Goal: Task Accomplishment & Management: Manage account settings

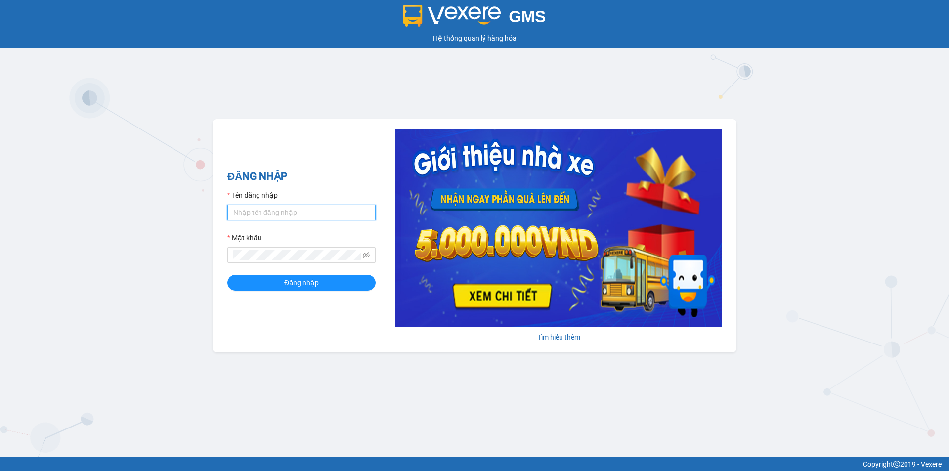
click at [284, 213] on input "Tên đăng nhập" at bounding box center [301, 213] width 148 height 16
type input "phatbt.minhtam"
click at [227, 275] on button "Đăng nhập" at bounding box center [301, 283] width 148 height 16
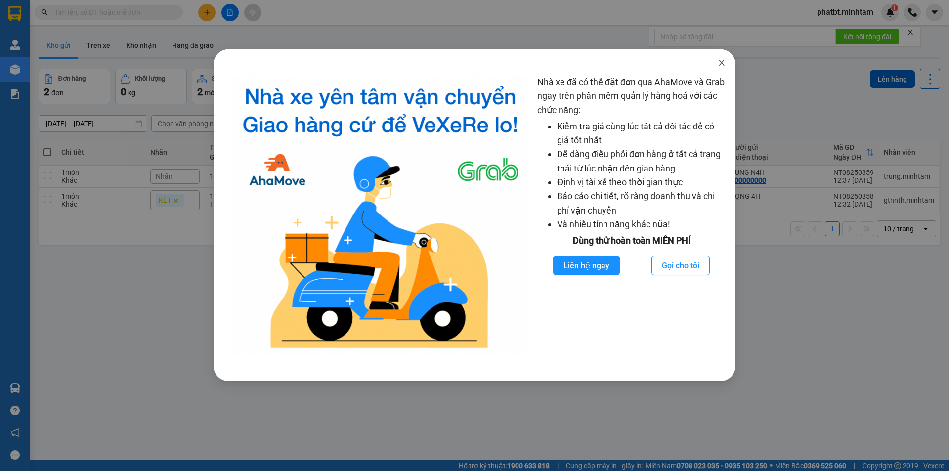
click at [715, 66] on span "Close" at bounding box center [722, 63] width 28 height 28
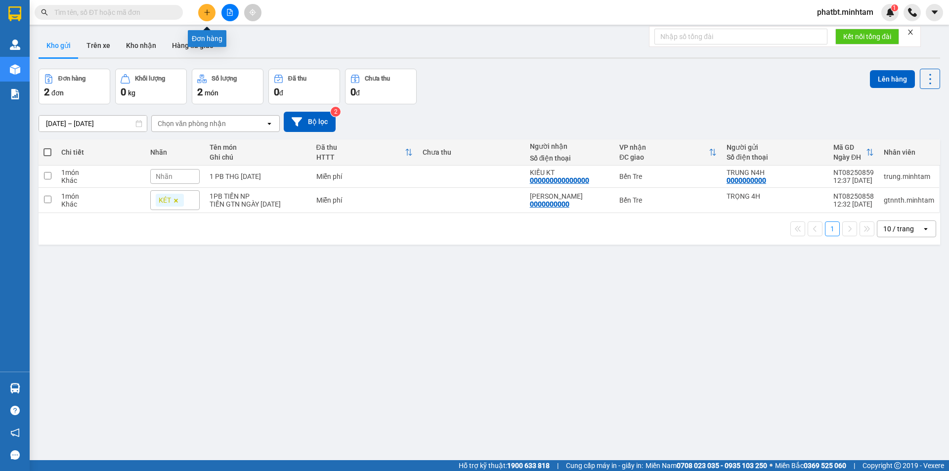
click at [205, 8] on button at bounding box center [206, 12] width 17 height 17
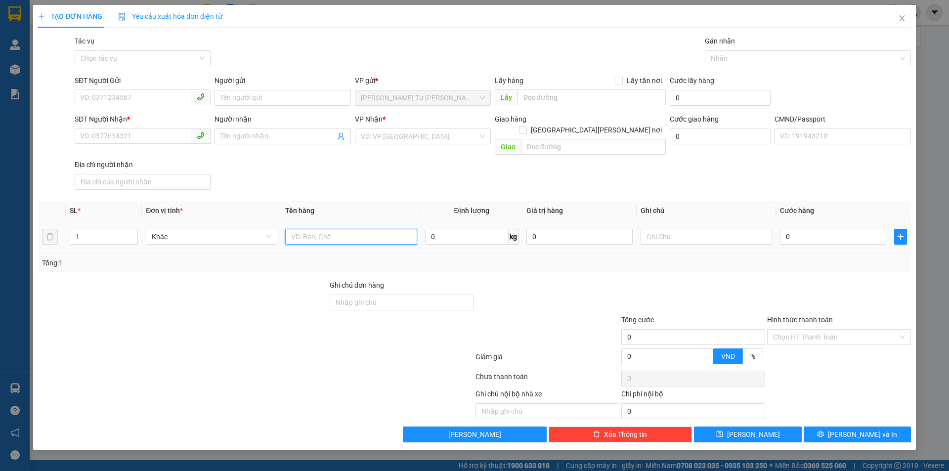
click at [351, 232] on input "text" at bounding box center [350, 237] width 131 height 16
type input "1 XE HONDA LEAD MÀU ĐỎ BS 71-H4 1946 (CŨ CÓ TRẦY XƯỚC MỘT GƯƠNG)"
click at [155, 91] on input "SĐT Người Gửi" at bounding box center [133, 97] width 117 height 16
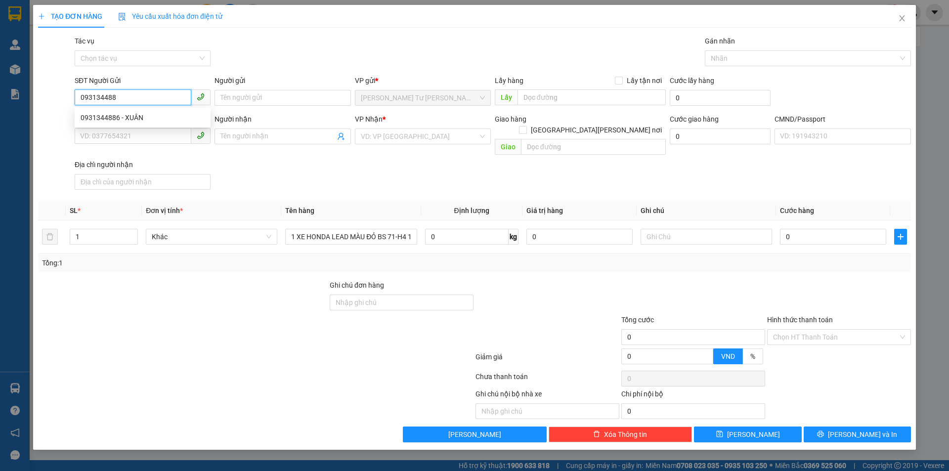
type input "0931344886"
click at [149, 114] on div "0931344886 - XUÂN" at bounding box center [143, 117] width 124 height 11
type input "XUÂN"
type input "0932320306"
type input "LONG"
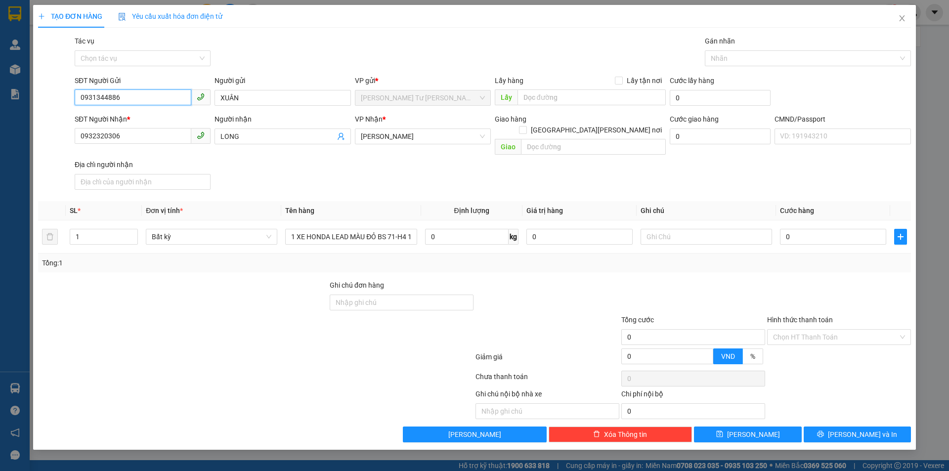
click at [165, 97] on input "0931344886" at bounding box center [133, 97] width 117 height 16
type input "0931344886"
click at [163, 137] on input "0932320306" at bounding box center [133, 136] width 117 height 16
click at [163, 136] on input "0932320306" at bounding box center [133, 136] width 117 height 16
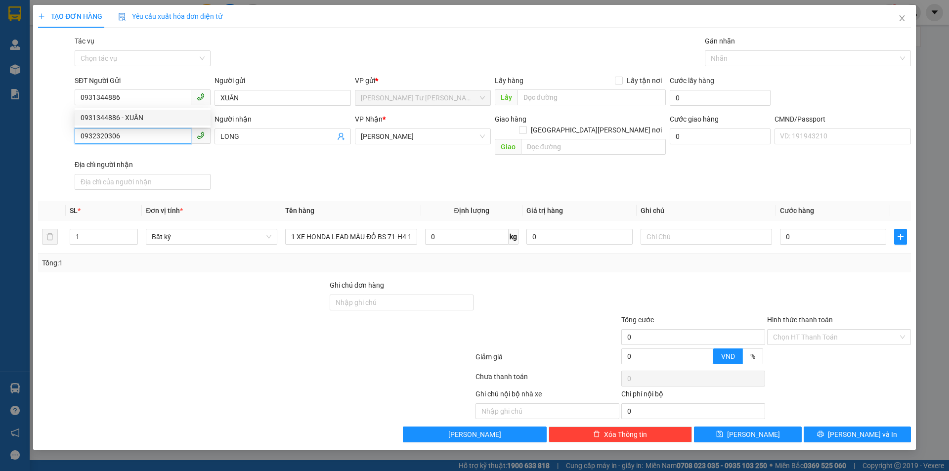
click at [163, 135] on input "0932320306" at bounding box center [133, 136] width 117 height 16
paste input "0931344886"
type input "0"
paste input "0931344886"
type input "0931344886"
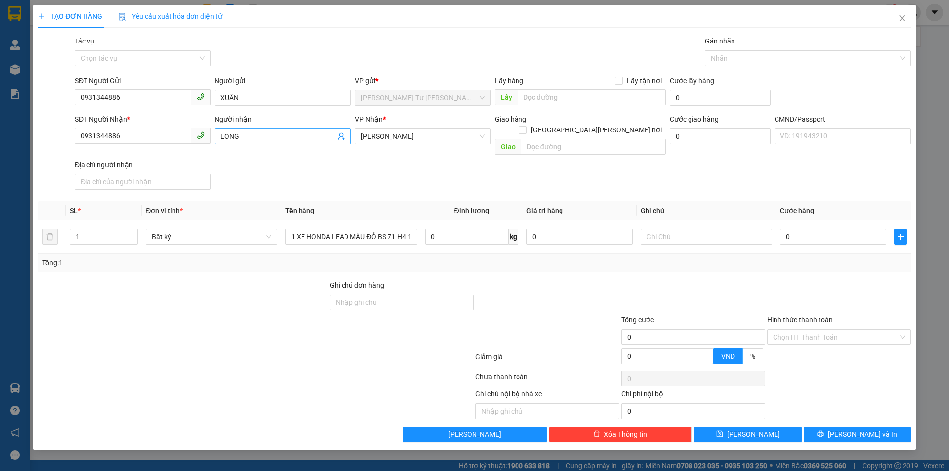
click at [256, 136] on input "LONG" at bounding box center [277, 136] width 114 height 11
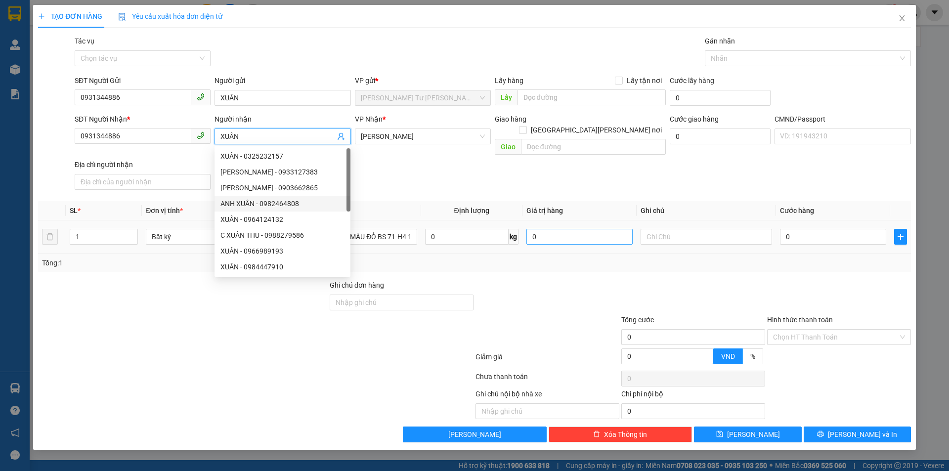
type input "XUÂN"
click at [544, 229] on input "0" at bounding box center [579, 237] width 106 height 16
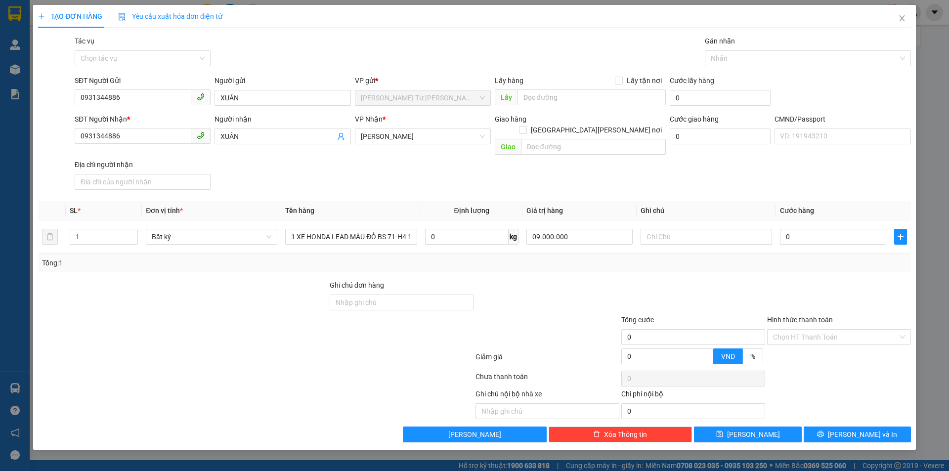
type input "9.000.000"
click at [556, 186] on div "Transit Pickup Surcharge Ids Transit Deliver Surcharge Ids Transit Deliver Surc…" at bounding box center [474, 239] width 873 height 407
click at [704, 229] on input "text" at bounding box center [706, 237] width 131 height 16
type input "15H 13/8/25"
click at [795, 229] on input "0" at bounding box center [833, 237] width 106 height 16
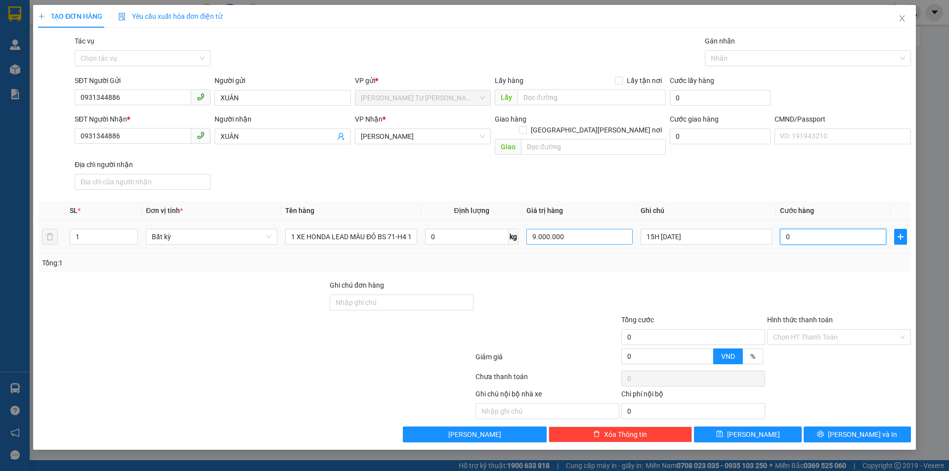
type input "2"
type input "26"
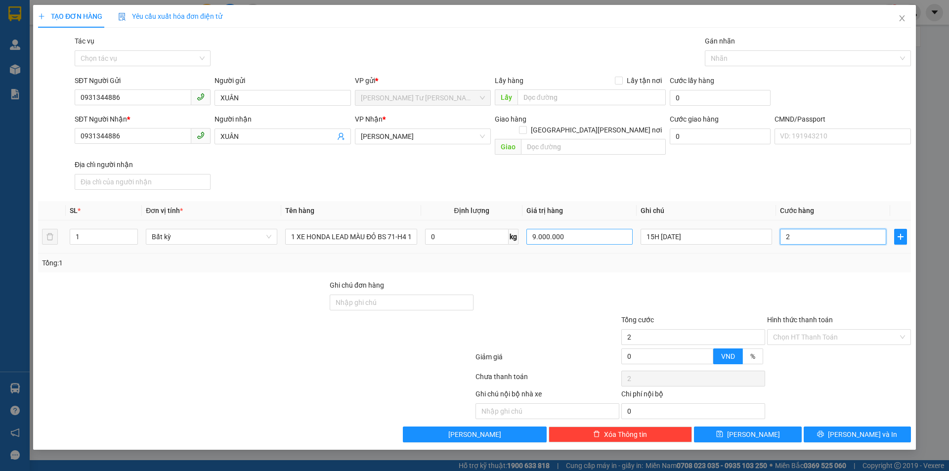
type input "26"
type input "260"
type input "260.000"
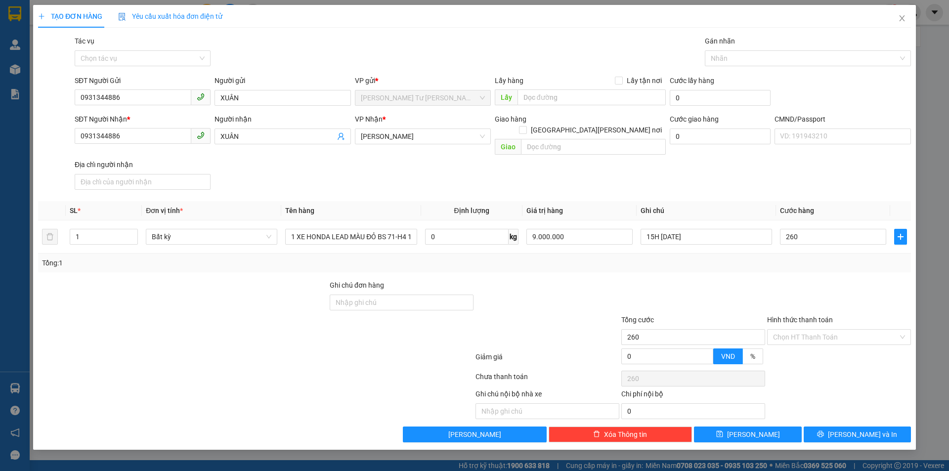
type input "260.000"
click at [556, 165] on div "SĐT Người Nhận * 0931344886 Người nhận XUÂN VP Nhận * Hồ Chí Minh Giao hàng Gia…" at bounding box center [493, 154] width 840 height 80
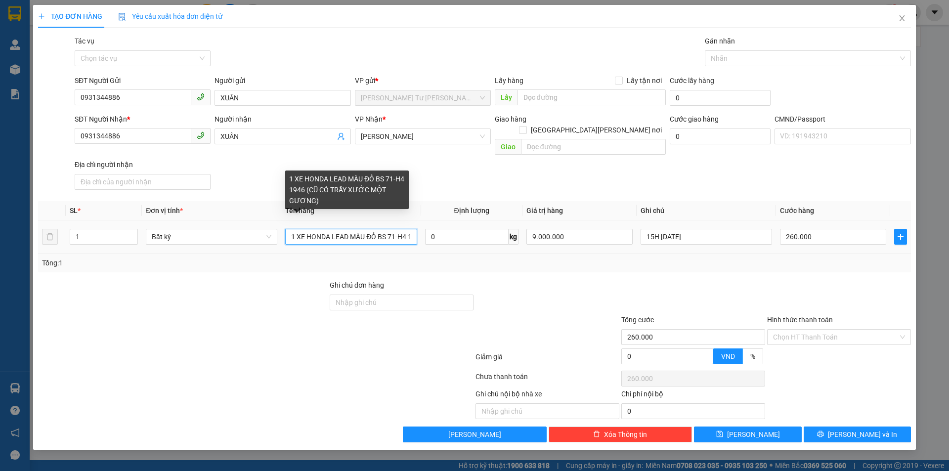
click at [399, 229] on input "1 XE HONDA LEAD MÀU ĐỎ BS 71-H4 1946 (CŨ CÓ TRẦY XƯỚC MỘT GƯƠNG)" at bounding box center [350, 237] width 131 height 16
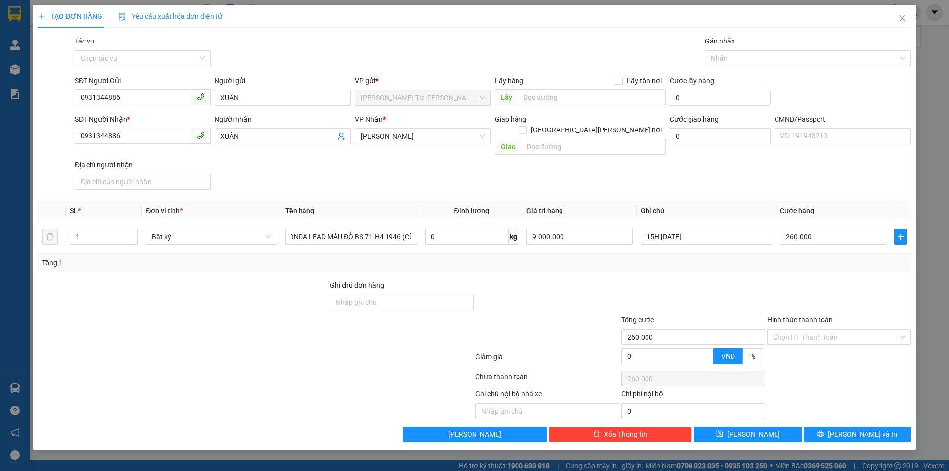
click at [624, 280] on div at bounding box center [693, 297] width 146 height 35
drag, startPoint x: 850, startPoint y: 427, endPoint x: 491, endPoint y: 334, distance: 370.7
click at [497, 342] on div "Transit Pickup Surcharge Ids Transit Deliver Surcharge Ids Transit Deliver Surc…" at bounding box center [474, 239] width 873 height 407
click at [406, 295] on input "Ghi chú đơn hàng" at bounding box center [402, 303] width 144 height 16
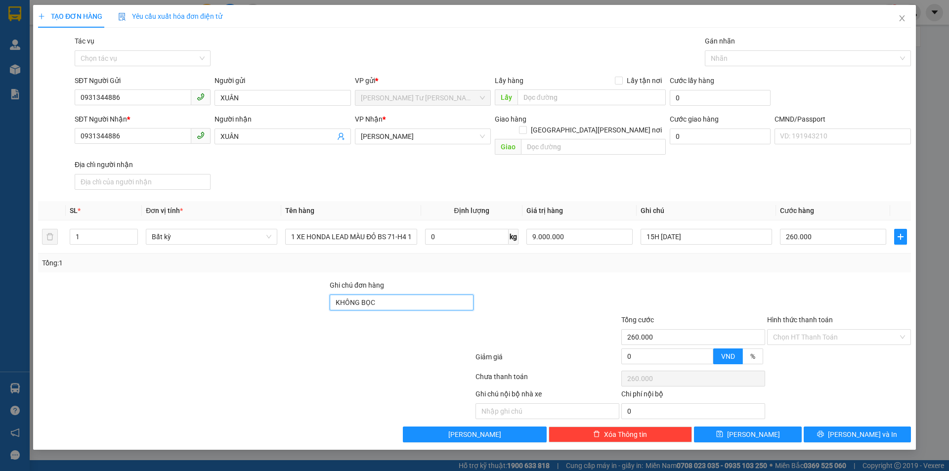
type input "KHÔNG BỌC"
click at [426, 258] on div "Tổng: 1" at bounding box center [474, 263] width 873 height 19
click at [871, 429] on span "[PERSON_NAME] và In" at bounding box center [862, 434] width 69 height 11
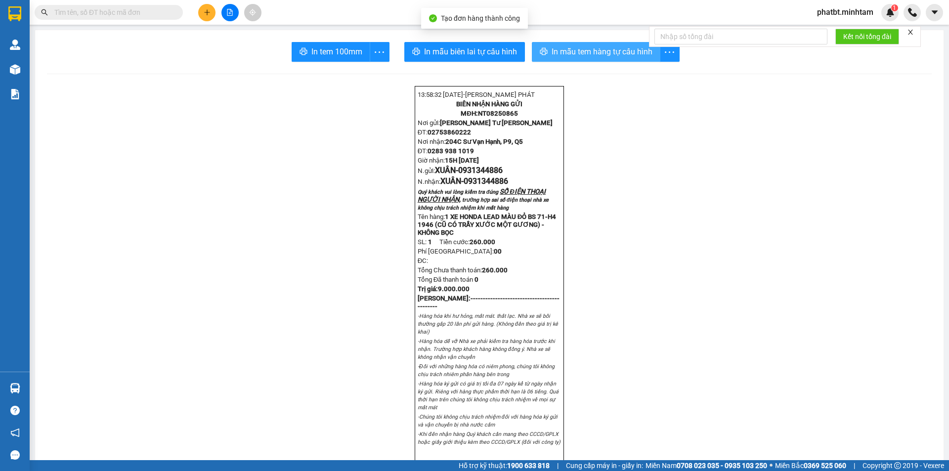
click at [568, 57] on span "In mẫu tem hàng tự cấu hình" at bounding box center [602, 51] width 101 height 12
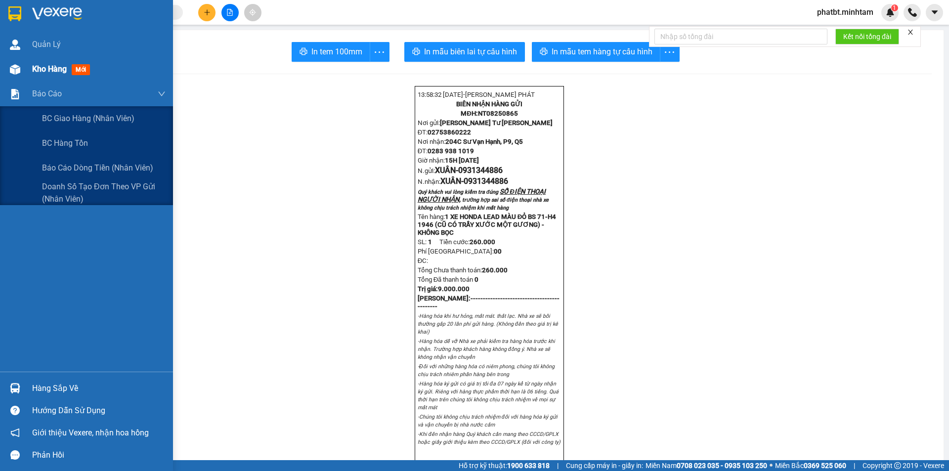
click at [56, 68] on span "Kho hàng" at bounding box center [49, 68] width 35 height 9
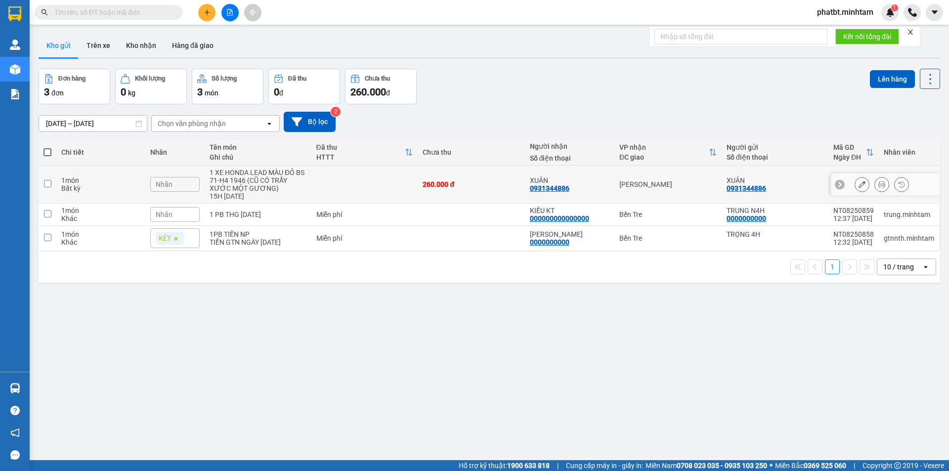
click at [858, 184] on icon at bounding box center [861, 184] width 7 height 7
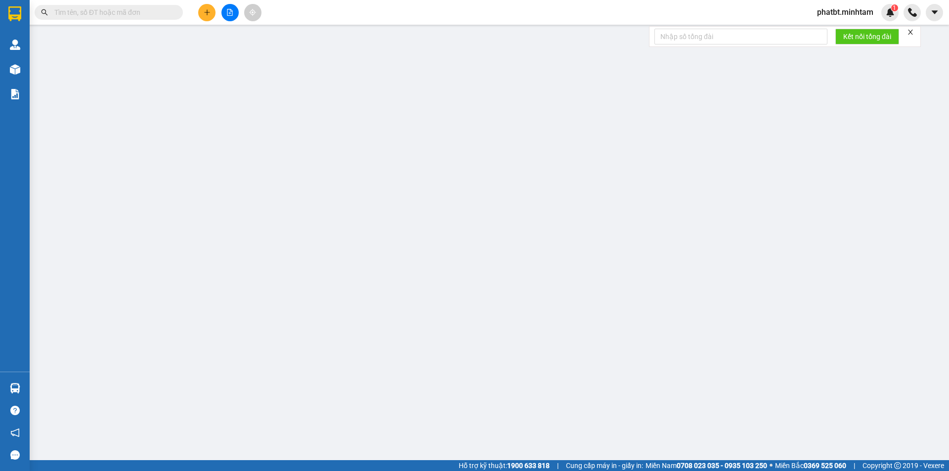
type input "0931344886"
type input "XUÂN"
type input "0931344886"
type input "XUÂN"
type input "KHÔNG BỌC"
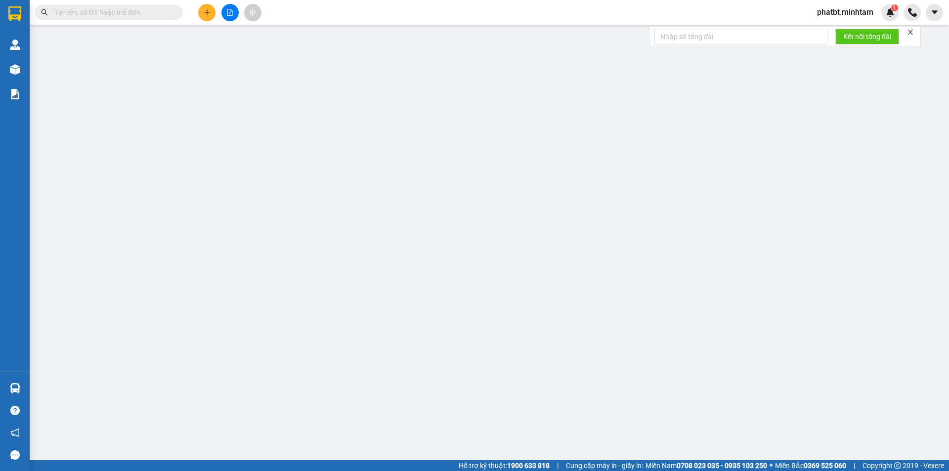
type input "260.000"
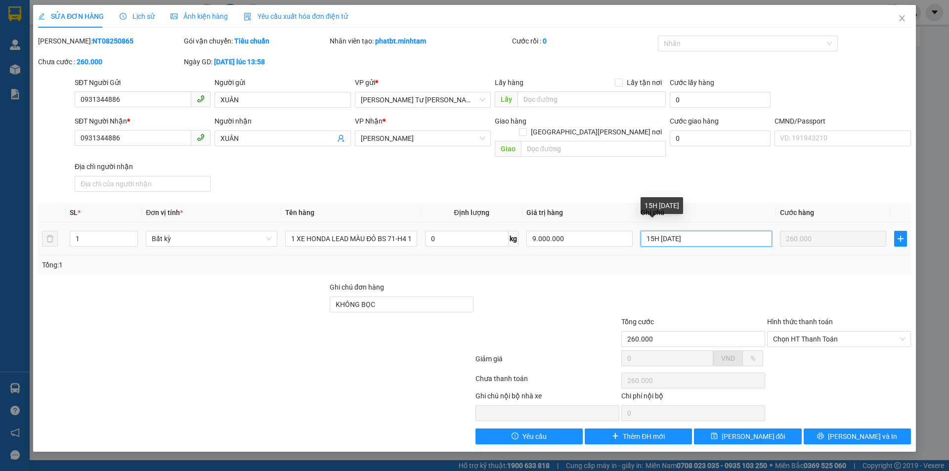
click at [693, 231] on input "15H 13/8/25" at bounding box center [706, 239] width 131 height 16
type input "15H [DATE] PHÁT CCCD"
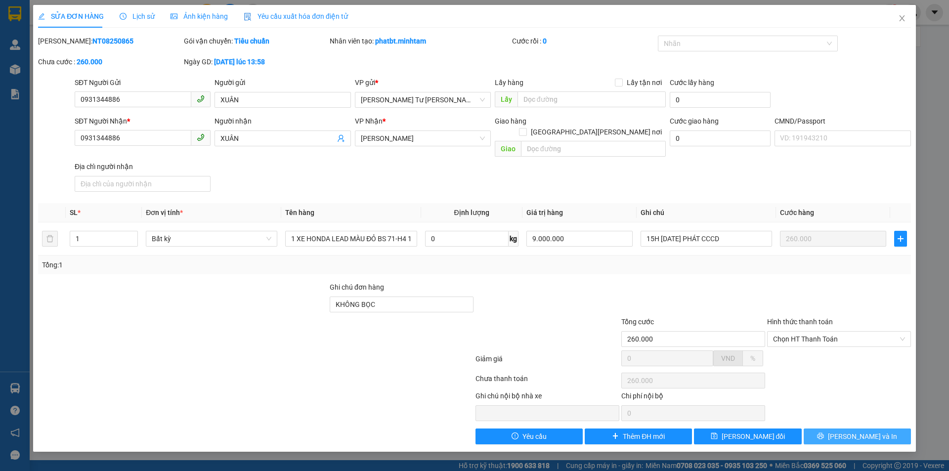
click at [835, 429] on button "[PERSON_NAME] và In" at bounding box center [857, 437] width 107 height 16
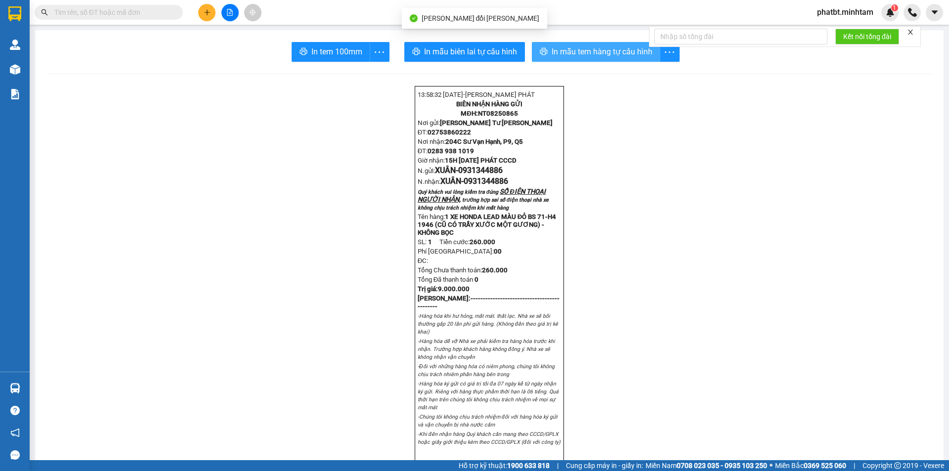
click at [577, 57] on span "In mẫu tem hàng tự cấu hình" at bounding box center [602, 51] width 101 height 12
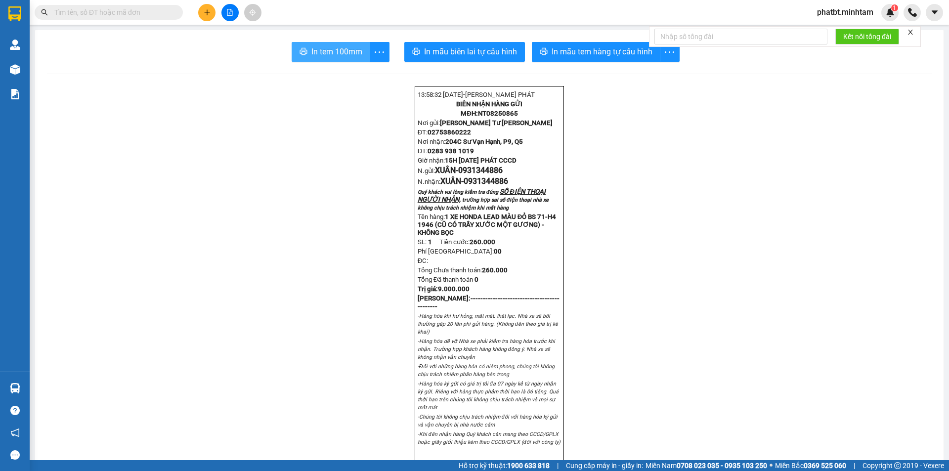
click at [327, 53] on span "In tem 100mm" at bounding box center [336, 51] width 51 height 12
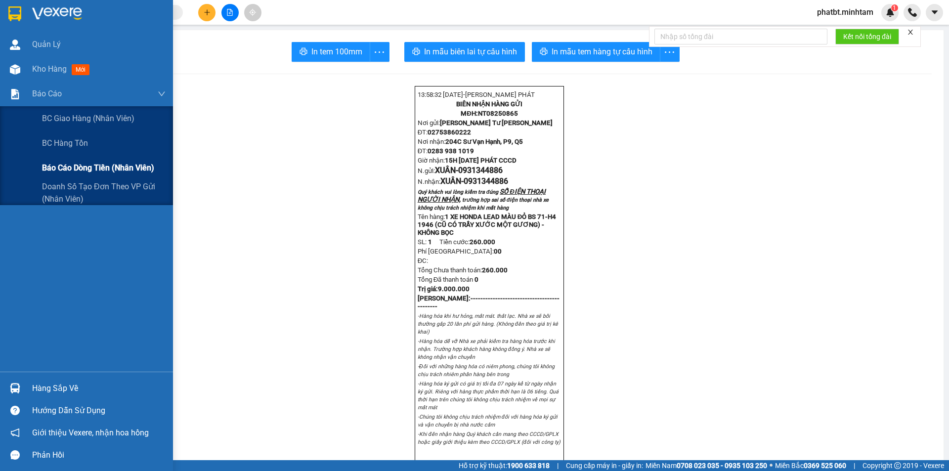
click at [52, 171] on span "Báo cáo dòng tiền (nhân viên)" at bounding box center [98, 168] width 112 height 12
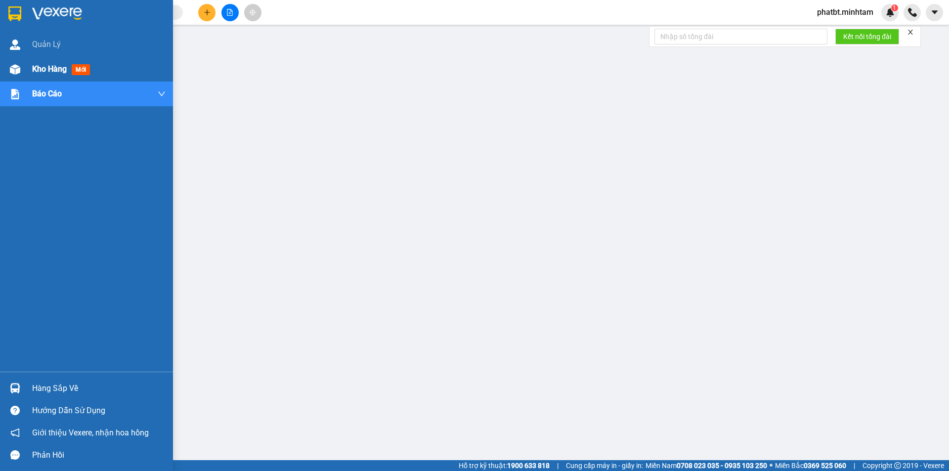
click at [44, 70] on span "Kho hàng" at bounding box center [49, 68] width 35 height 9
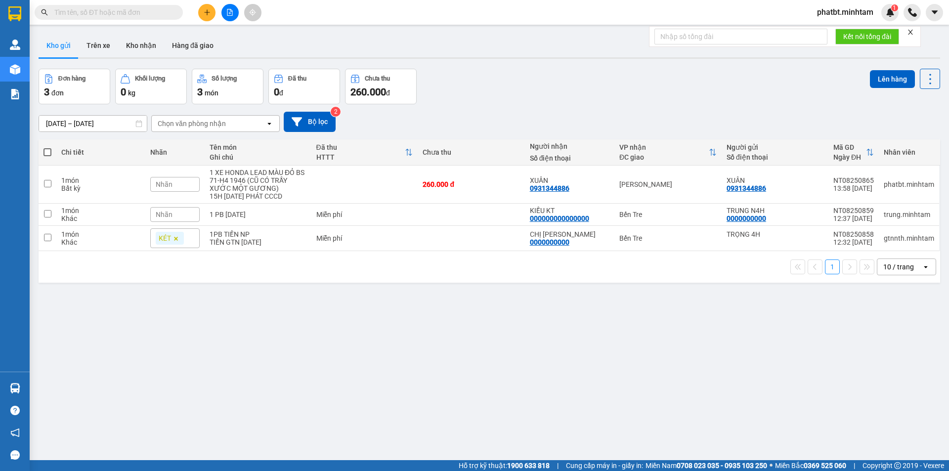
click at [901, 267] on div "10 / trang" at bounding box center [898, 267] width 31 height 10
click at [894, 373] on span "100 / trang" at bounding box center [895, 377] width 36 height 10
click at [209, 18] on button at bounding box center [206, 12] width 17 height 17
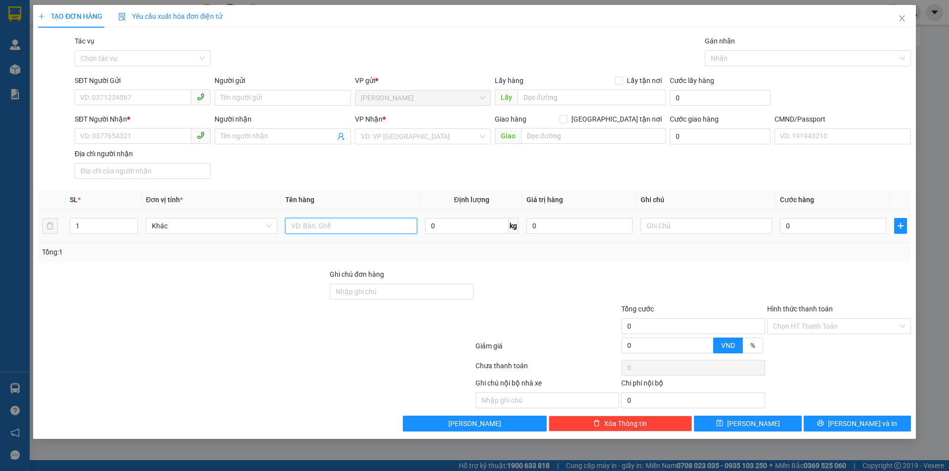
click at [310, 224] on input "text" at bounding box center [350, 226] width 131 height 16
type input "1 GB NP 7KG (HDV)"
click at [154, 101] on input "SĐT Người Gửi" at bounding box center [133, 97] width 117 height 16
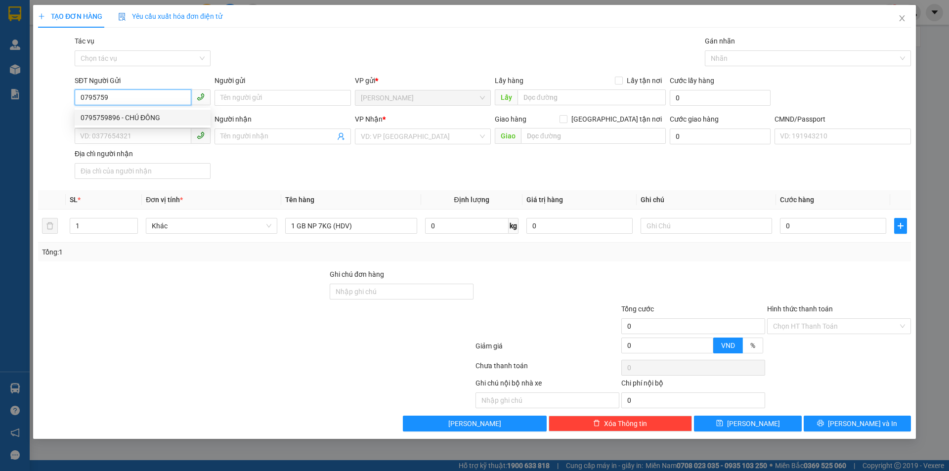
click at [154, 116] on div "0795759896 - CHÚ ĐÔNG" at bounding box center [143, 117] width 124 height 11
type input "0795759896"
type input "CHÚ ĐÔNG"
type input "02839238924"
type input "TƯ ĐẠT"
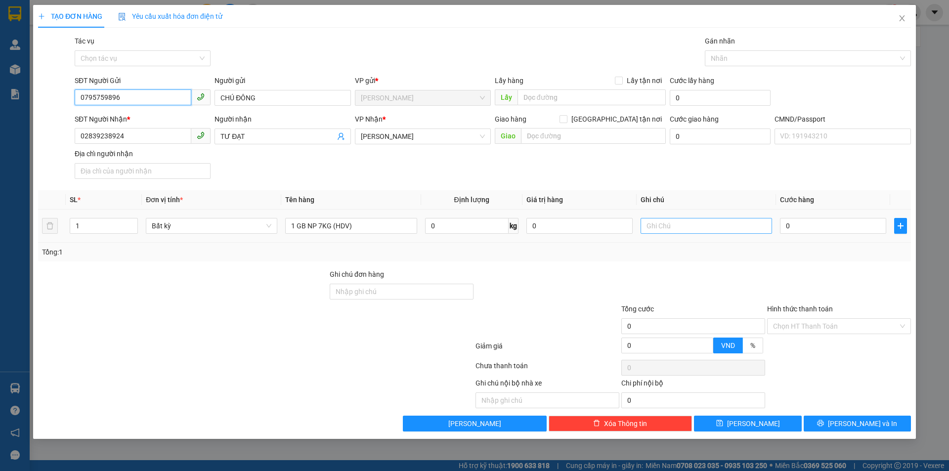
type input "0795759896"
click at [671, 225] on input "text" at bounding box center [706, 226] width 131 height 16
type input "18H PHÁT"
click at [815, 222] on input "0" at bounding box center [833, 226] width 106 height 16
type input "2"
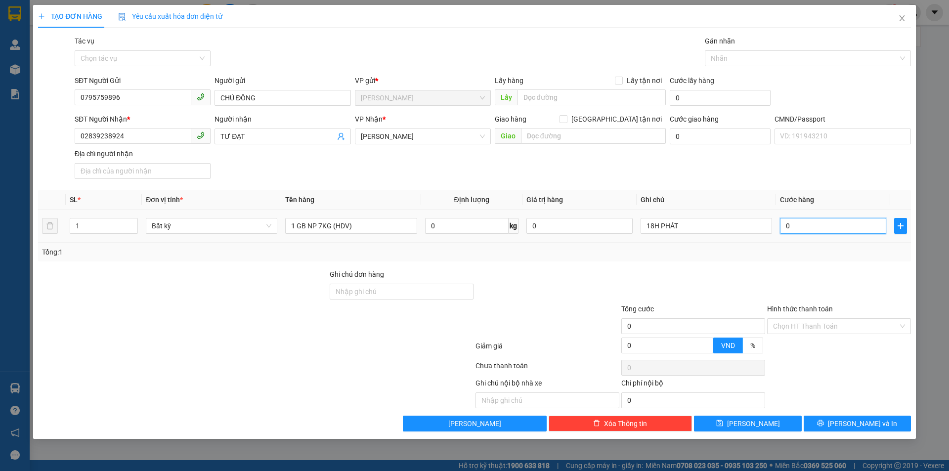
type input "2"
type input "25"
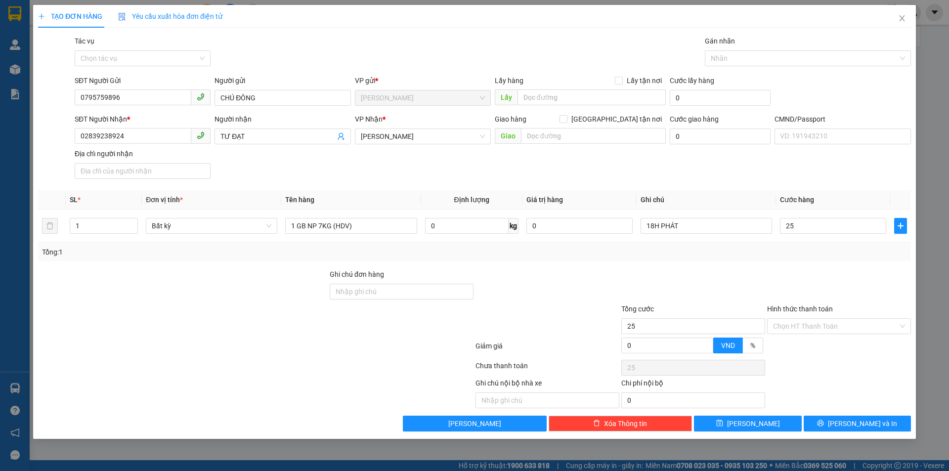
type input "25.000"
click at [775, 180] on div "SĐT Người Nhận * 02839238924 Người nhận TƯ ĐẠT VP Nhận * Hồ Chí Minh Giao hàng …" at bounding box center [493, 148] width 840 height 69
click at [793, 322] on input "Hình thức thanh toán" at bounding box center [835, 326] width 125 height 15
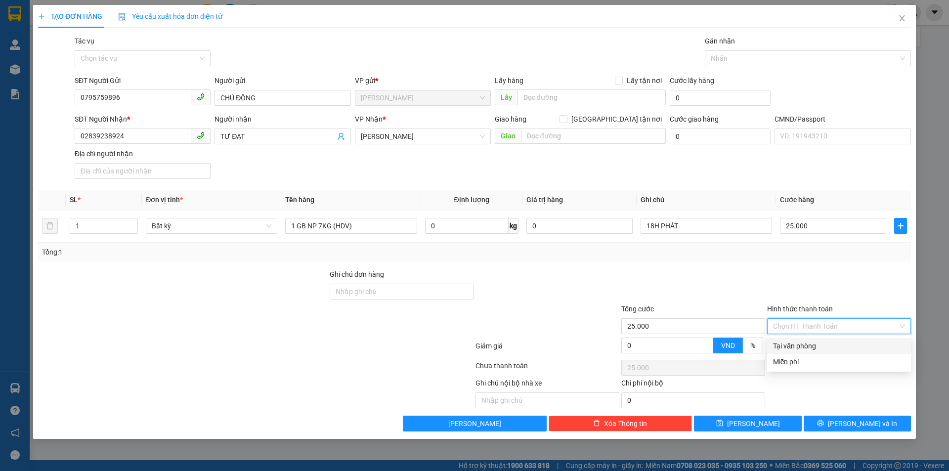
click at [800, 343] on div "Tại văn phòng" at bounding box center [839, 346] width 132 height 11
type input "0"
click at [770, 280] on div at bounding box center [839, 286] width 146 height 35
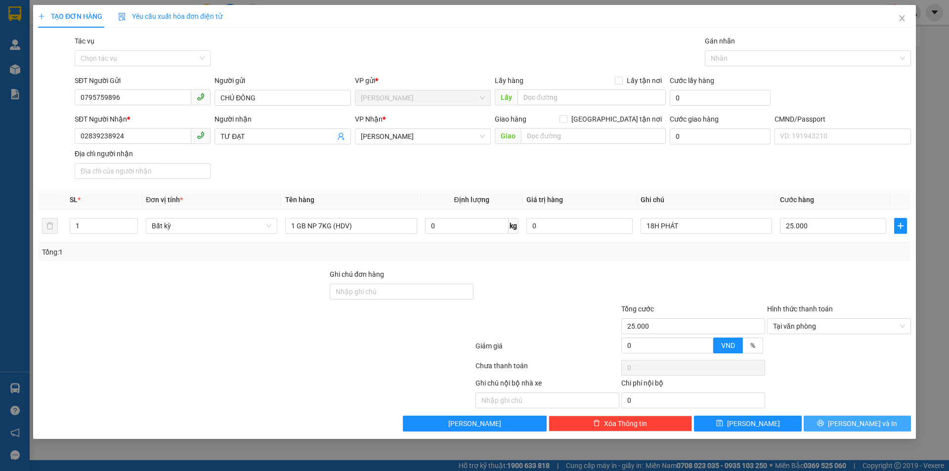
drag, startPoint x: 835, startPoint y: 427, endPoint x: 830, endPoint y: 430, distance: 6.4
click at [835, 428] on button "[PERSON_NAME] và In" at bounding box center [857, 424] width 107 height 16
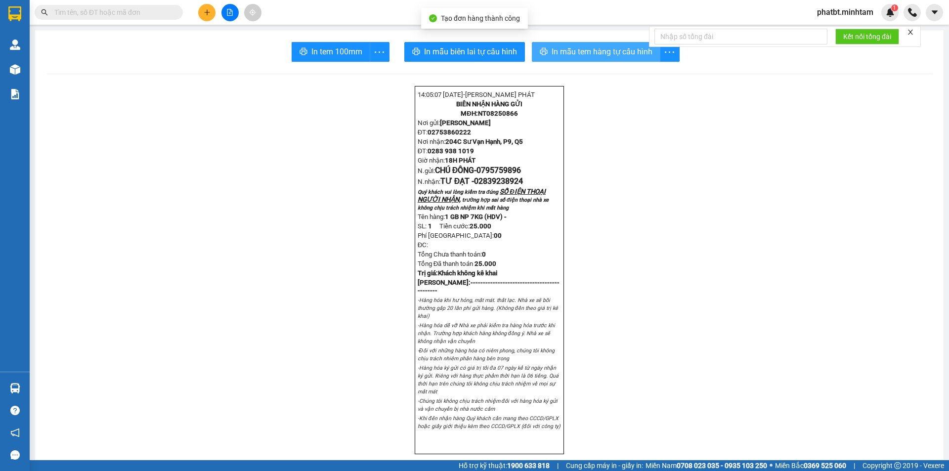
drag, startPoint x: 560, startPoint y: 56, endPoint x: 567, endPoint y: 58, distance: 7.3
click at [561, 56] on span "In mẫu tem hàng tự cấu hình" at bounding box center [602, 51] width 101 height 12
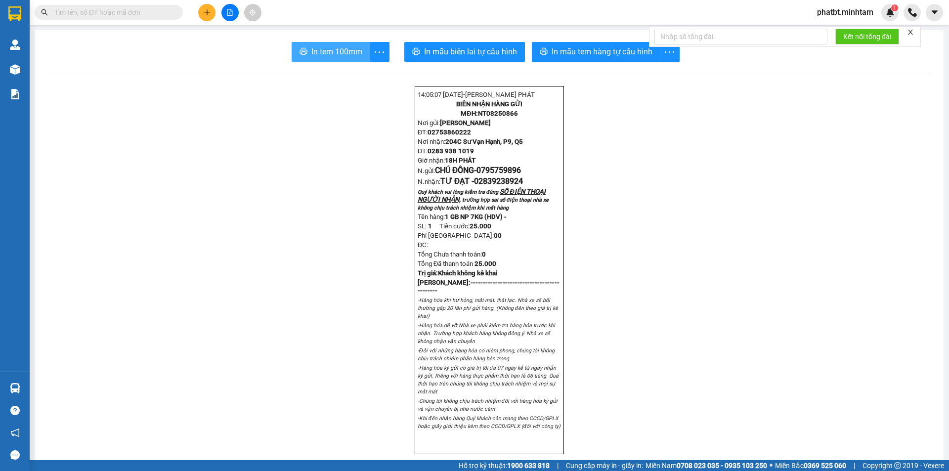
click at [331, 53] on span "In tem 100mm" at bounding box center [336, 51] width 51 height 12
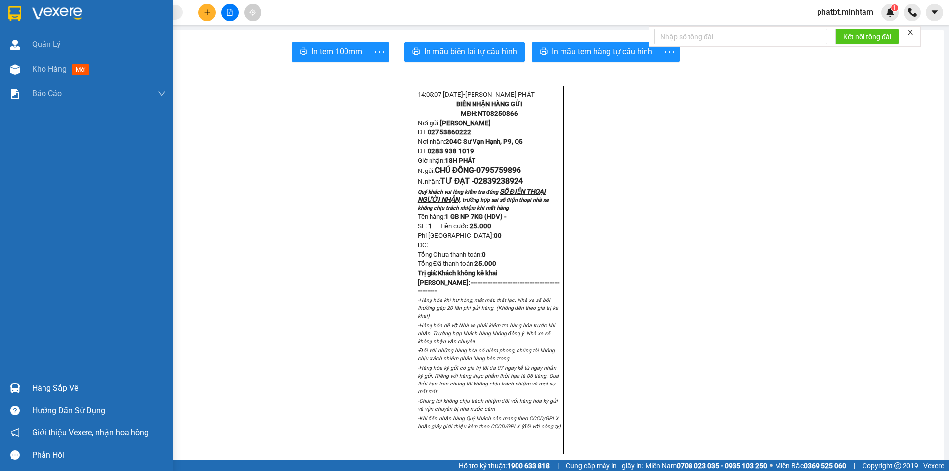
click at [46, 382] on div "Hàng sắp về" at bounding box center [98, 388] width 133 height 15
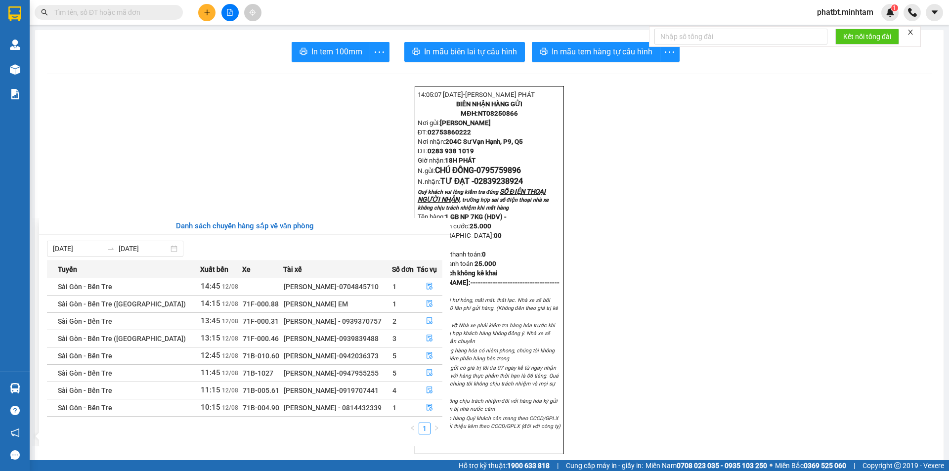
click at [196, 189] on section "Kết quả tìm kiếm ( 0 ) Bộ lọc No Data phatbt.minhtam 1 Quản Lý Kho hàng mới Báo…" at bounding box center [474, 235] width 949 height 471
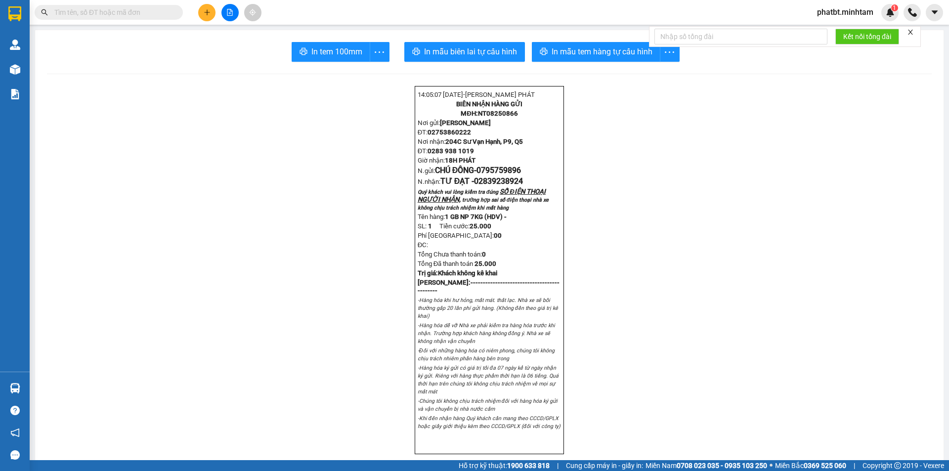
click at [223, 13] on button at bounding box center [229, 12] width 17 height 17
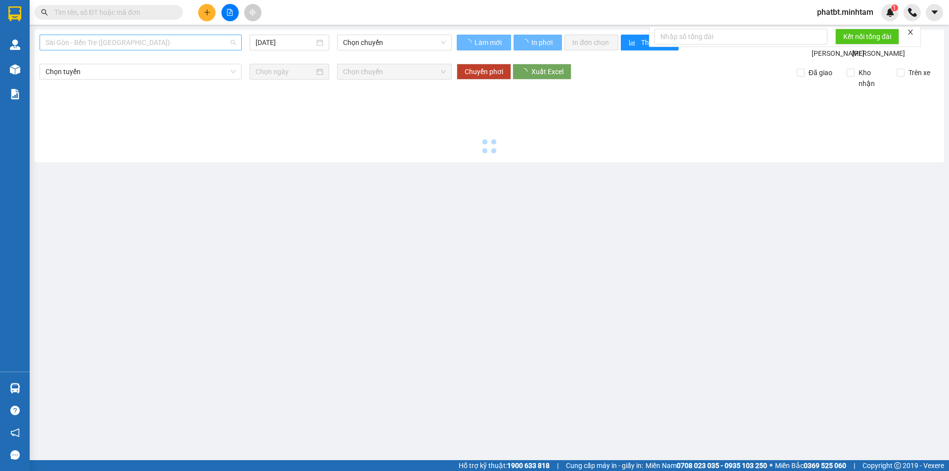
click at [114, 46] on span "Sài Gòn - Bến Tre ([GEOGRAPHIC_DATA])" at bounding box center [140, 42] width 190 height 15
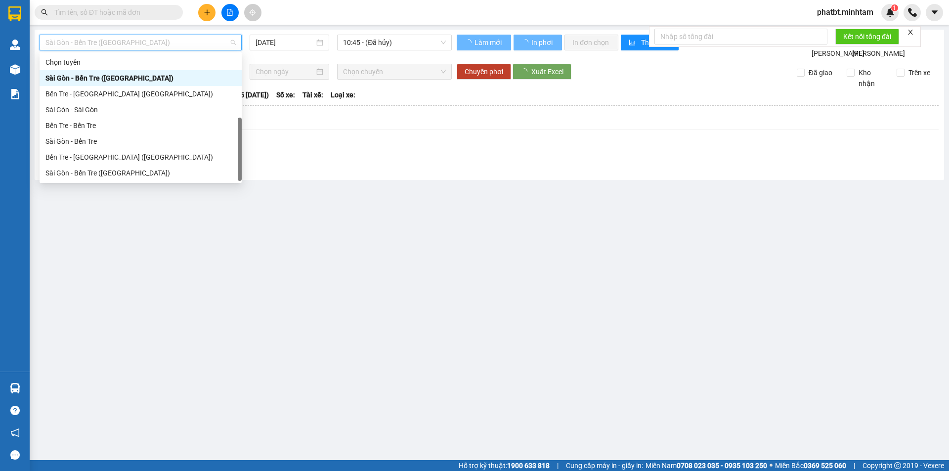
scroll to position [16, 0]
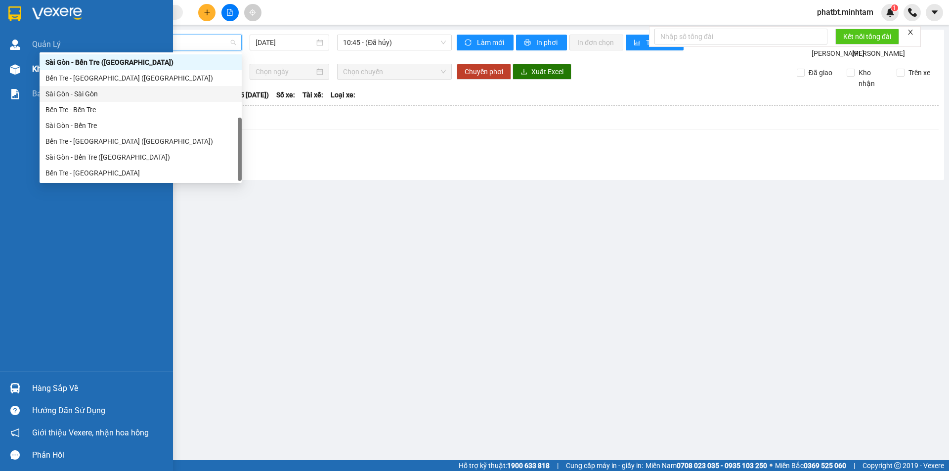
click at [16, 64] on img at bounding box center [15, 69] width 10 height 10
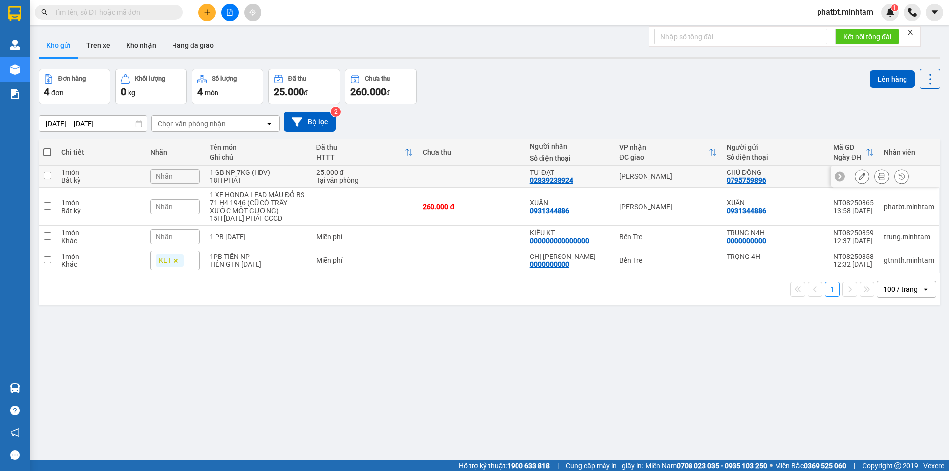
click at [302, 177] on div "18H PHÁT" at bounding box center [258, 180] width 96 height 8
checkbox input "true"
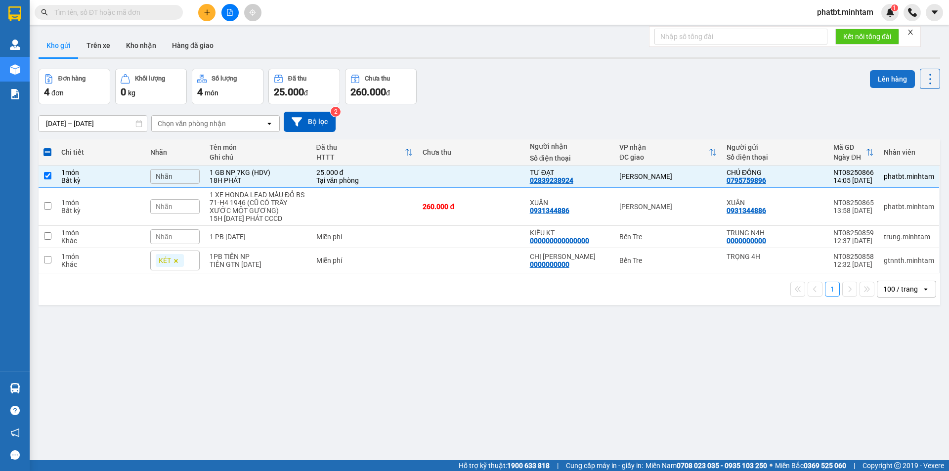
click at [893, 73] on button "Lên hàng" at bounding box center [892, 79] width 45 height 18
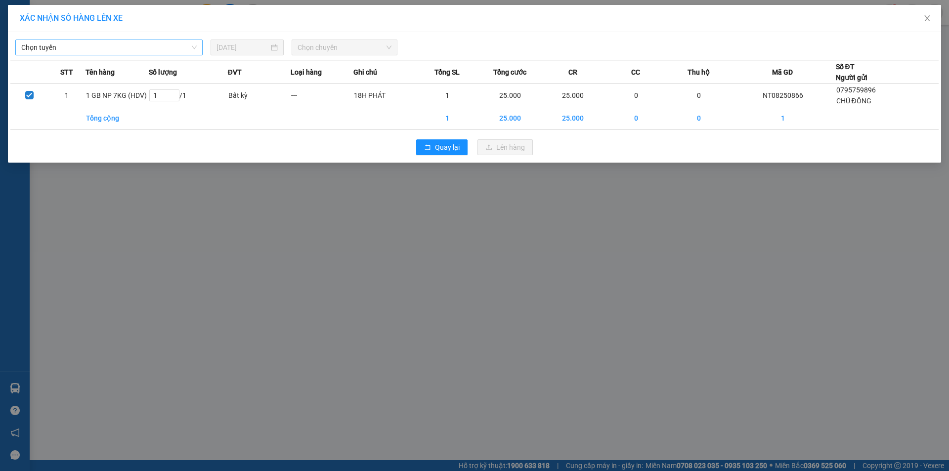
click at [141, 46] on span "Chọn tuyến" at bounding box center [108, 47] width 175 height 15
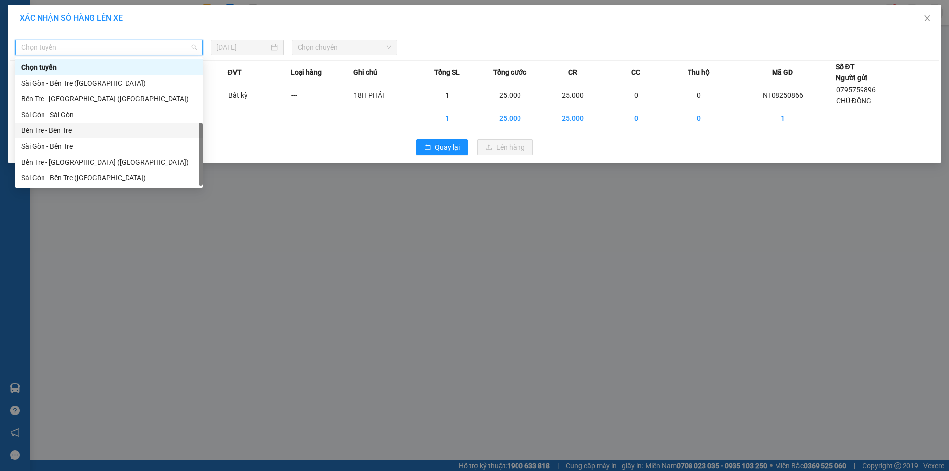
scroll to position [16, 0]
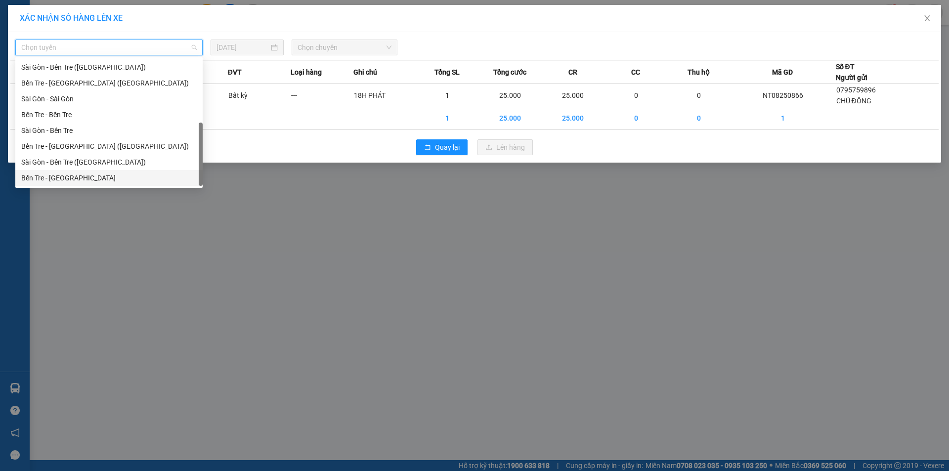
click at [90, 174] on div "Bến Tre - [GEOGRAPHIC_DATA]" at bounding box center [108, 177] width 175 height 11
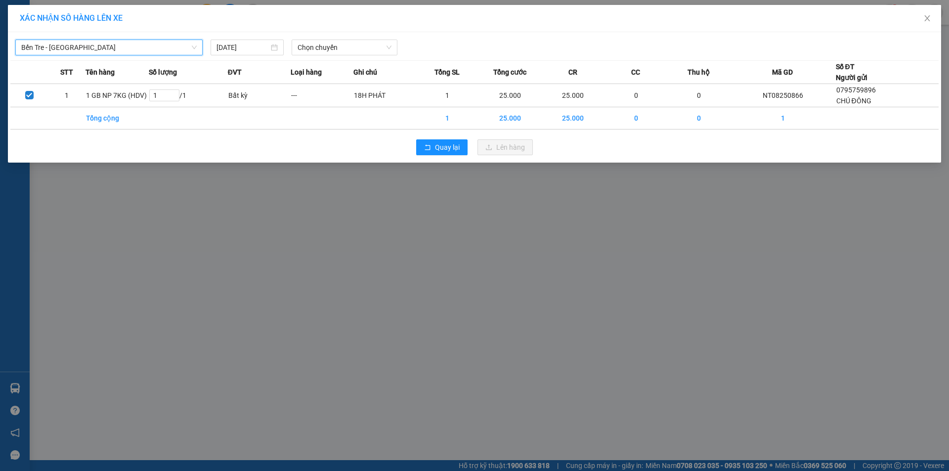
click at [314, 38] on div "Bến Tre - Sài Gòn Bến Tre - Sài Gòn 12/08/2025 Chọn chuyến" at bounding box center [474, 45] width 928 height 21
drag, startPoint x: 318, startPoint y: 45, endPoint x: 325, endPoint y: 56, distance: 13.2
click at [318, 45] on span "Chọn chuyến" at bounding box center [345, 47] width 94 height 15
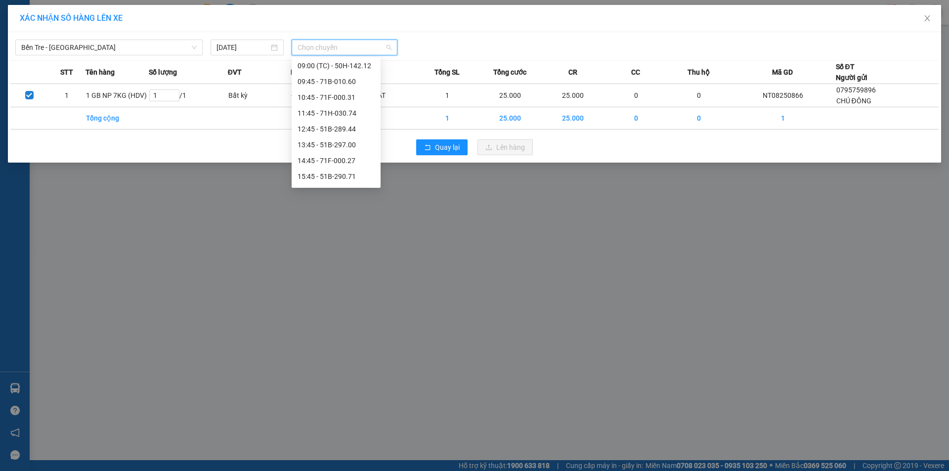
scroll to position [117, 0]
click at [348, 139] on div "13:45 - 51B-297.00" at bounding box center [336, 140] width 77 height 11
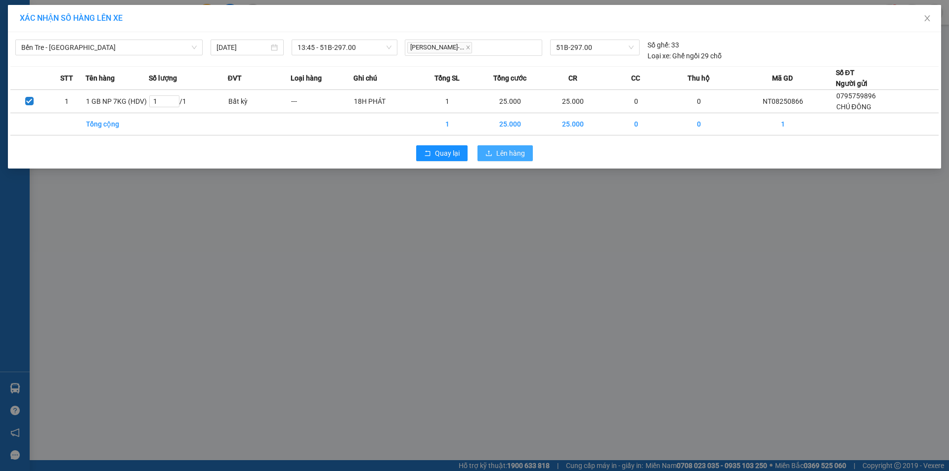
click at [496, 156] on span "Lên hàng" at bounding box center [510, 153] width 29 height 11
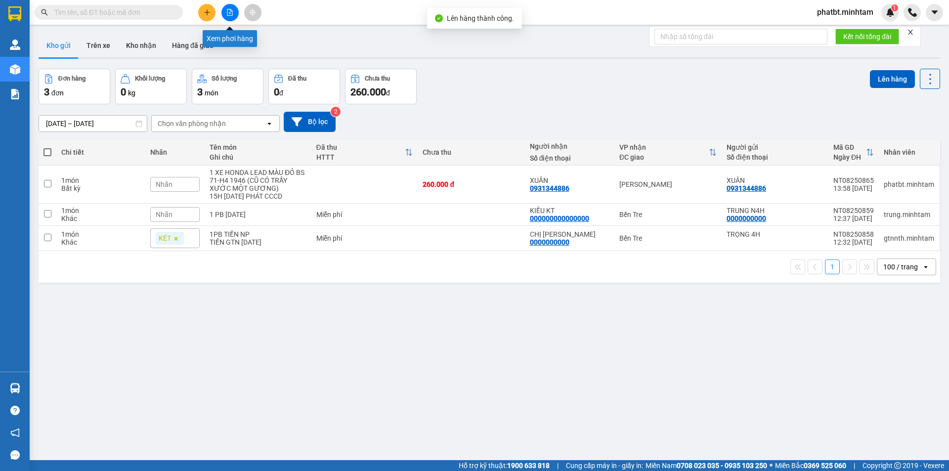
click at [231, 15] on icon "file-add" at bounding box center [229, 12] width 7 height 7
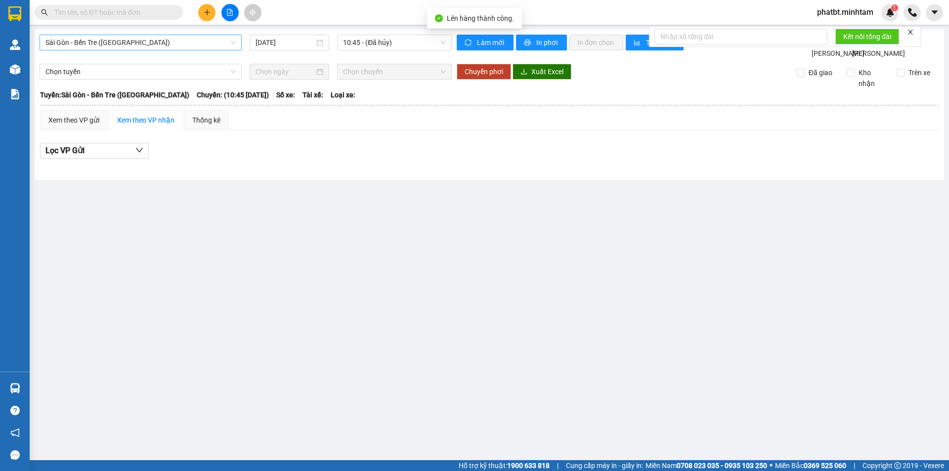
click at [133, 43] on span "Sài Gòn - Bến Tre ([GEOGRAPHIC_DATA])" at bounding box center [140, 42] width 190 height 15
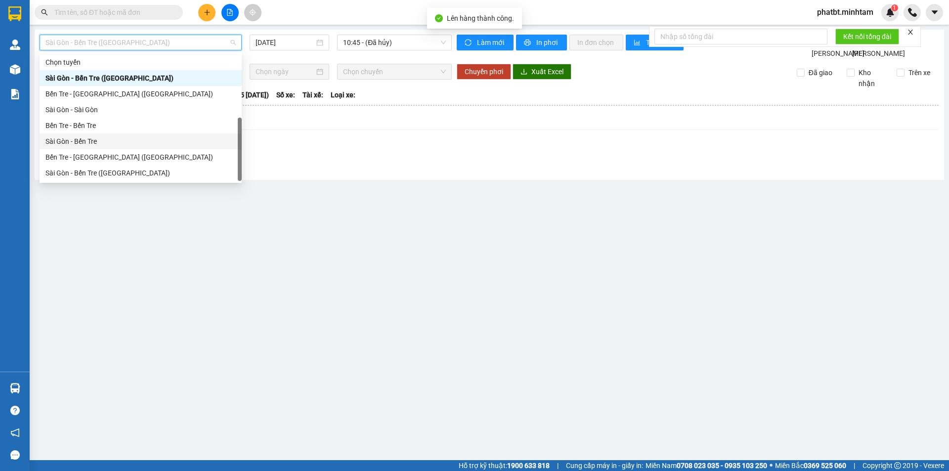
scroll to position [16, 0]
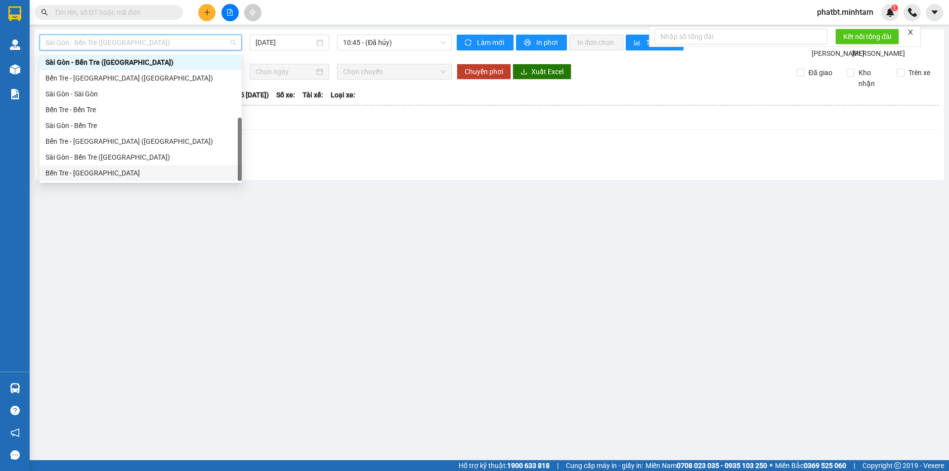
click at [104, 177] on div "Bến Tre - [GEOGRAPHIC_DATA]" at bounding box center [140, 173] width 190 height 11
type input "[DATE]"
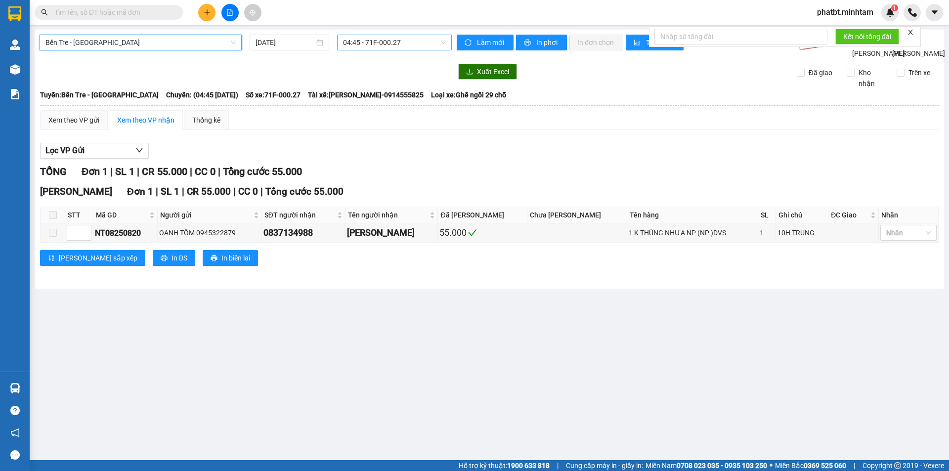
click at [376, 42] on span "04:45 - 71F-000.27" at bounding box center [394, 42] width 103 height 15
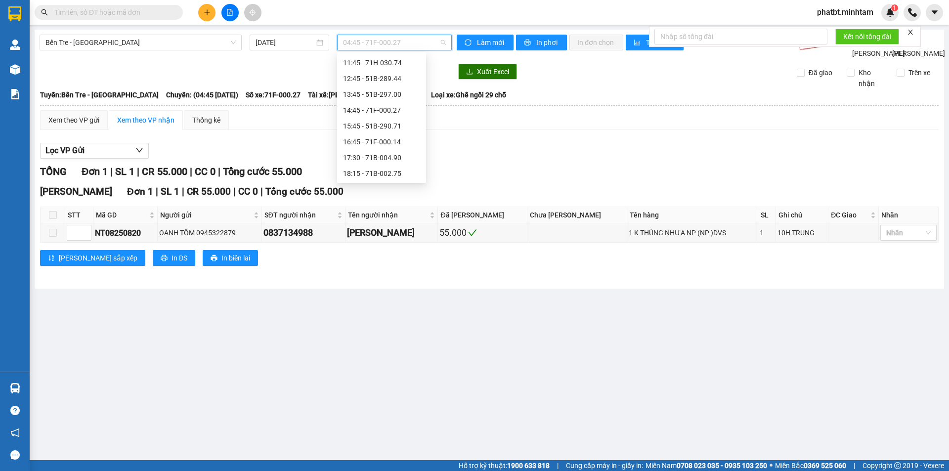
scroll to position [159, 0]
click at [395, 94] on div "13:45 - 51B-297.00" at bounding box center [381, 92] width 77 height 11
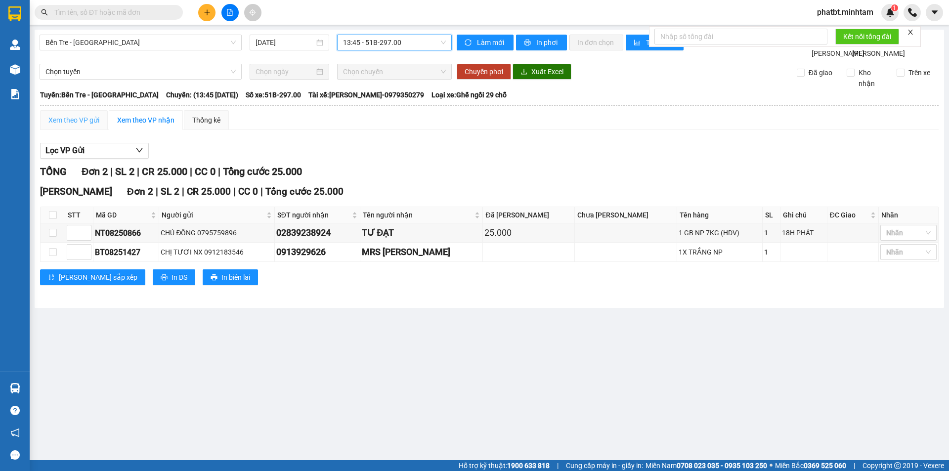
click at [71, 125] on div "Xem theo VP gửi" at bounding box center [74, 120] width 68 height 20
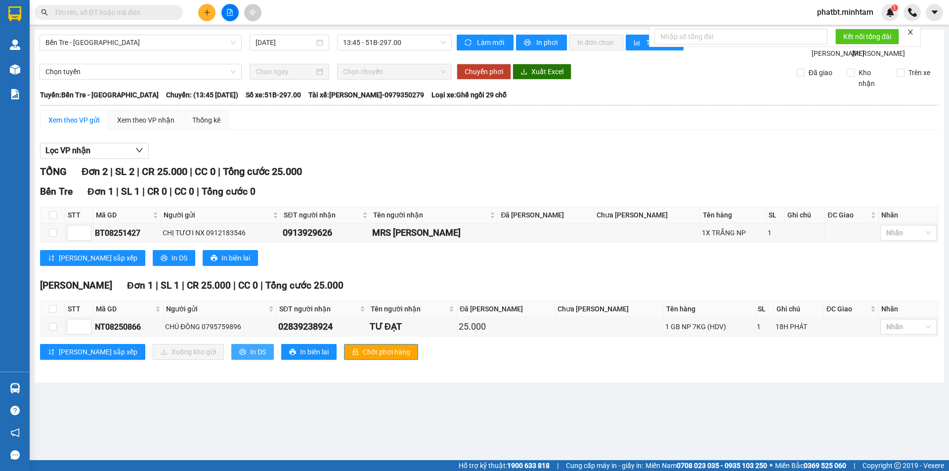
click at [250, 357] on span "In DS" at bounding box center [258, 351] width 16 height 11
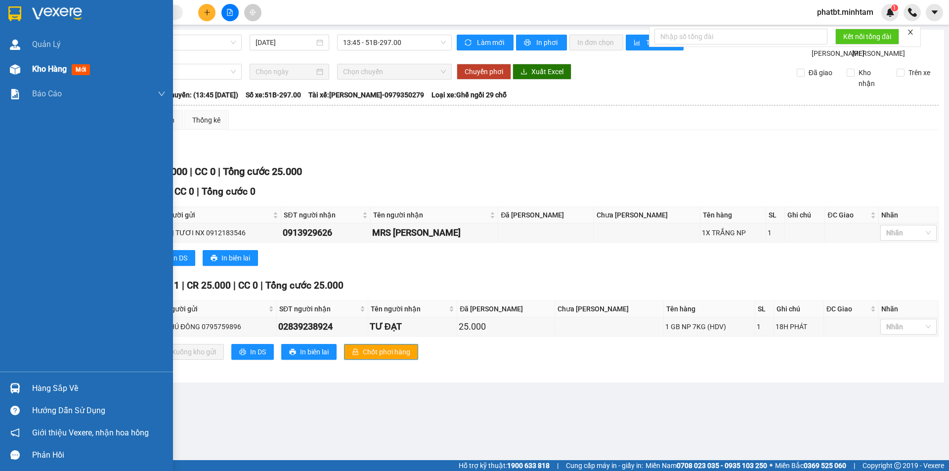
drag, startPoint x: 51, startPoint y: 69, endPoint x: 47, endPoint y: 73, distance: 5.6
click at [51, 70] on span "Kho hàng" at bounding box center [49, 68] width 35 height 9
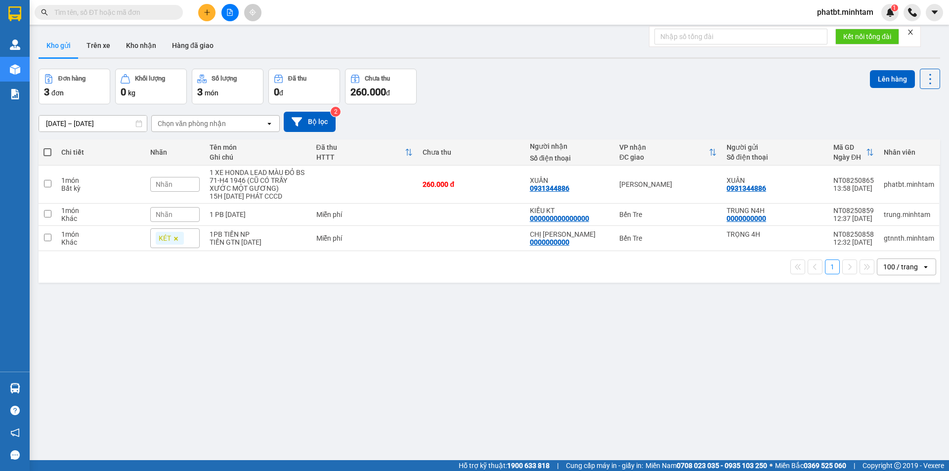
click at [170, 216] on span "Nhãn" at bounding box center [164, 215] width 17 height 8
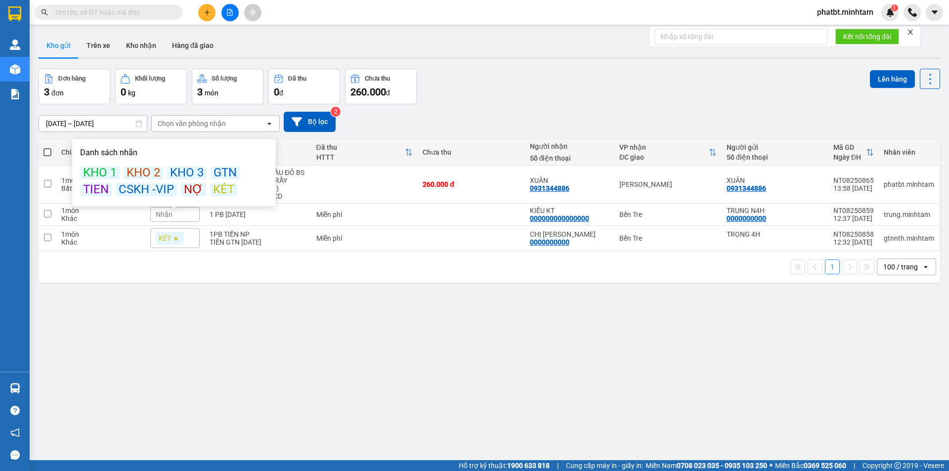
click at [219, 188] on div "KÉT" at bounding box center [223, 189] width 27 height 13
click at [527, 84] on div "Đơn hàng 3 đơn Khối lượng 0 kg Số lượng 3 món Đã thu 0 đ Chưa thu 260.000 đ Lên…" at bounding box center [489, 87] width 901 height 36
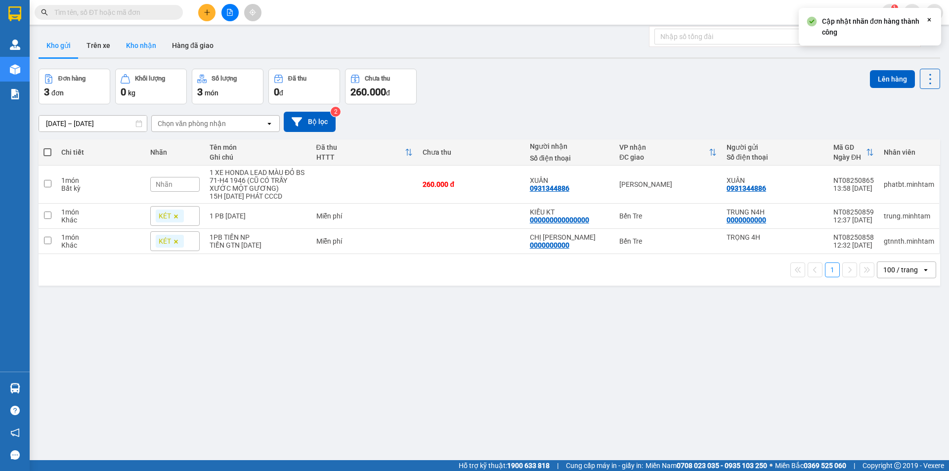
click at [139, 44] on button "Kho nhận" at bounding box center [141, 46] width 46 height 24
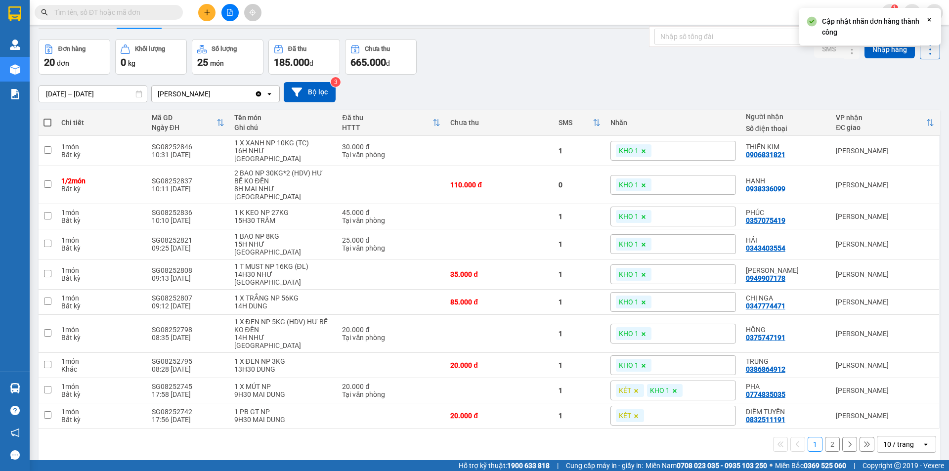
scroll to position [45, 0]
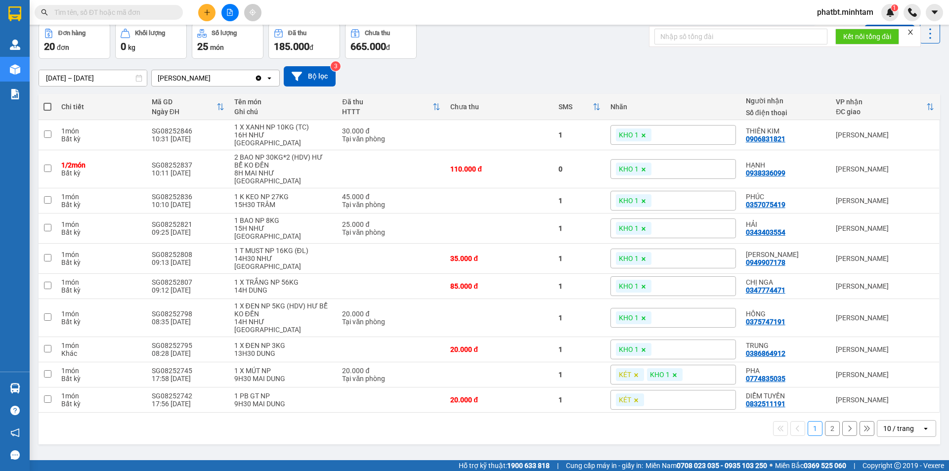
click at [883, 424] on div "10 / trang" at bounding box center [898, 429] width 31 height 10
click at [882, 381] on span "100 / trang" at bounding box center [895, 376] width 36 height 10
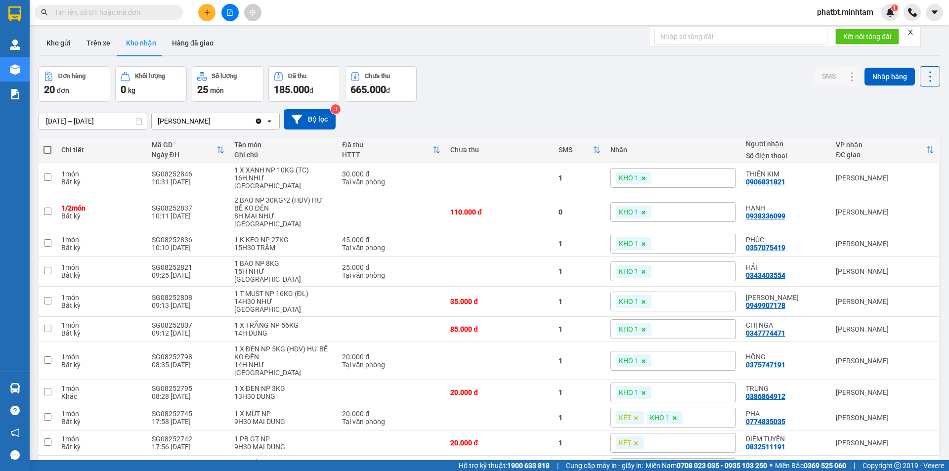
scroll to position [0, 0]
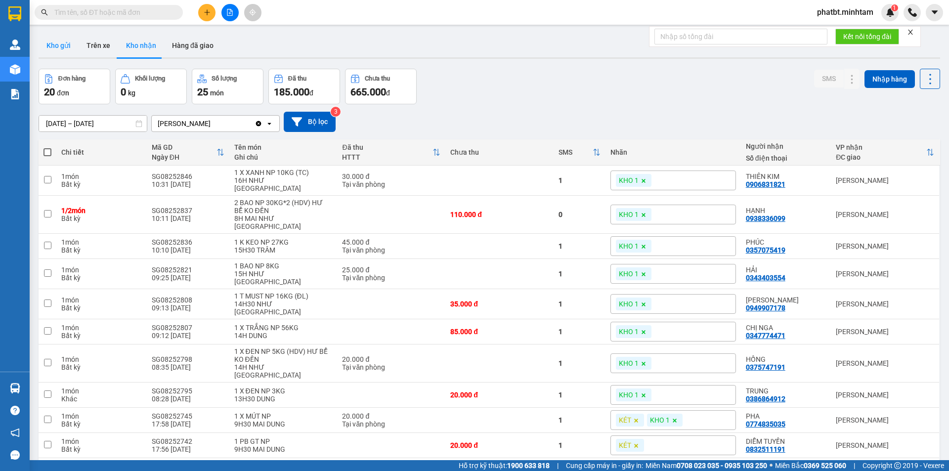
drag, startPoint x: 68, startPoint y: 50, endPoint x: 63, endPoint y: 57, distance: 8.5
click at [68, 50] on button "Kho gửi" at bounding box center [59, 46] width 40 height 24
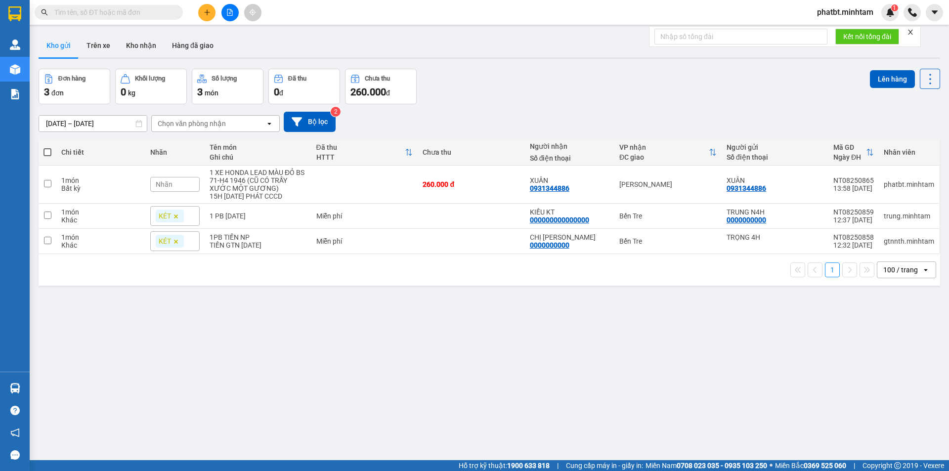
drag, startPoint x: 450, startPoint y: 125, endPoint x: 465, endPoint y: 105, distance: 24.6
click at [465, 105] on div "10/08/2025 – 12/08/2025 Press the down arrow key to interact with the calendar …" at bounding box center [489, 121] width 901 height 35
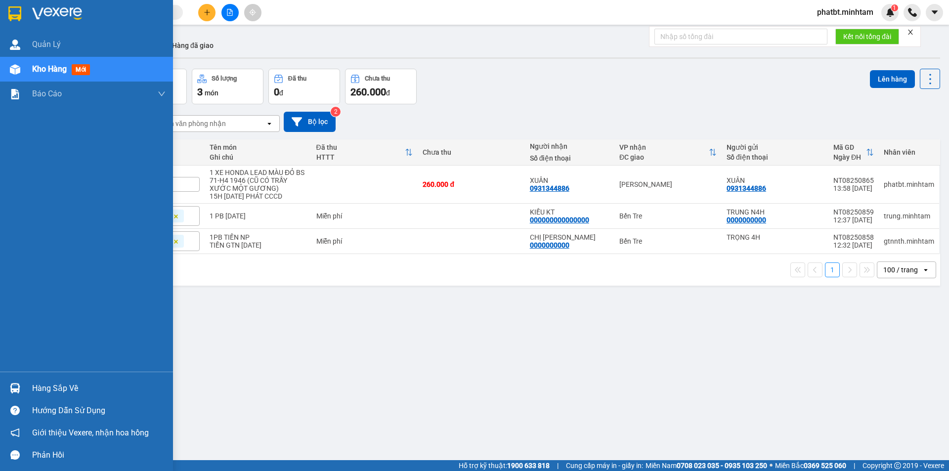
click at [46, 386] on div "Hàng sắp về" at bounding box center [98, 388] width 133 height 15
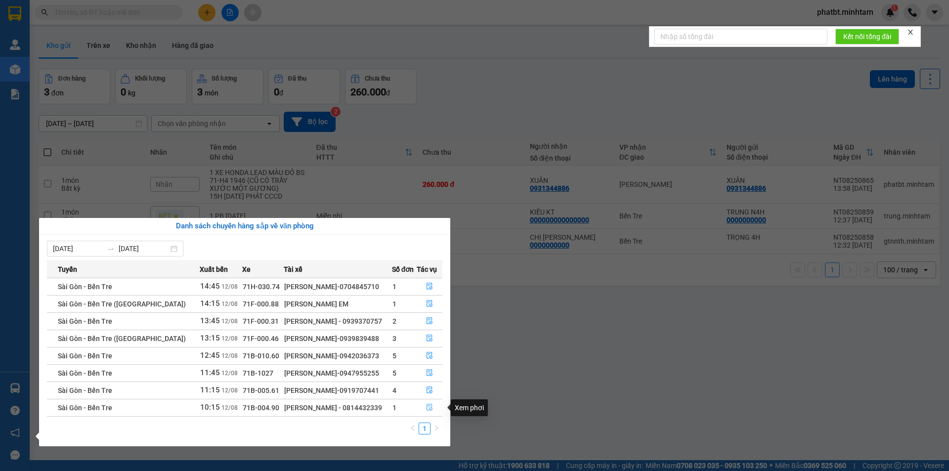
click at [428, 407] on icon "file-done" at bounding box center [429, 407] width 7 height 7
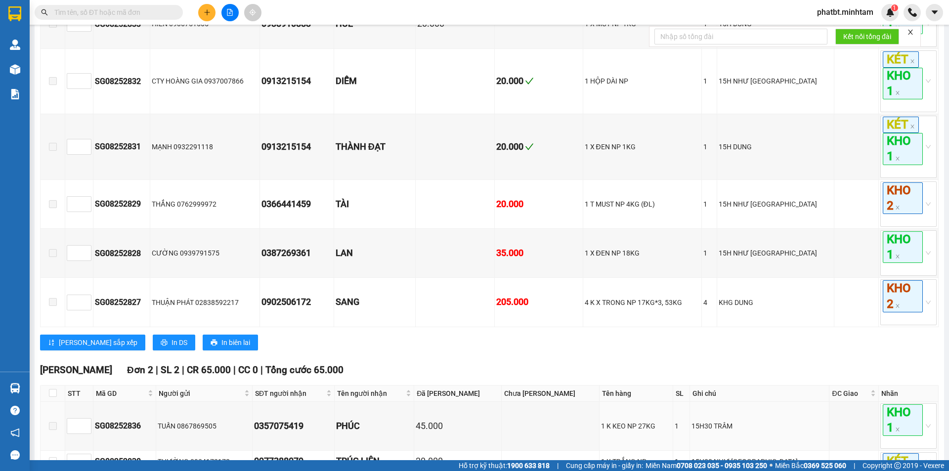
scroll to position [527, 0]
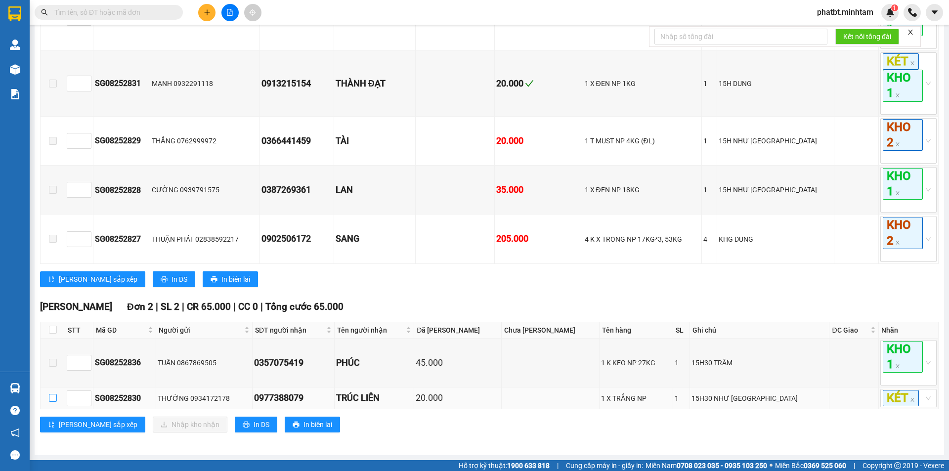
click at [52, 401] on input "checkbox" at bounding box center [53, 398] width 8 height 8
checkbox input "true"
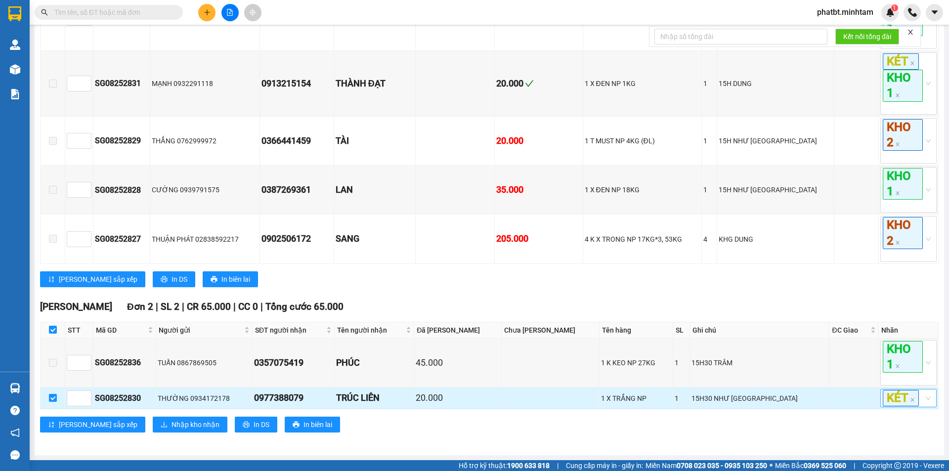
click at [915, 405] on div "KÉT" at bounding box center [904, 398] width 42 height 16
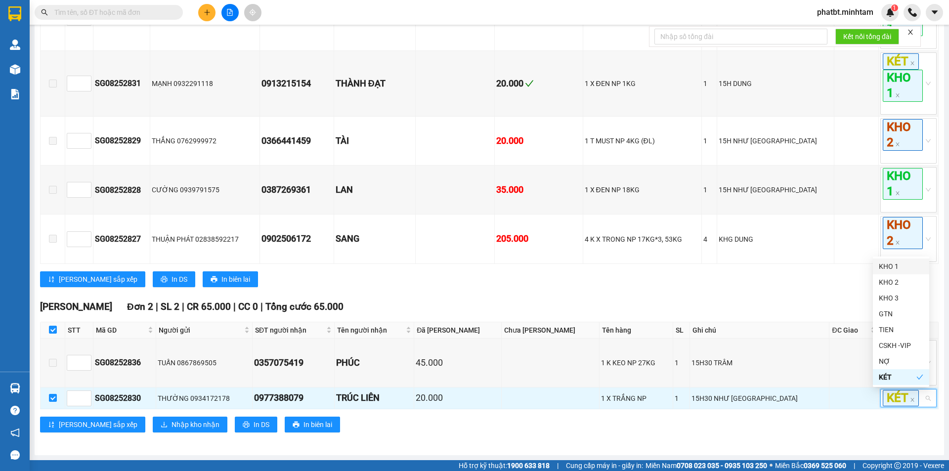
click at [888, 265] on div "KHO 1" at bounding box center [901, 266] width 44 height 11
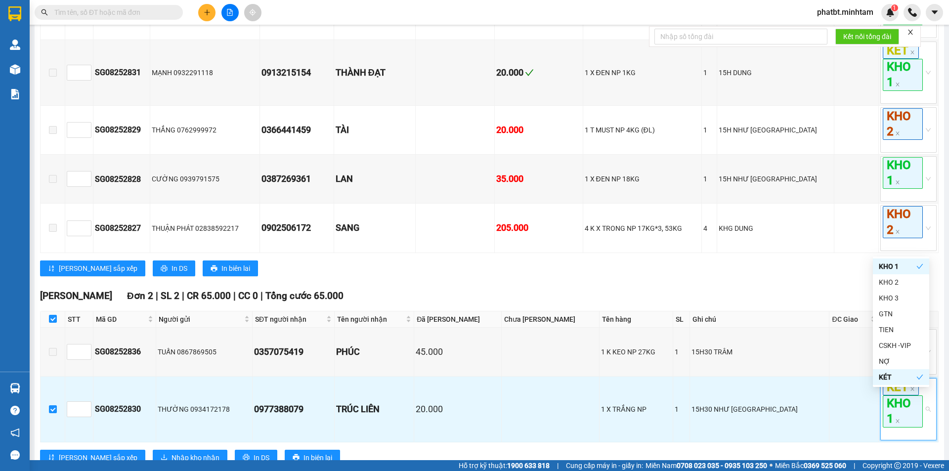
click at [713, 301] on div "Ngã Tư Huyện Đơn 2 | SL 2 | CR 65.000 | CC 0 | Tổng cước 65.000" at bounding box center [489, 296] width 899 height 15
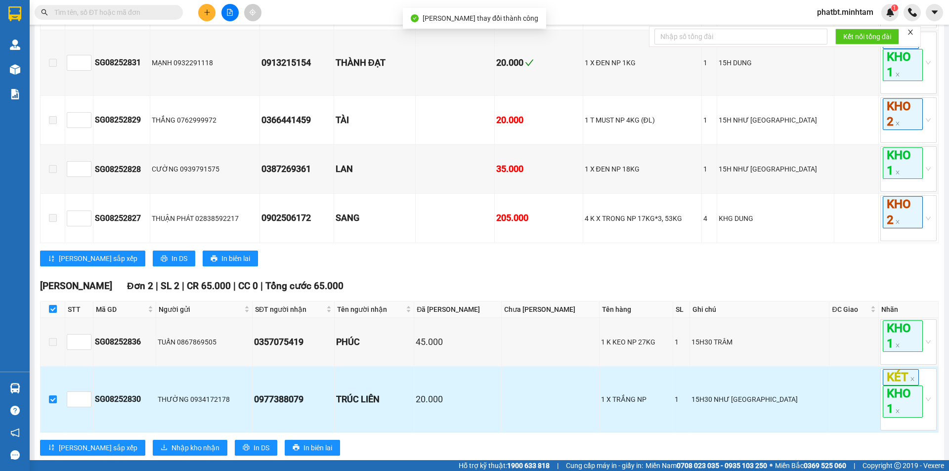
scroll to position [571, 0]
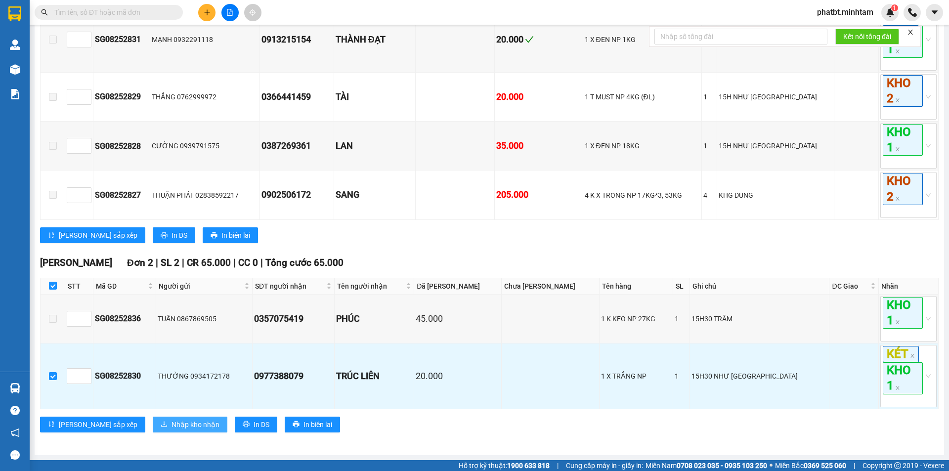
click at [172, 422] on span "Nhập kho nhận" at bounding box center [196, 424] width 48 height 11
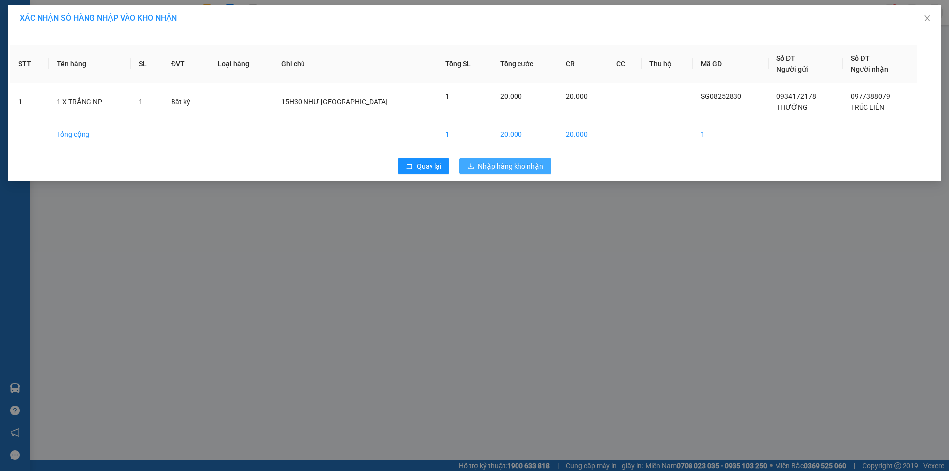
click at [508, 162] on span "Nhập hàng kho nhận" at bounding box center [510, 166] width 65 height 11
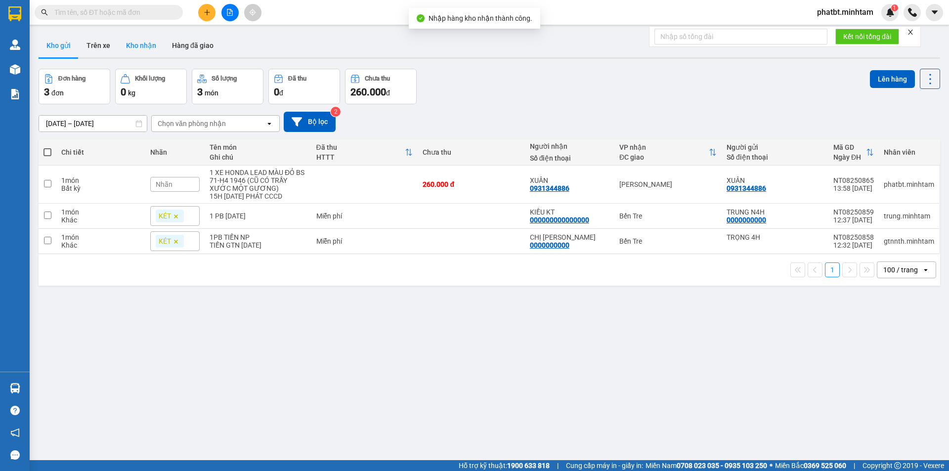
click at [146, 39] on button "Kho nhận" at bounding box center [141, 46] width 46 height 24
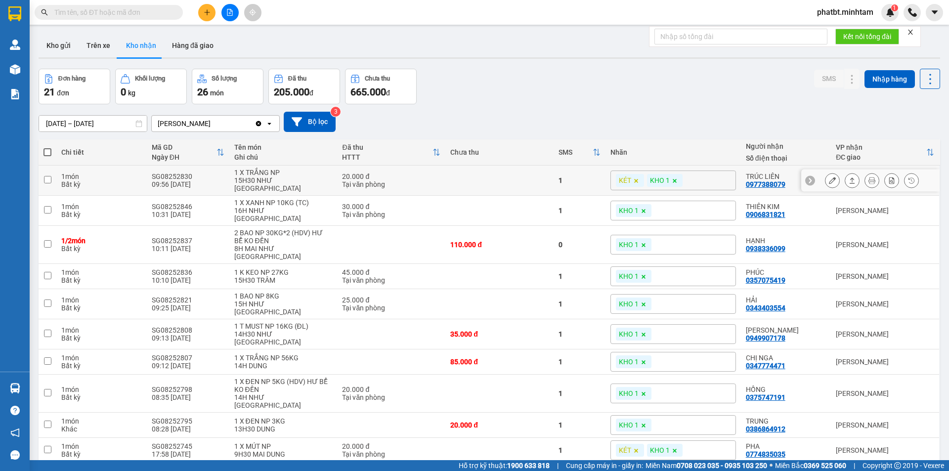
click at [829, 178] on icon at bounding box center [832, 180] width 7 height 7
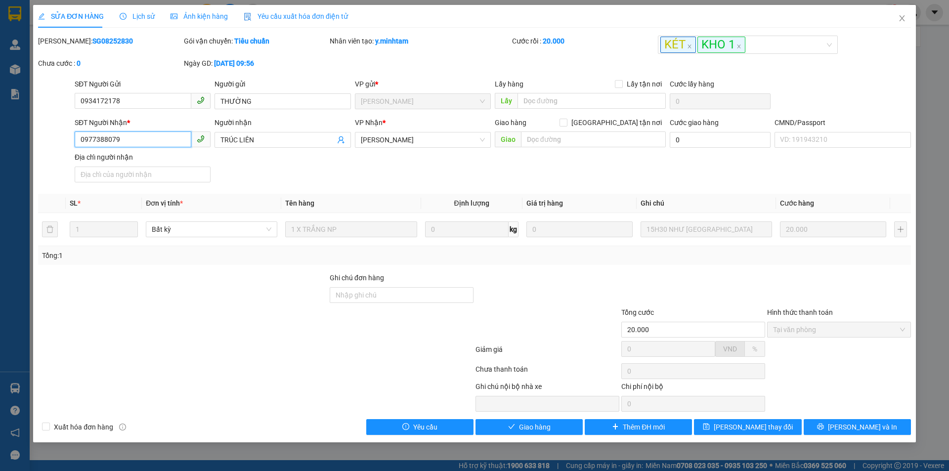
click at [153, 141] on input "0977388079" at bounding box center [133, 139] width 117 height 16
click at [153, 139] on input "0977388079" at bounding box center [133, 139] width 117 height 16
click at [359, 291] on input "Ghi chú đơn hàng" at bounding box center [402, 295] width 144 height 16
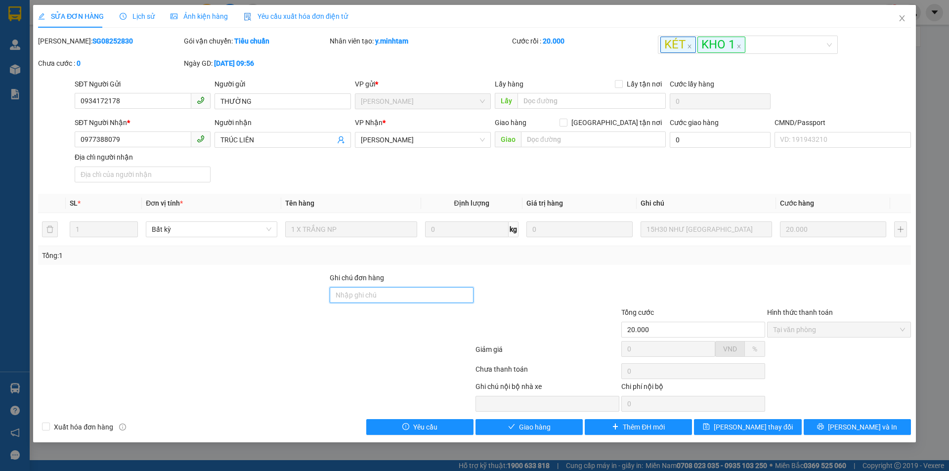
type input "ĐG"
drag, startPoint x: 765, startPoint y: 428, endPoint x: 761, endPoint y: 423, distance: 6.3
click at [766, 428] on span "Lưu thay đổi" at bounding box center [753, 427] width 79 height 11
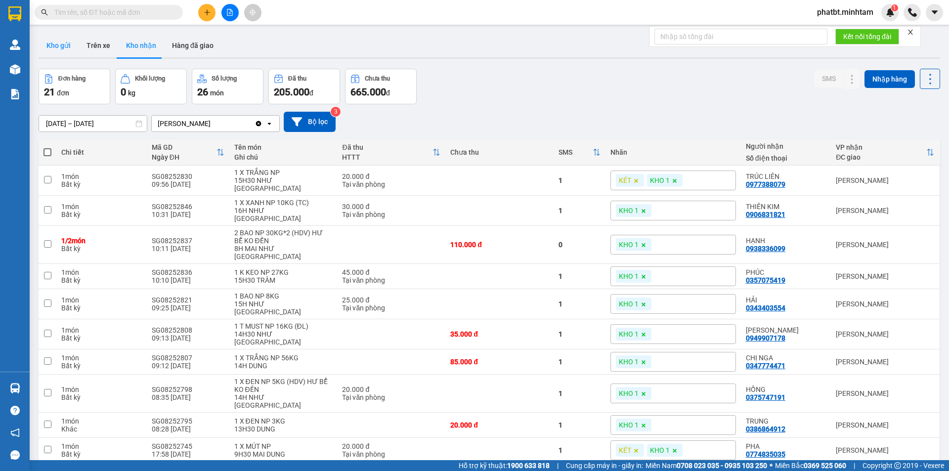
click at [55, 47] on button "Kho gửi" at bounding box center [59, 46] width 40 height 24
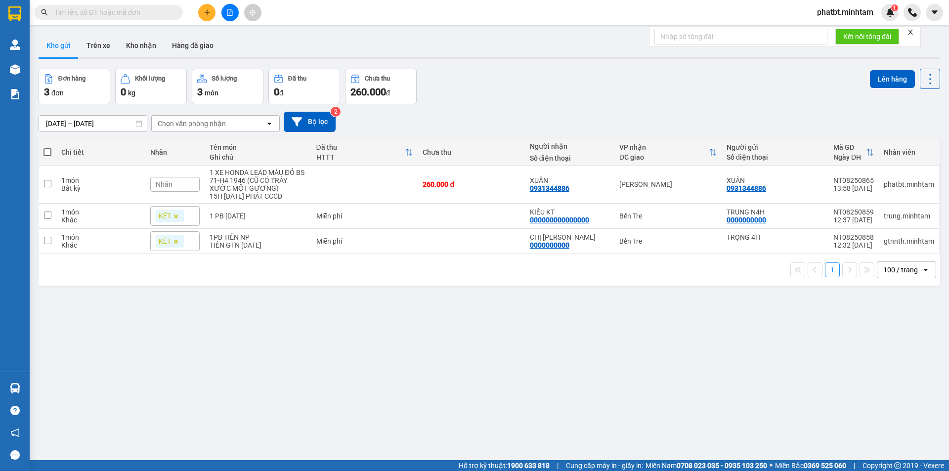
click at [150, 17] on input "text" at bounding box center [112, 12] width 117 height 11
click at [656, 86] on div "Đơn hàng 3 đơn Khối lượng 0 kg Số lượng 3 món Đã thu 0 đ Chưa thu 260.000 đ Lên…" at bounding box center [489, 87] width 901 height 36
click at [614, 97] on div "Đơn hàng 3 đơn Khối lượng 0 kg Số lượng 3 món Đã thu 0 đ Chưa thu 260.000 đ Lên…" at bounding box center [489, 87] width 901 height 36
click at [157, 11] on input "text" at bounding box center [112, 12] width 117 height 11
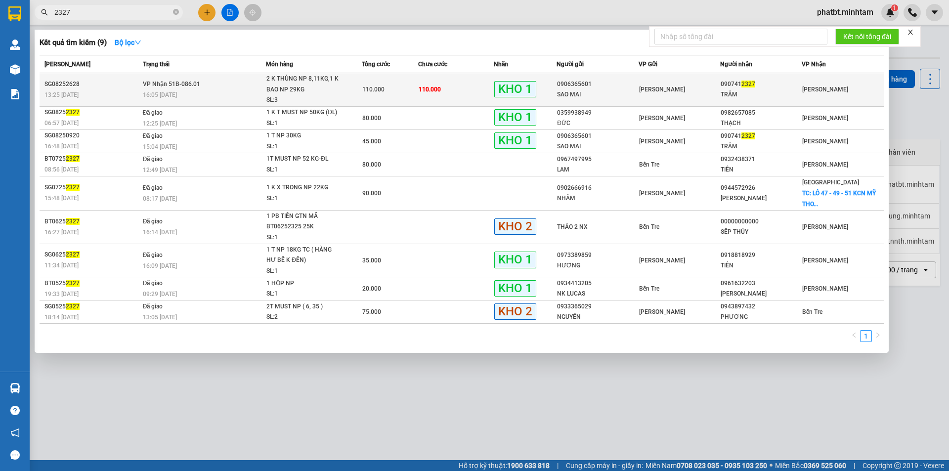
type input "2327"
click at [218, 87] on td "VP Nhận 51B-086.01 16:05 - 11/08" at bounding box center [203, 90] width 126 height 34
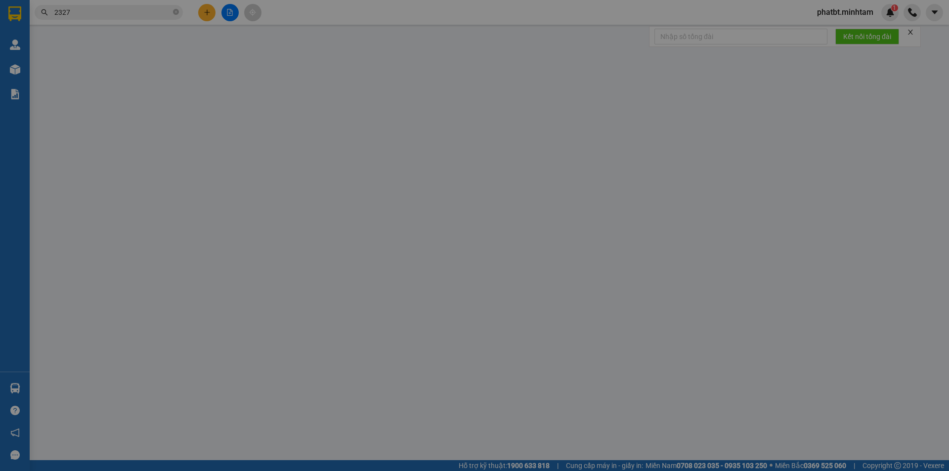
type input "0906365601"
type input "SAO MAI"
type input "0907412327"
type input "TRÂM"
type input "BM"
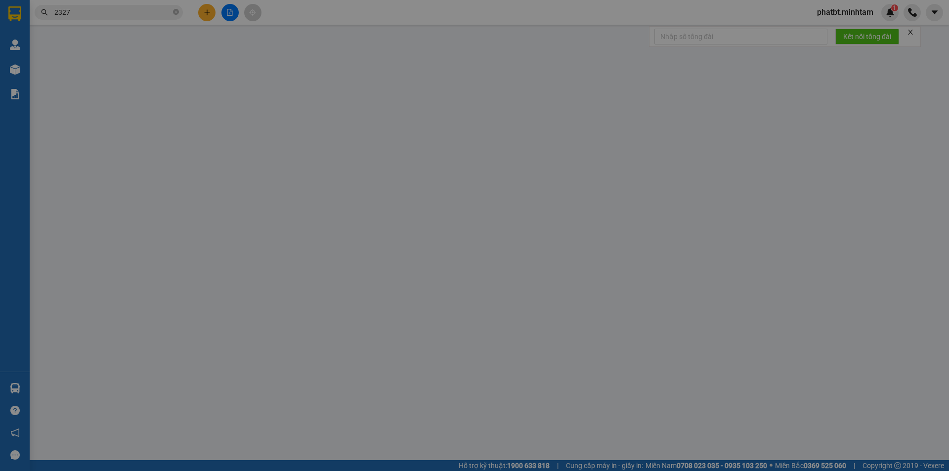
type input "110.000"
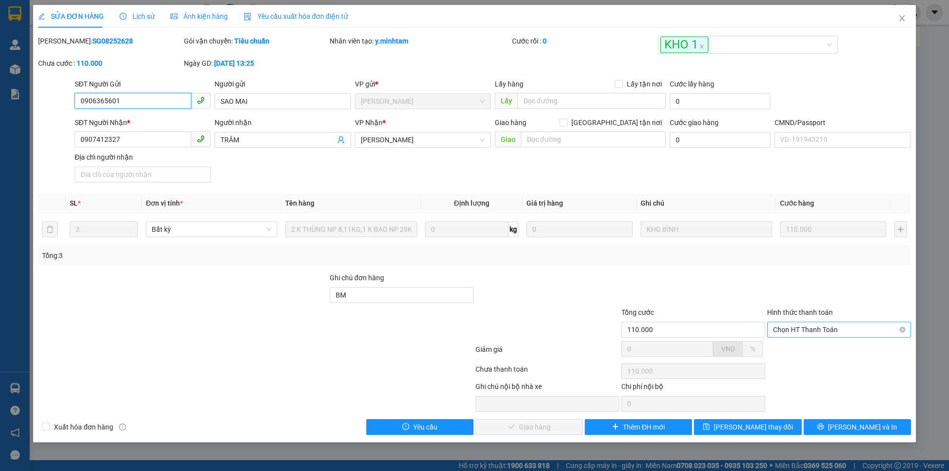
click at [799, 333] on span "Chọn HT Thanh Toán" at bounding box center [839, 329] width 132 height 15
drag, startPoint x: 806, startPoint y: 347, endPoint x: 788, endPoint y: 359, distance: 21.0
click at [804, 349] on div "Tại văn phòng" at bounding box center [839, 349] width 132 height 11
type input "0"
click at [539, 428] on span "Lưu và Giao hàng" at bounding box center [541, 427] width 95 height 11
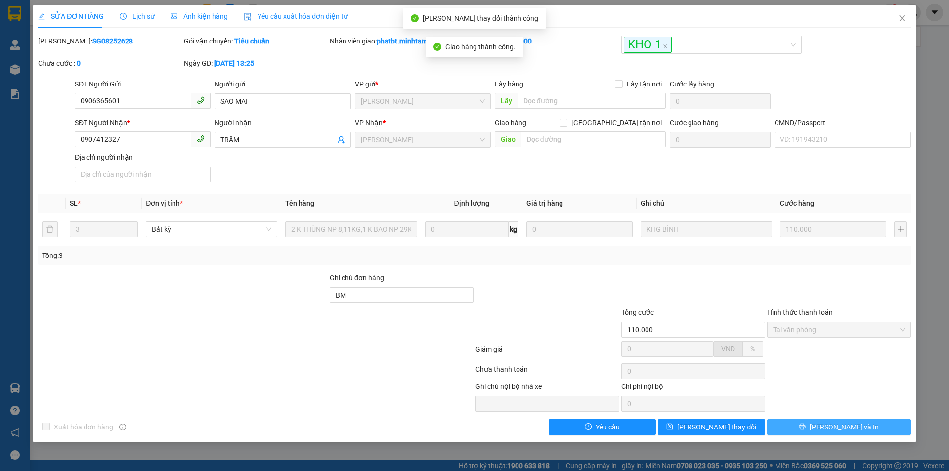
click at [806, 424] on icon "printer" at bounding box center [802, 426] width 7 height 7
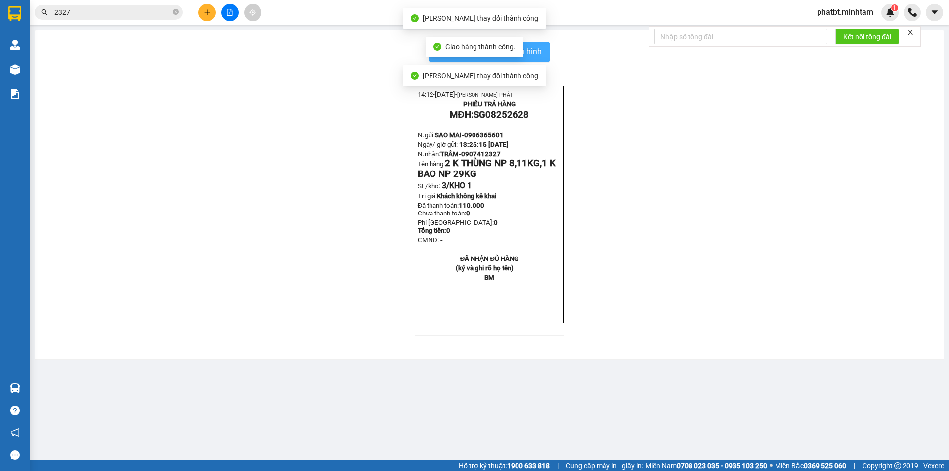
click at [536, 53] on span "In mẫu biên lai tự cấu hình" at bounding box center [495, 51] width 93 height 12
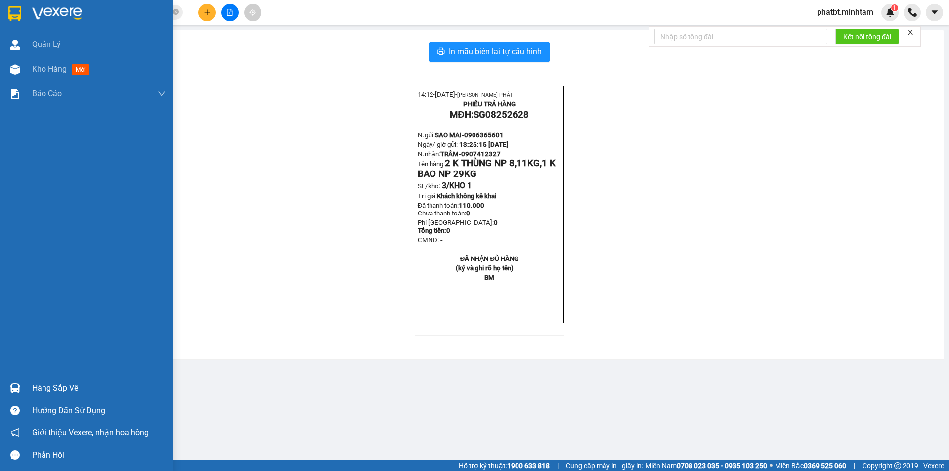
click at [62, 389] on div "Hàng sắp về" at bounding box center [98, 388] width 133 height 15
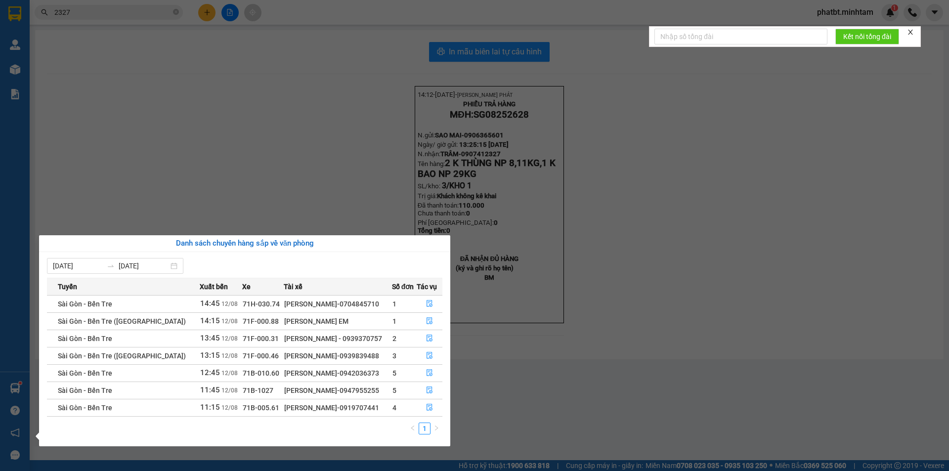
click at [610, 328] on section "Kết quả tìm kiếm ( 9 ) Bộ lọc Mã ĐH Trạng thái Món hàng Tổng cước Chưa cước Nhã…" at bounding box center [474, 235] width 949 height 471
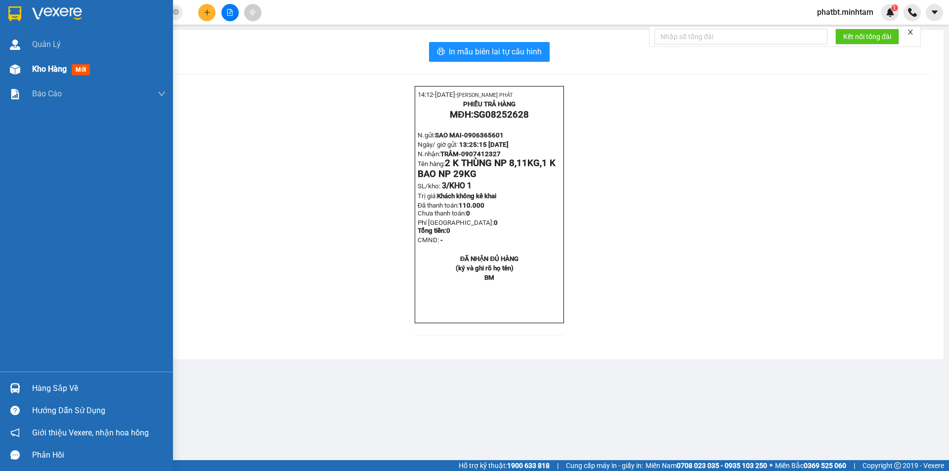
click at [27, 72] on div "Kho hàng mới" at bounding box center [86, 69] width 173 height 25
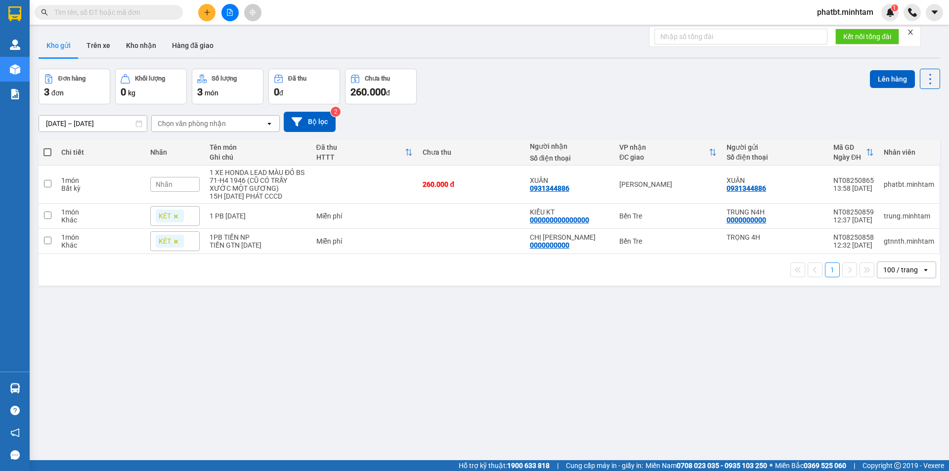
click at [137, 44] on button "Kho nhận" at bounding box center [141, 46] width 46 height 24
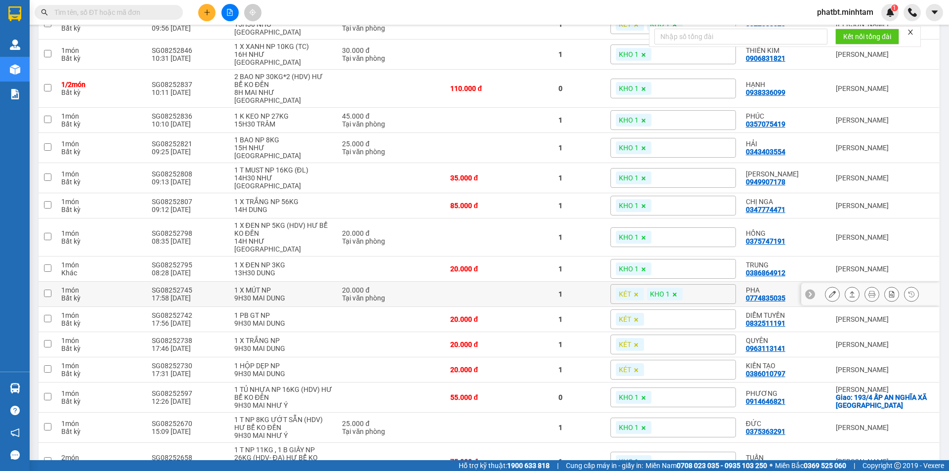
scroll to position [165, 0]
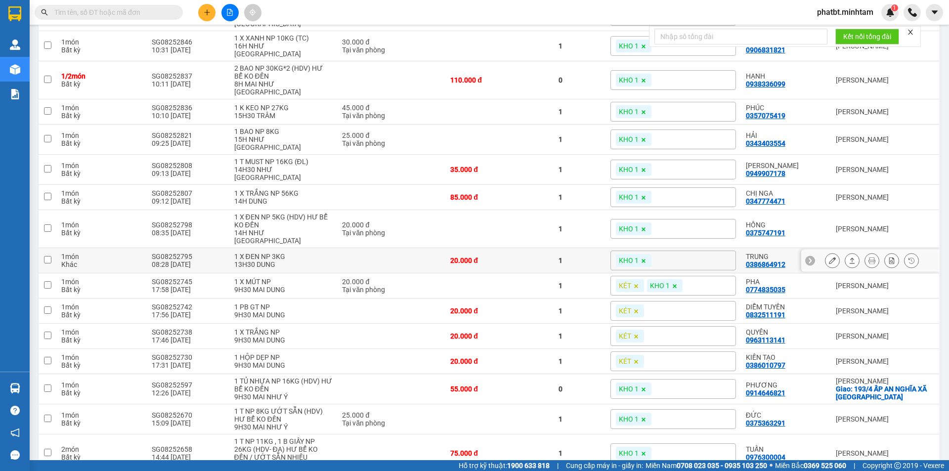
click at [829, 257] on icon at bounding box center [832, 260] width 7 height 7
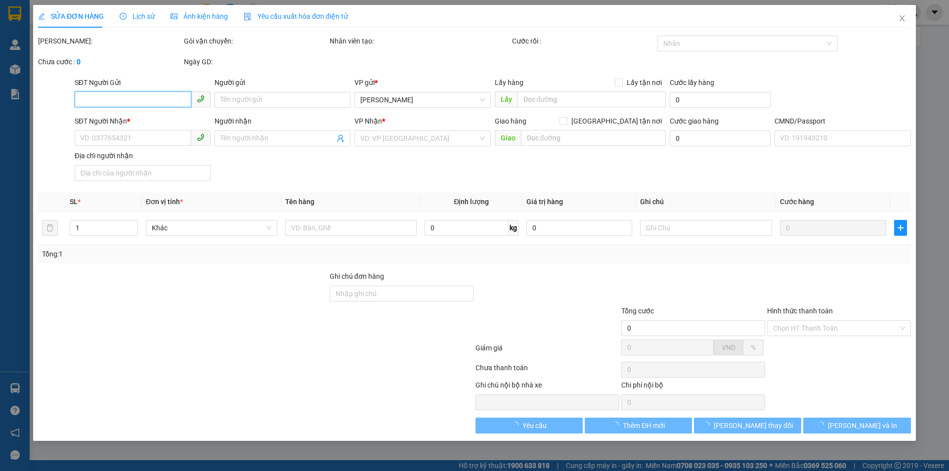
type input "0345674001"
type input "NAM 4H"
type input "0386864912"
type input "TRUNG"
type input "BM"
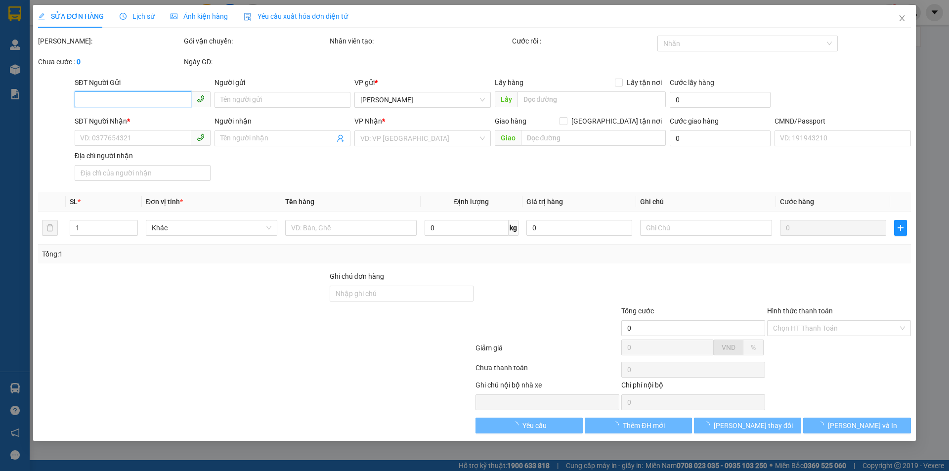
type input "20.000"
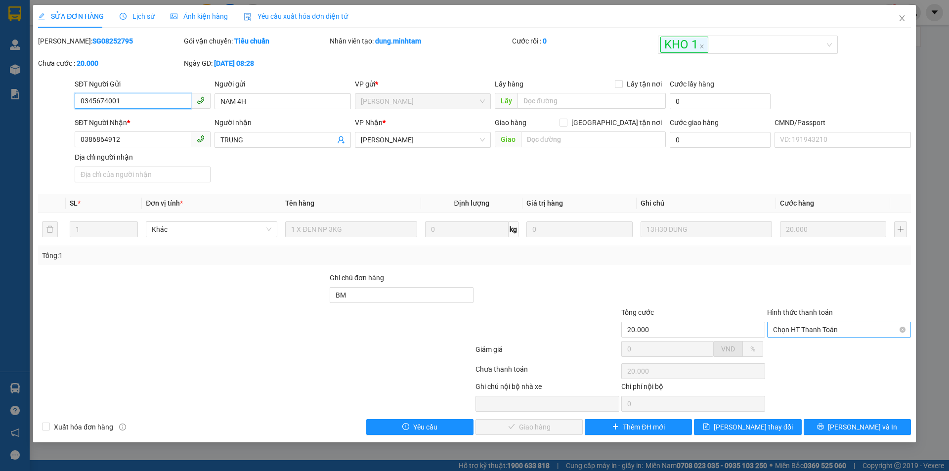
click at [799, 331] on span "Chọn HT Thanh Toán" at bounding box center [839, 329] width 132 height 15
click at [786, 348] on div "Tại văn phòng" at bounding box center [839, 349] width 132 height 11
type input "0"
click at [546, 424] on span "[PERSON_NAME] và Giao hàng" at bounding box center [541, 427] width 95 height 11
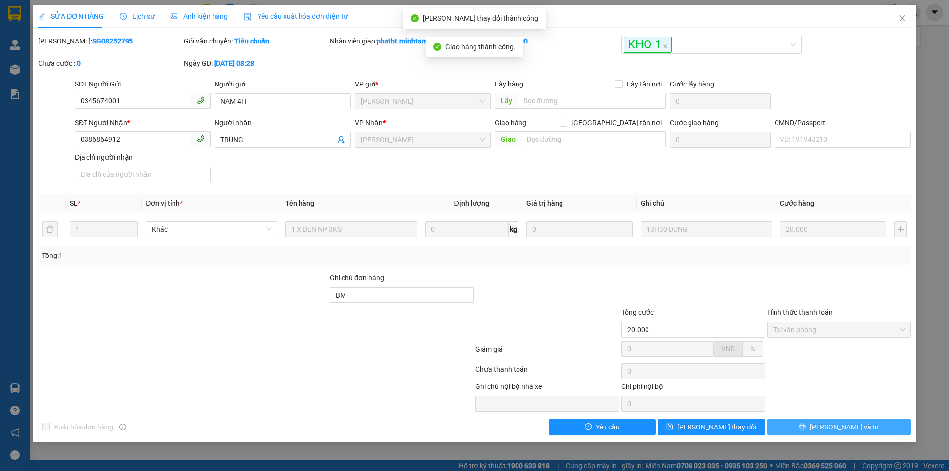
click at [857, 427] on span "[PERSON_NAME] và In" at bounding box center [844, 427] width 69 height 11
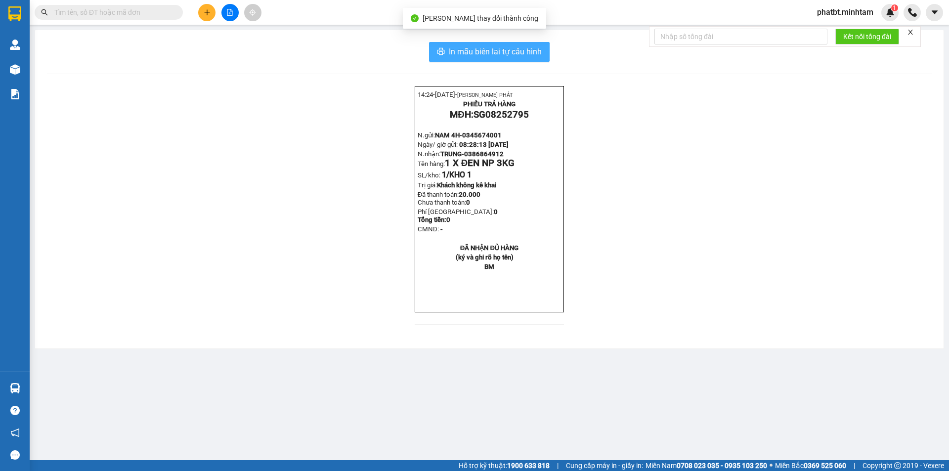
click at [532, 55] on span "In mẫu biên lai tự cấu hình" at bounding box center [495, 51] width 93 height 12
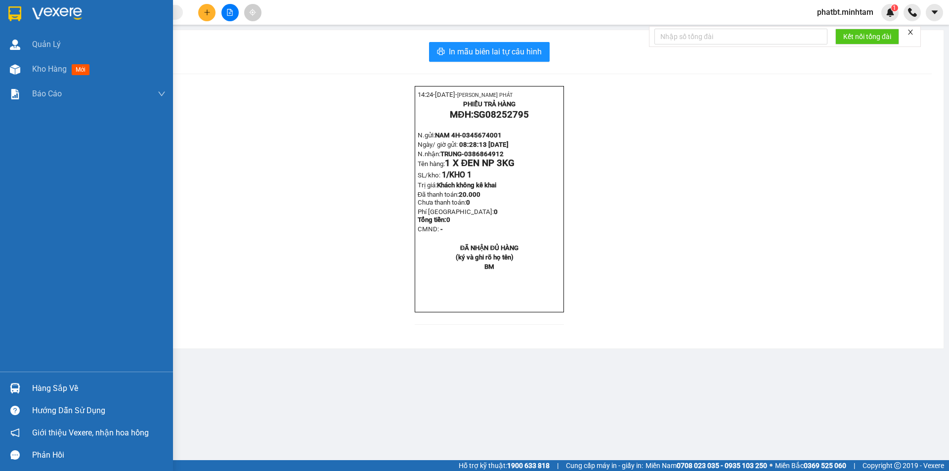
drag, startPoint x: 36, startPoint y: 393, endPoint x: 32, endPoint y: 387, distance: 6.9
click at [36, 393] on div "Hàng sắp về" at bounding box center [98, 388] width 133 height 15
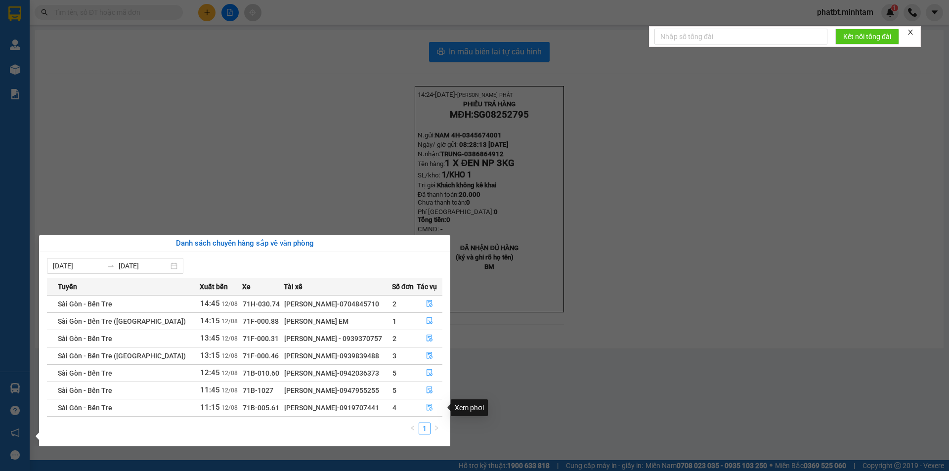
click at [422, 408] on button "button" at bounding box center [429, 408] width 25 height 16
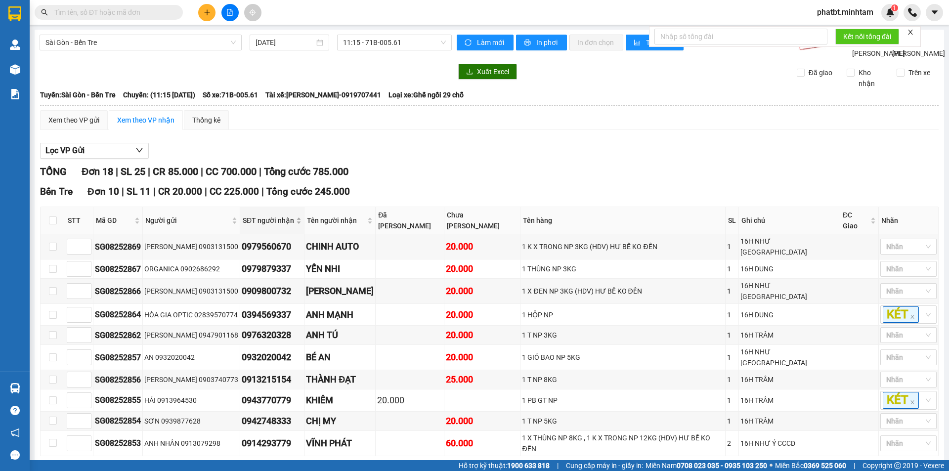
scroll to position [326, 0]
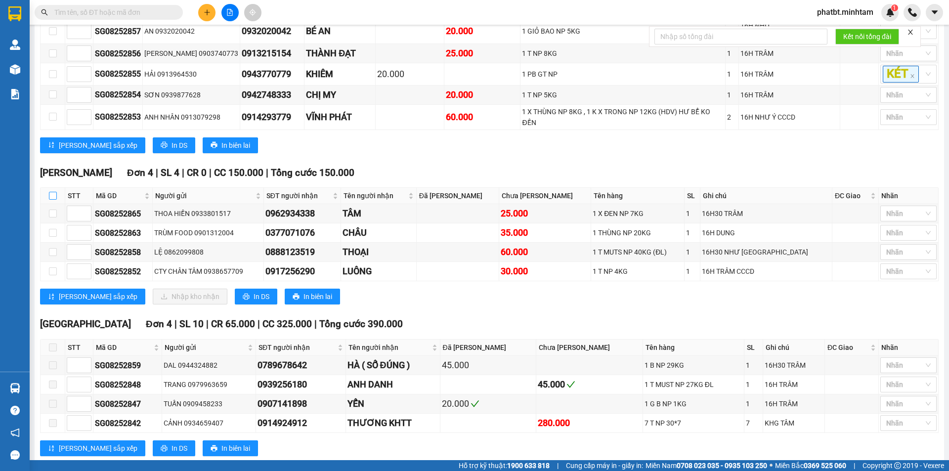
click at [53, 192] on input "checkbox" at bounding box center [53, 196] width 8 height 8
checkbox input "true"
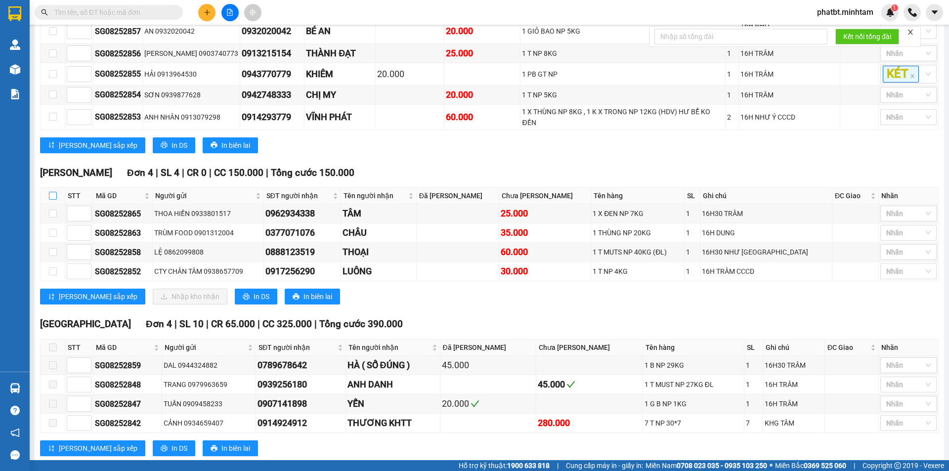
checkbox input "true"
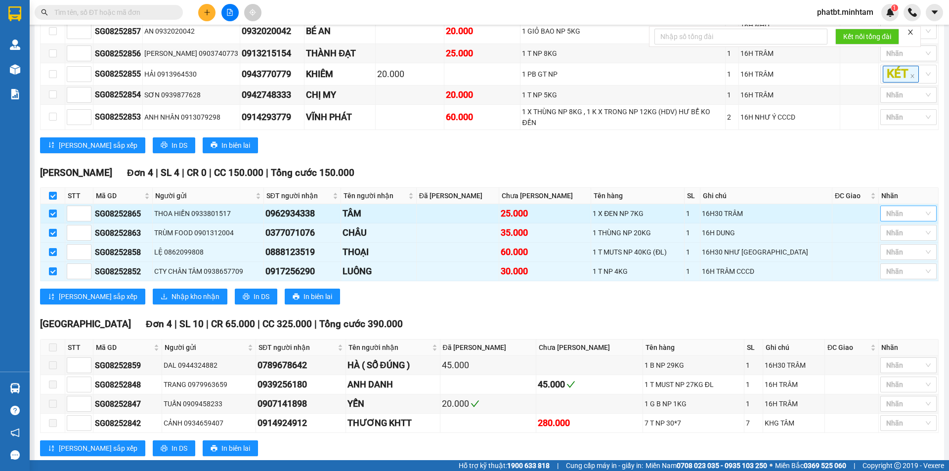
click at [900, 206] on div "Nhãn" at bounding box center [908, 214] width 56 height 16
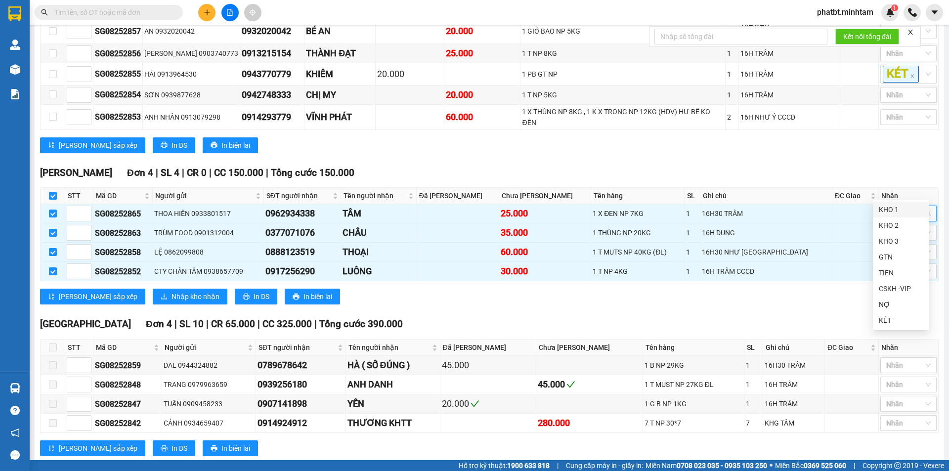
click at [894, 204] on div "KHO 1" at bounding box center [901, 210] width 56 height 16
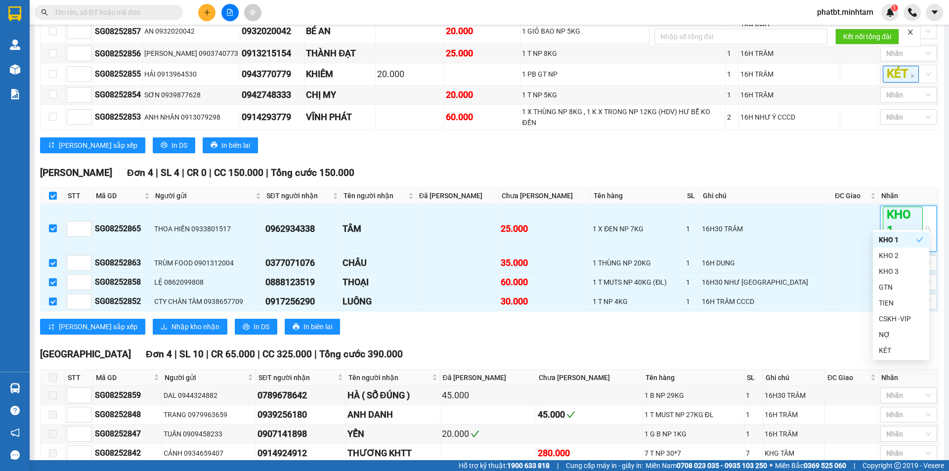
click at [808, 137] on div "Lưu sắp xếp In DS In biên lai" at bounding box center [489, 145] width 899 height 16
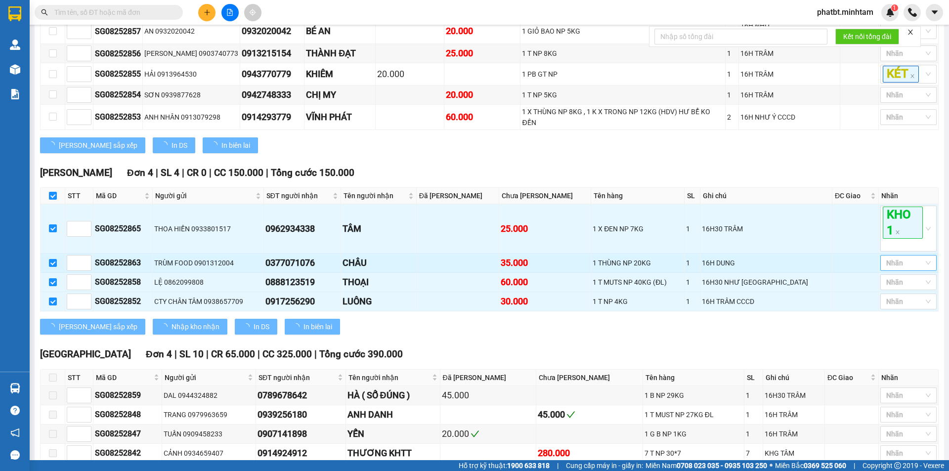
click at [898, 257] on div at bounding box center [904, 263] width 42 height 12
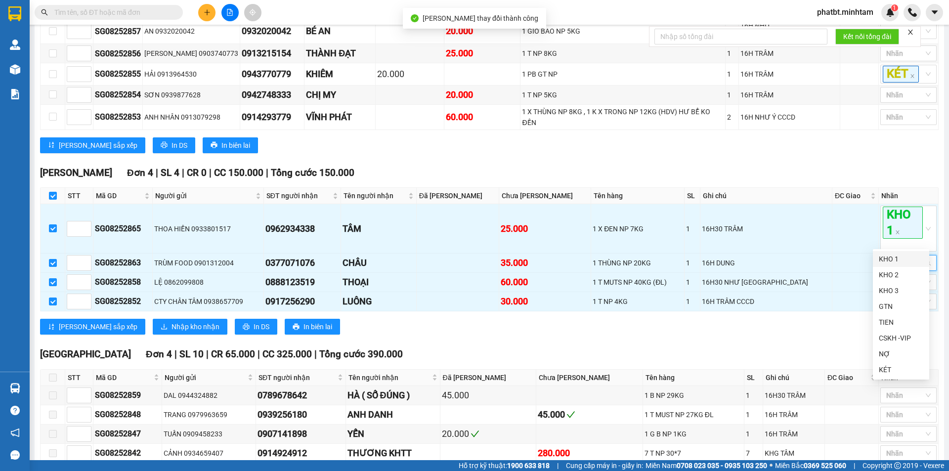
click at [892, 258] on div "KHO 1" at bounding box center [901, 259] width 44 height 11
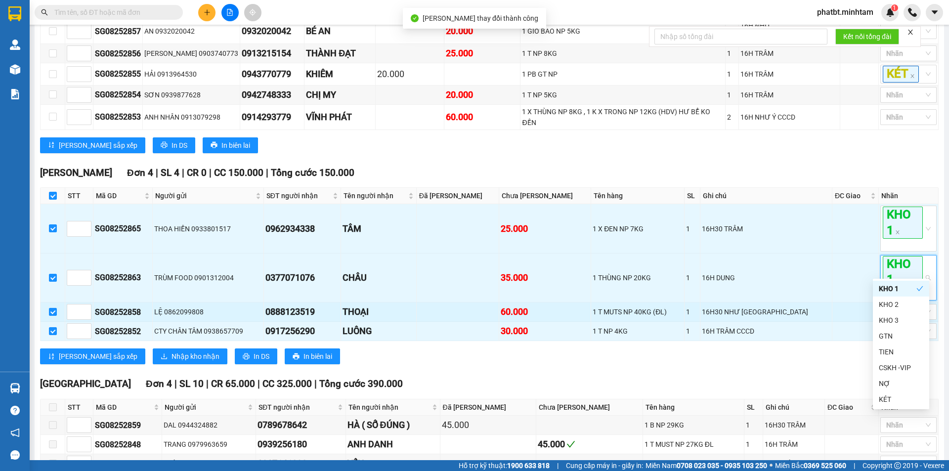
click at [793, 306] on div "16H30 NHƯ Ý" at bounding box center [766, 311] width 129 height 11
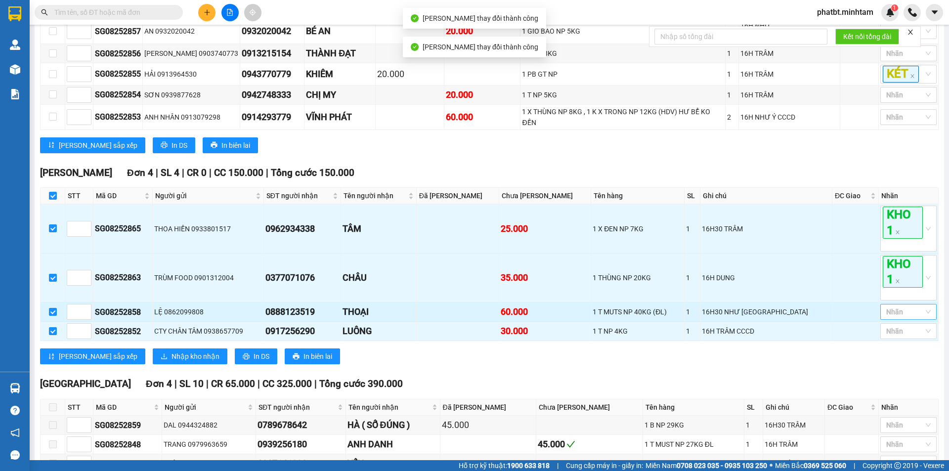
drag, startPoint x: 884, startPoint y: 287, endPoint x: 880, endPoint y: 292, distance: 6.0
click at [885, 306] on div at bounding box center [904, 312] width 42 height 12
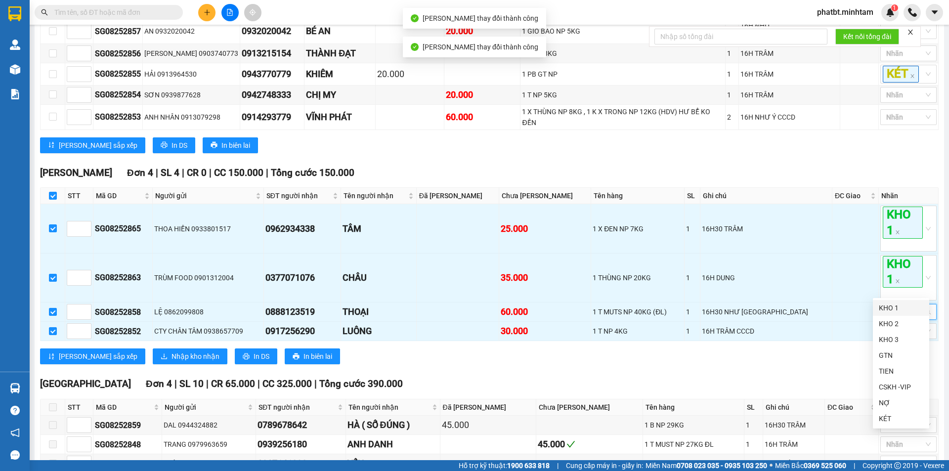
click at [887, 311] on div "KHO 1" at bounding box center [901, 307] width 44 height 11
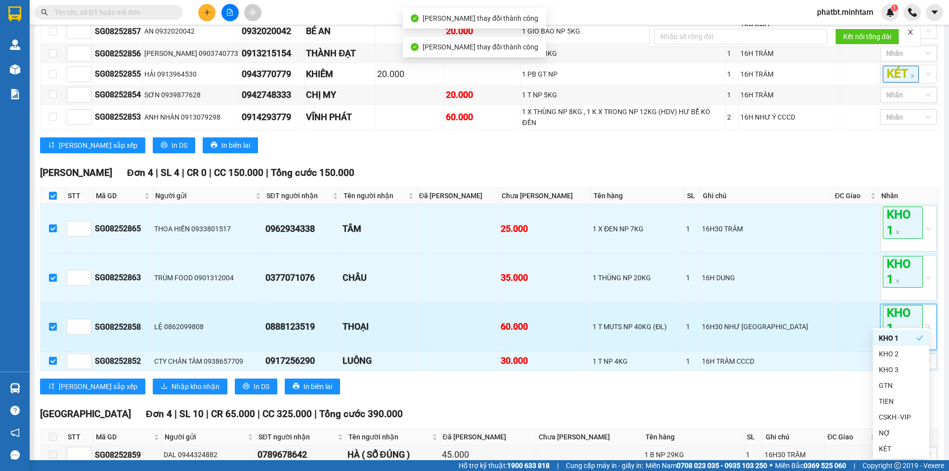
click at [807, 322] on td "16H30 NHƯ Ý" at bounding box center [766, 326] width 132 height 49
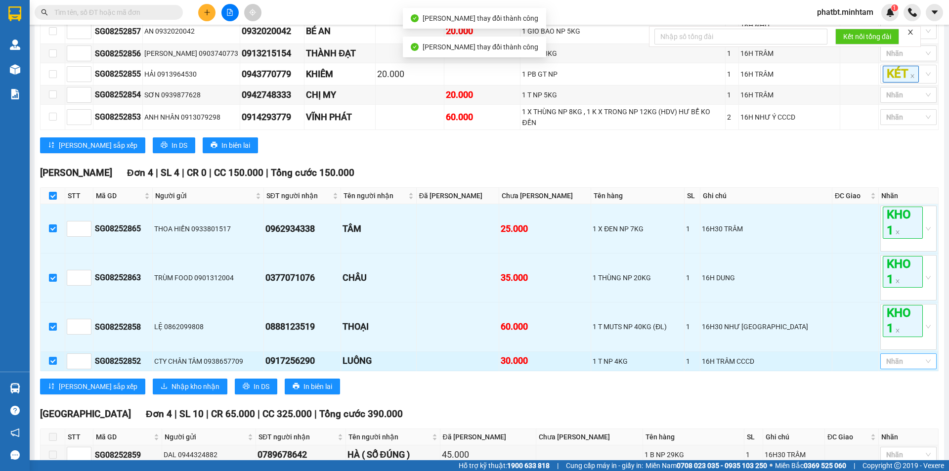
click at [905, 353] on div "Nhãn" at bounding box center [908, 361] width 56 height 16
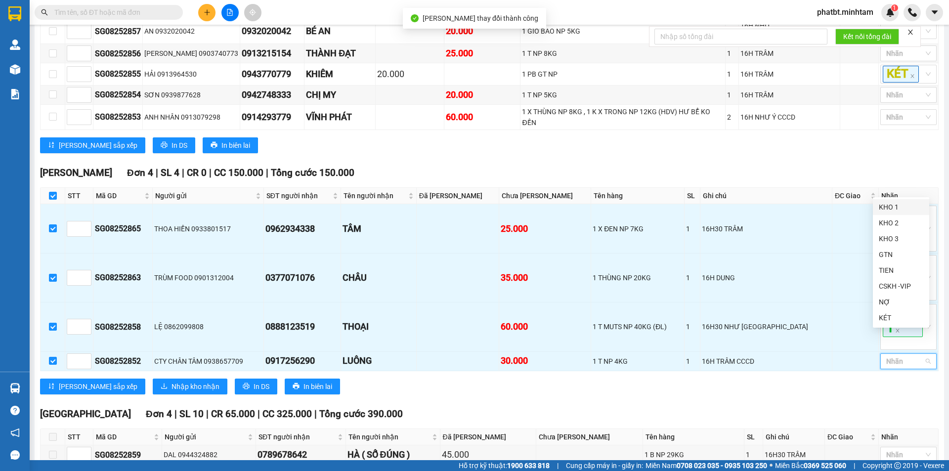
click at [878, 203] on div "KHO 1" at bounding box center [901, 207] width 56 height 16
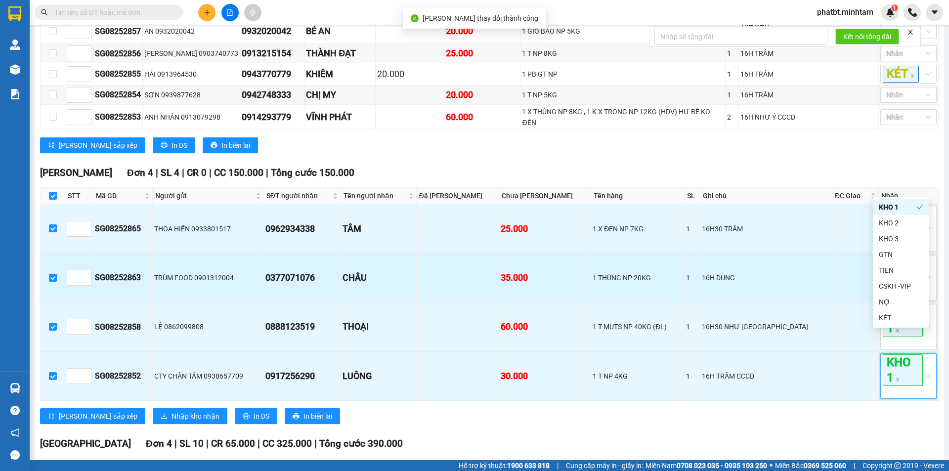
click at [468, 257] on td at bounding box center [458, 278] width 83 height 49
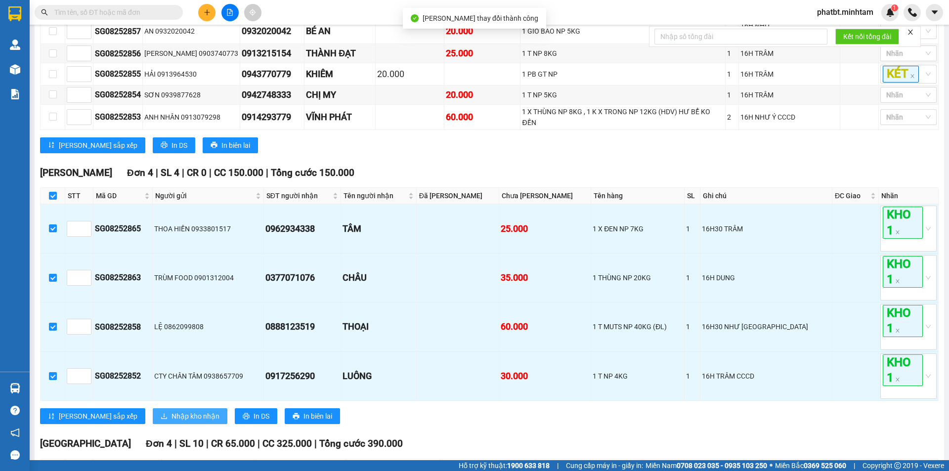
click at [172, 411] on span "Nhập kho nhận" at bounding box center [196, 416] width 48 height 11
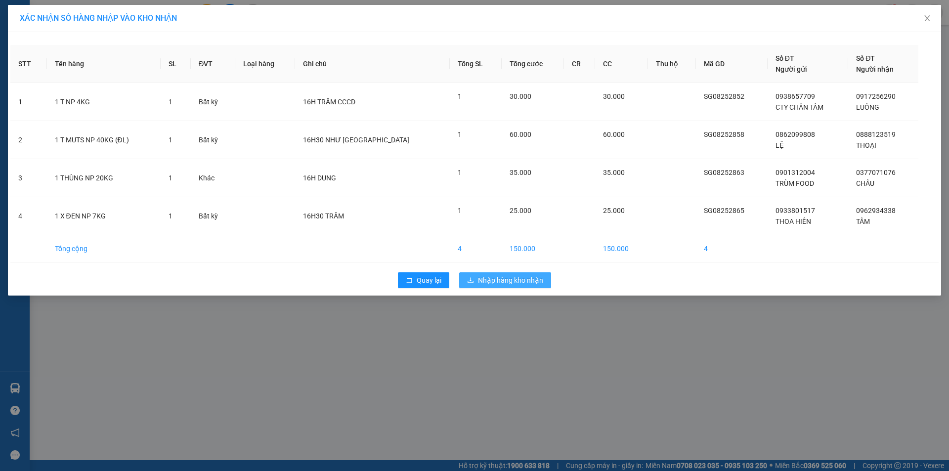
click at [506, 286] on button "Nhập hàng kho nhận" at bounding box center [505, 280] width 92 height 16
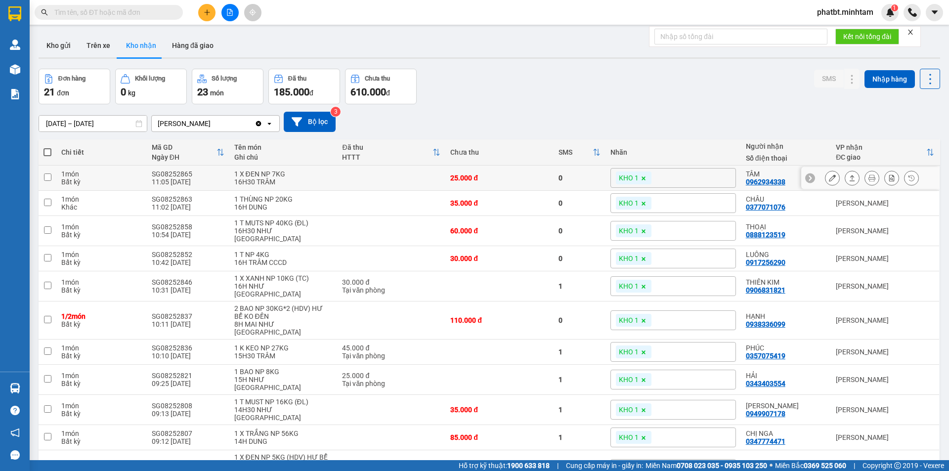
click at [825, 175] on button at bounding box center [832, 178] width 14 height 17
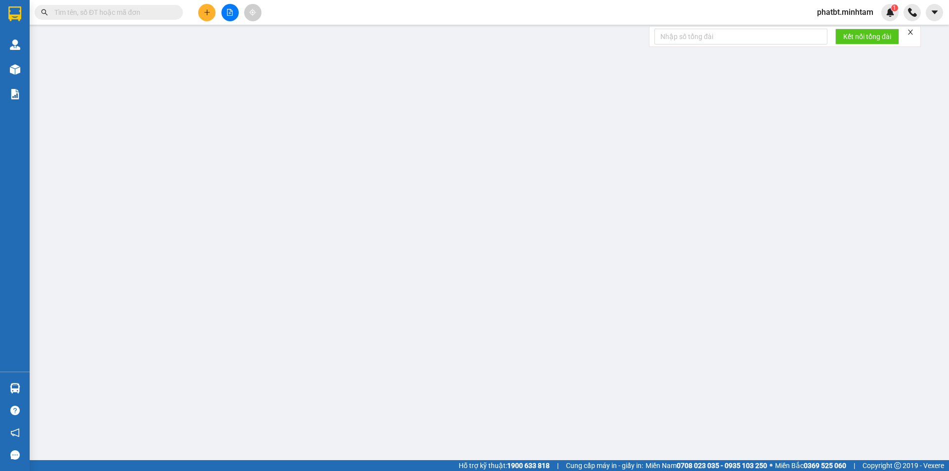
type input "0933801517"
type input "THOA HIỀN"
type input "0962934338"
type input "TÂM"
type input "25.000"
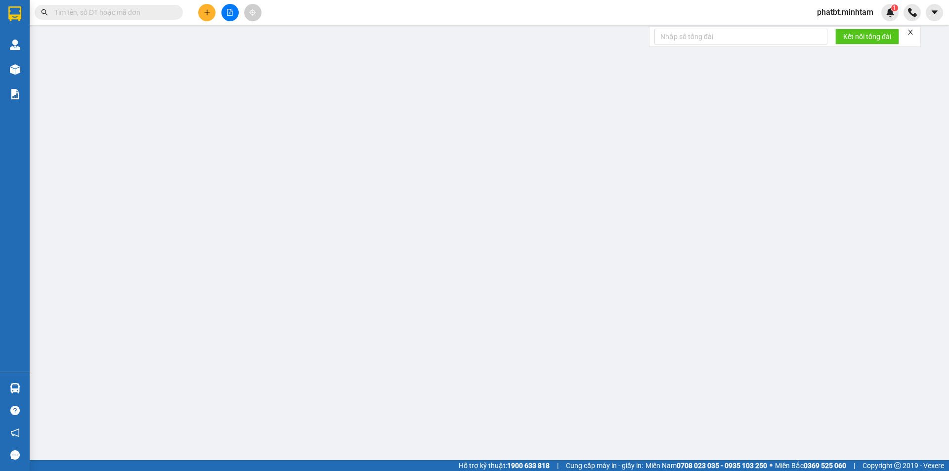
type input "25.000"
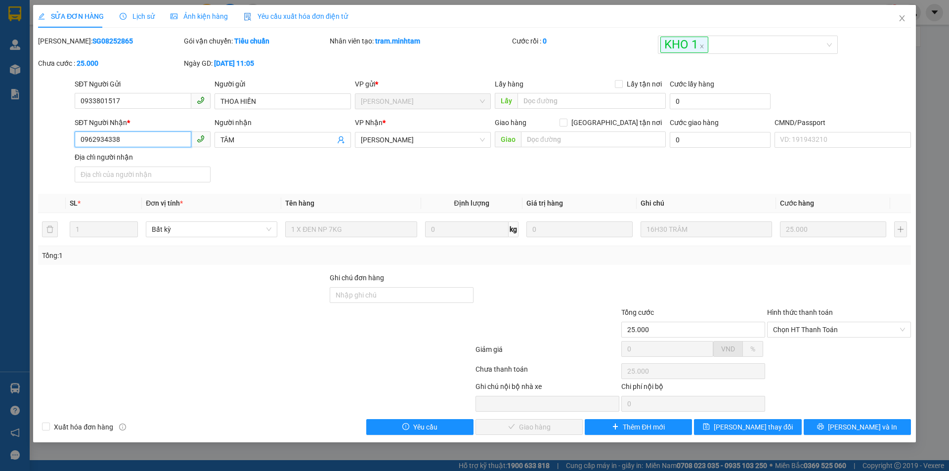
click at [131, 141] on input "0962934338" at bounding box center [133, 139] width 117 height 16
click at [397, 293] on input "Ghi chú đơn hàng" at bounding box center [402, 295] width 144 height 16
type input "KNM"
drag, startPoint x: 735, startPoint y: 432, endPoint x: 722, endPoint y: 438, distance: 14.4
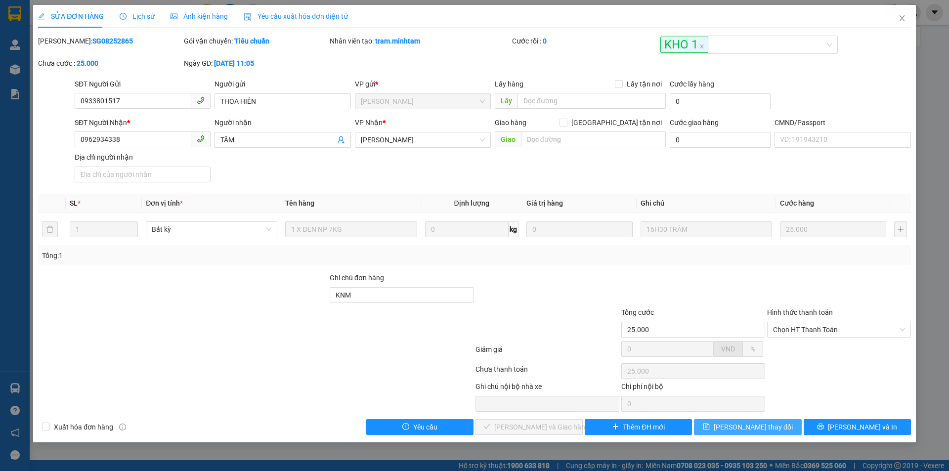
click at [735, 432] on span "Lưu thay đổi" at bounding box center [753, 427] width 79 height 11
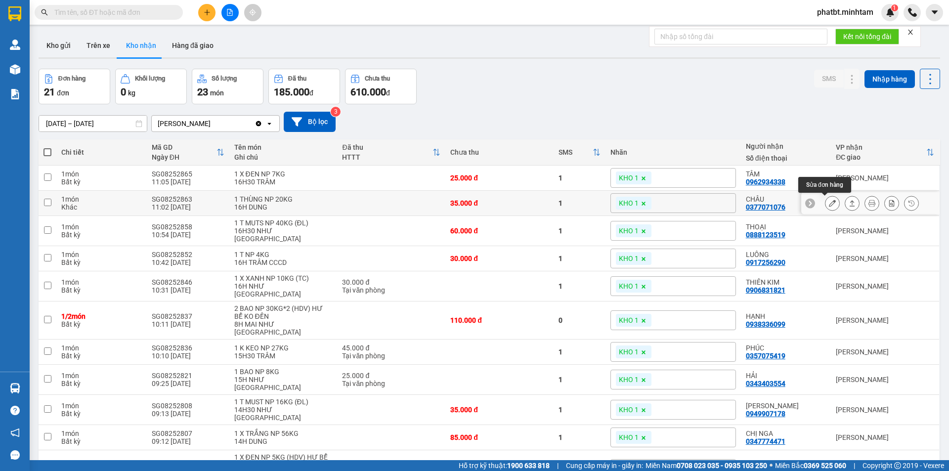
click at [829, 207] on icon at bounding box center [832, 203] width 7 height 7
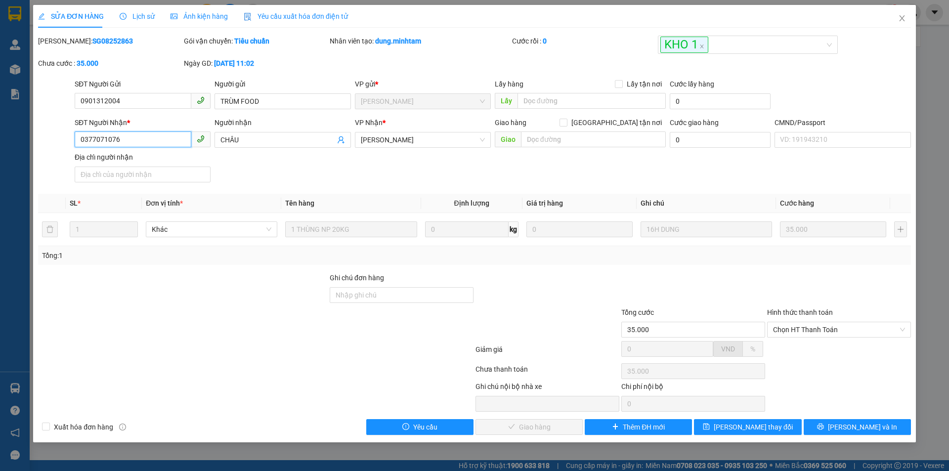
click at [169, 135] on input "0377071076" at bounding box center [133, 139] width 117 height 16
click at [366, 302] on input "Ghi chú đơn hàng" at bounding box center [402, 295] width 144 height 16
type input "ĐG"
click at [358, 302] on input "ĐG" at bounding box center [402, 295] width 144 height 16
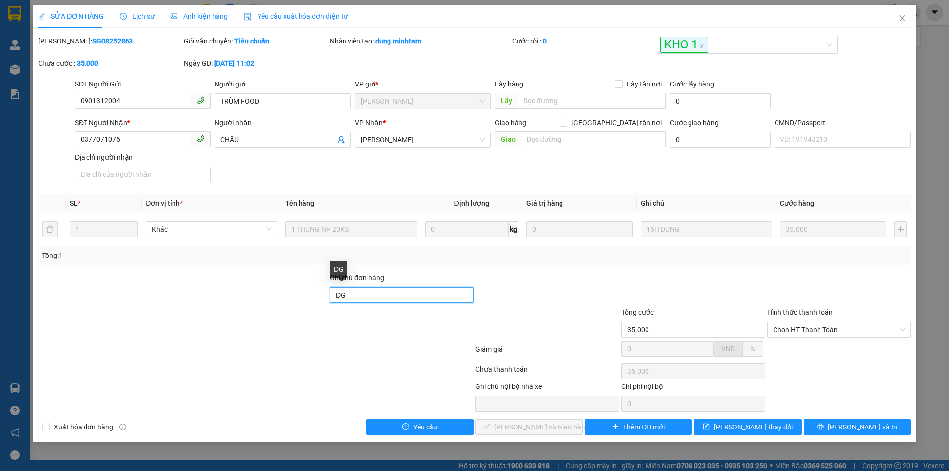
click at [359, 302] on input "ĐG" at bounding box center [402, 295] width 144 height 16
click at [356, 294] on input "ĐG" at bounding box center [402, 295] width 144 height 16
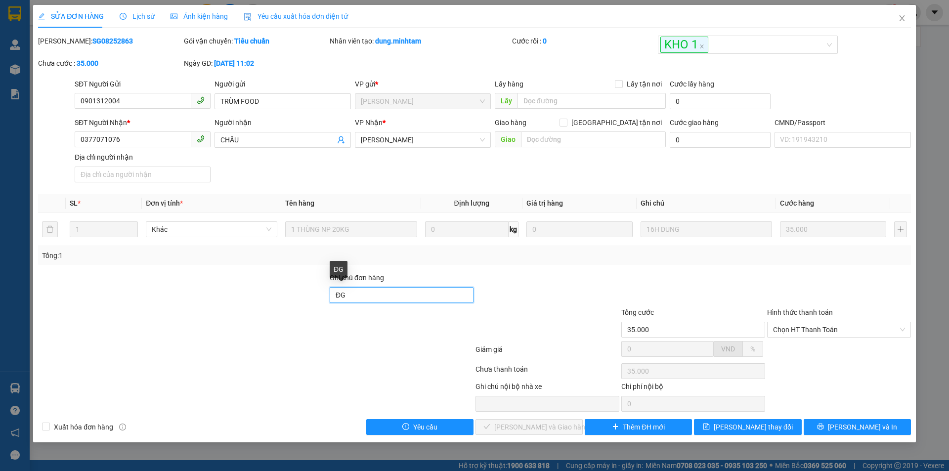
click at [356, 294] on input "ĐG" at bounding box center [402, 295] width 144 height 16
type input "KNM"
click at [751, 425] on span "Lưu thay đổi" at bounding box center [753, 427] width 79 height 11
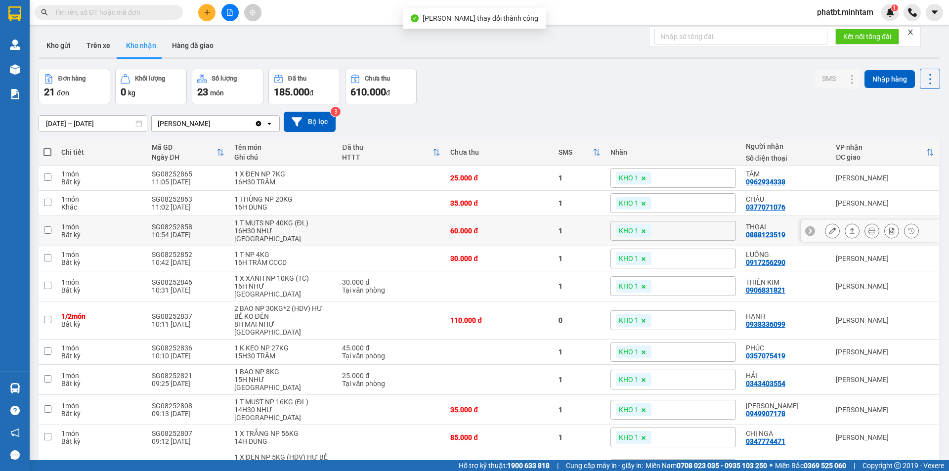
click at [829, 227] on icon at bounding box center [832, 230] width 7 height 7
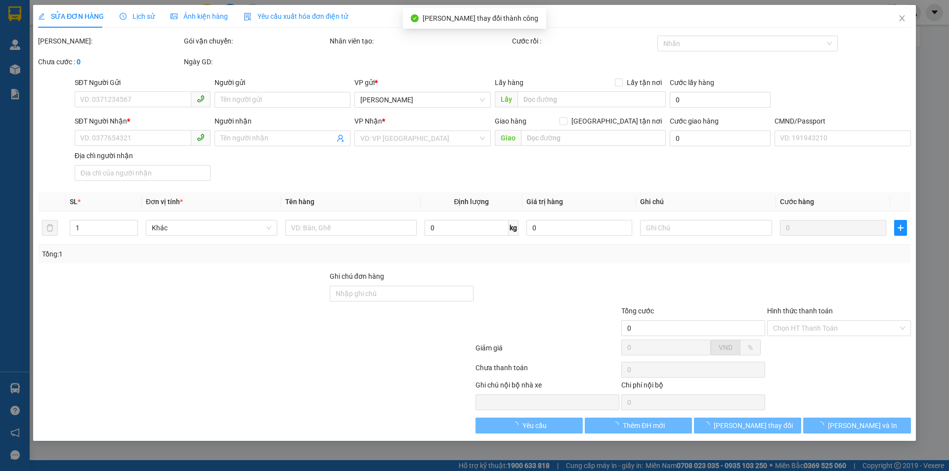
type input "0862099808"
type input "LỆ"
type input "0888123519"
type input "THOẠI"
type input "60.000"
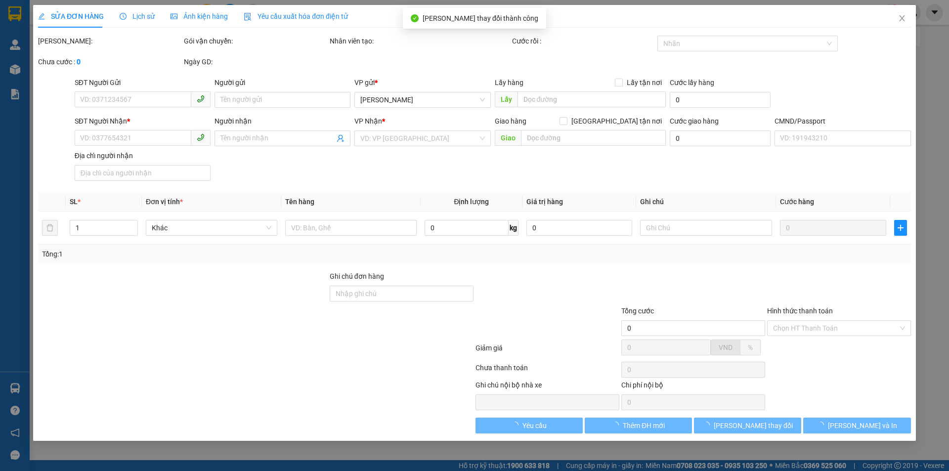
type input "60.000"
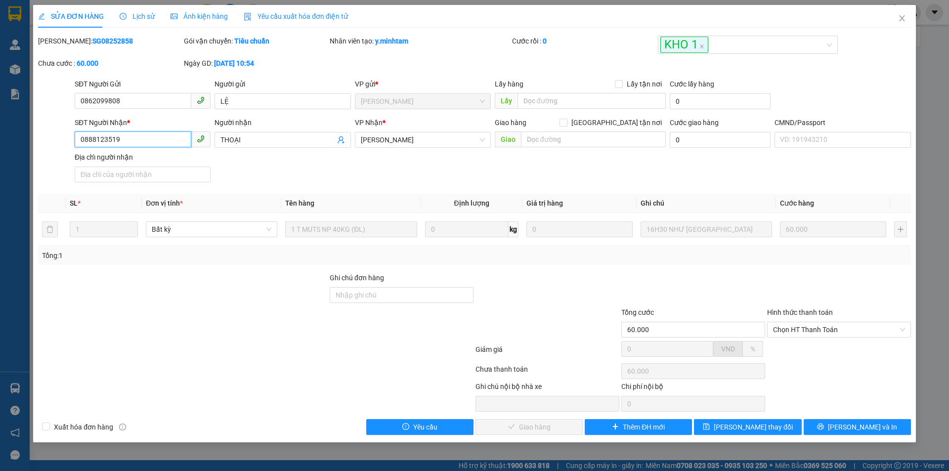
click at [145, 135] on input "0888123519" at bounding box center [133, 139] width 117 height 16
click at [366, 293] on input "Ghi chú đơn hàng" at bounding box center [402, 295] width 144 height 16
type input "D"
type input "Đ"
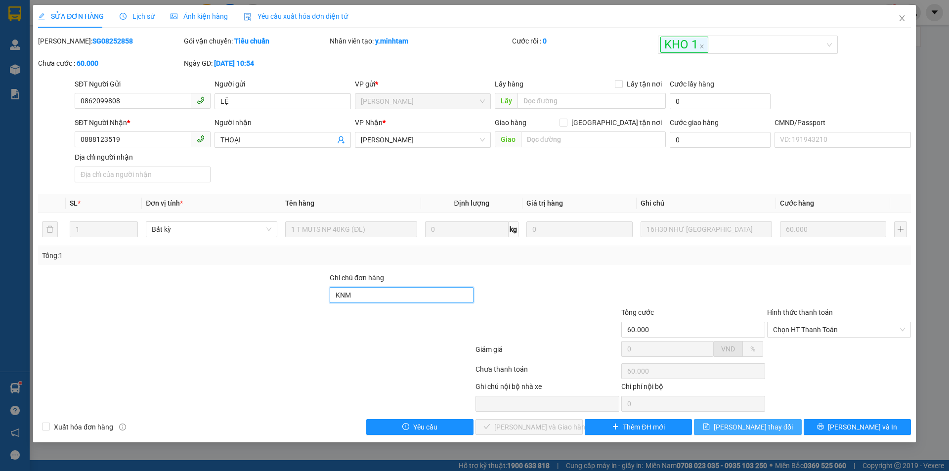
type input "KNM"
click at [720, 426] on button "Lưu thay đổi" at bounding box center [747, 427] width 107 height 16
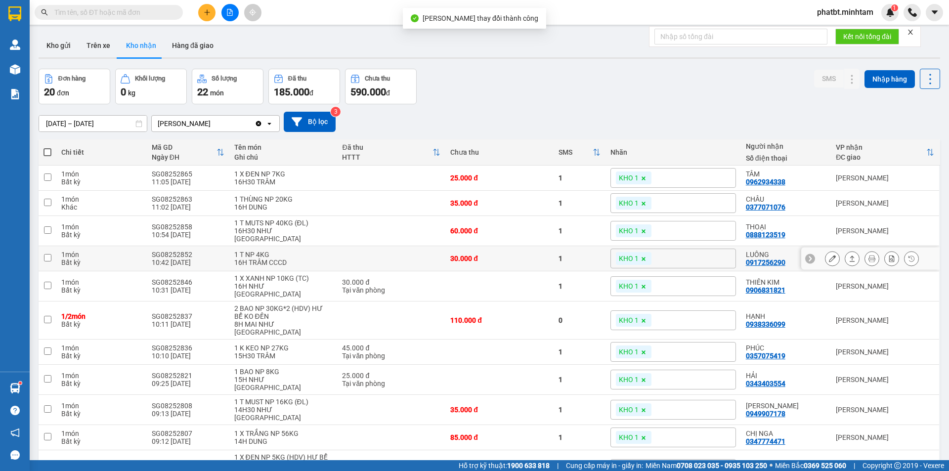
click at [826, 250] on button at bounding box center [832, 258] width 14 height 17
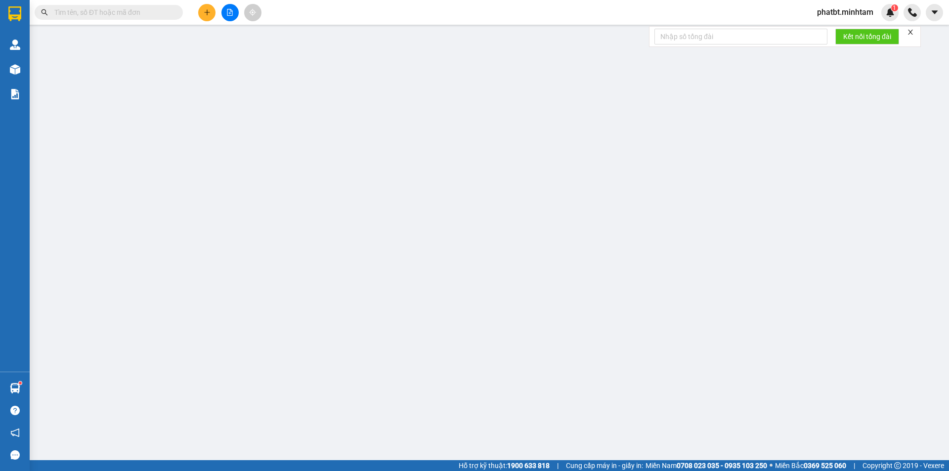
type input "0938657709"
type input "CTY CHÂN TÂM"
type input "0917256290"
type input "LUÔNG"
type input "30.000"
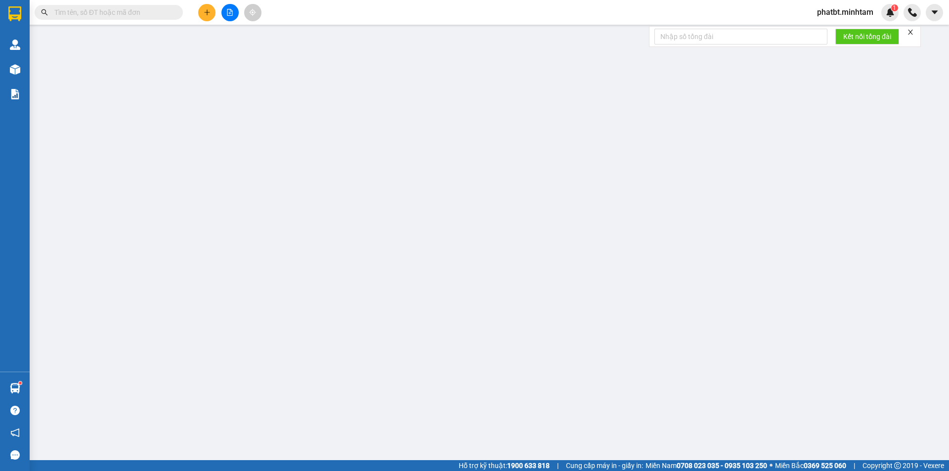
type input "30.000"
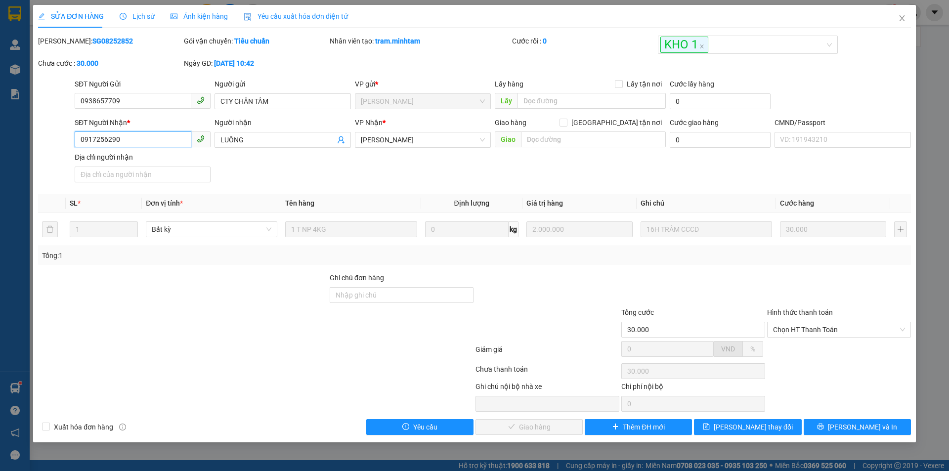
click at [127, 140] on input "0917256290" at bounding box center [133, 139] width 117 height 16
click at [392, 291] on input "Ghi chú đơn hàng" at bounding box center [402, 295] width 144 height 16
type input "ĐG"
click at [754, 430] on span "Lưu thay đổi" at bounding box center [753, 427] width 79 height 11
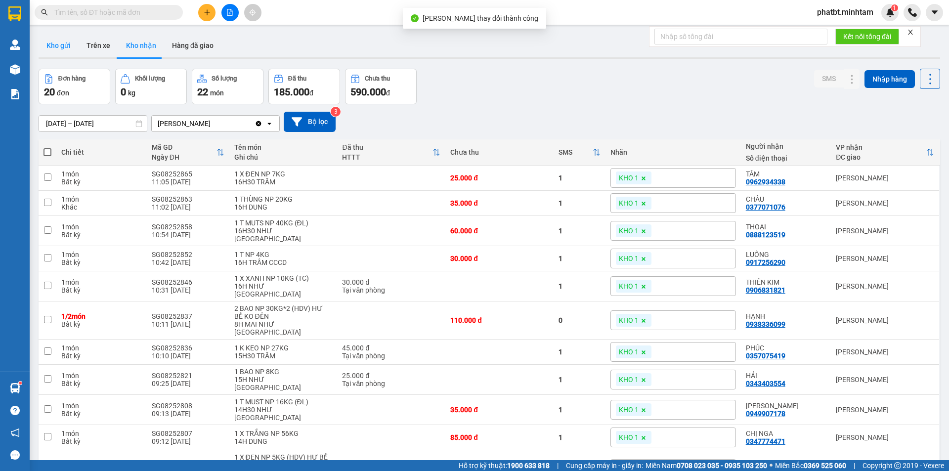
click at [65, 46] on button "Kho gửi" at bounding box center [59, 46] width 40 height 24
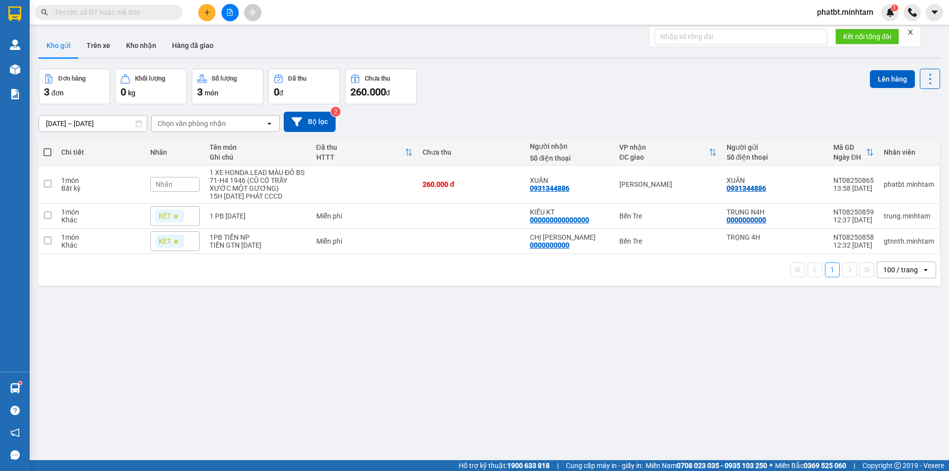
click at [56, 54] on button "Kho gửi" at bounding box center [59, 46] width 40 height 24
click at [149, 16] on input "text" at bounding box center [112, 12] width 117 height 11
click at [168, 12] on input "text" at bounding box center [112, 12] width 117 height 11
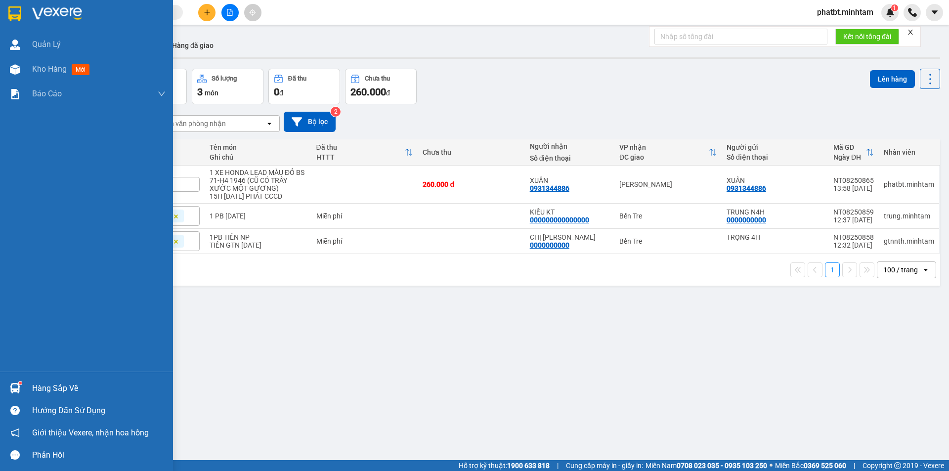
click at [71, 387] on div "Hàng sắp về" at bounding box center [98, 388] width 133 height 15
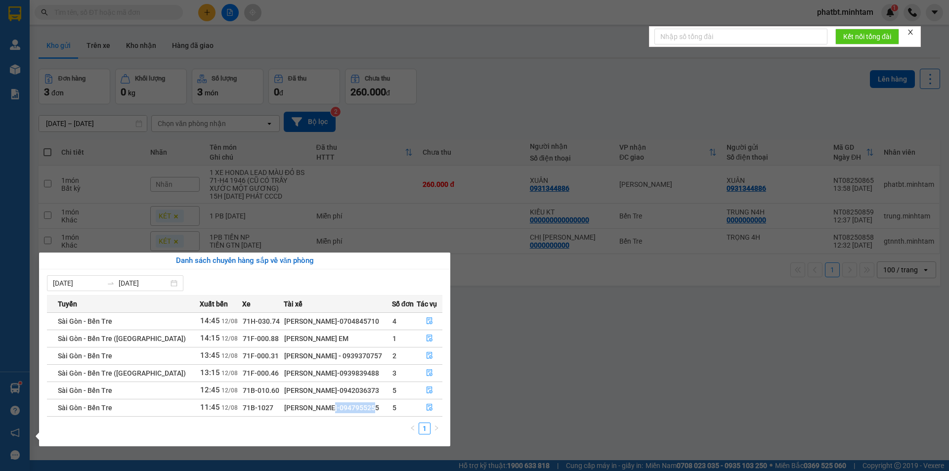
drag, startPoint x: 290, startPoint y: 410, endPoint x: 345, endPoint y: 413, distance: 55.9
click at [345, 413] on td "TRẦN VĂN BẢY-0947955255" at bounding box center [338, 407] width 108 height 17
copy div "-0947955255"
click at [514, 99] on section "Kết quả tìm kiếm ( 0 ) Bộ lọc No Data phatbt.minhtam 1 Quản Lý Kho hàng mới Báo…" at bounding box center [474, 235] width 949 height 471
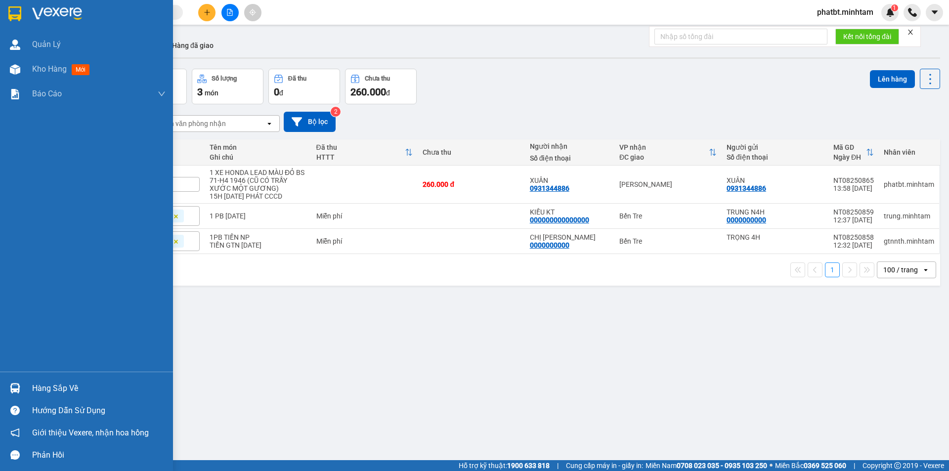
click at [81, 386] on div "Hàng sắp về" at bounding box center [98, 388] width 133 height 15
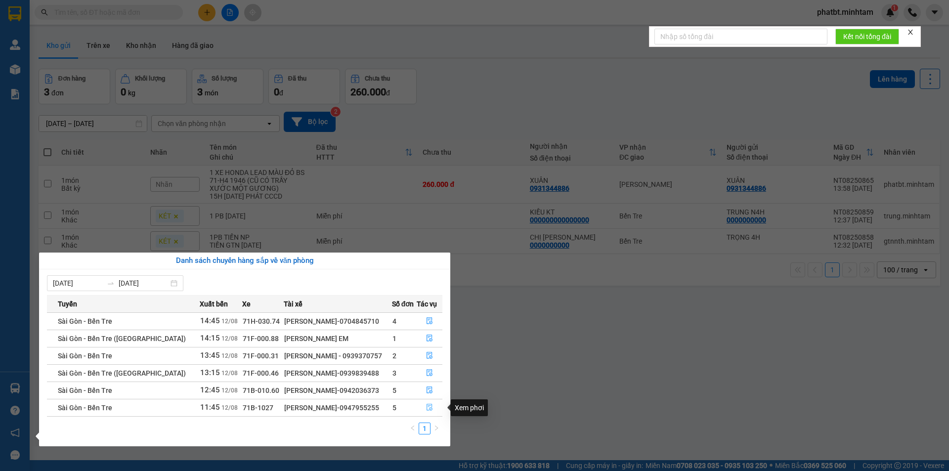
click at [427, 408] on icon "file-done" at bounding box center [429, 407] width 7 height 7
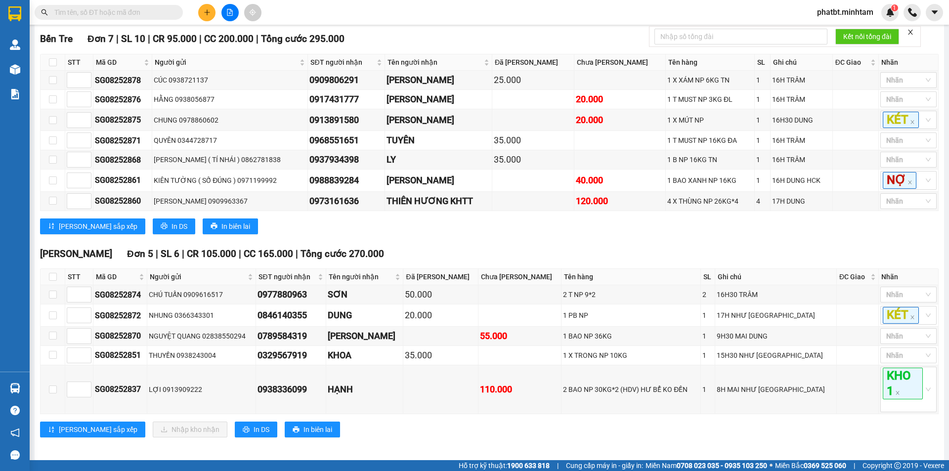
scroll to position [169, 0]
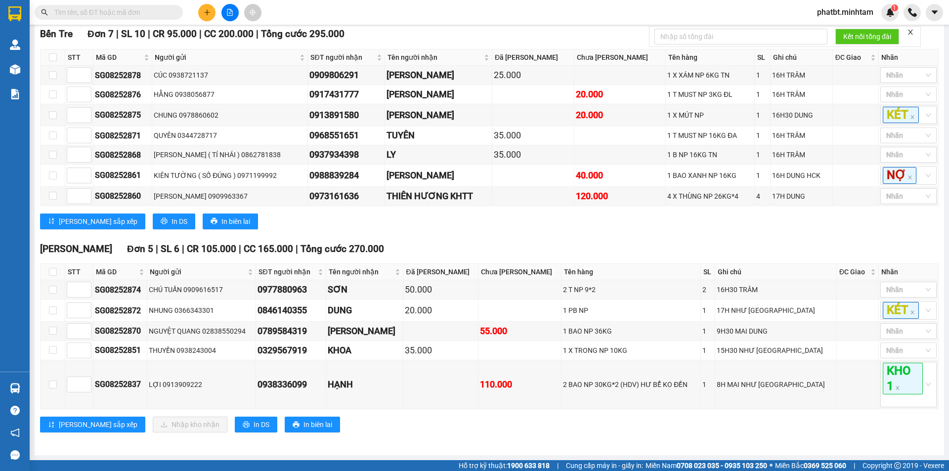
click at [115, 11] on input "text" at bounding box center [112, 12] width 117 height 11
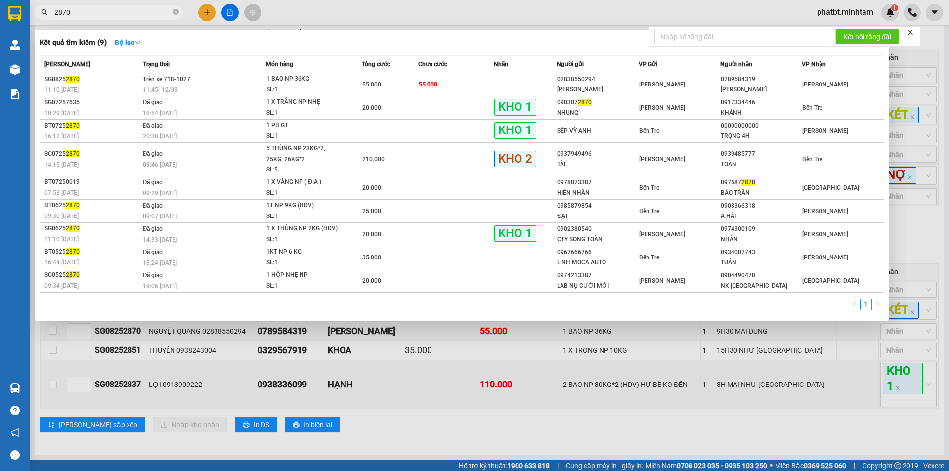
type input "2870"
click at [195, 322] on div at bounding box center [474, 235] width 949 height 471
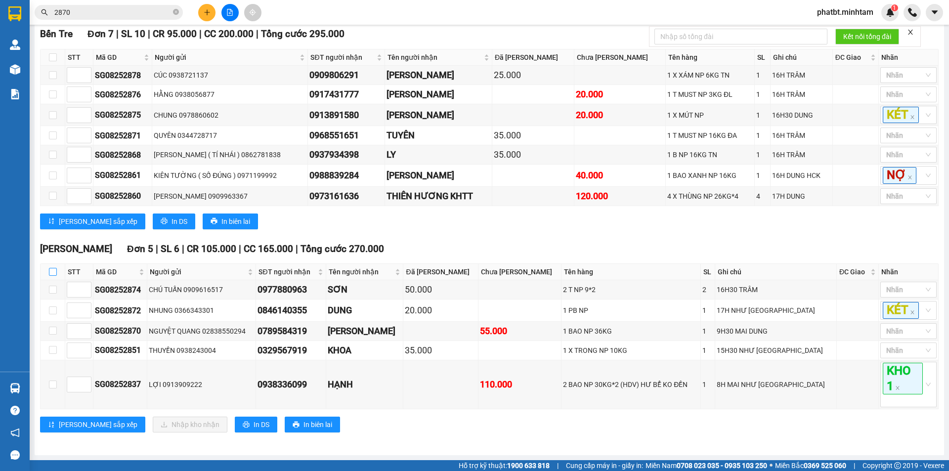
click at [49, 270] on input "checkbox" at bounding box center [53, 272] width 8 height 8
checkbox input "true"
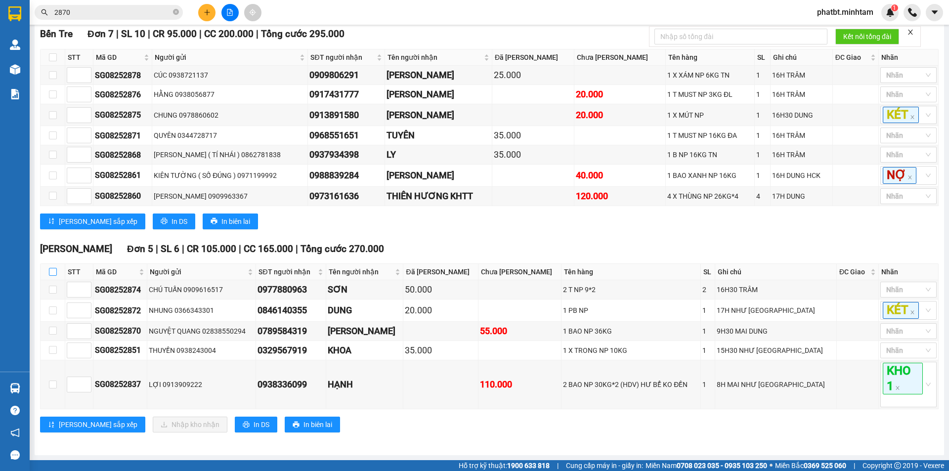
checkbox input "true"
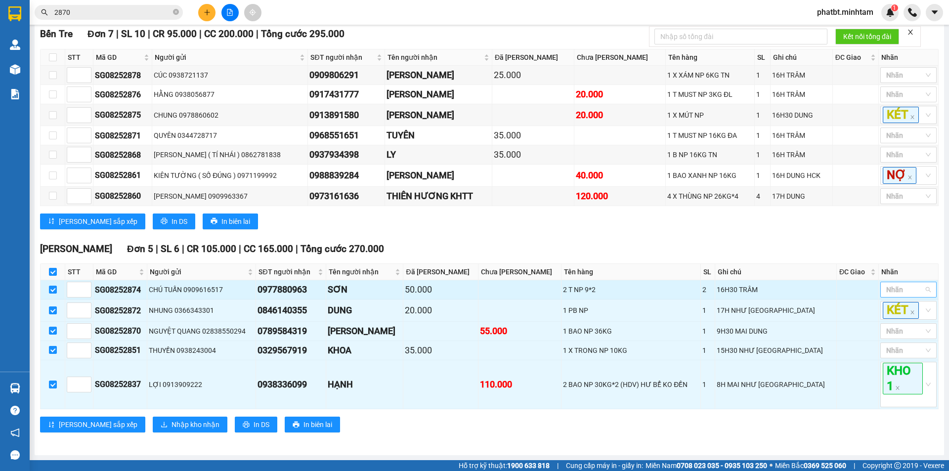
click at [893, 287] on div at bounding box center [904, 290] width 42 height 12
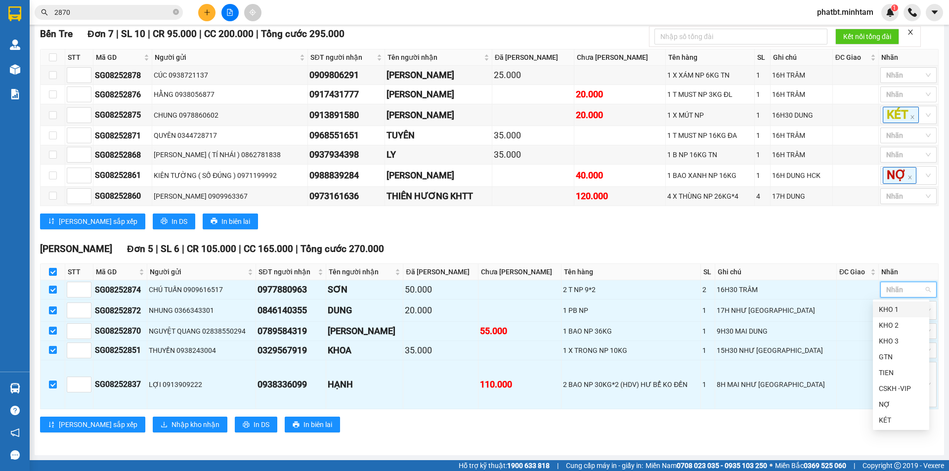
click at [901, 309] on div "KHO 1" at bounding box center [901, 309] width 44 height 11
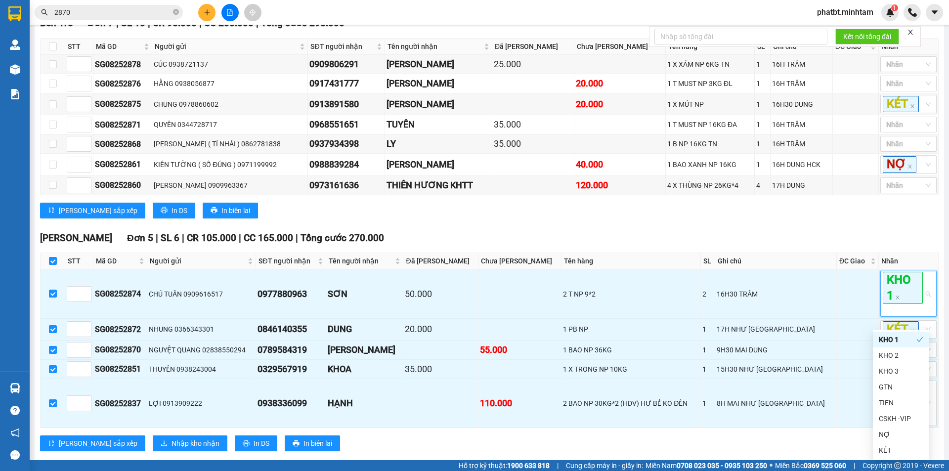
drag, startPoint x: 815, startPoint y: 232, endPoint x: 819, endPoint y: 238, distance: 7.3
click at [817, 225] on div "Bến Tre Đơn 7 | SL 10 | CR 95.000 | CC 200.000 | Tổng cước 295.000 STT Mã [DEM…" at bounding box center [489, 121] width 899 height 210
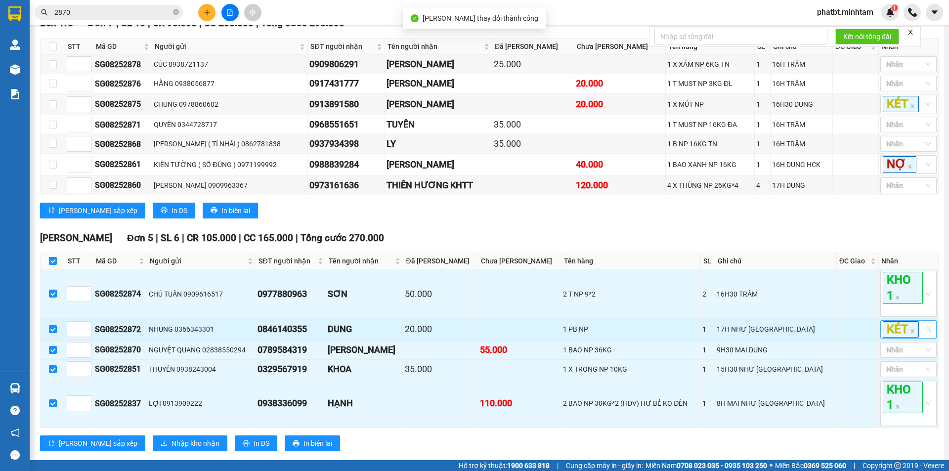
click at [918, 339] on div "KÉT" at bounding box center [908, 329] width 56 height 18
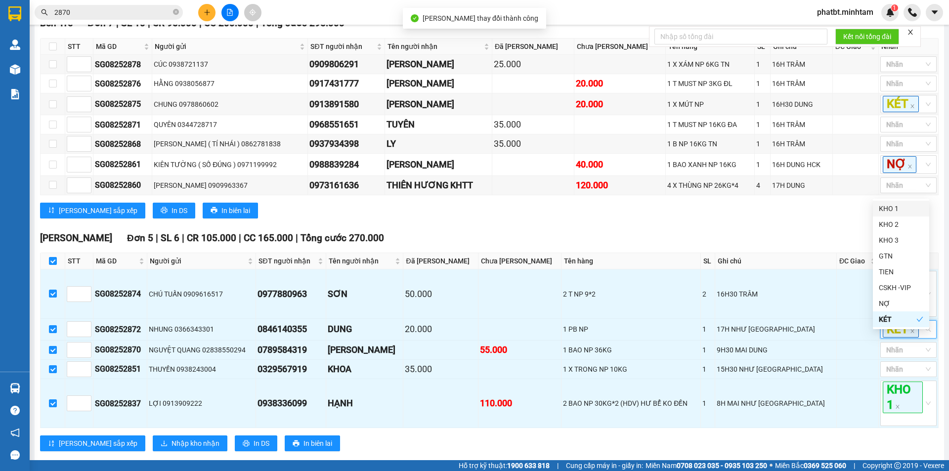
click at [885, 209] on div "KHO 1" at bounding box center [901, 208] width 44 height 11
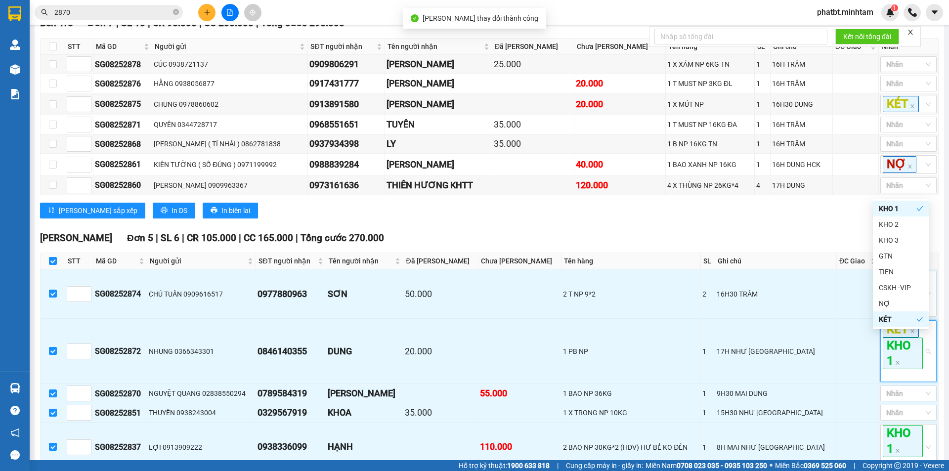
click at [816, 218] on div "Lưu sắp xếp In DS In biên lai" at bounding box center [489, 211] width 899 height 16
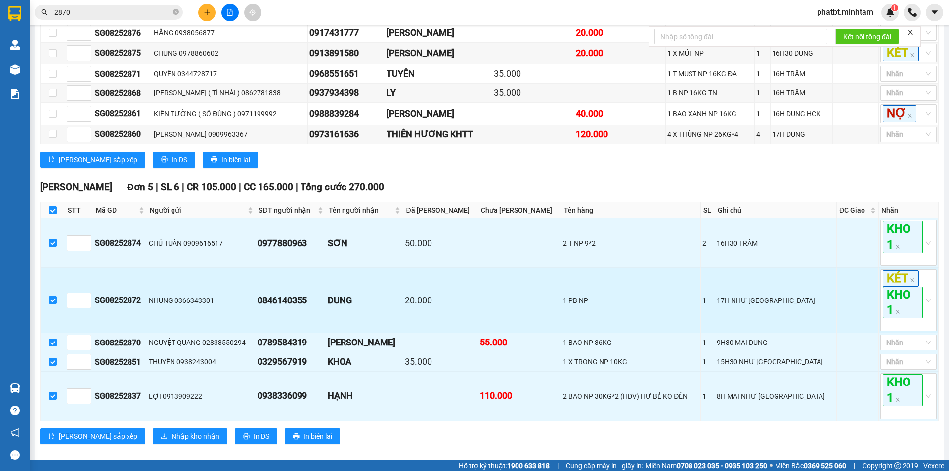
scroll to position [242, 0]
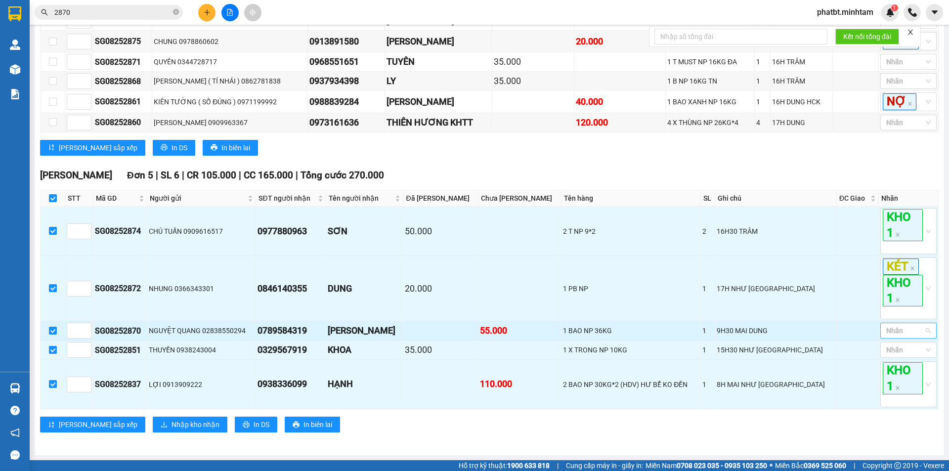
click at [895, 331] on div at bounding box center [904, 331] width 42 height 12
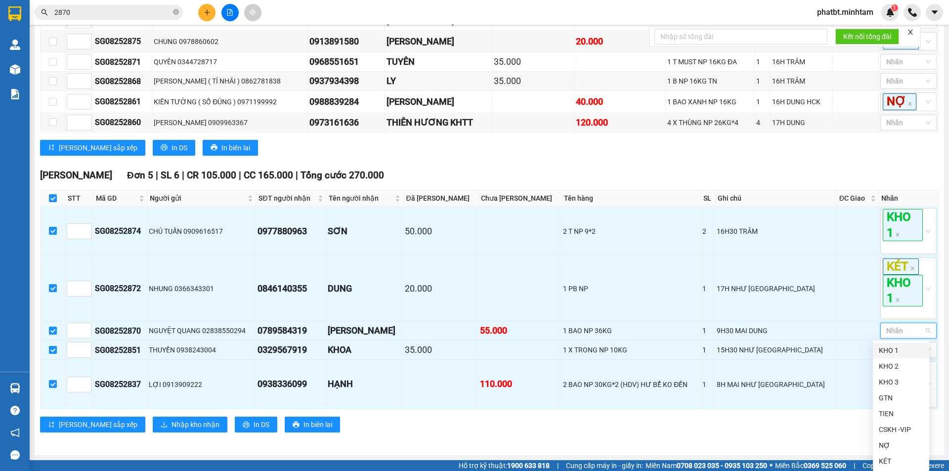
click at [889, 347] on div "KHO 1" at bounding box center [901, 350] width 44 height 11
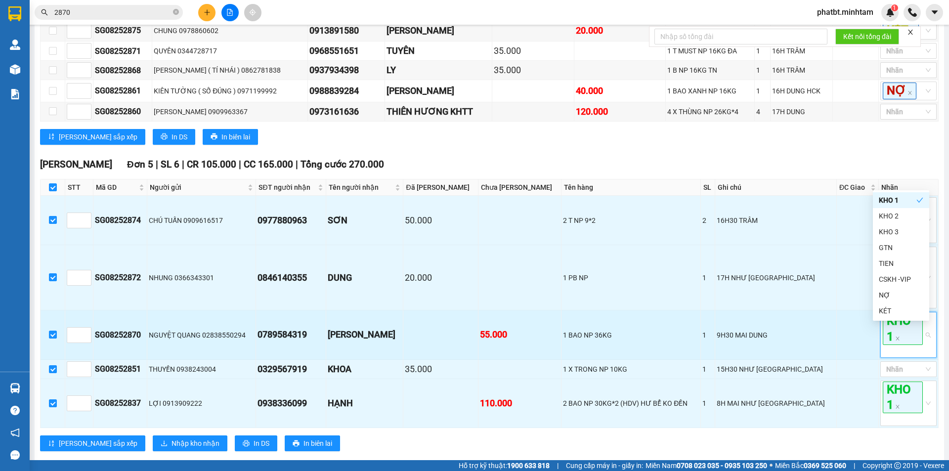
click at [699, 341] on div "1 BAO NP 36KG" at bounding box center [631, 335] width 136 height 11
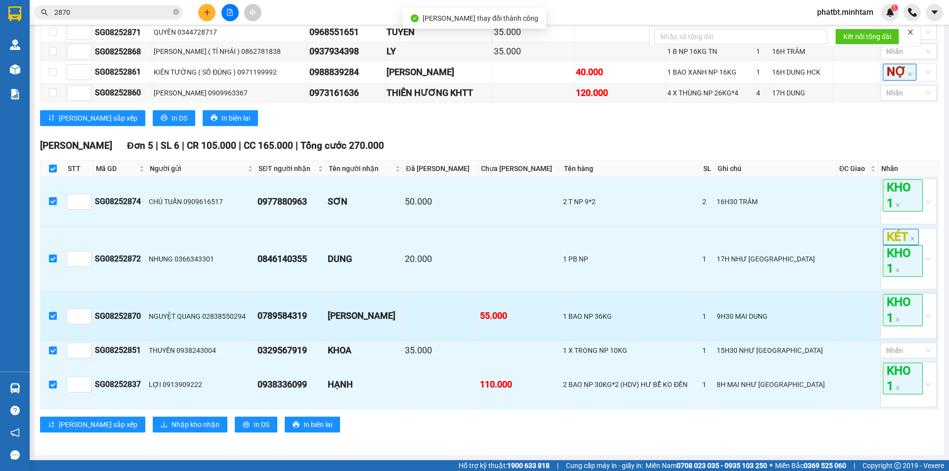
scroll to position [272, 0]
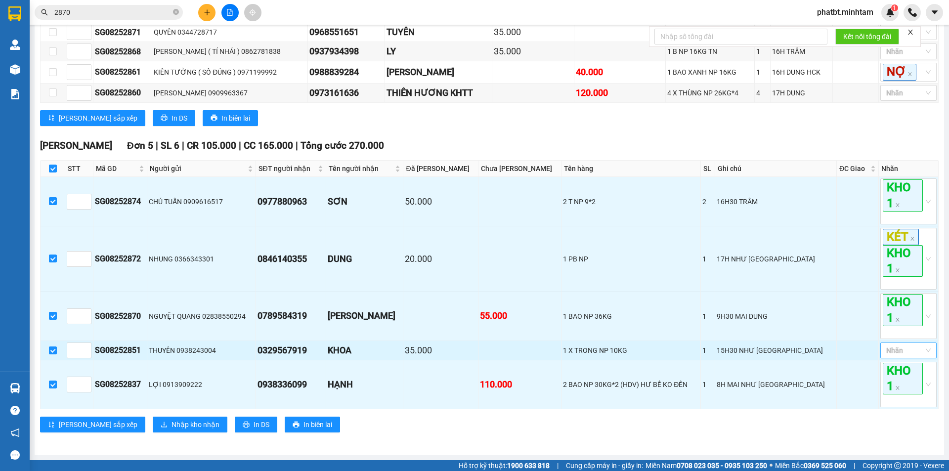
click at [900, 355] on div at bounding box center [904, 350] width 42 height 12
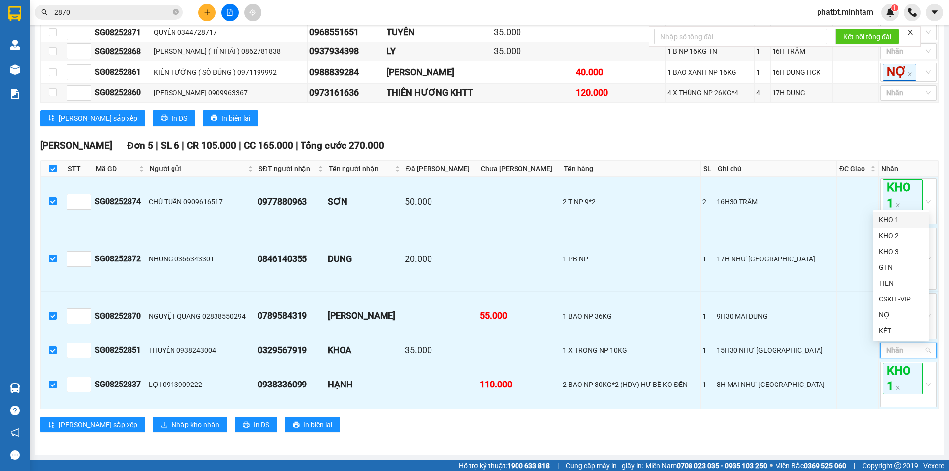
click at [879, 216] on div "KHO 1" at bounding box center [901, 220] width 56 height 16
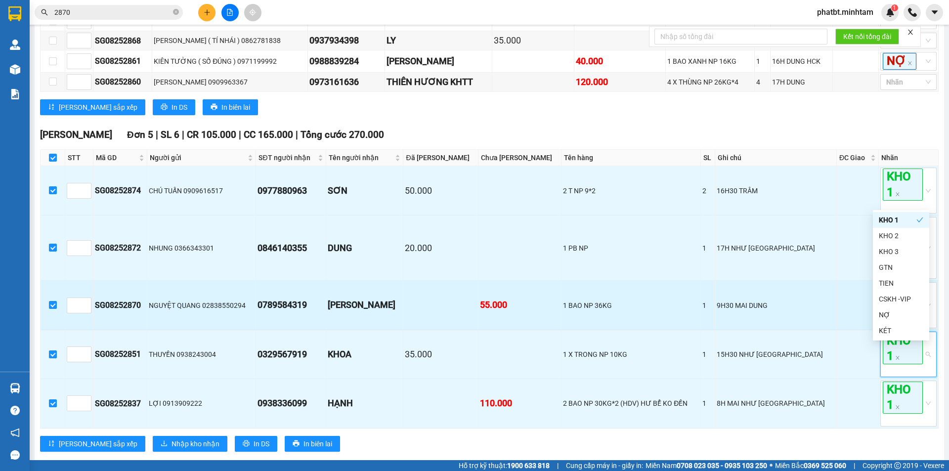
click at [675, 328] on td "1 BAO NP 36KG" at bounding box center [630, 305] width 139 height 49
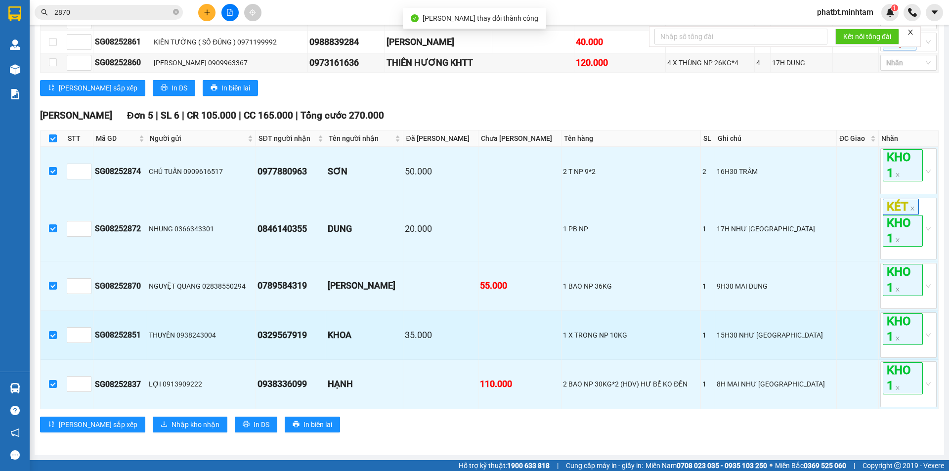
scroll to position [302, 0]
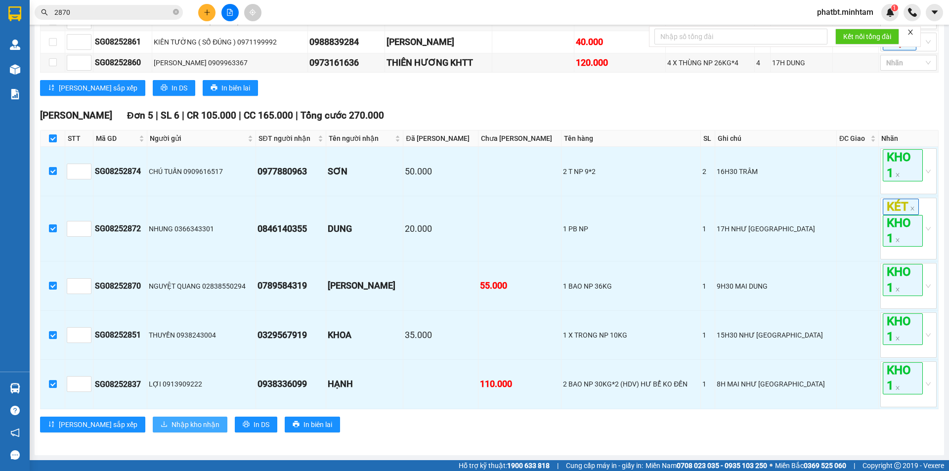
click at [172, 424] on span "Nhập kho nhận" at bounding box center [196, 424] width 48 height 11
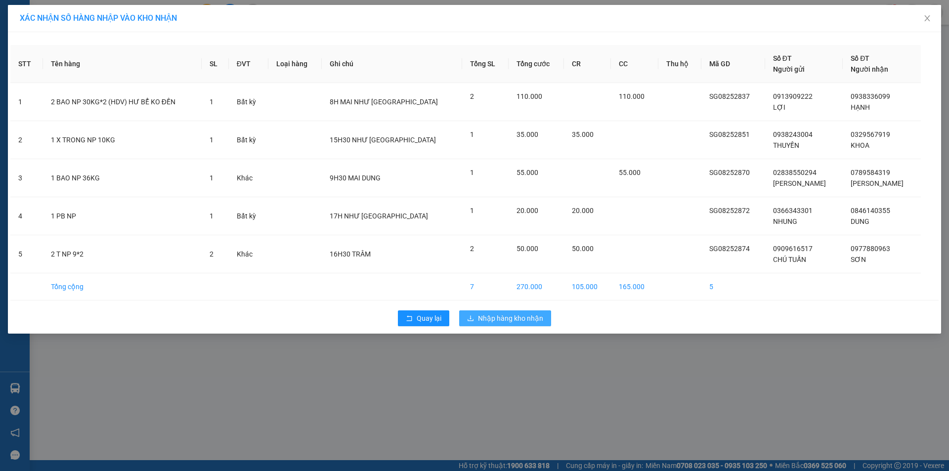
click at [488, 311] on button "Nhập hàng kho nhận" at bounding box center [505, 318] width 92 height 16
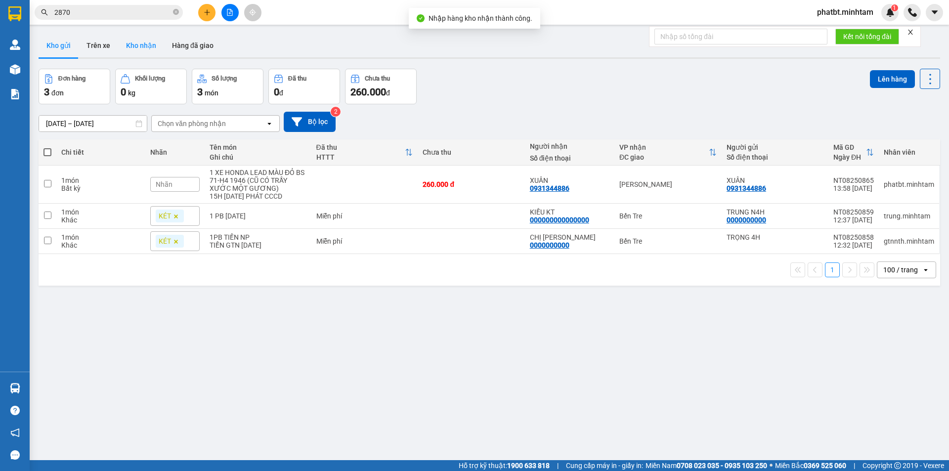
click at [142, 39] on button "Kho nhận" at bounding box center [141, 46] width 46 height 24
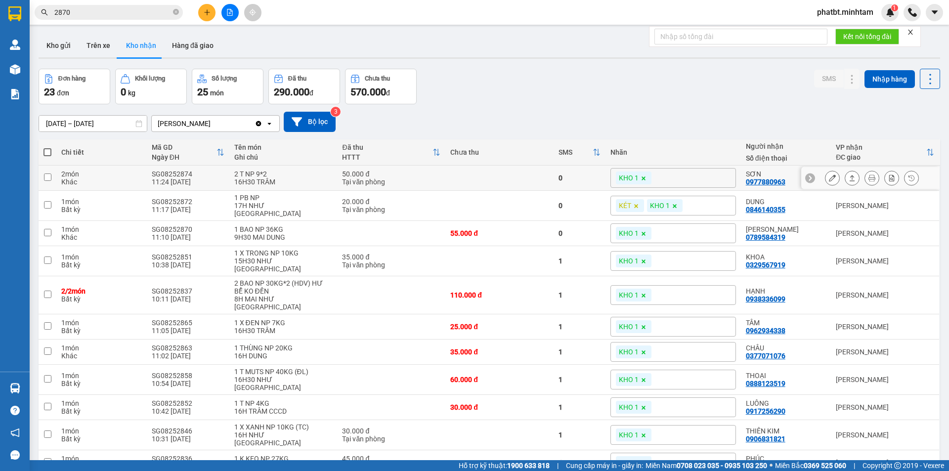
click at [829, 176] on icon at bounding box center [832, 177] width 7 height 7
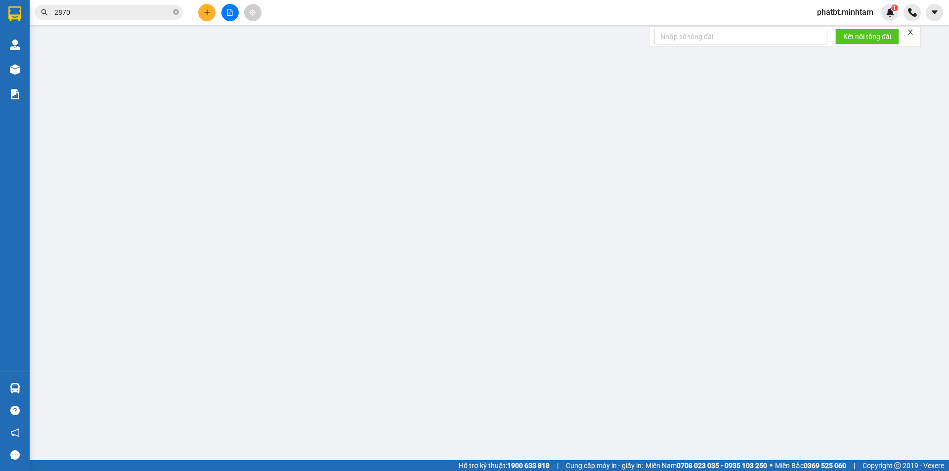
type input "0909616517"
type input "CHÚ TUẤN"
type input "0977880963"
type input "SƠN"
type input "50.000"
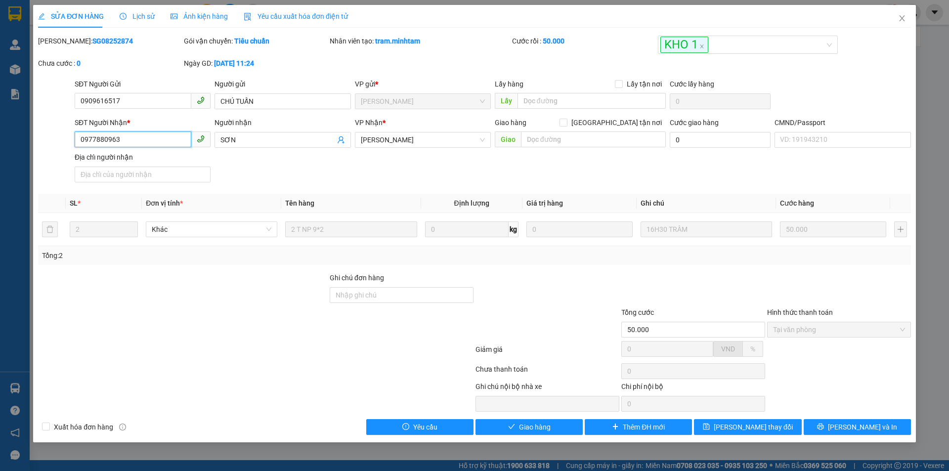
click at [154, 140] on input "0977880963" at bounding box center [133, 139] width 117 height 16
click at [154, 139] on input "0977880963" at bounding box center [133, 139] width 117 height 16
click at [369, 297] on input "Ghi chú đơn hàng" at bounding box center [402, 295] width 144 height 16
type input "ĐG"
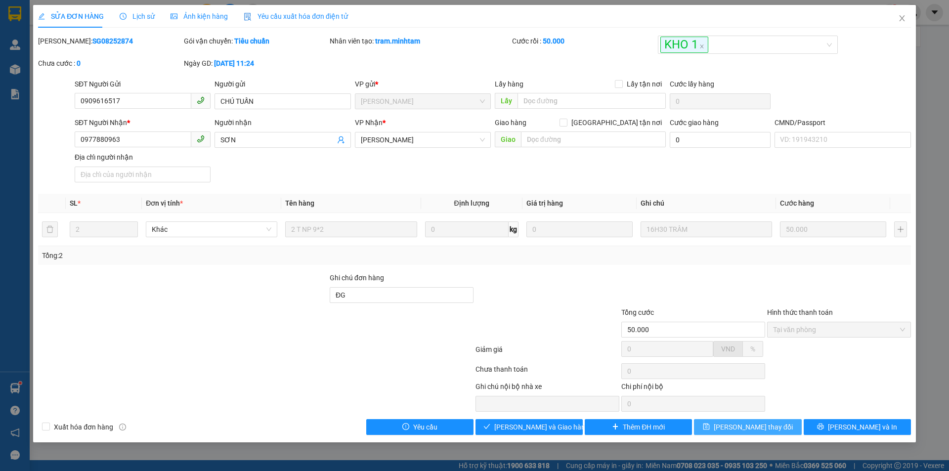
drag, startPoint x: 759, startPoint y: 424, endPoint x: 744, endPoint y: 423, distance: 14.8
click at [759, 424] on span "Lưu thay đổi" at bounding box center [753, 427] width 79 height 11
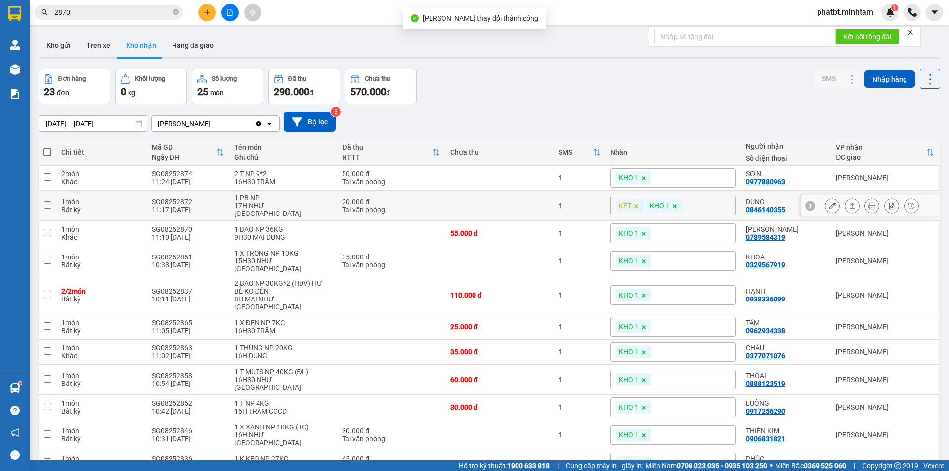
click at [829, 206] on icon at bounding box center [832, 205] width 7 height 7
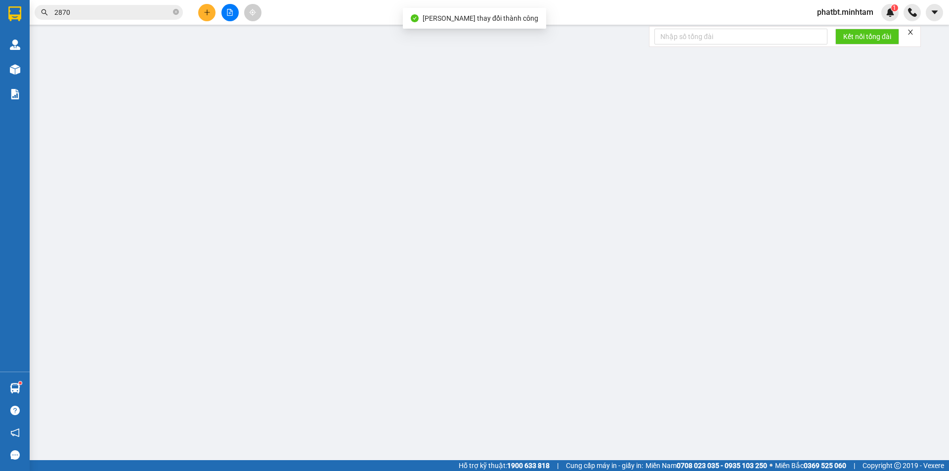
type input "0366343301"
type input "NHUNG"
type input "0846140355"
type input "DUNG"
type input "20.000"
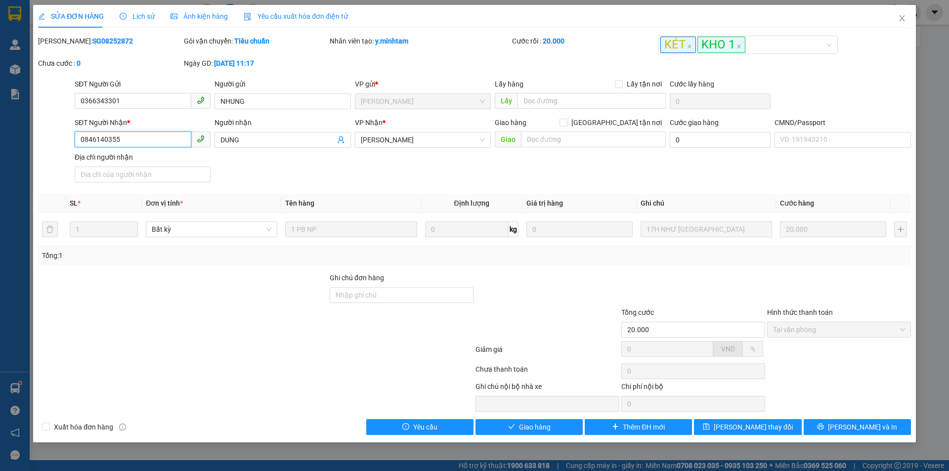
click at [135, 137] on input "0846140355" at bounding box center [133, 139] width 117 height 16
click at [349, 298] on input "Ghi chú đơn hàng" at bounding box center [402, 295] width 144 height 16
type input "ĐG"
click at [751, 437] on div "SỬA ĐƠN HÀNG Lịch sử Ảnh kiện hàng Yêu cầu xuất hóa đơn điện tử Total Paid Fee …" at bounding box center [474, 223] width 883 height 437
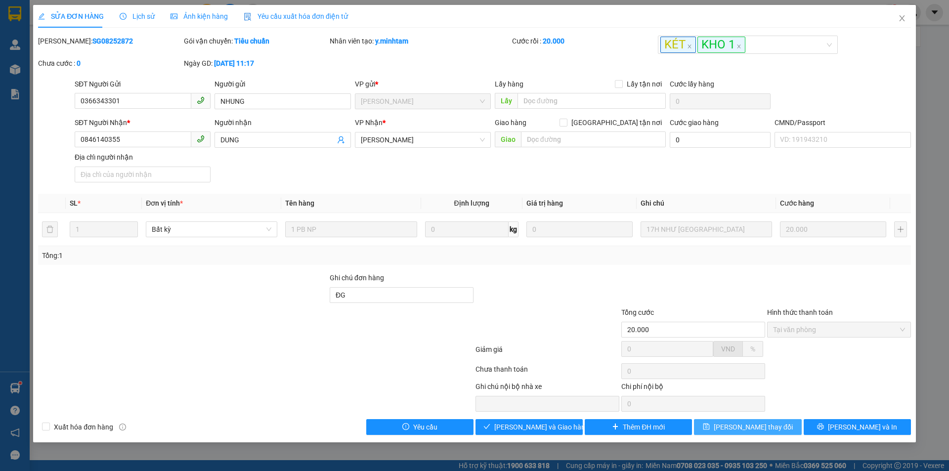
click at [750, 428] on span "Lưu thay đổi" at bounding box center [753, 427] width 79 height 11
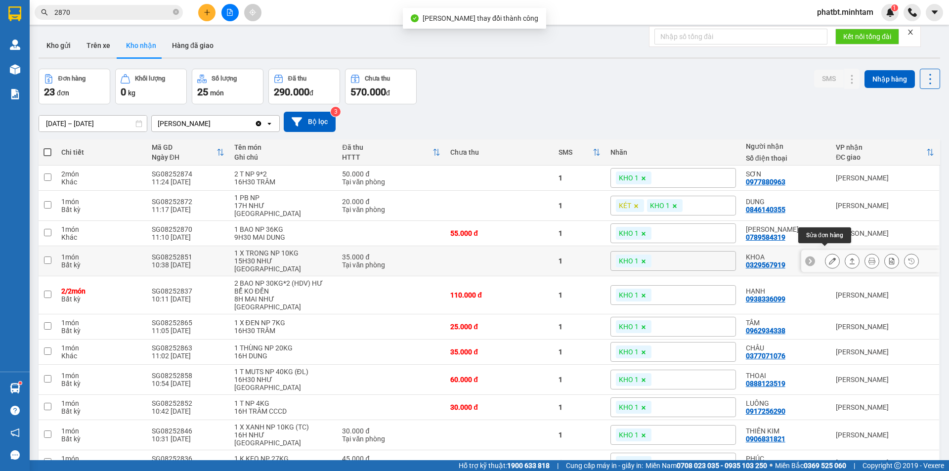
click at [829, 257] on icon at bounding box center [832, 260] width 7 height 7
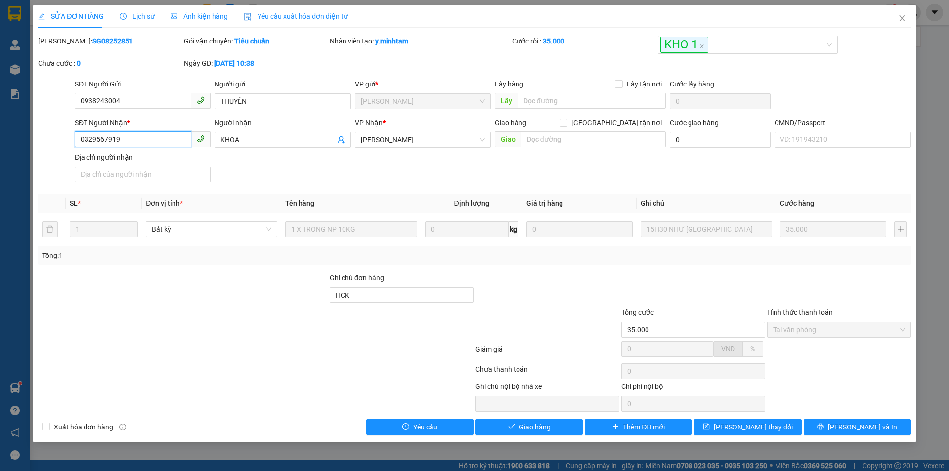
click at [158, 145] on input "0329567919" at bounding box center [133, 139] width 117 height 16
click at [410, 300] on input "HCK" at bounding box center [402, 295] width 144 height 16
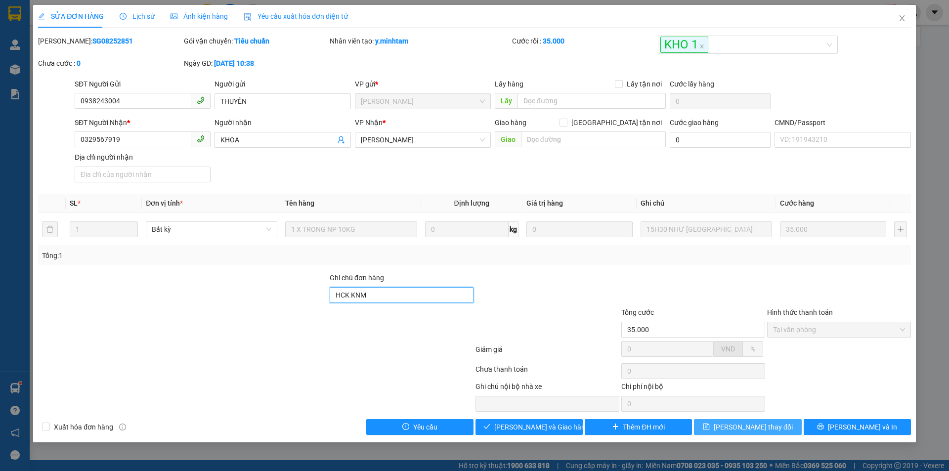
type input "HCK KNM"
click at [780, 429] on button "Lưu thay đổi" at bounding box center [747, 427] width 107 height 16
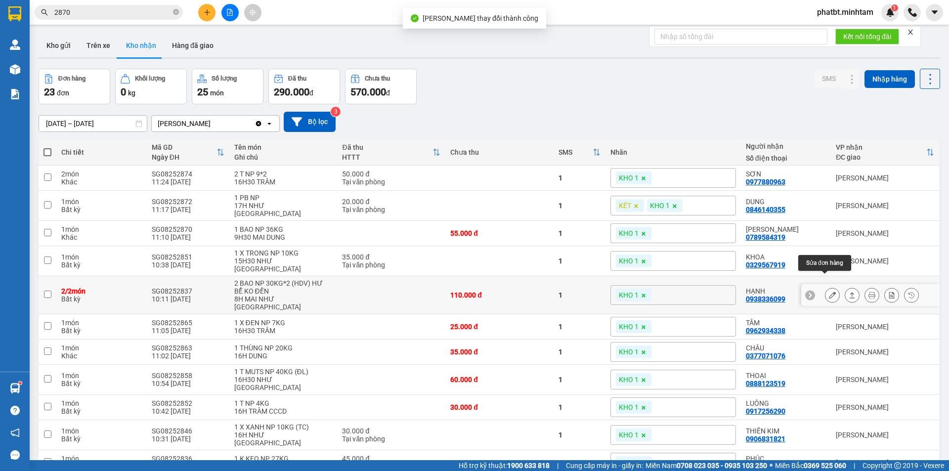
click at [825, 287] on button at bounding box center [832, 295] width 14 height 17
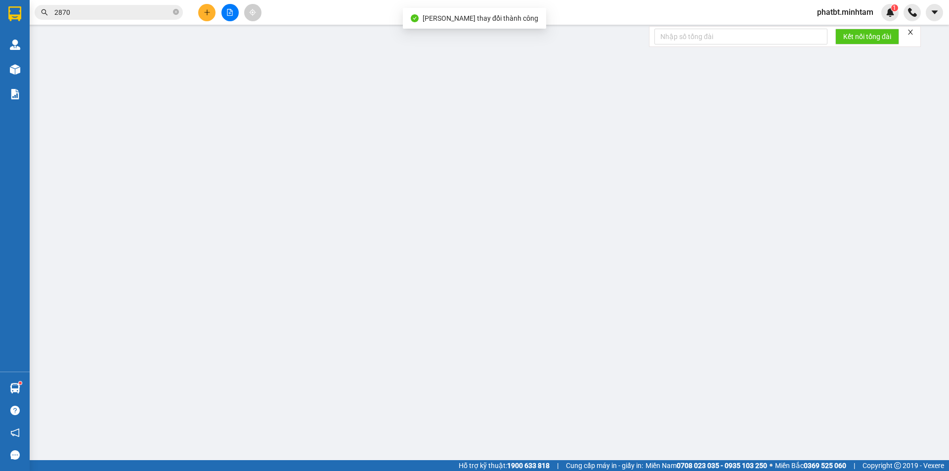
type input "0913909222"
type input "LỢI"
type input "0938336099"
type input "HẠNH"
type input "HCK / NG CHỊU TRÁCH NHIỆM"
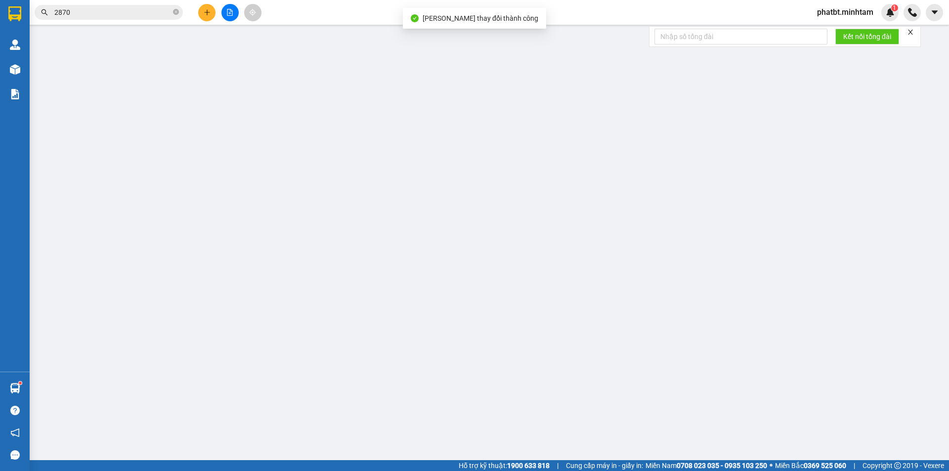
type input "110.000"
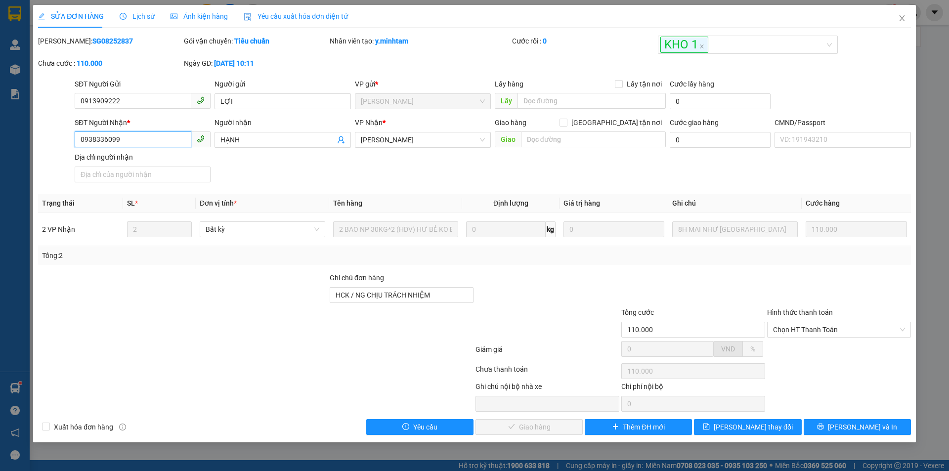
click at [147, 143] on input "0938336099" at bounding box center [133, 139] width 117 height 16
click at [147, 142] on input "0938336099" at bounding box center [133, 139] width 117 height 16
click at [449, 297] on input "HCK / NG CHỊU TRÁCH NHIỆM" at bounding box center [402, 295] width 144 height 16
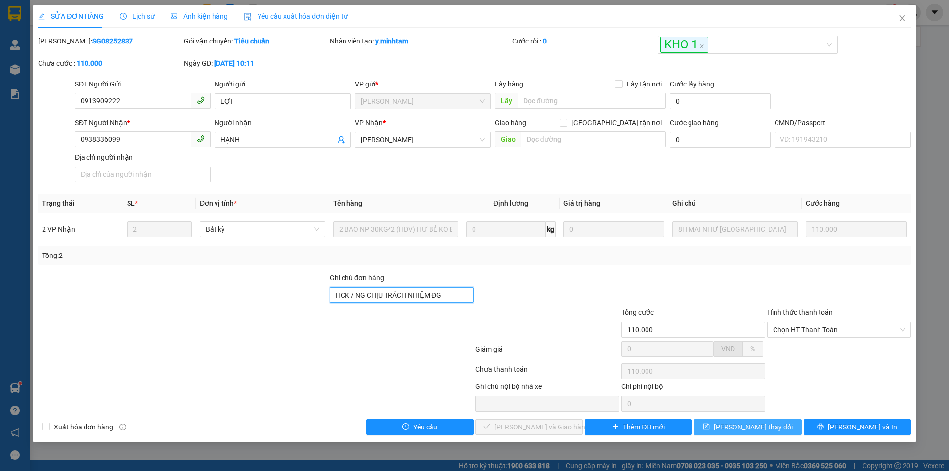
type input "HCK / NG CHỊU TRÁCH NHIỆM ĐG"
click at [780, 428] on button "Lưu thay đổi" at bounding box center [747, 427] width 107 height 16
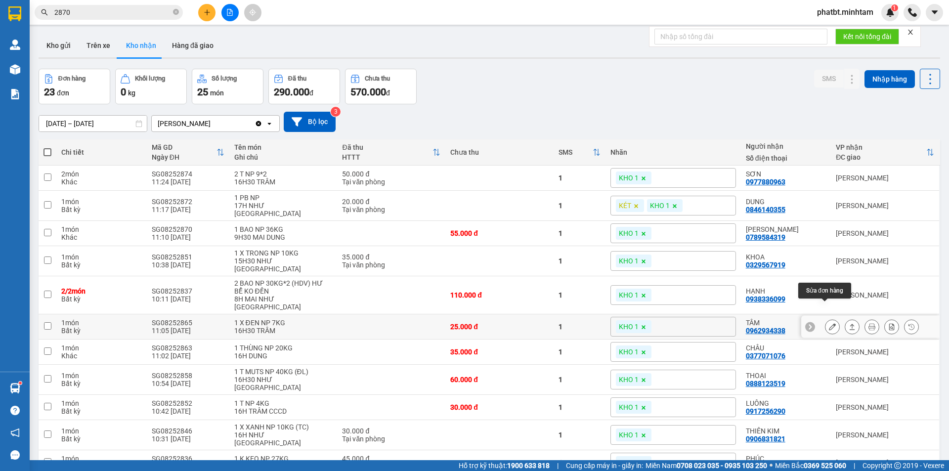
click at [829, 323] on icon at bounding box center [832, 326] width 7 height 7
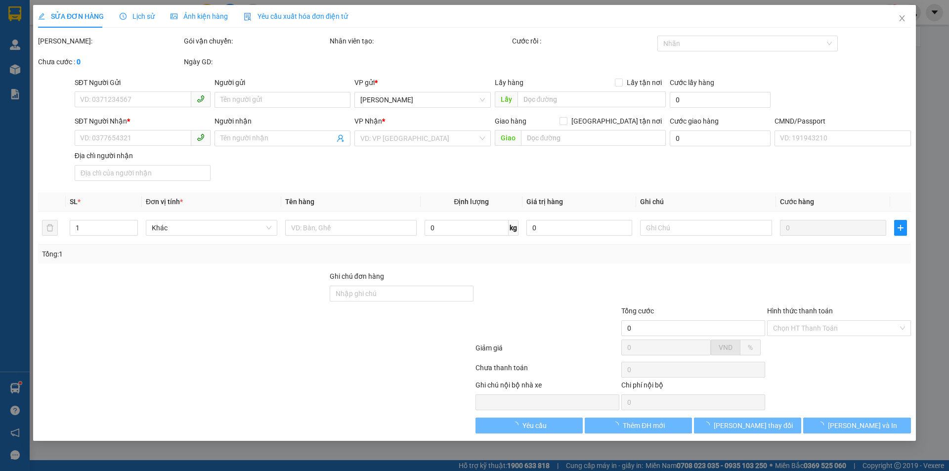
type input "0933801517"
type input "THOA HIỀN"
type input "0962934338"
type input "TÂM"
type input "KNM"
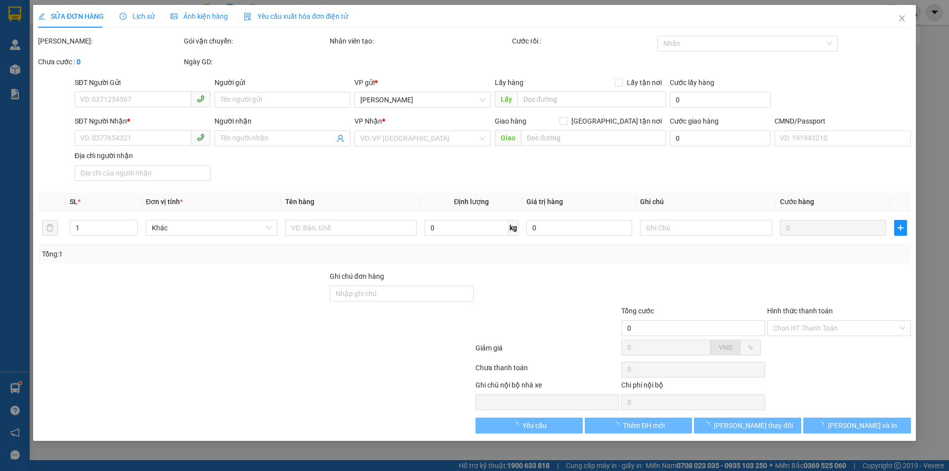
type input "25.000"
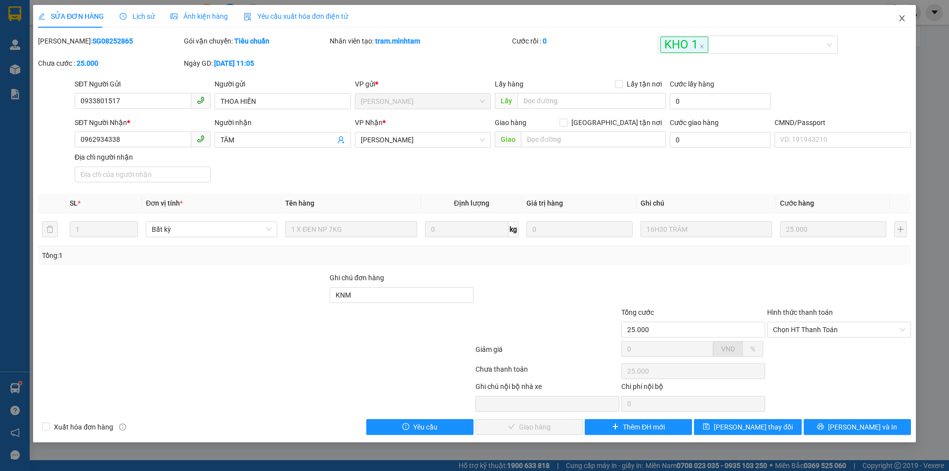
click at [901, 17] on icon "close" at bounding box center [902, 18] width 8 height 8
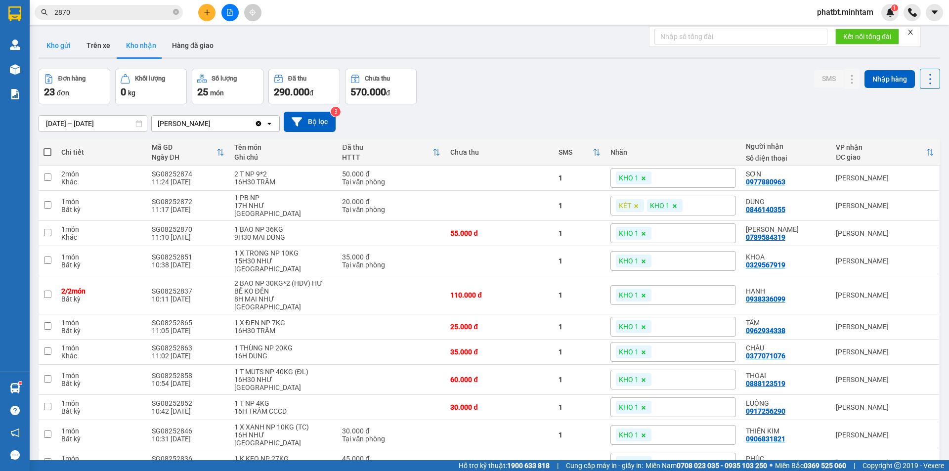
click at [53, 51] on button "Kho gửi" at bounding box center [59, 46] width 40 height 24
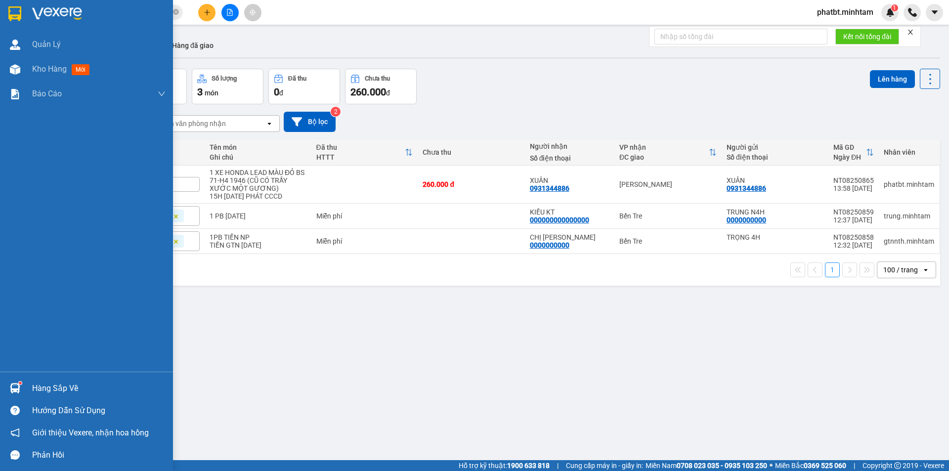
click at [47, 386] on div "Hàng sắp về" at bounding box center [98, 388] width 133 height 15
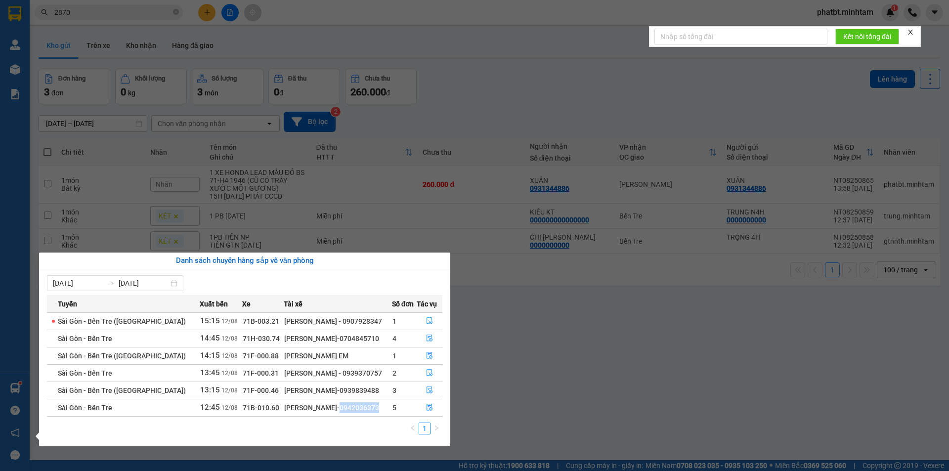
drag, startPoint x: 299, startPoint y: 410, endPoint x: 338, endPoint y: 411, distance: 38.6
click at [338, 411] on div "ĐOÀN MINH HUY-0942036373" at bounding box center [337, 407] width 107 height 11
copy div "0942036373"
click at [521, 390] on section "Kết quả tìm kiếm ( 9 ) Bộ lọc Mã ĐH Trạng thái Món hàng Tổng cước Chưa cước Nhã…" at bounding box center [474, 235] width 949 height 471
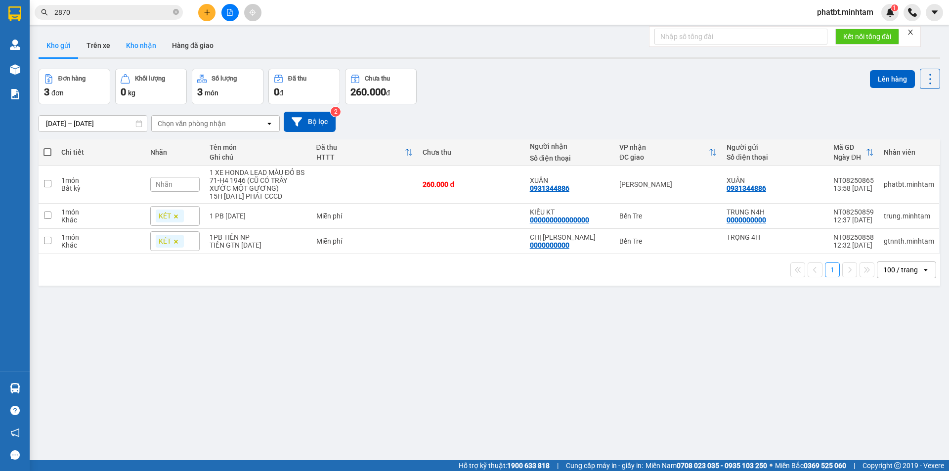
click at [139, 51] on button "Kho nhận" at bounding box center [141, 46] width 46 height 24
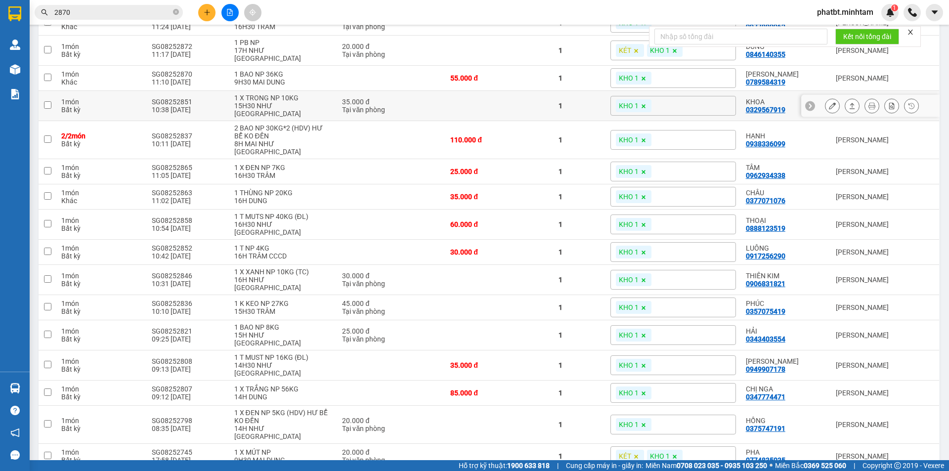
scroll to position [165, 0]
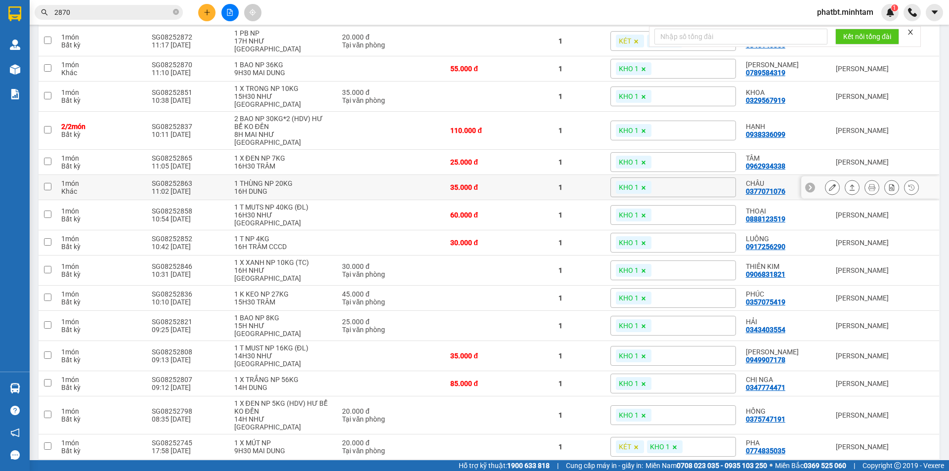
click at [829, 184] on icon at bounding box center [832, 187] width 7 height 7
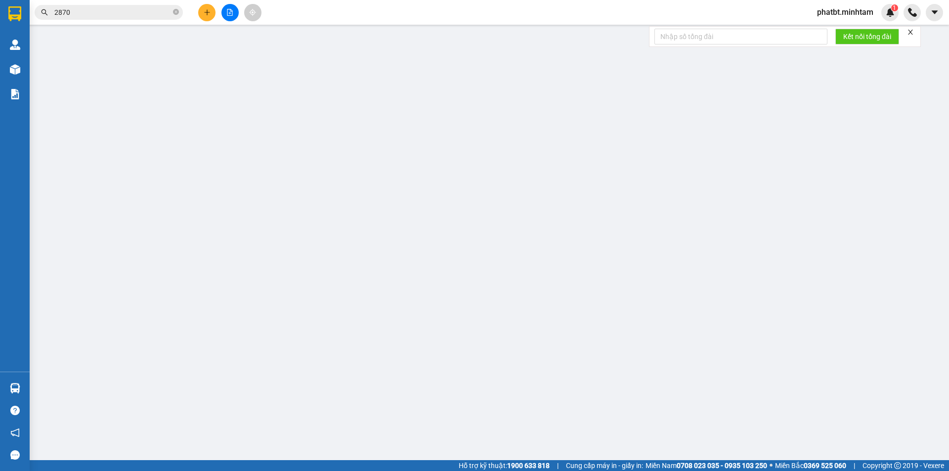
type input "0901312004"
type input "TRÙM FOOD"
type input "0377071076"
type input "CHÂU"
type input "KNM"
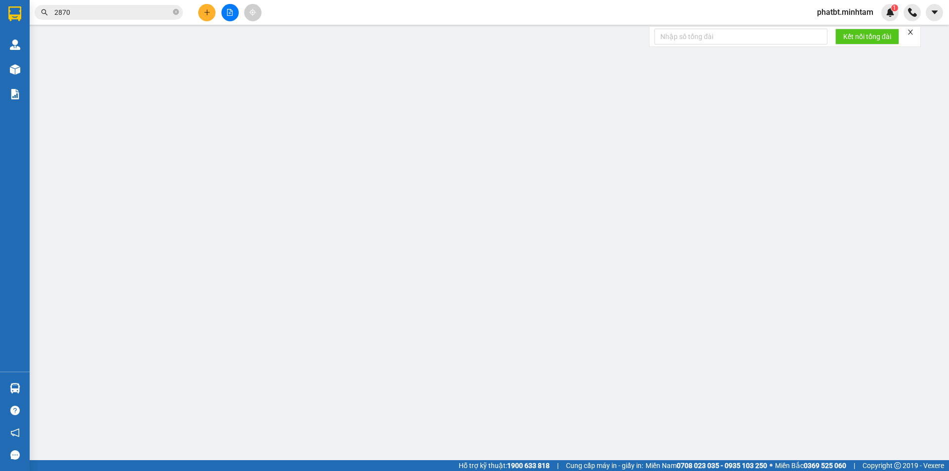
type input "35.000"
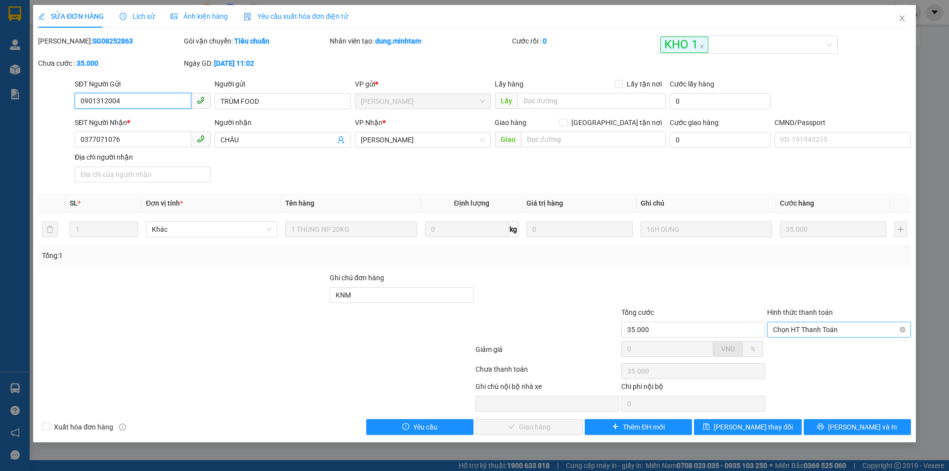
drag, startPoint x: 818, startPoint y: 327, endPoint x: 815, endPoint y: 335, distance: 8.9
click at [818, 327] on span "Chọn HT Thanh Toán" at bounding box center [839, 329] width 132 height 15
drag, startPoint x: 804, startPoint y: 345, endPoint x: 688, endPoint y: 394, distance: 126.0
click at [791, 356] on div "Tại văn phòng" at bounding box center [839, 350] width 144 height 16
type input "0"
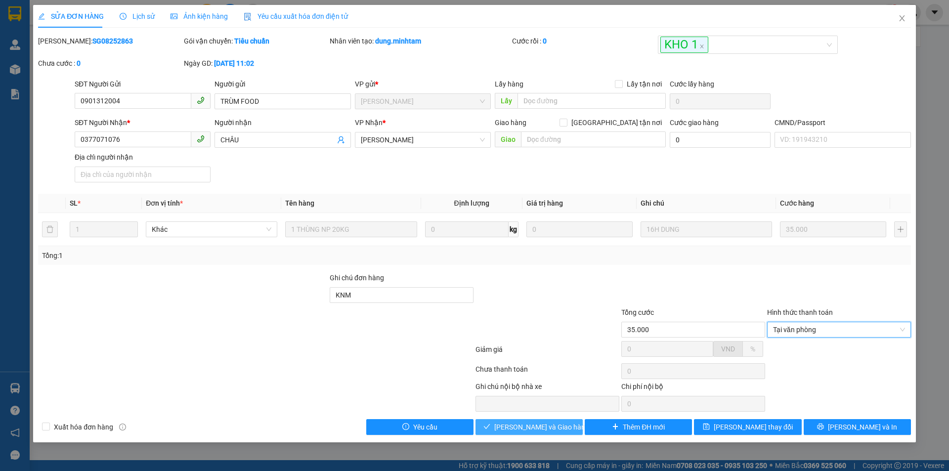
click at [542, 427] on span "Lưu và Giao hàng" at bounding box center [541, 427] width 95 height 11
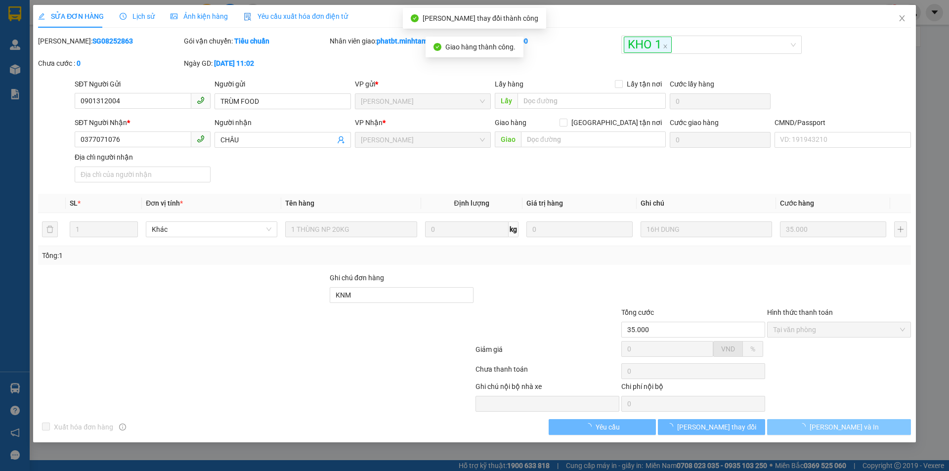
drag, startPoint x: 836, startPoint y: 420, endPoint x: 842, endPoint y: 428, distance: 10.2
click at [842, 428] on span "[PERSON_NAME] và In" at bounding box center [844, 427] width 69 height 11
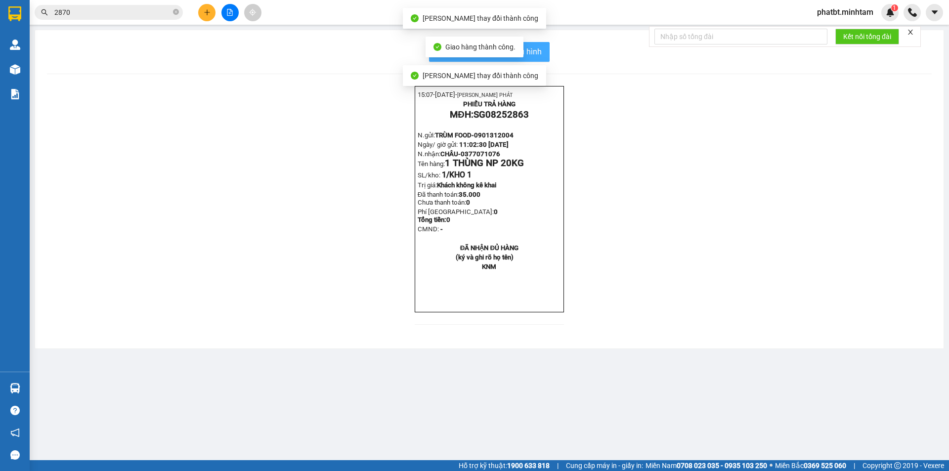
click at [537, 55] on span "In mẫu biên lai tự cấu hình" at bounding box center [495, 51] width 93 height 12
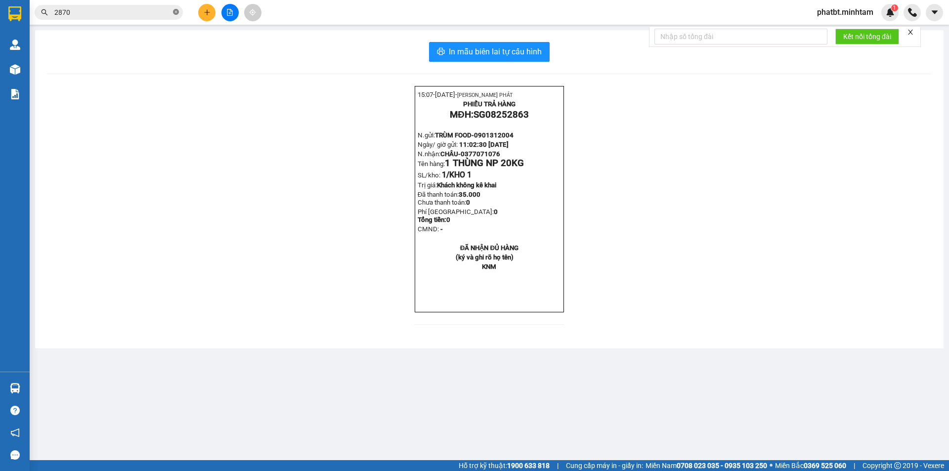
click at [178, 10] on icon "close-circle" at bounding box center [176, 12] width 6 height 6
click at [146, 19] on span at bounding box center [109, 12] width 148 height 15
click at [143, 11] on input "text" at bounding box center [112, 12] width 117 height 11
click at [208, 15] on icon "plus" at bounding box center [207, 12] width 7 height 7
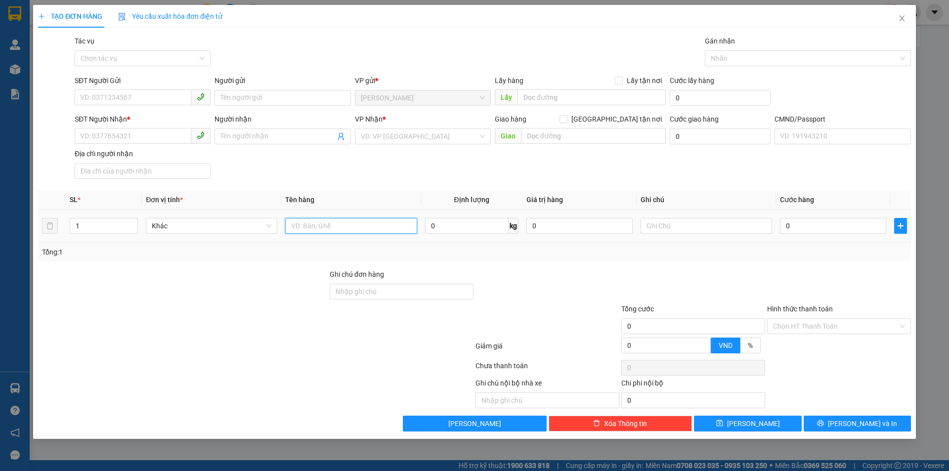
click at [367, 230] on input "text" at bounding box center [350, 226] width 131 height 16
type input "1 T NP 12KG (TC)"
click at [136, 103] on input "SĐT Người Gửi" at bounding box center [133, 97] width 117 height 16
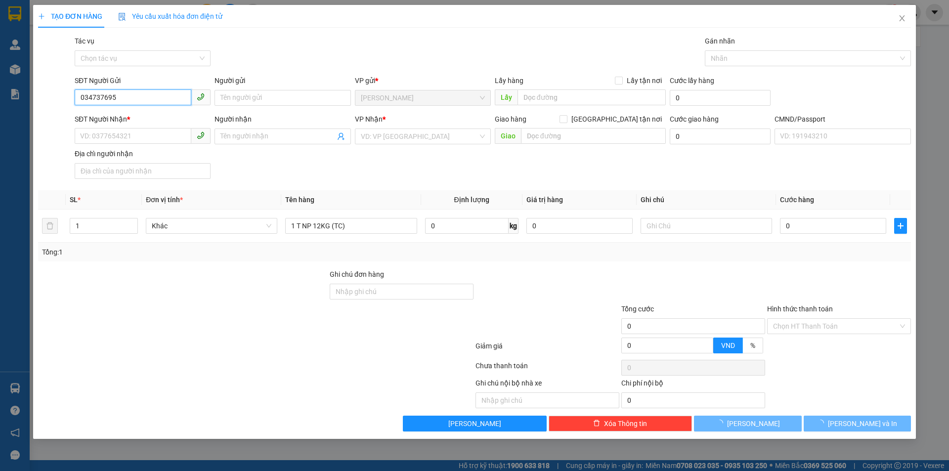
type input "0347376957"
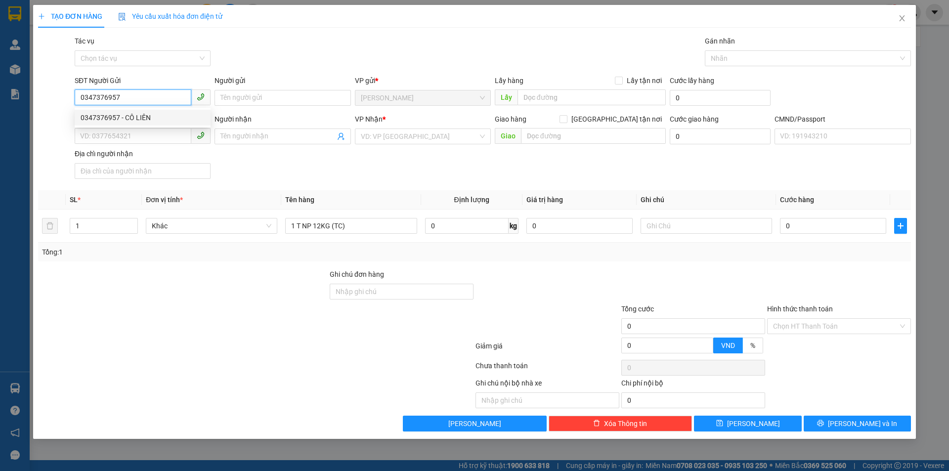
click at [155, 119] on div "0347376957 - CÔ LIÊN" at bounding box center [143, 117] width 124 height 11
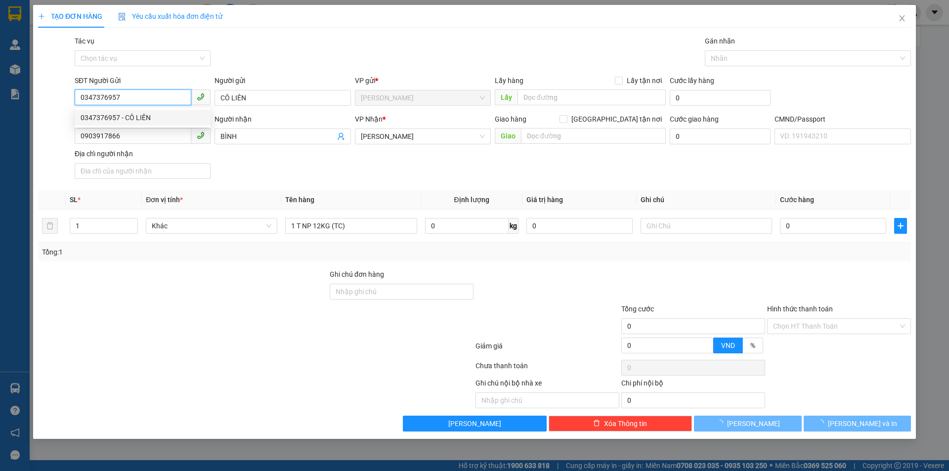
type input "CÔ LIÊN"
type input "0903917866"
type input "BÌNH"
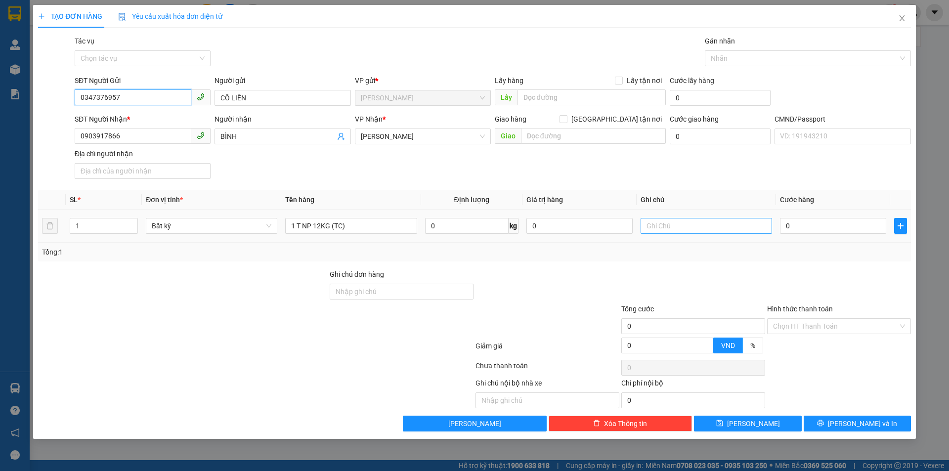
type input "0347376957"
click at [695, 229] on input "text" at bounding box center [706, 226] width 131 height 16
type input "19H PHÁT"
click at [800, 230] on input "0" at bounding box center [833, 226] width 106 height 16
type input "3"
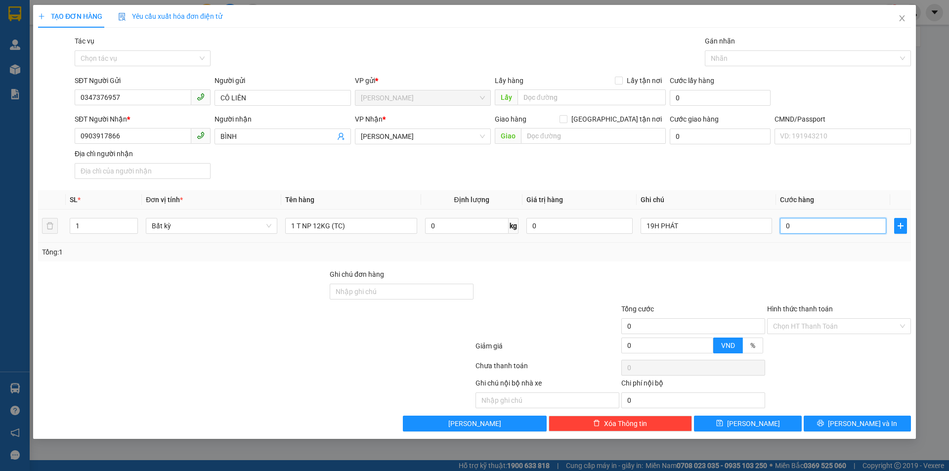
type input "3"
type input "30"
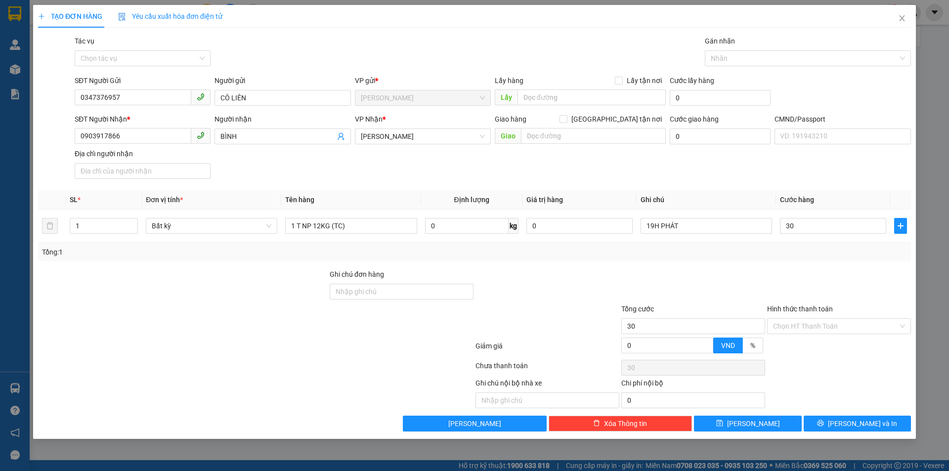
type input "30.000"
click at [772, 164] on div "SĐT Người Nhận * 0903917866 Người nhận BÌNH VP Nhận * Hồ Chí Minh Giao hàng Gia…" at bounding box center [493, 148] width 840 height 69
click at [795, 336] on div "Hình thức thanh toán Chọn HT Thanh Toán" at bounding box center [839, 320] width 144 height 35
click at [794, 331] on input "Hình thức thanh toán" at bounding box center [835, 326] width 125 height 15
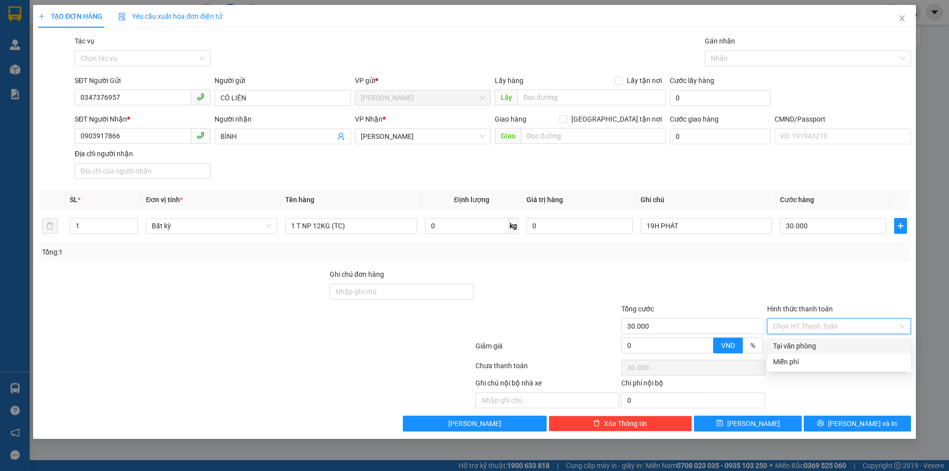
click at [791, 344] on div "Tại văn phòng" at bounding box center [839, 346] width 132 height 11
type input "0"
click at [765, 286] on div at bounding box center [693, 286] width 146 height 35
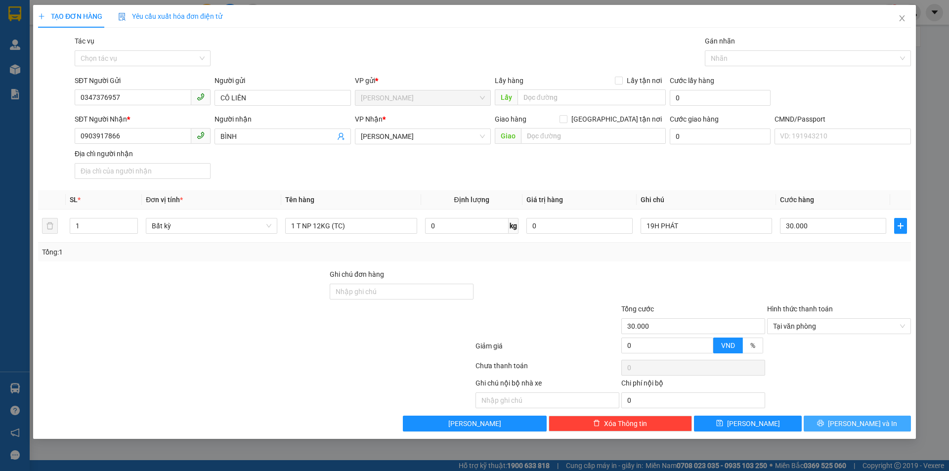
click at [853, 428] on span "[PERSON_NAME] và In" at bounding box center [862, 423] width 69 height 11
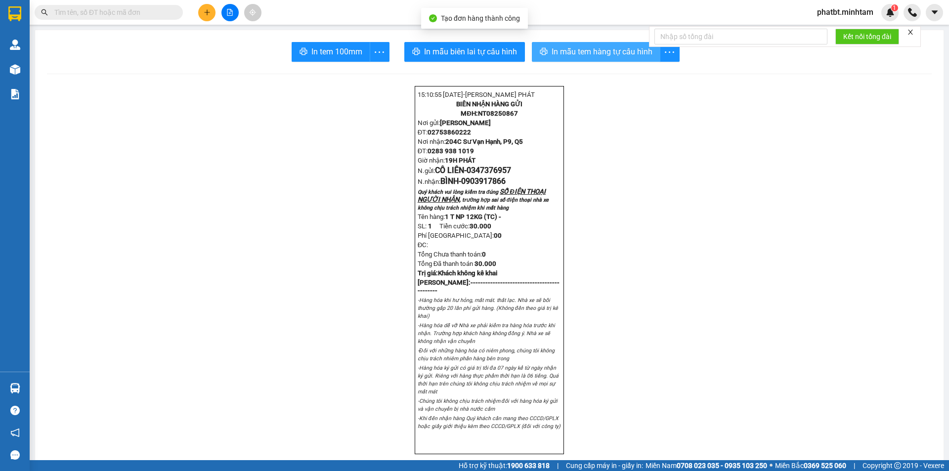
click at [552, 54] on span "In mẫu tem hàng tự cấu hình" at bounding box center [602, 51] width 101 height 12
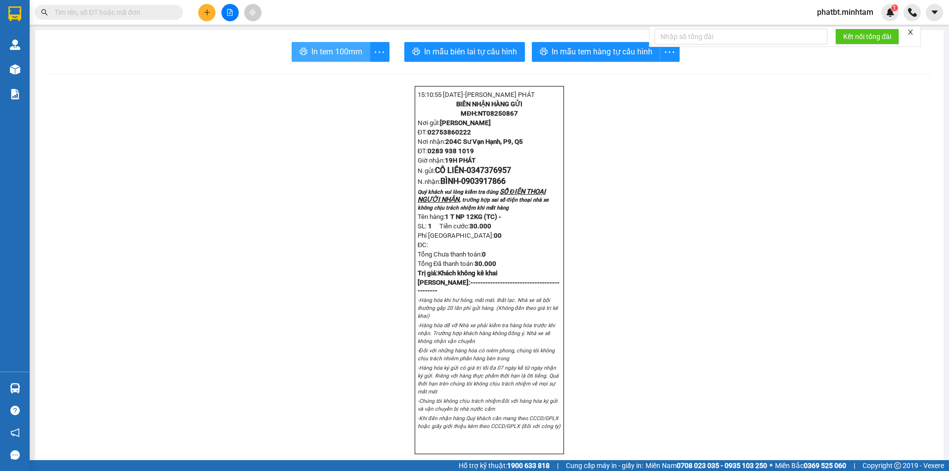
click at [348, 51] on span "In tem 100mm" at bounding box center [336, 51] width 51 height 12
click at [100, 8] on input "text" at bounding box center [112, 12] width 117 height 11
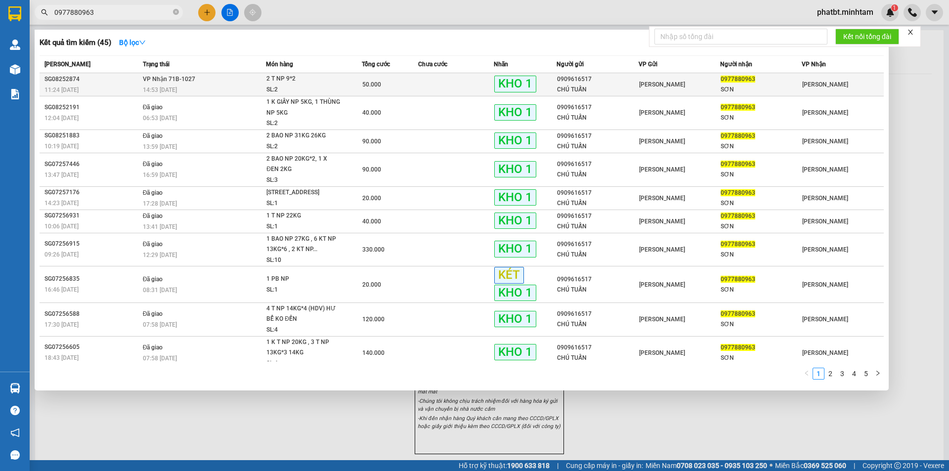
type input "0977880963"
click at [392, 85] on div "50.000" at bounding box center [390, 84] width 56 height 11
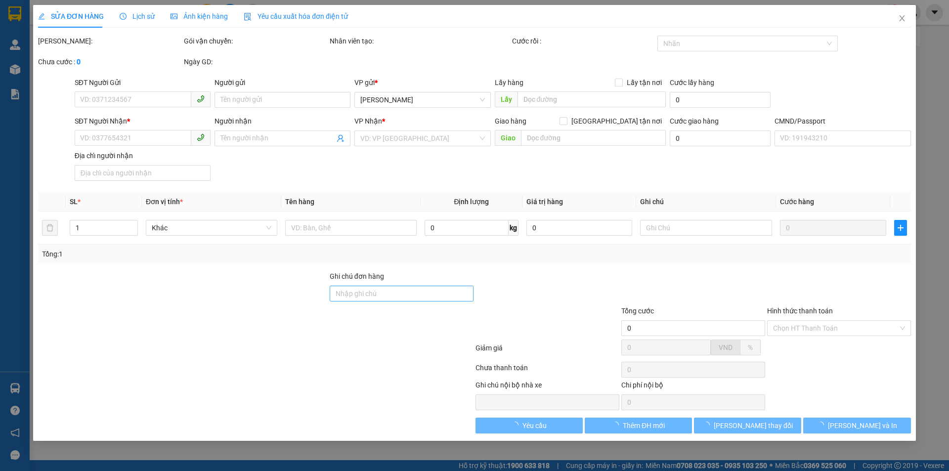
type input "0909616517"
type input "CHÚ TUẤN"
type input "0977880963"
type input "SƠN"
type input "ĐG"
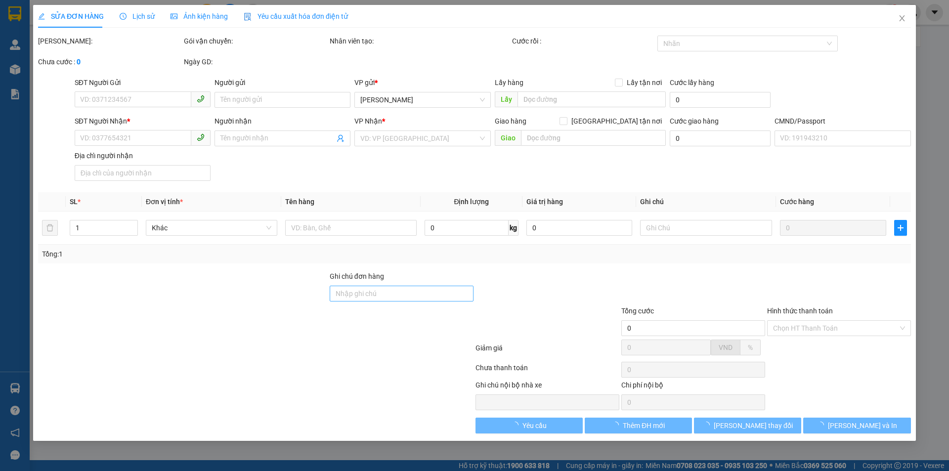
type input "50.000"
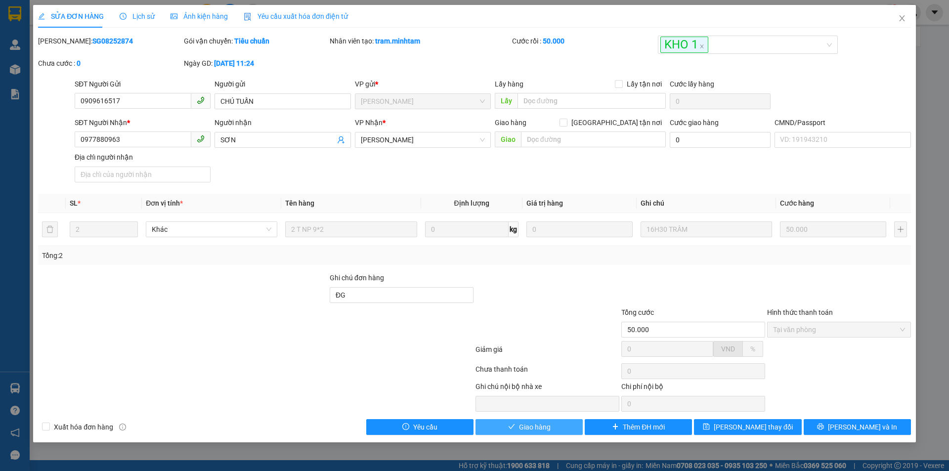
click at [569, 425] on button "Giao hàng" at bounding box center [528, 427] width 107 height 16
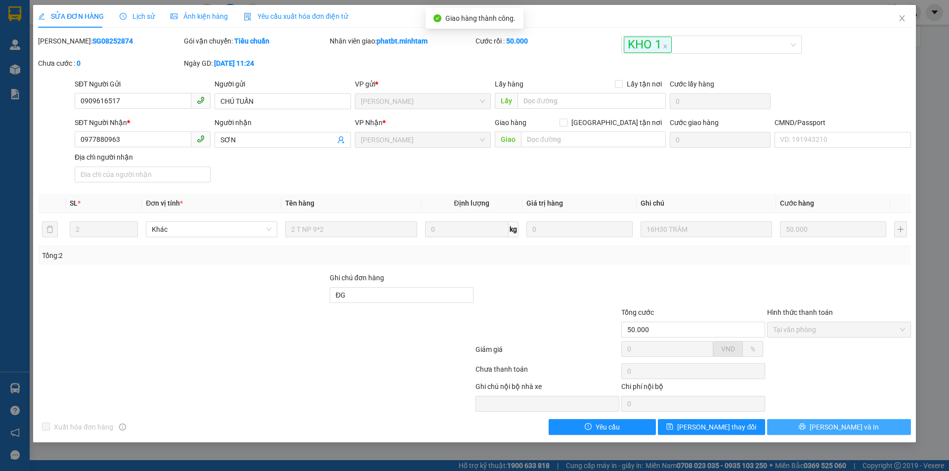
click at [848, 426] on span "Lưu và In" at bounding box center [844, 427] width 69 height 11
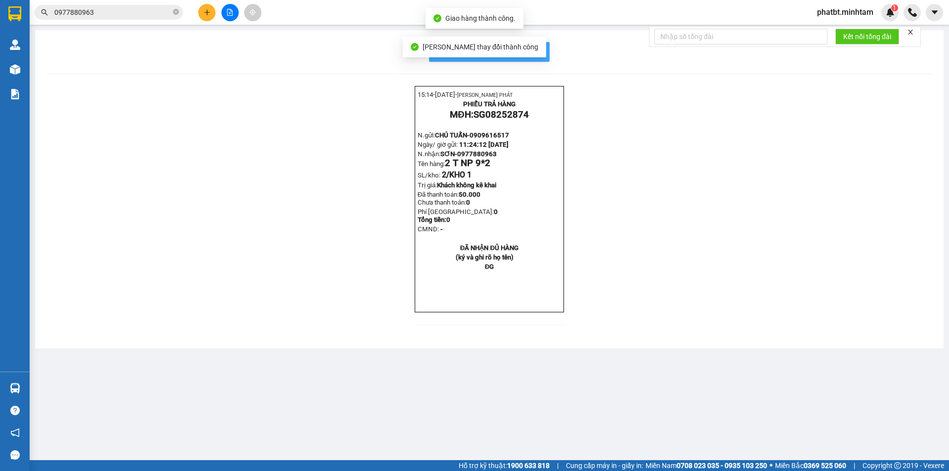
click at [532, 47] on span "In mẫu biên lai tự cấu hình" at bounding box center [495, 51] width 93 height 12
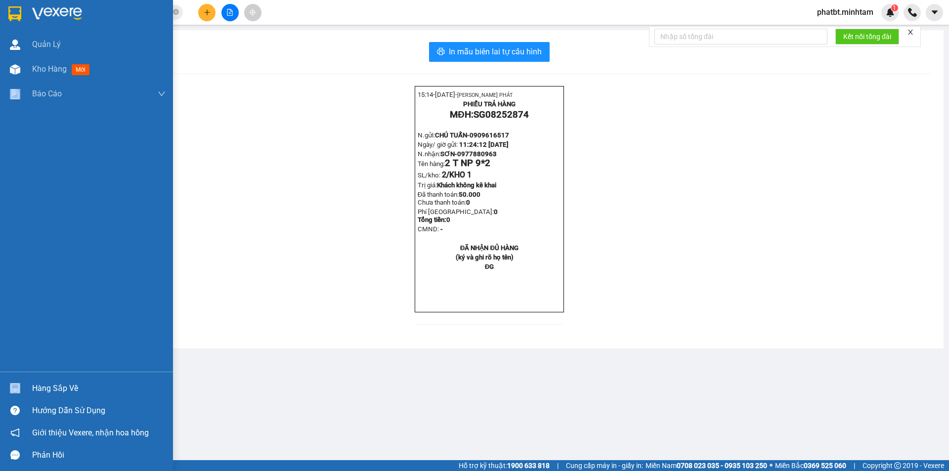
drag, startPoint x: 57, startPoint y: 373, endPoint x: 55, endPoint y: 392, distance: 19.4
click at [55, 391] on div "Quản Lý Kho hàng mới Báo cáo BC giao hàng (nhân viên) BC hàng tồn Báo cáo dòng …" at bounding box center [86, 235] width 173 height 471
click at [55, 392] on div "Hàng sắp về" at bounding box center [98, 388] width 133 height 15
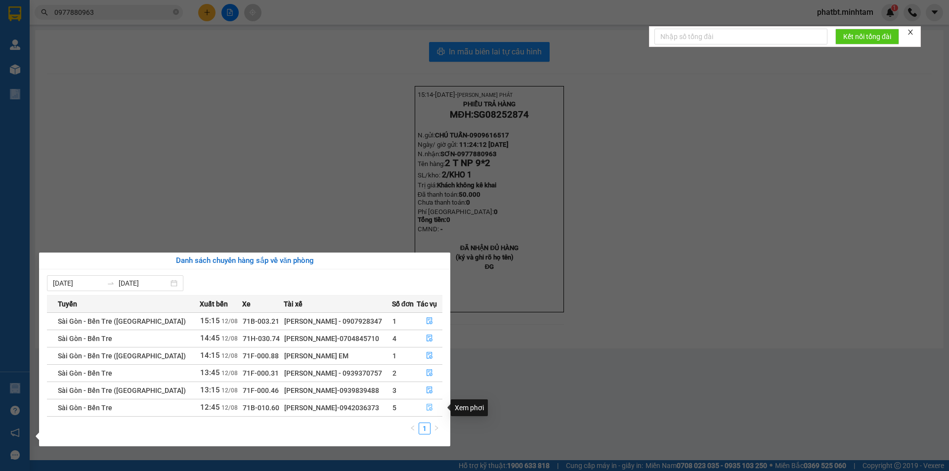
click at [427, 409] on icon "file-done" at bounding box center [429, 407] width 7 height 7
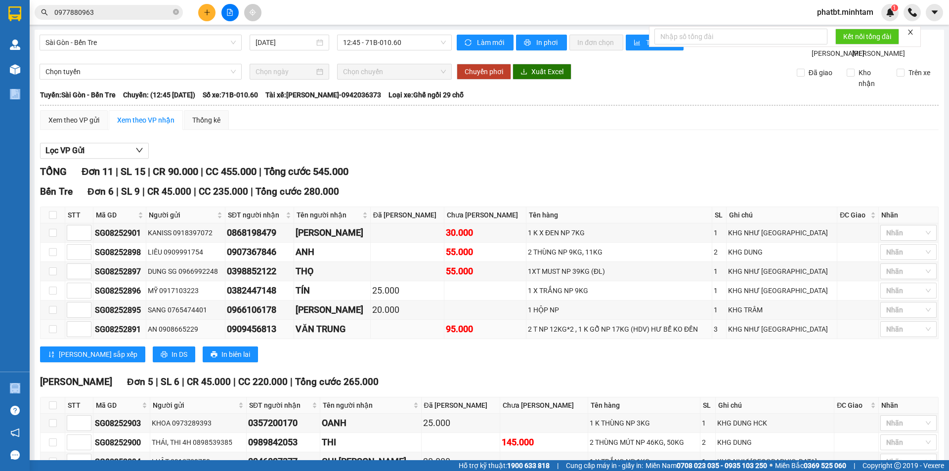
scroll to position [112, 0]
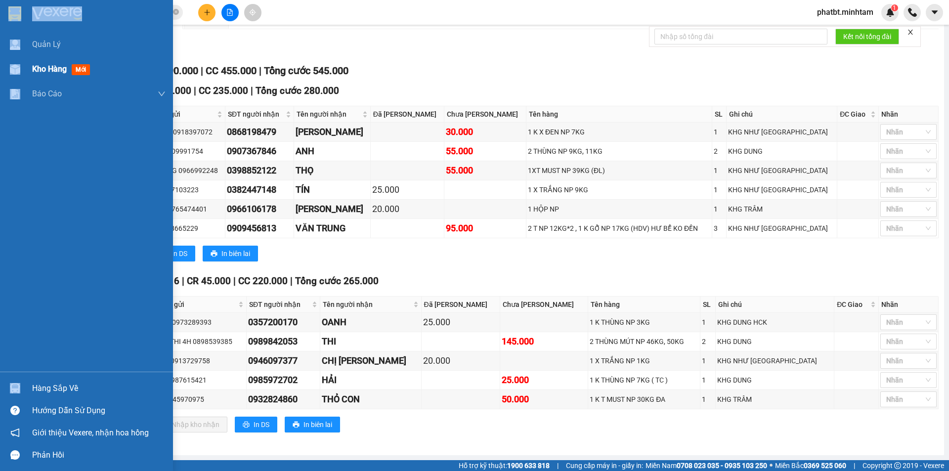
click at [50, 70] on span "Kho hàng" at bounding box center [49, 68] width 35 height 9
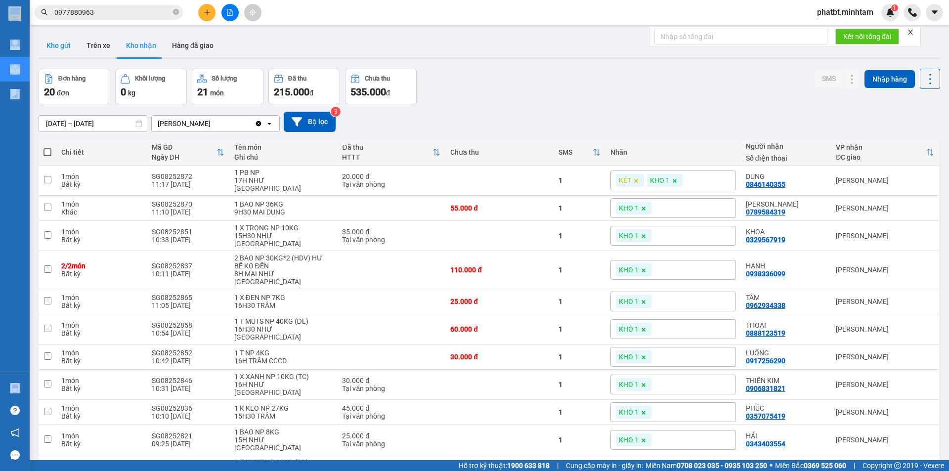
click at [52, 47] on button "Kho gửi" at bounding box center [59, 46] width 40 height 24
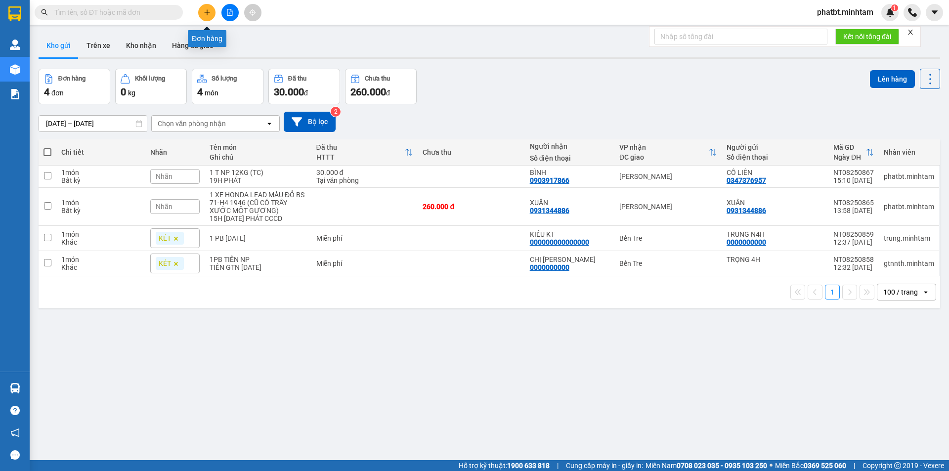
click at [209, 14] on icon "plus" at bounding box center [207, 12] width 7 height 7
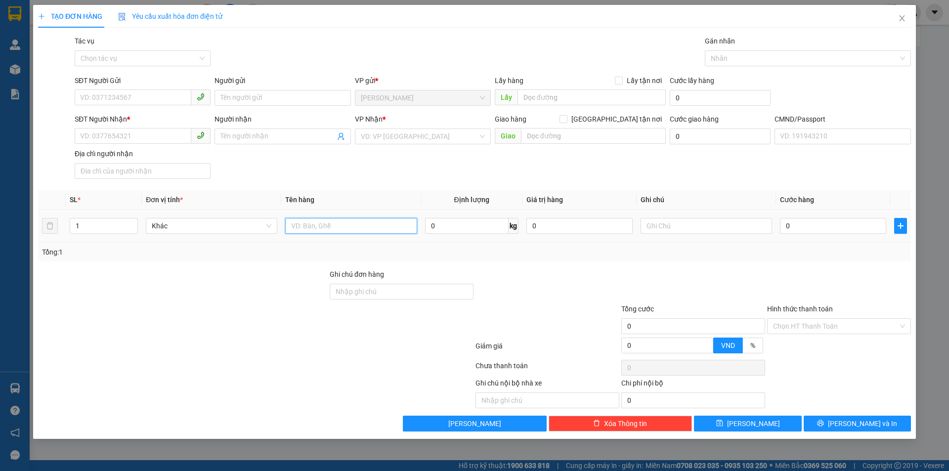
click at [333, 225] on input "text" at bounding box center [350, 226] width 131 height 16
type input "1 XỐP ĐEN NP (HDV)"
click at [164, 97] on input "SĐT Người Gửi" at bounding box center [133, 97] width 117 height 16
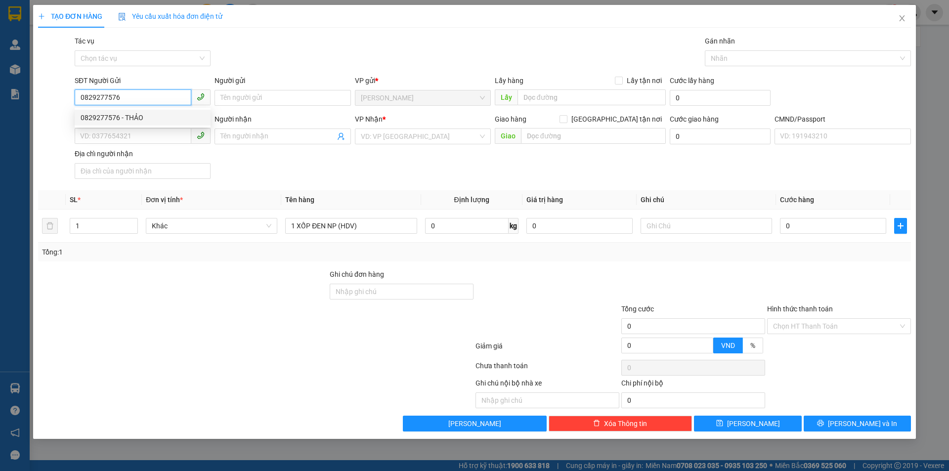
type input "0829277576"
click at [163, 107] on div "SĐT Người Gửi 0829277576" at bounding box center [143, 92] width 136 height 35
click at [160, 116] on div "SĐT Người Nhận *" at bounding box center [143, 119] width 136 height 11
click at [160, 128] on input "SĐT Người Nhận *" at bounding box center [133, 136] width 117 height 16
click at [136, 97] on input "0829277576" at bounding box center [133, 97] width 117 height 16
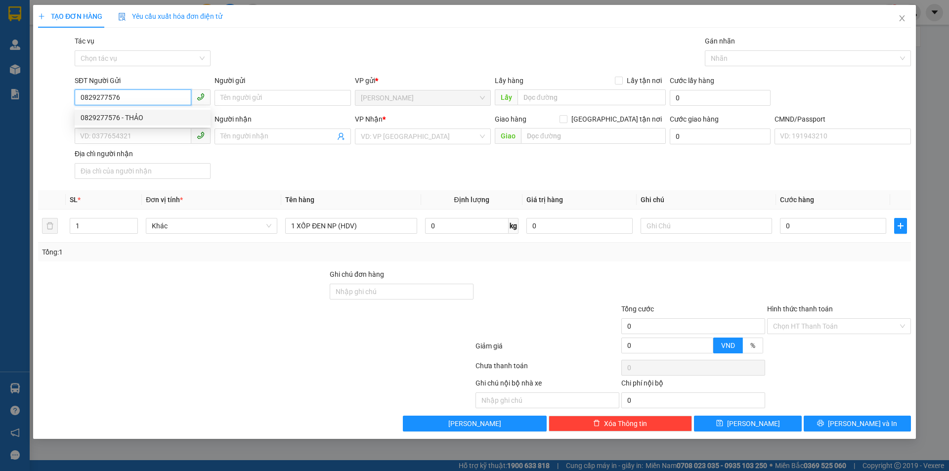
click at [137, 116] on div "0829277576 - THẢO" at bounding box center [143, 117] width 124 height 11
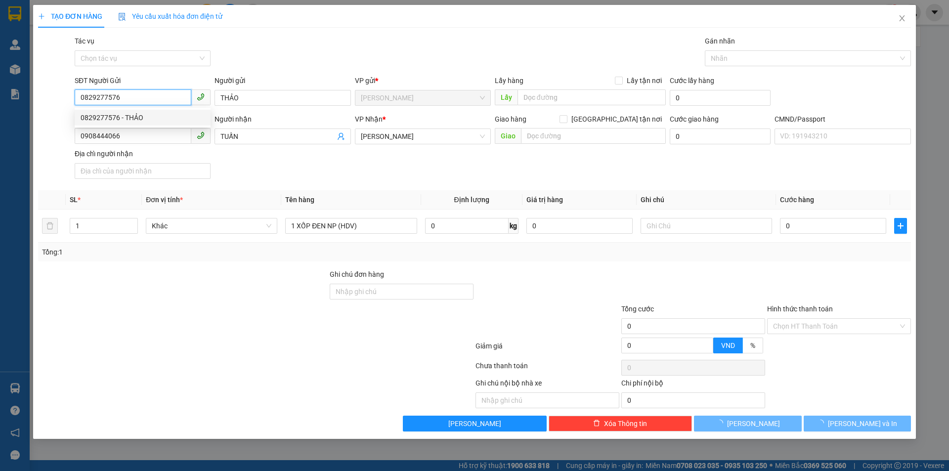
type input "THẢO"
type input "0908444066"
type input "TUẤN"
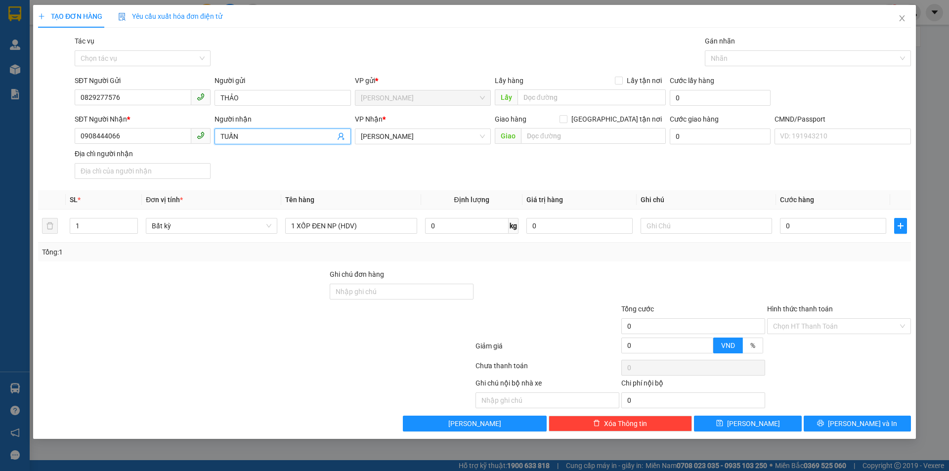
click at [341, 136] on icon "user-add" at bounding box center [341, 136] width 8 height 8
click at [171, 133] on input "0908444066" at bounding box center [133, 136] width 117 height 16
type input "0829277576"
click at [267, 143] on span "TUẤN" at bounding box center [283, 137] width 136 height 16
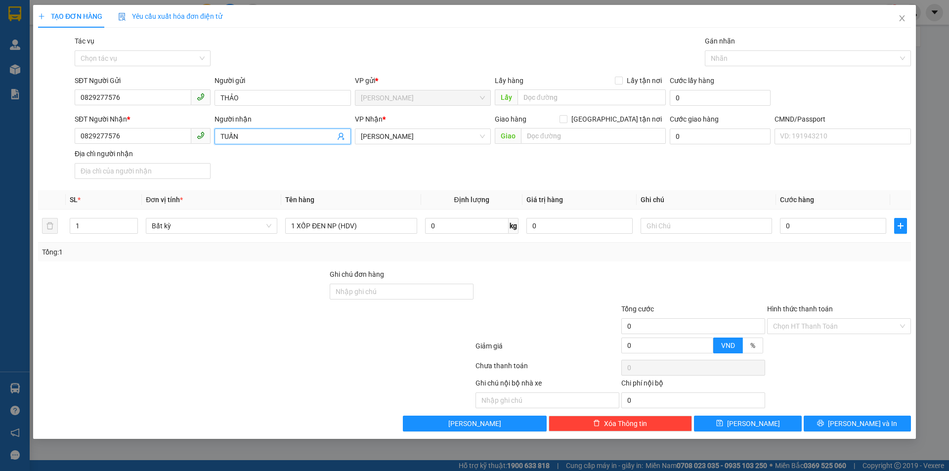
click at [267, 143] on span "TUẤN" at bounding box center [283, 137] width 136 height 16
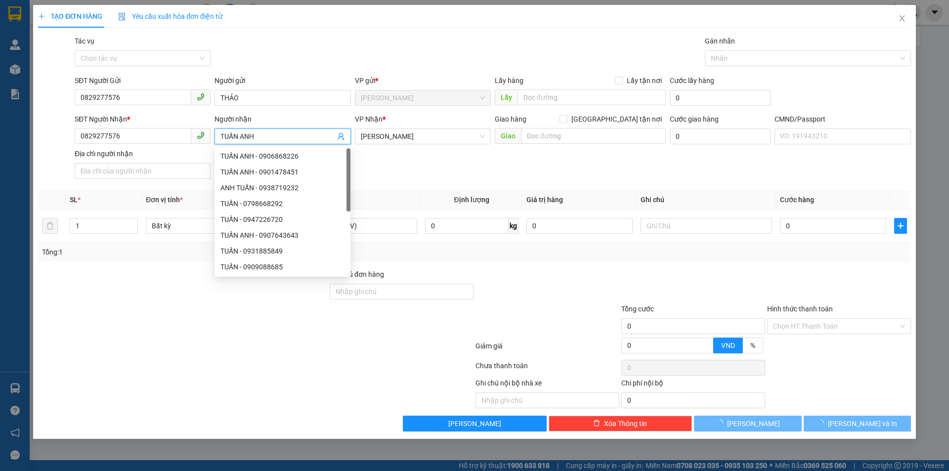
type input "TUẤN ANH"
click at [292, 57] on div "Gói vận chuyển * Tiêu chuẩn Tác vụ Chọn tác vụ Gán nhãn Nhãn" at bounding box center [493, 53] width 840 height 35
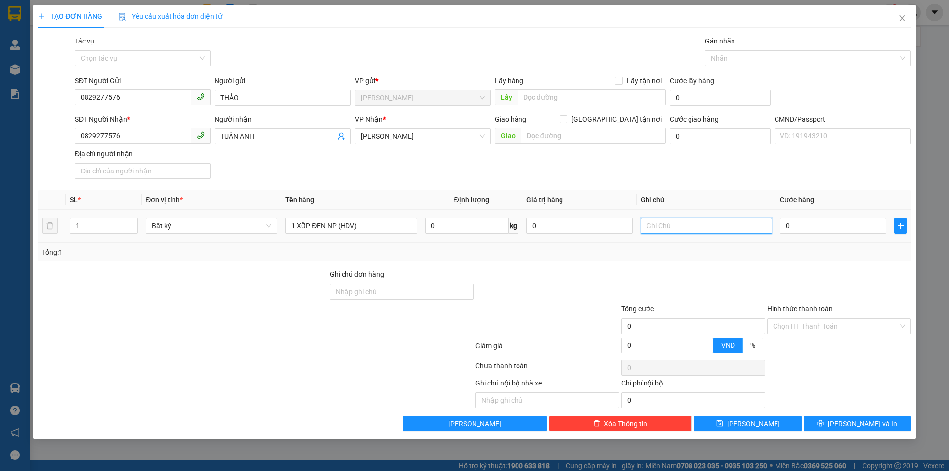
click at [684, 229] on input "text" at bounding box center [706, 226] width 131 height 16
type input "19H PHÁT"
click at [813, 223] on input "0" at bounding box center [833, 226] width 106 height 16
type input "2"
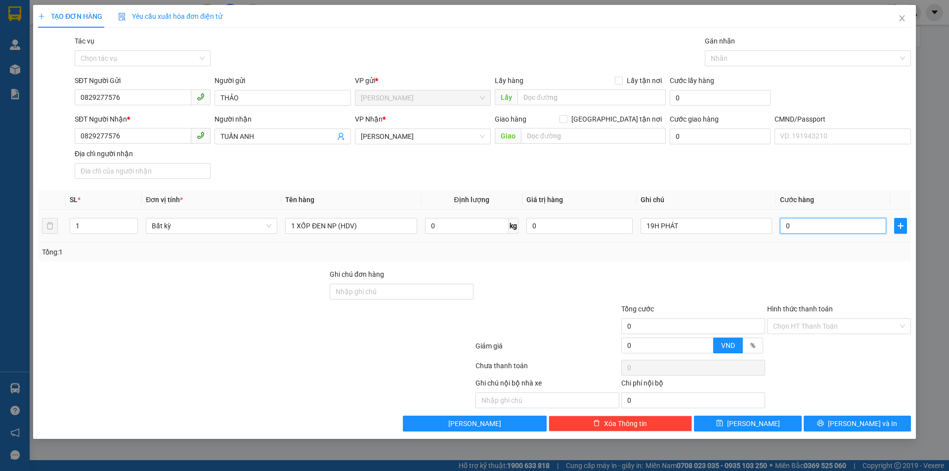
type input "2"
type input "20"
type input "20.000"
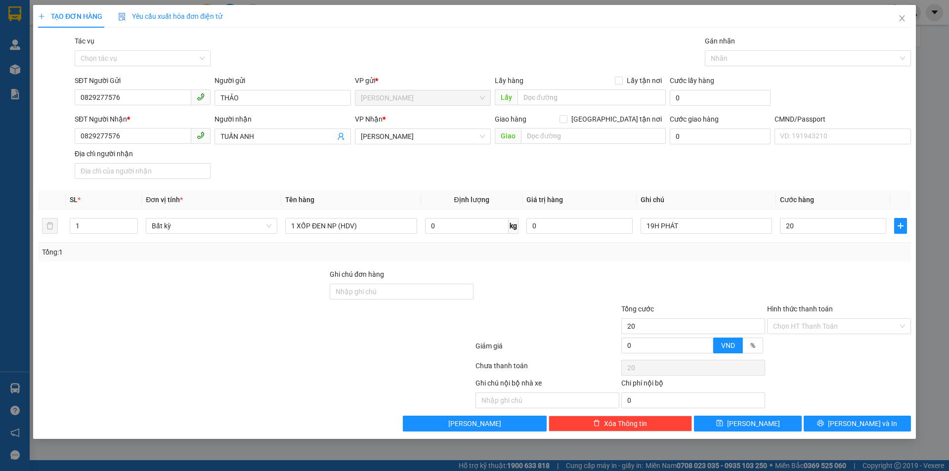
type input "20.000"
click at [743, 168] on div "SĐT Người Nhận * 0829277576 Người nhận TUẤN ANH VP Nhận * [PERSON_NAME] hàng Gi…" at bounding box center [493, 148] width 840 height 69
drag, startPoint x: 818, startPoint y: 327, endPoint x: 815, endPoint y: 344, distance: 17.5
click at [818, 327] on input "Hình thức thanh toán" at bounding box center [835, 326] width 125 height 15
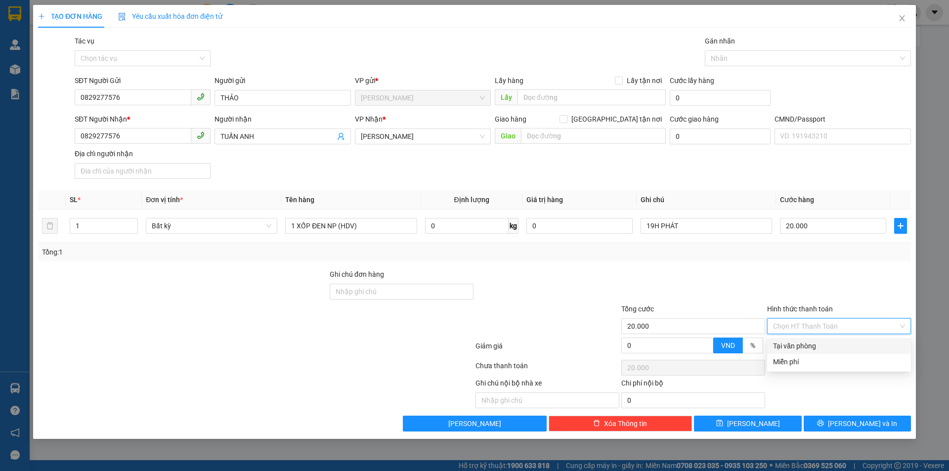
click at [815, 345] on div "Tại văn phòng" at bounding box center [839, 346] width 132 height 11
type input "0"
click at [738, 260] on div "Tổng: 1" at bounding box center [474, 252] width 873 height 19
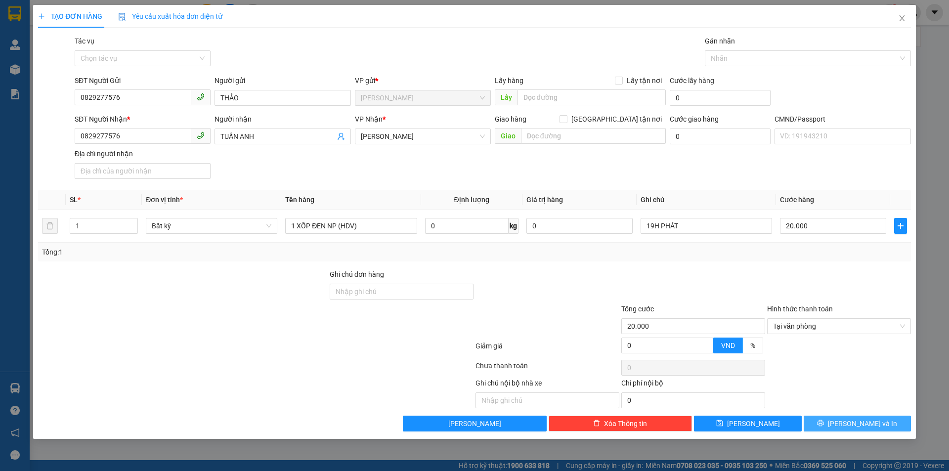
click at [832, 425] on button "[PERSON_NAME] và In" at bounding box center [857, 424] width 107 height 16
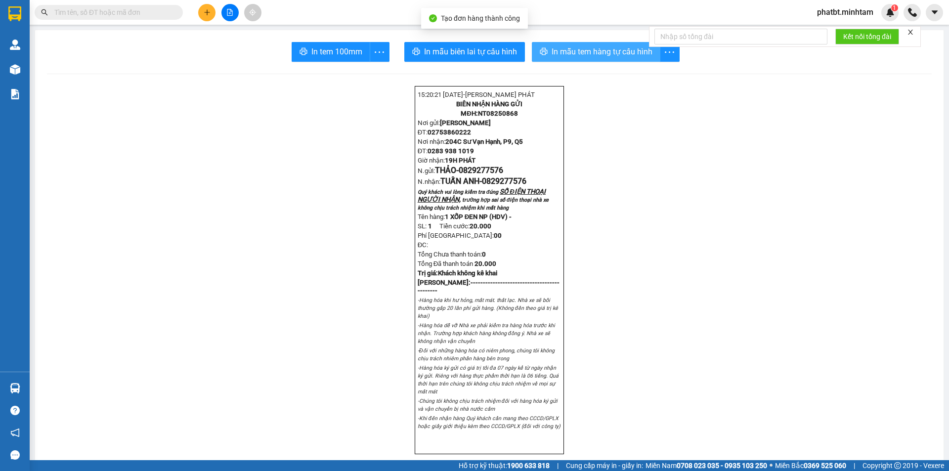
click at [555, 56] on span "In mẫu tem hàng tự cấu hình" at bounding box center [602, 51] width 101 height 12
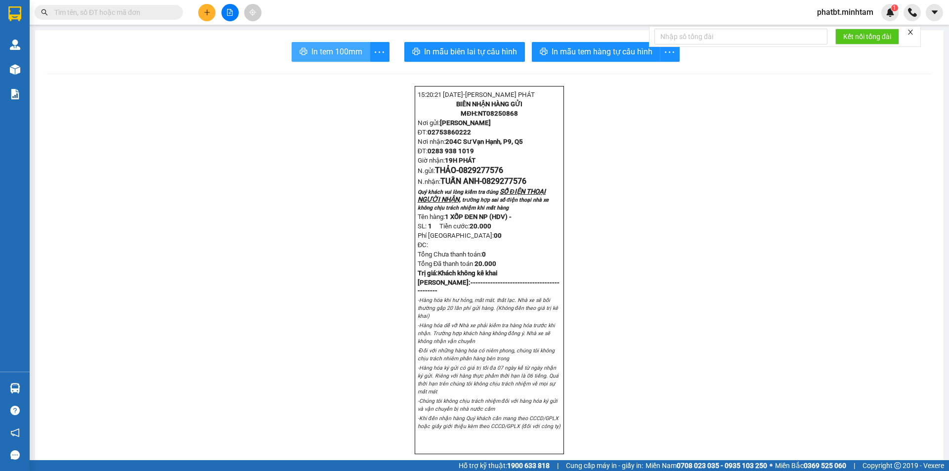
click at [314, 55] on span "In tem 100mm" at bounding box center [336, 51] width 51 height 12
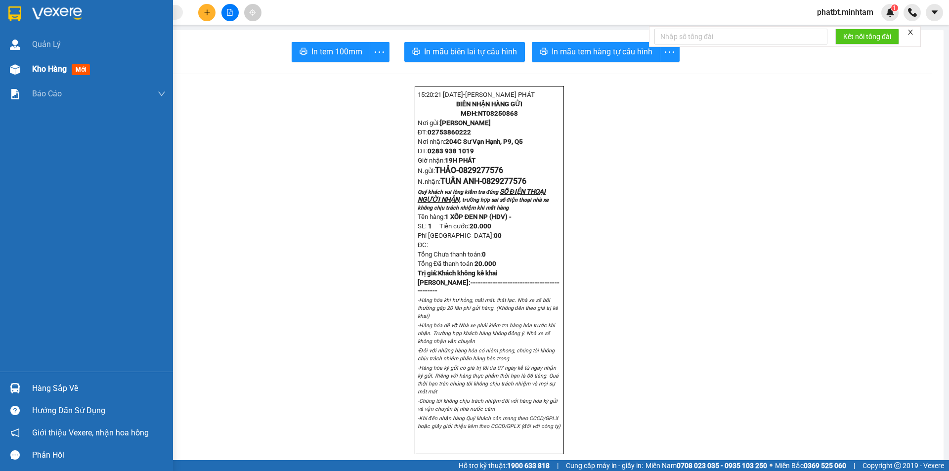
click at [49, 75] on div "Kho hàng mới" at bounding box center [98, 69] width 133 height 25
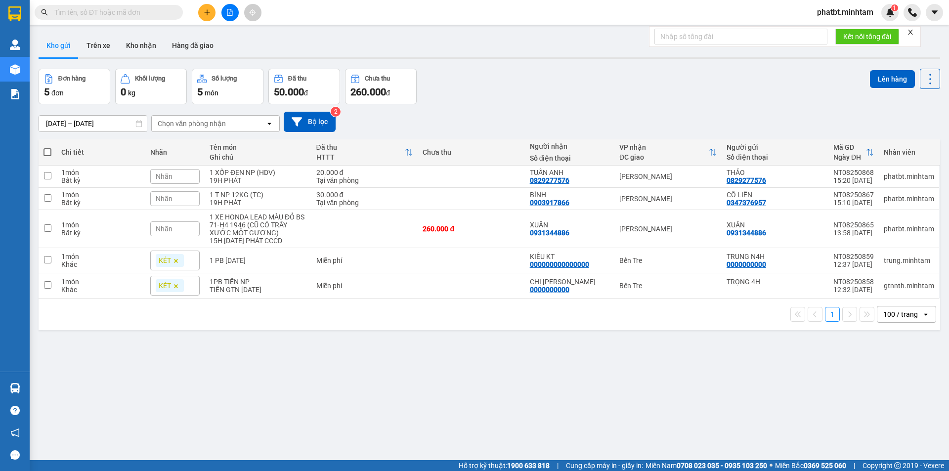
click at [175, 177] on div "Nhãn" at bounding box center [174, 176] width 49 height 15
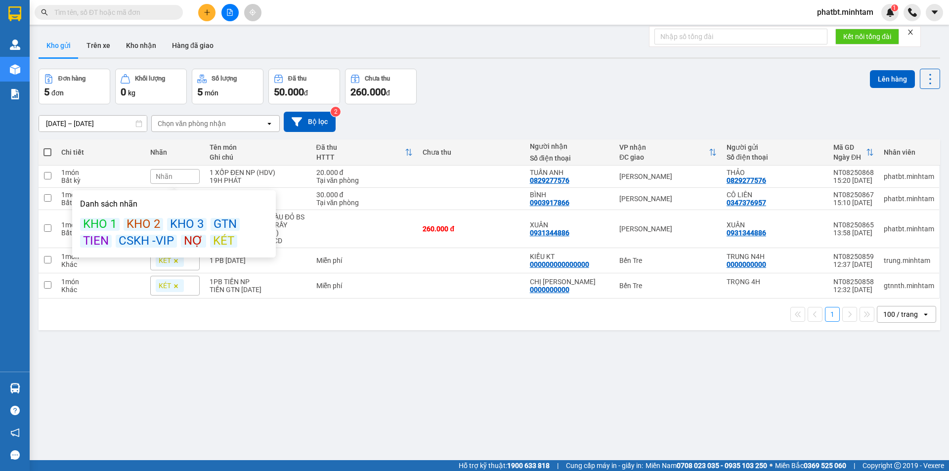
click at [222, 240] on div "KÉT" at bounding box center [223, 241] width 27 height 13
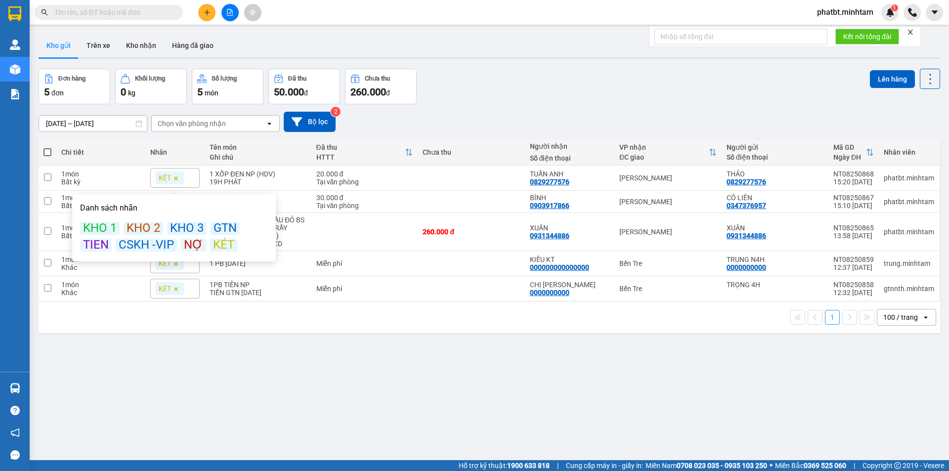
click at [584, 69] on div "Đơn hàng 5 đơn Khối lượng 0 kg Số lượng 5 món Đã thu 50.000 đ Chưa thu 260.000 …" at bounding box center [489, 87] width 901 height 36
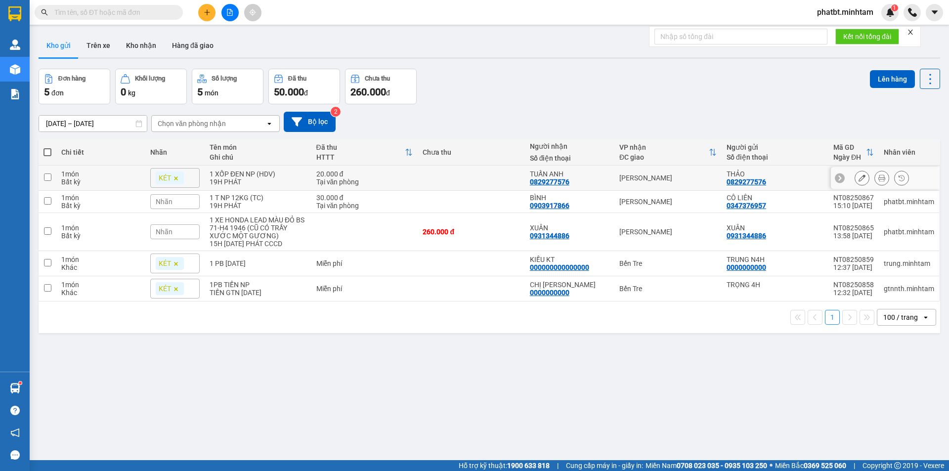
click at [269, 185] on div "19H PHÁT" at bounding box center [258, 182] width 96 height 8
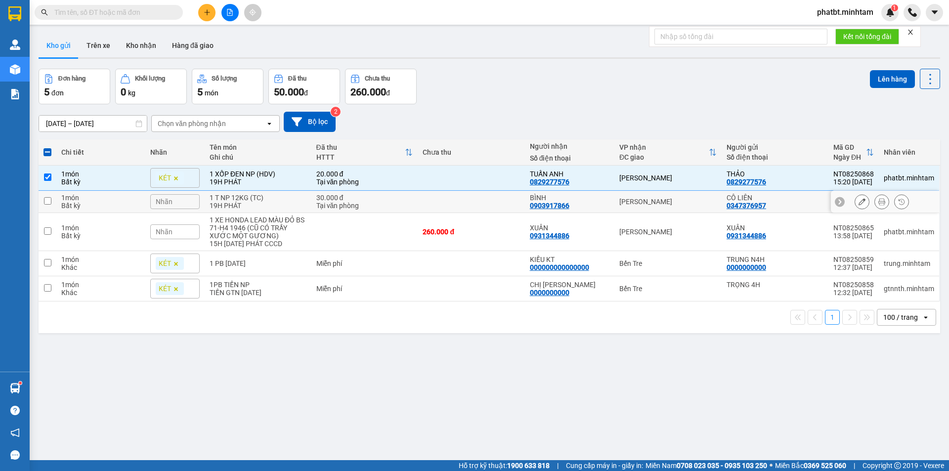
click at [271, 206] on div "19H PHÁT" at bounding box center [258, 206] width 96 height 8
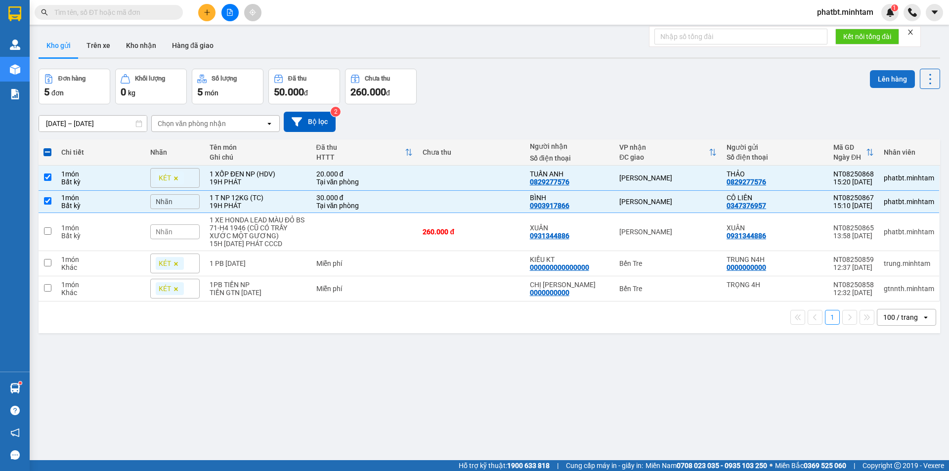
click at [885, 80] on button "Lên hàng" at bounding box center [892, 79] width 45 height 18
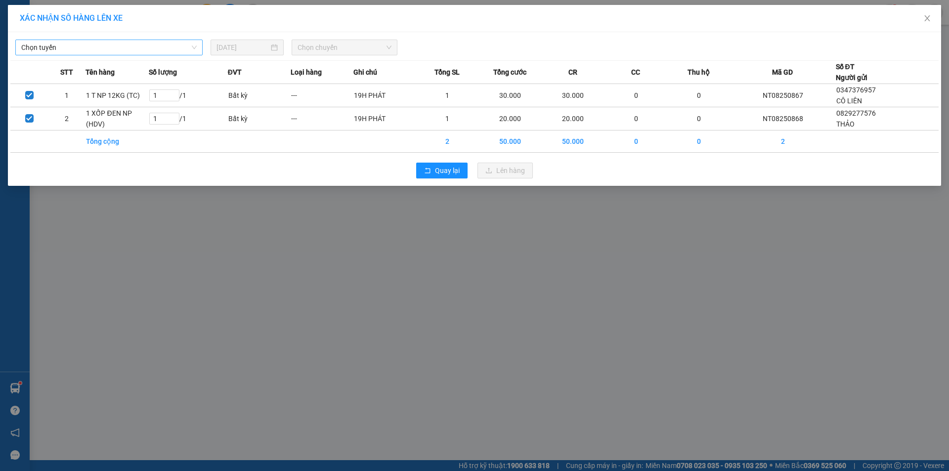
click at [121, 50] on span "Chọn tuyến" at bounding box center [108, 47] width 175 height 15
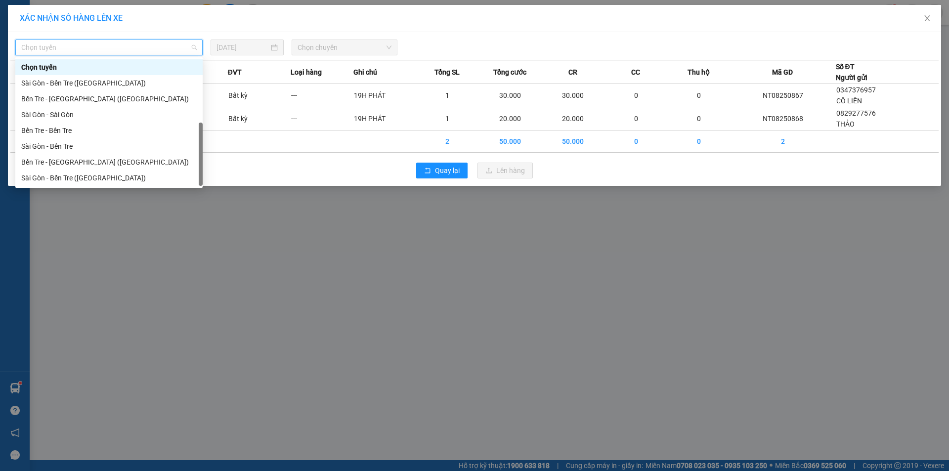
drag, startPoint x: 81, startPoint y: 178, endPoint x: 84, endPoint y: 173, distance: 5.3
click at [82, 188] on div "Bến Tre - [GEOGRAPHIC_DATA]" at bounding box center [108, 193] width 175 height 11
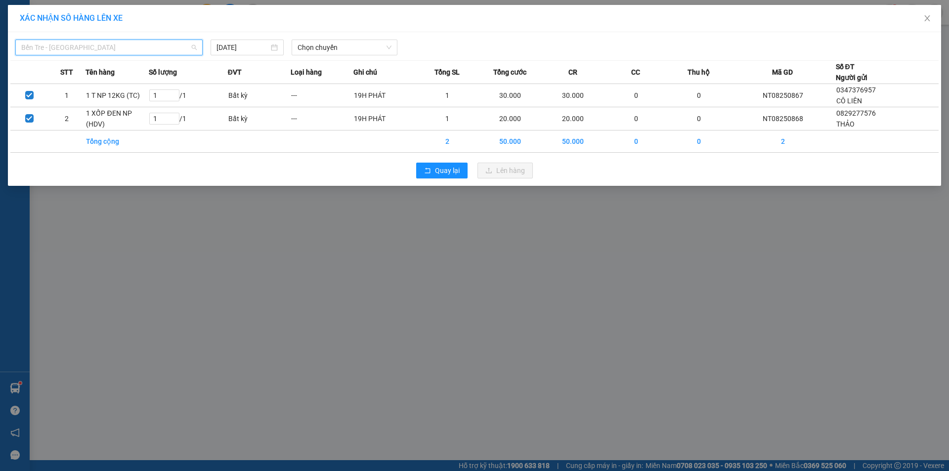
click at [152, 45] on span "Bến Tre - [GEOGRAPHIC_DATA]" at bounding box center [108, 47] width 175 height 15
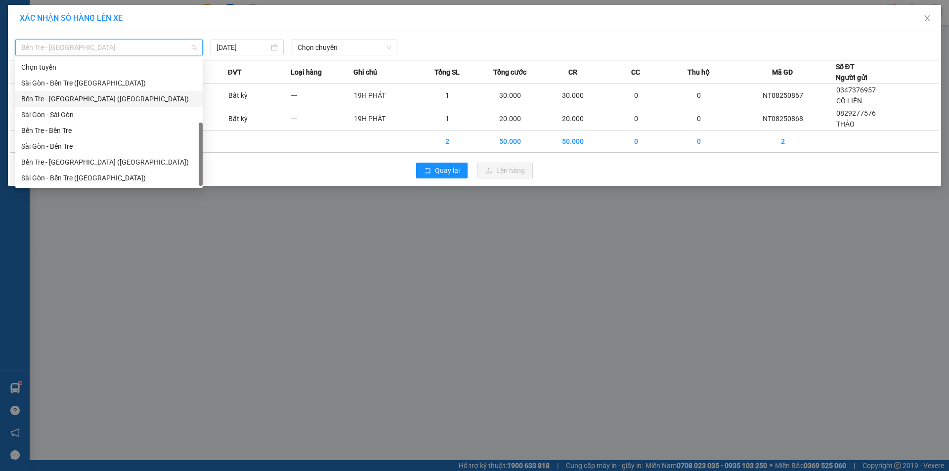
click at [92, 91] on div "Bến Tre - [GEOGRAPHIC_DATA] ([GEOGRAPHIC_DATA])" at bounding box center [108, 99] width 187 height 16
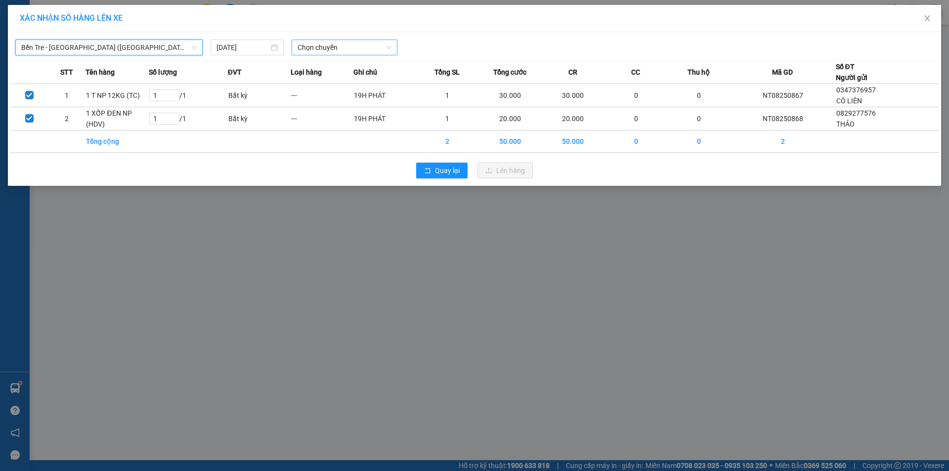
click at [319, 43] on span "Chọn chuyến" at bounding box center [345, 47] width 94 height 15
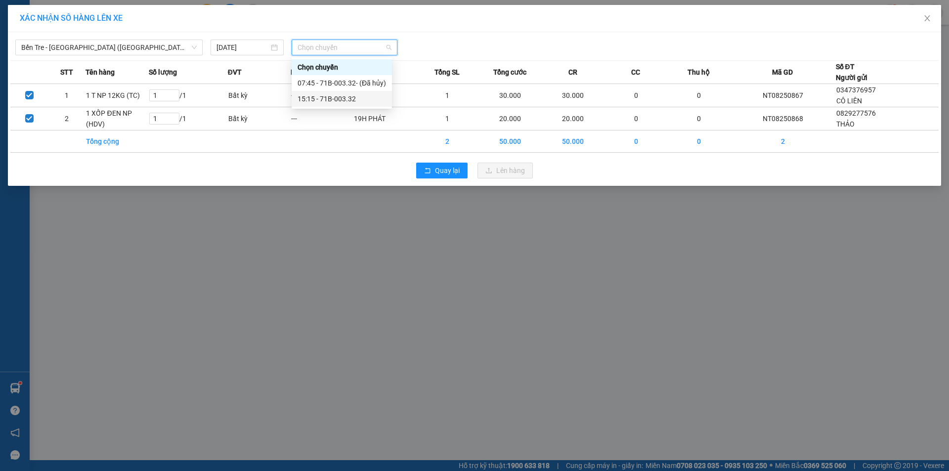
click at [342, 97] on div "15:15 - 71B-003.32" at bounding box center [342, 98] width 88 height 11
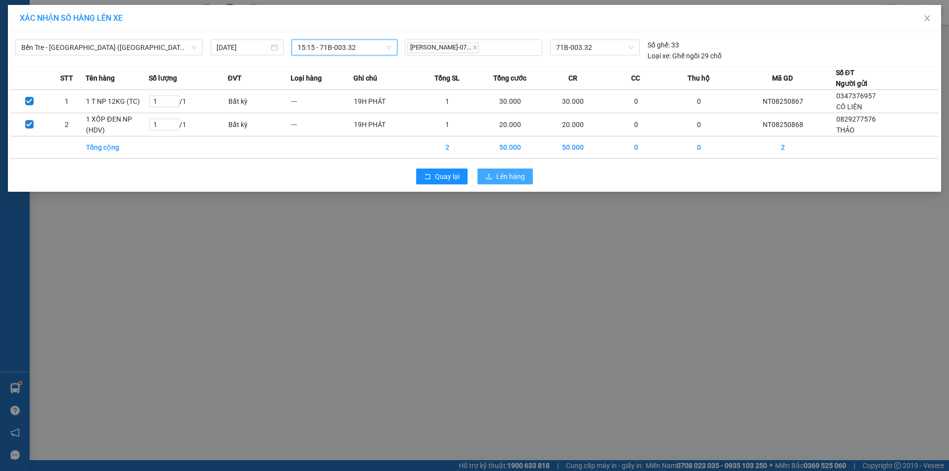
click at [504, 184] on button "Lên hàng" at bounding box center [504, 177] width 55 height 16
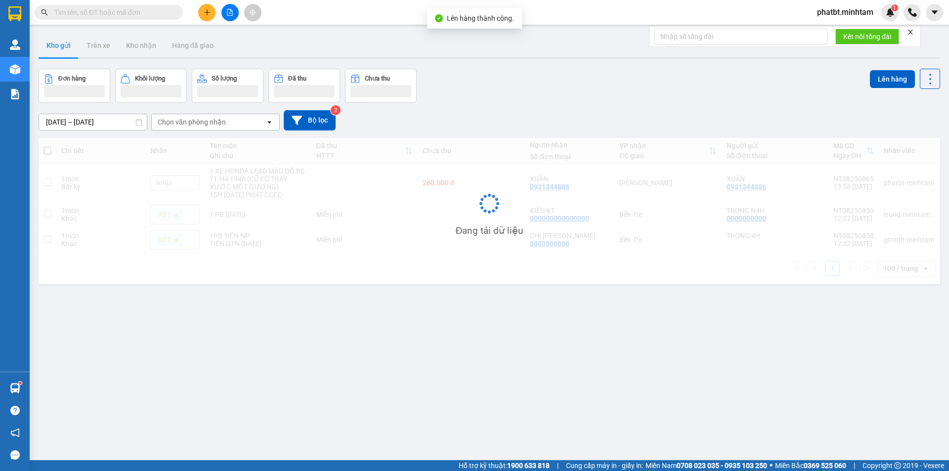
click at [232, 17] on button at bounding box center [229, 12] width 17 height 17
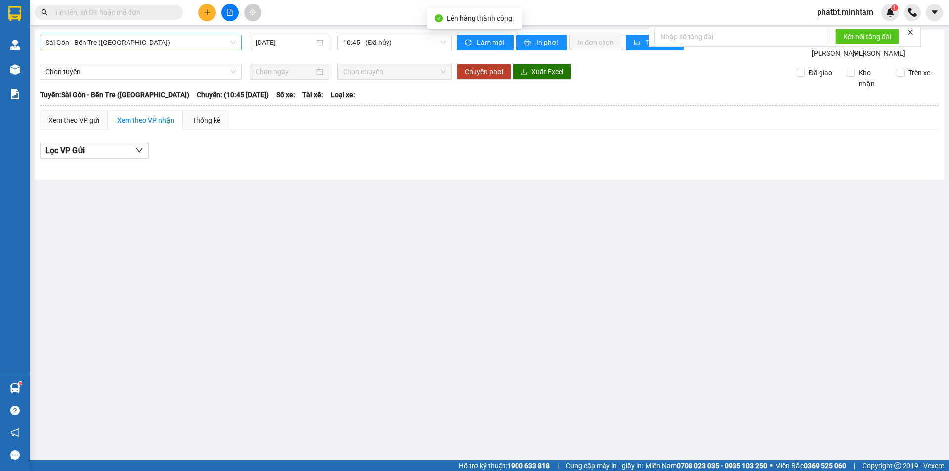
click at [146, 44] on span "Sài Gòn - Bến Tre ([GEOGRAPHIC_DATA])" at bounding box center [140, 42] width 190 height 15
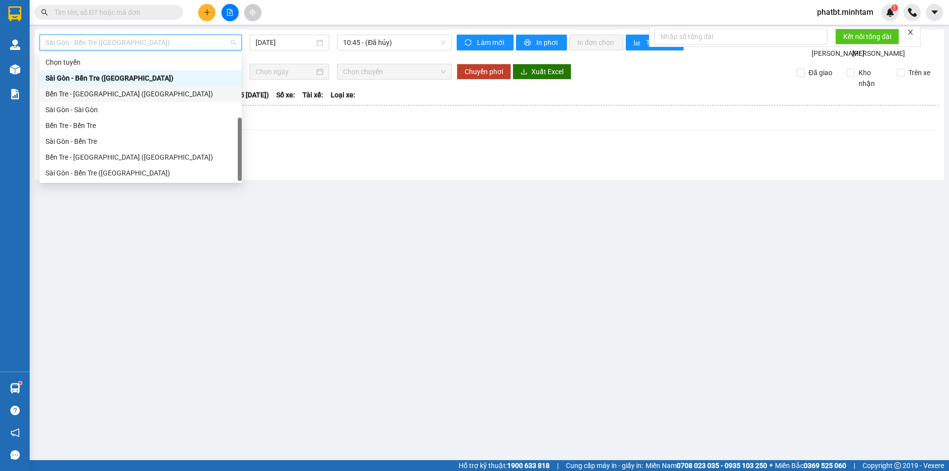
click at [113, 88] on div "Bến Tre - [GEOGRAPHIC_DATA] ([GEOGRAPHIC_DATA])" at bounding box center [140, 93] width 190 height 11
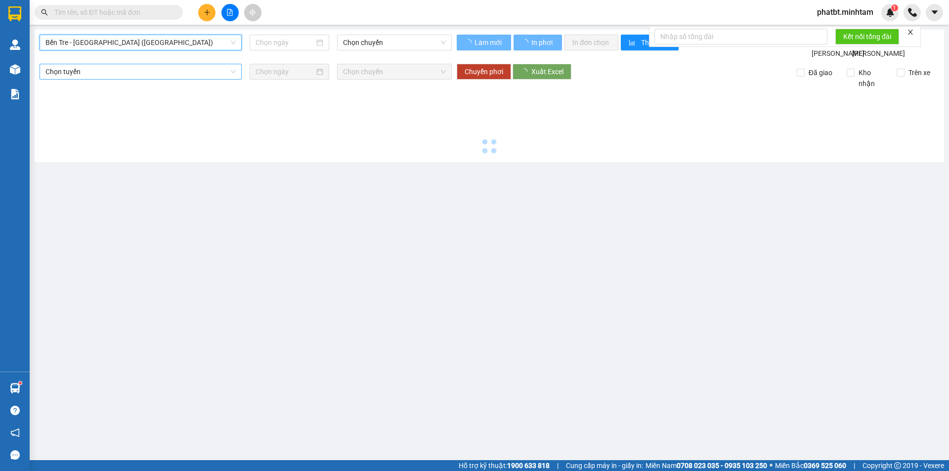
type input "[DATE]"
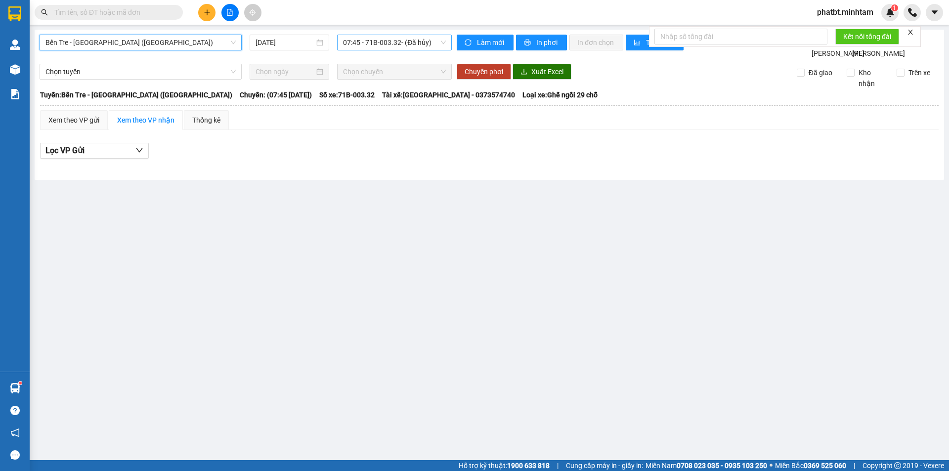
click at [368, 42] on span "07:45 - 71B-003.32 - (Đã hủy)" at bounding box center [394, 42] width 103 height 15
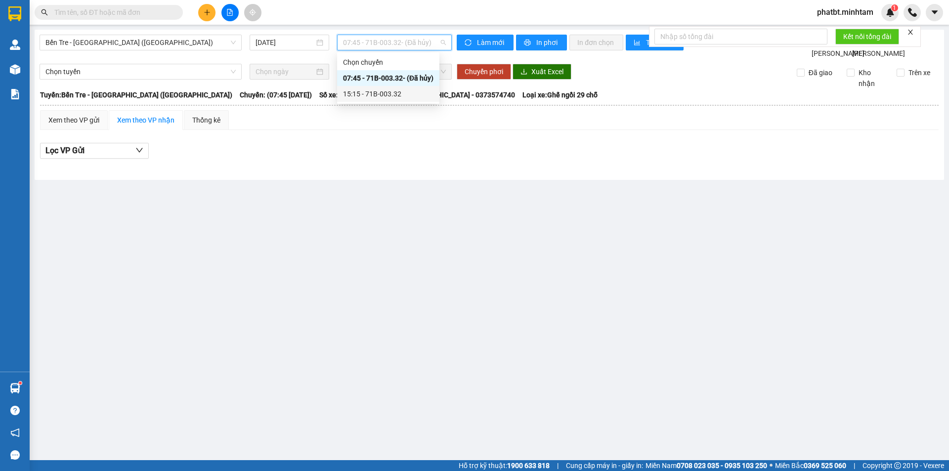
drag, startPoint x: 378, startPoint y: 92, endPoint x: 378, endPoint y: 86, distance: 5.9
click at [378, 91] on div "15:15 - 71B-003.32" at bounding box center [388, 93] width 90 height 11
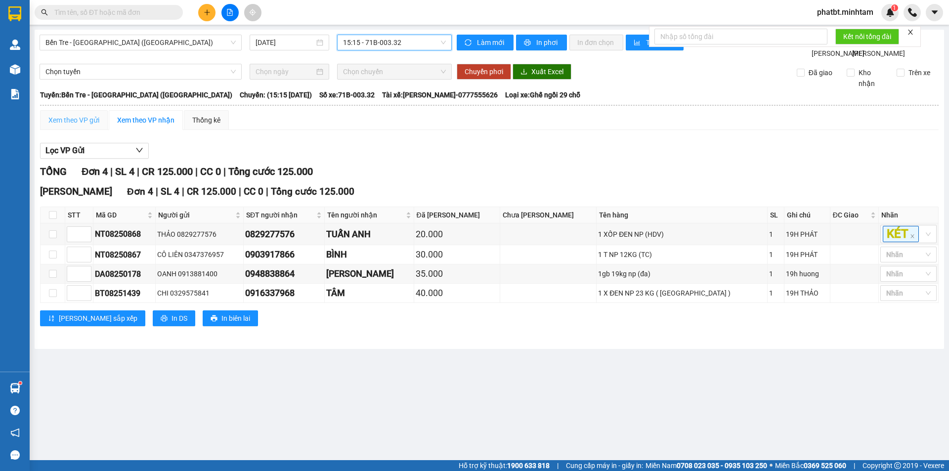
click at [89, 124] on div "Xem theo VP gửi" at bounding box center [74, 120] width 68 height 20
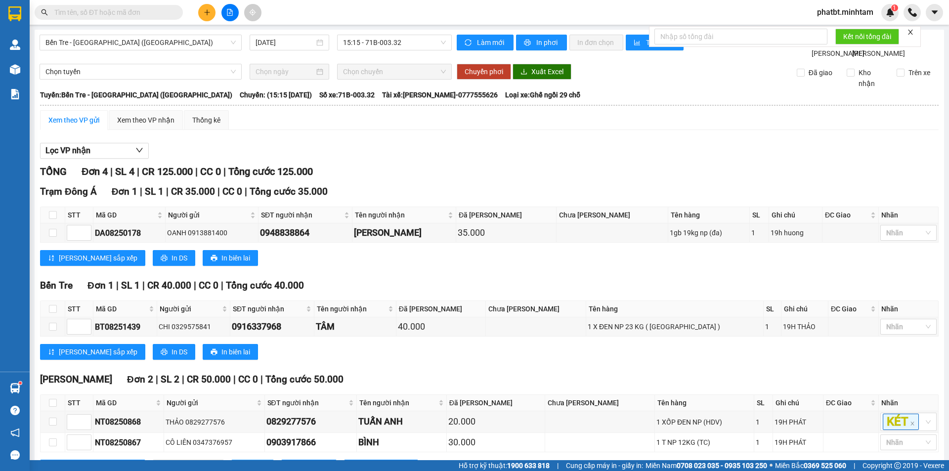
click at [250, 462] on span "In DS" at bounding box center [258, 467] width 16 height 11
click at [204, 7] on button at bounding box center [206, 12] width 17 height 17
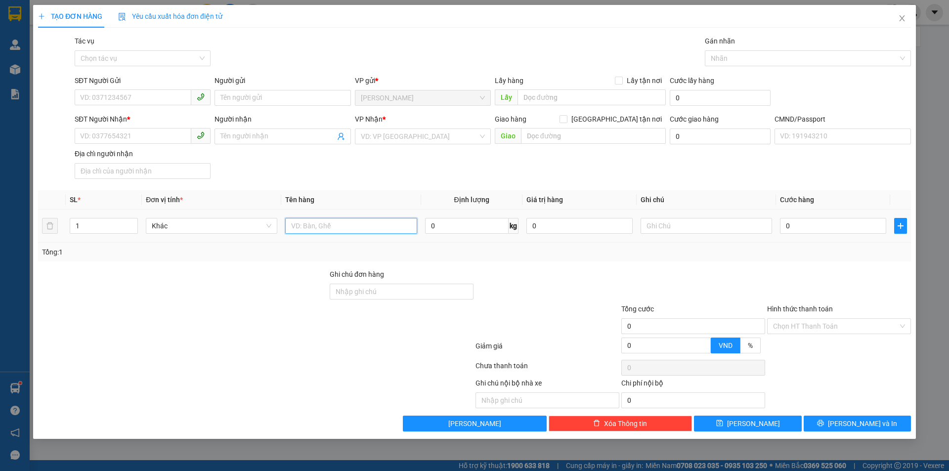
click at [293, 224] on input "text" at bounding box center [350, 226] width 131 height 16
type input "1 GB NP 9KG (ĐA)"
click at [143, 93] on input "SĐT Người Gửi" at bounding box center [133, 97] width 117 height 16
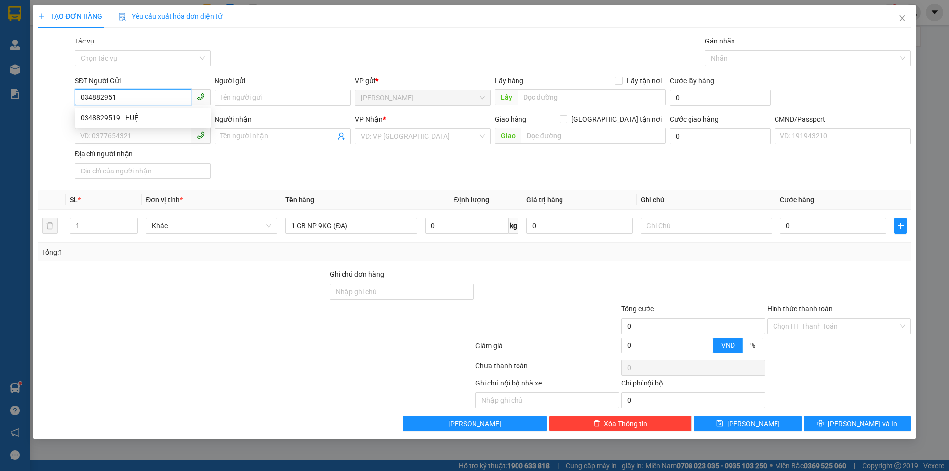
type input "0348829519"
click at [142, 120] on div "0348829519 - HUỆ" at bounding box center [143, 117] width 124 height 11
type input "HUỆ"
type input "0362327306"
type input "LIÊN"
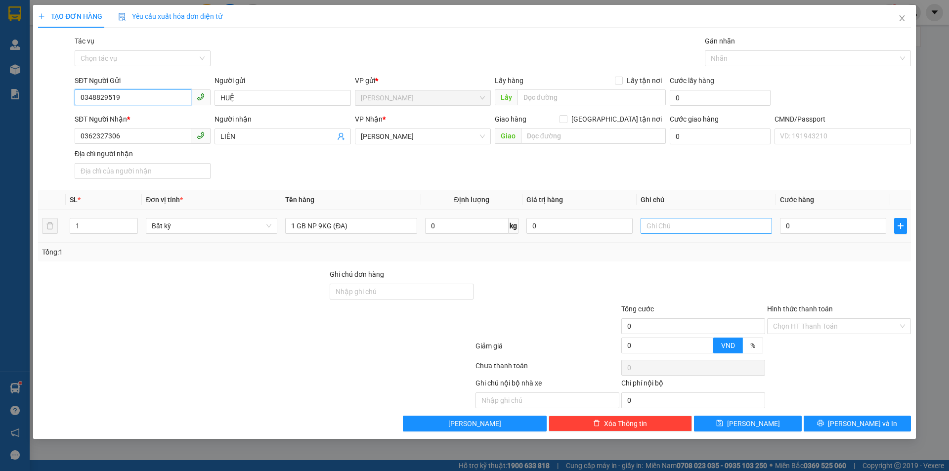
type input "0348829519"
click at [683, 227] on input "text" at bounding box center [706, 226] width 131 height 16
type input "19H30 PHÁT"
click at [819, 225] on input "0" at bounding box center [833, 226] width 106 height 16
type input "2"
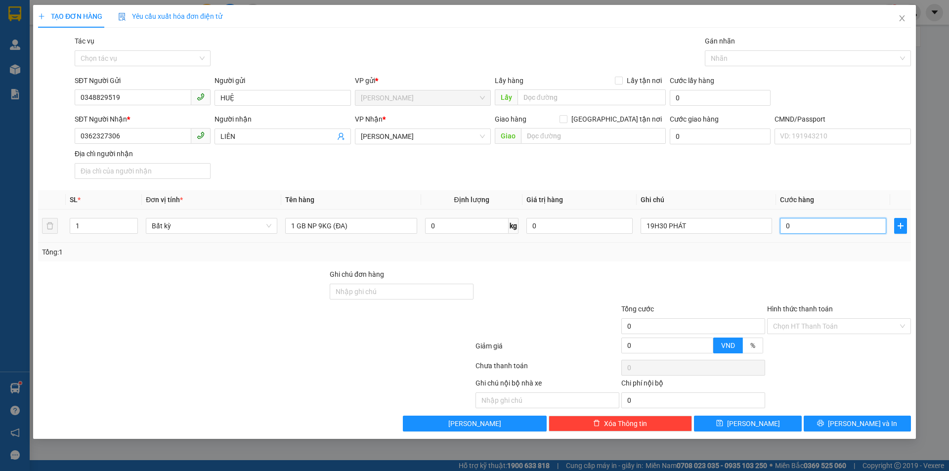
type input "2"
type input "25"
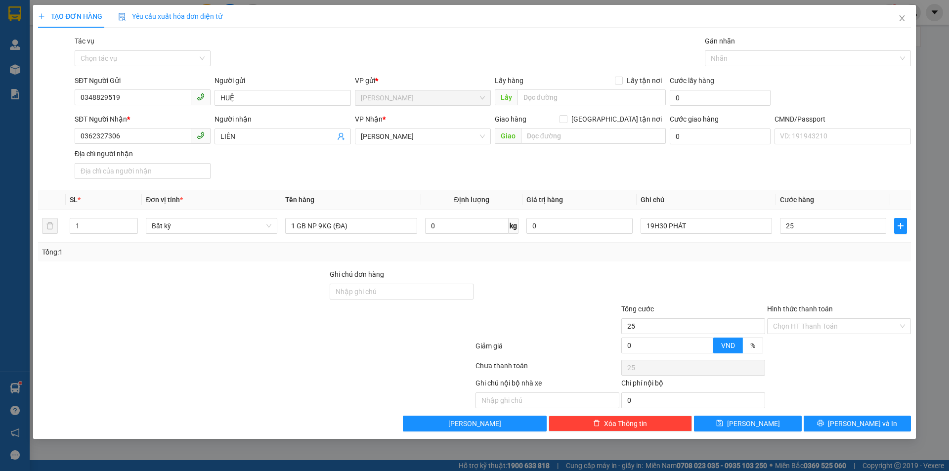
type input "25.000"
click at [820, 158] on div "SĐT Người Nhận * 0362327306 Người nhận LIÊN VP Nhận * Hồ Chí Minh Giao hàng Gia…" at bounding box center [493, 148] width 840 height 69
click at [815, 332] on input "Hình thức thanh toán" at bounding box center [835, 326] width 125 height 15
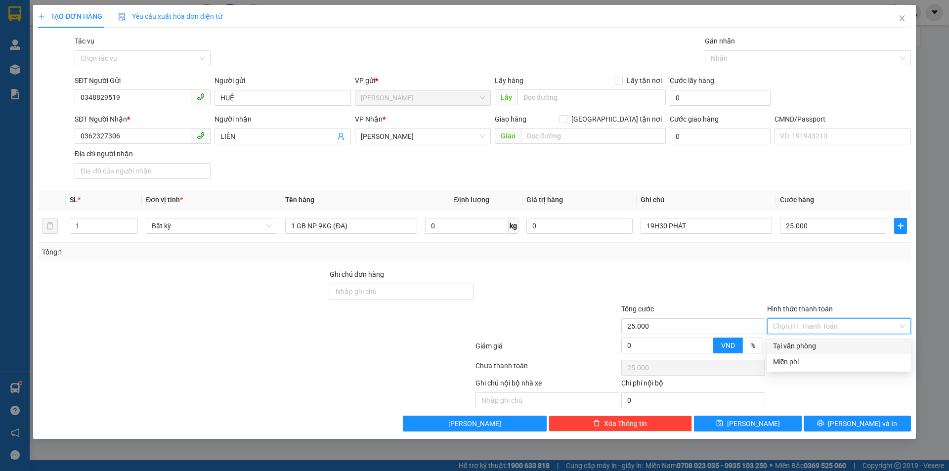
click at [809, 348] on div "Tại văn phòng" at bounding box center [839, 346] width 132 height 11
type input "0"
click at [798, 291] on div at bounding box center [839, 286] width 146 height 35
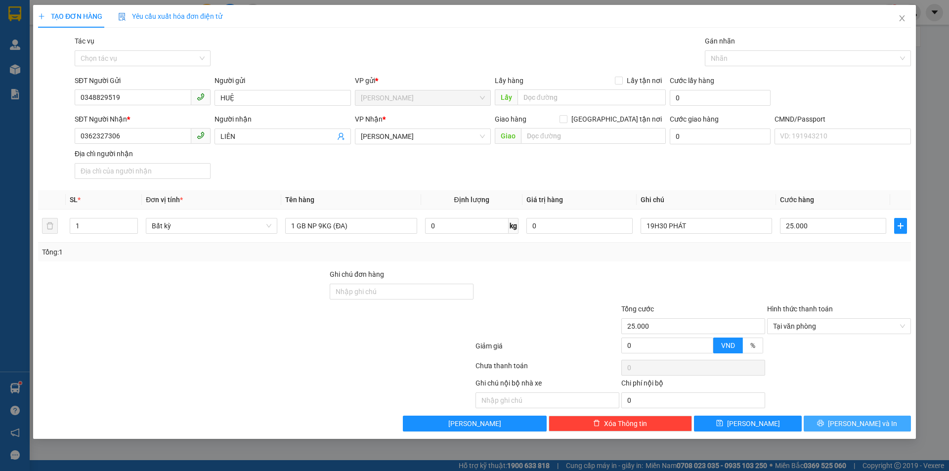
click at [824, 421] on icon "printer" at bounding box center [820, 423] width 6 height 6
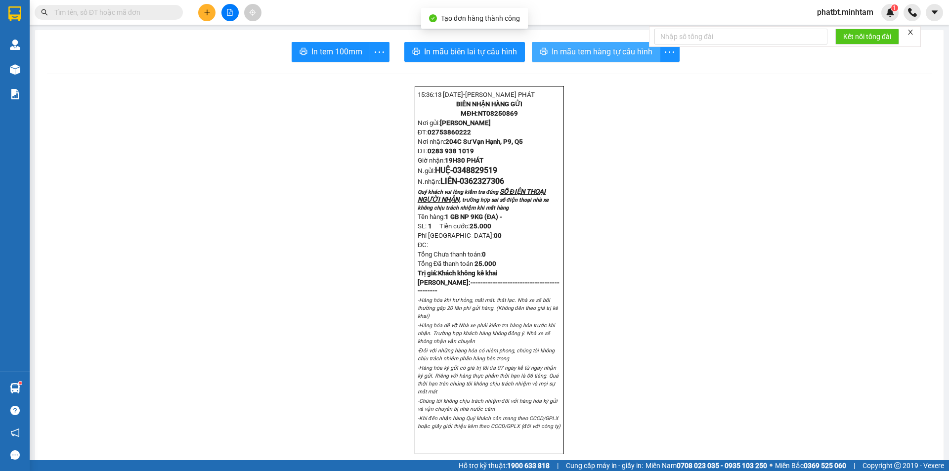
click at [578, 46] on span "In mẫu tem hàng tự cấu hình" at bounding box center [602, 51] width 101 height 12
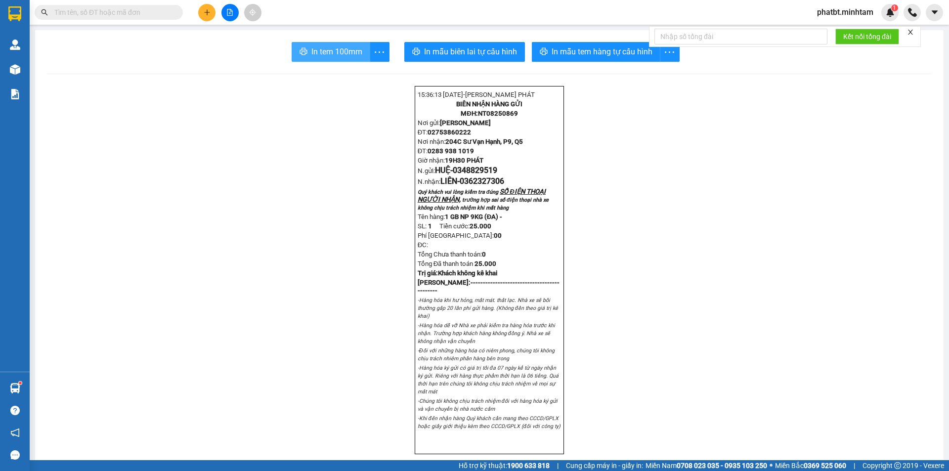
click at [333, 50] on span "In tem 100mm" at bounding box center [336, 51] width 51 height 12
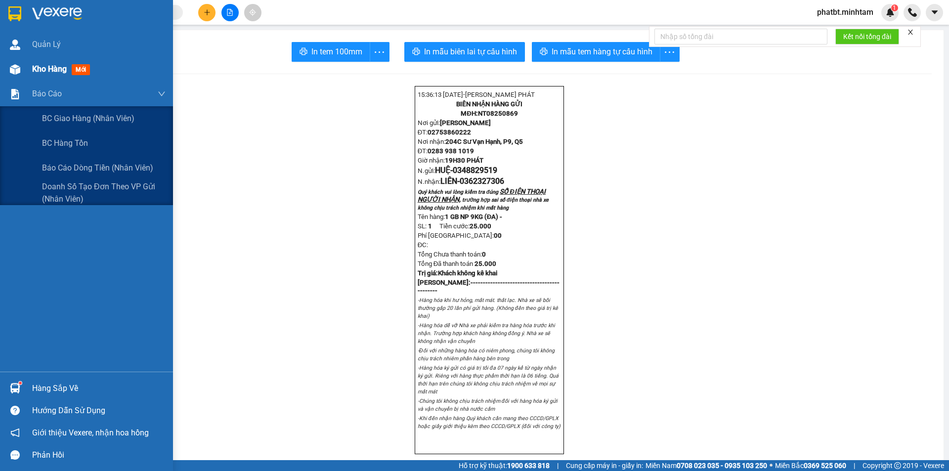
click at [46, 80] on div "Kho hàng mới" at bounding box center [98, 69] width 133 height 25
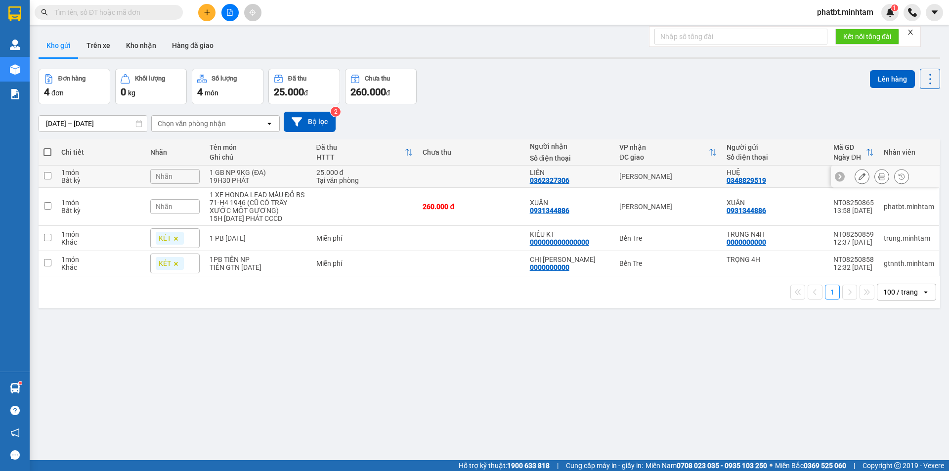
click at [266, 181] on div "19H30 PHÁT" at bounding box center [258, 180] width 96 height 8
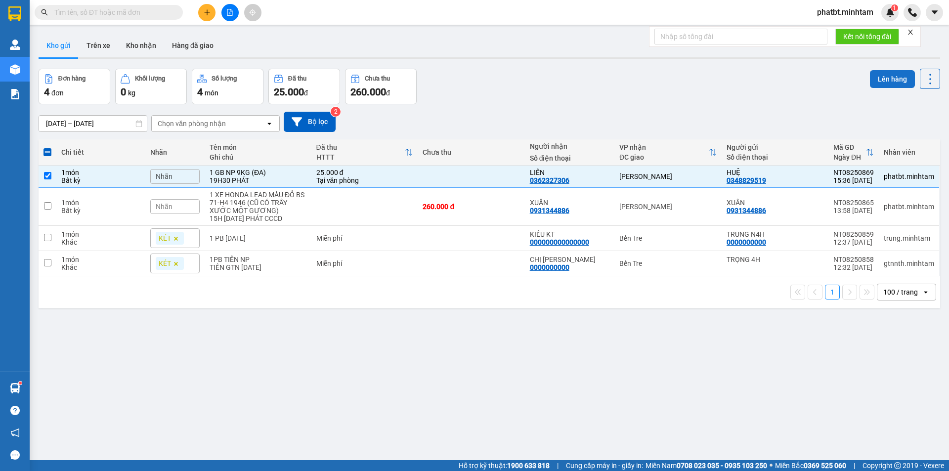
click at [894, 82] on button "Lên hàng" at bounding box center [892, 79] width 45 height 18
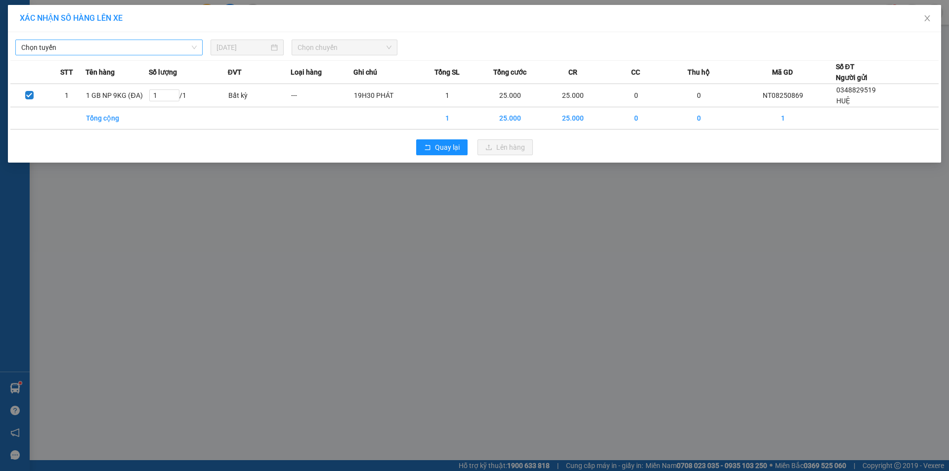
click at [118, 53] on span "Chọn tuyến" at bounding box center [108, 47] width 175 height 15
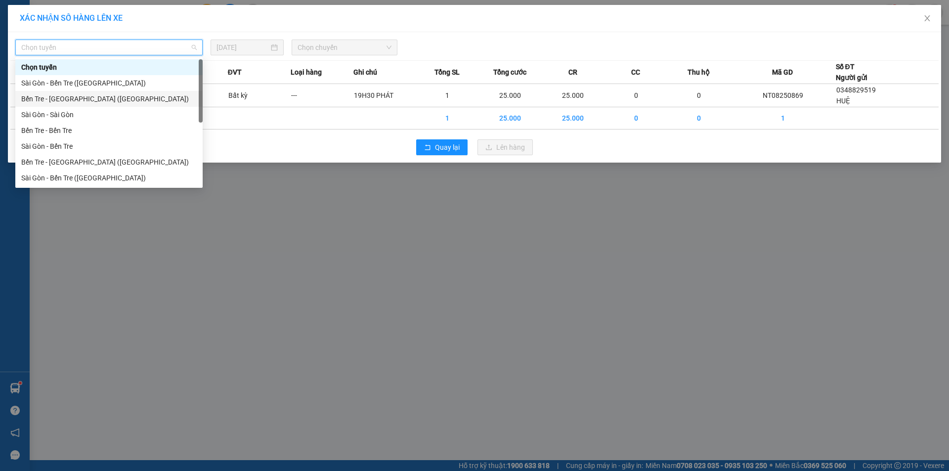
click at [97, 99] on div "Bến Tre - Sài Gòn (CN)" at bounding box center [108, 98] width 175 height 11
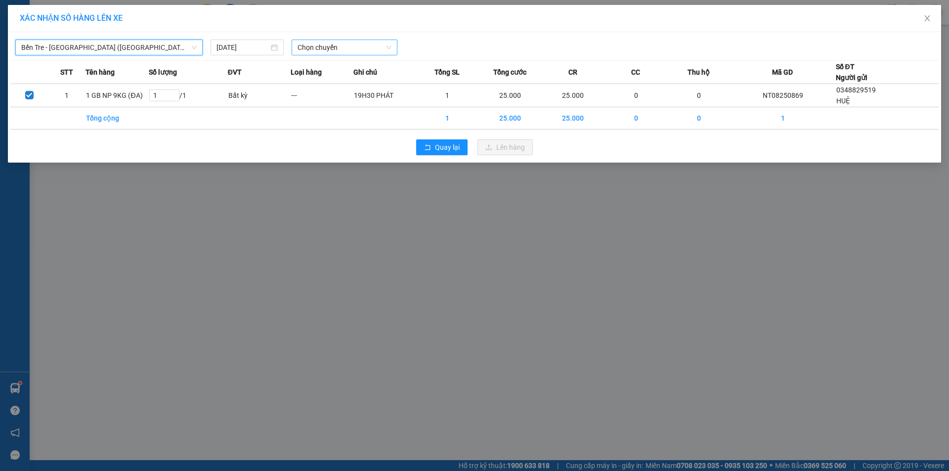
click at [322, 47] on span "Chọn chuyến" at bounding box center [345, 47] width 94 height 15
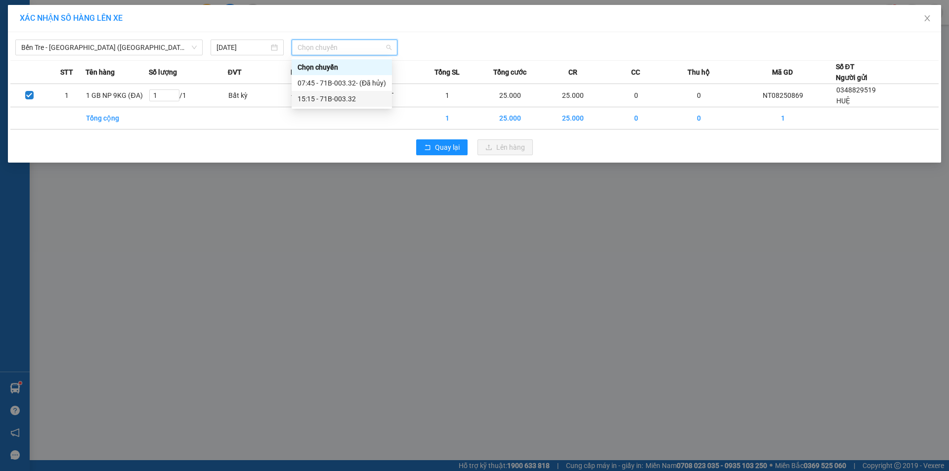
click at [344, 96] on div "15:15 - 71B-003.32" at bounding box center [342, 98] width 88 height 11
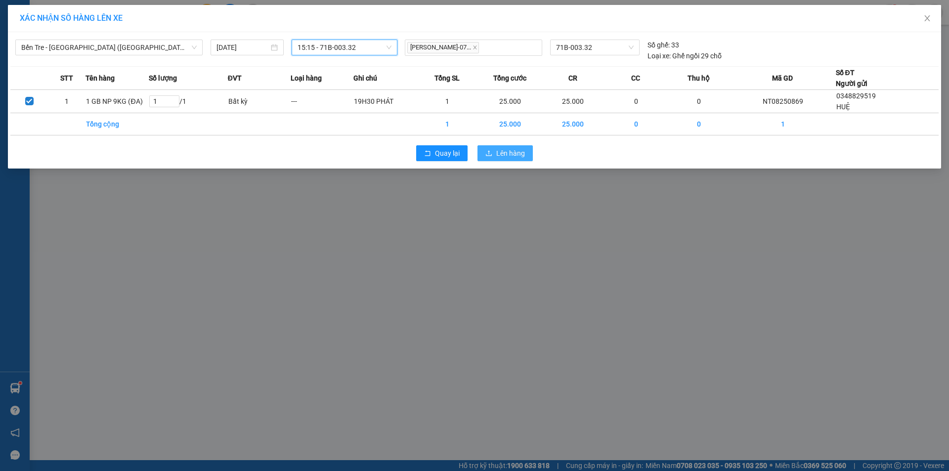
click at [514, 158] on span "Lên hàng" at bounding box center [510, 153] width 29 height 11
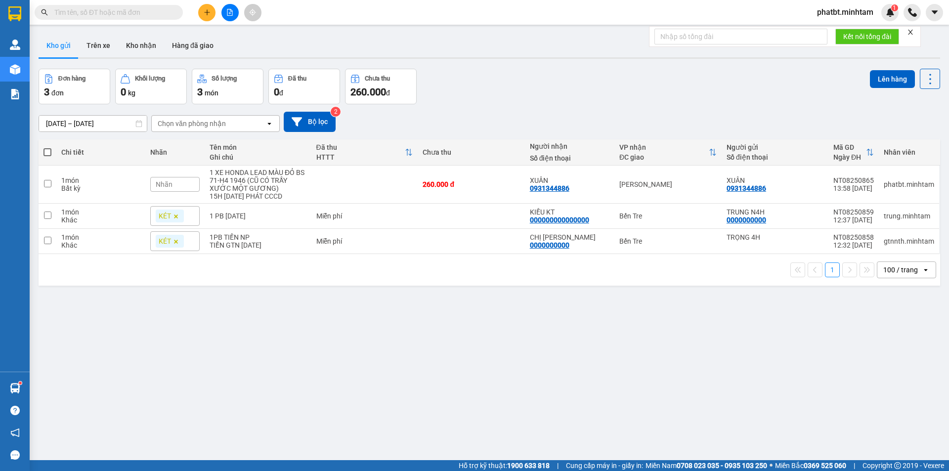
click at [470, 127] on div "10/08/2025 – 12/08/2025 Press the down arrow key to interact with the calendar …" at bounding box center [489, 122] width 901 height 20
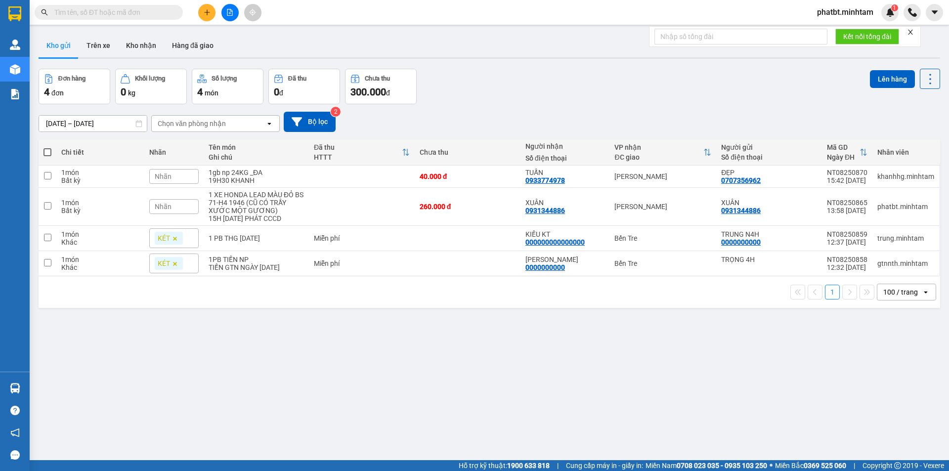
click at [444, 105] on div "[DATE] – [DATE] Press the down arrow key to interact with the calendar and sele…" at bounding box center [489, 121] width 901 height 35
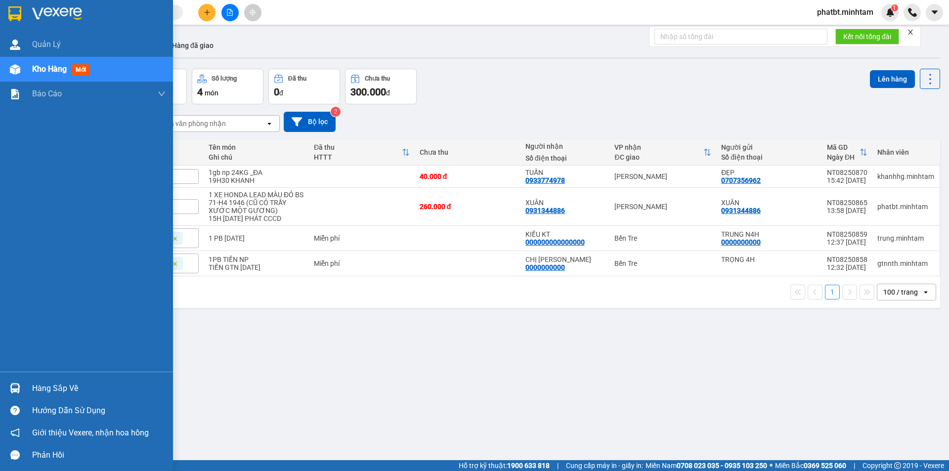
click at [76, 383] on div "Hàng sắp về" at bounding box center [98, 388] width 133 height 15
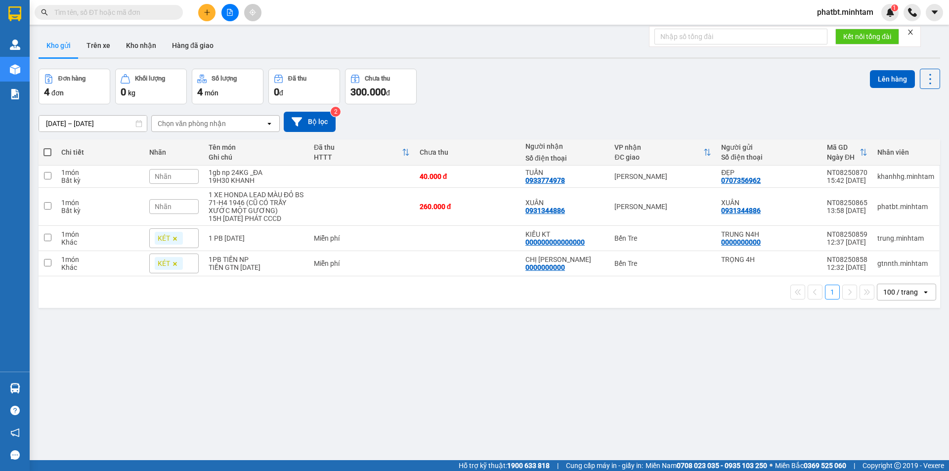
click at [482, 378] on section "Kết quả tìm kiếm ( 0 ) Bộ lọc No Data phatbt.minhtam 1 Quản Lý Kho hàng mới Báo…" at bounding box center [474, 235] width 949 height 471
click at [134, 46] on button "Kho nhận" at bounding box center [141, 46] width 46 height 24
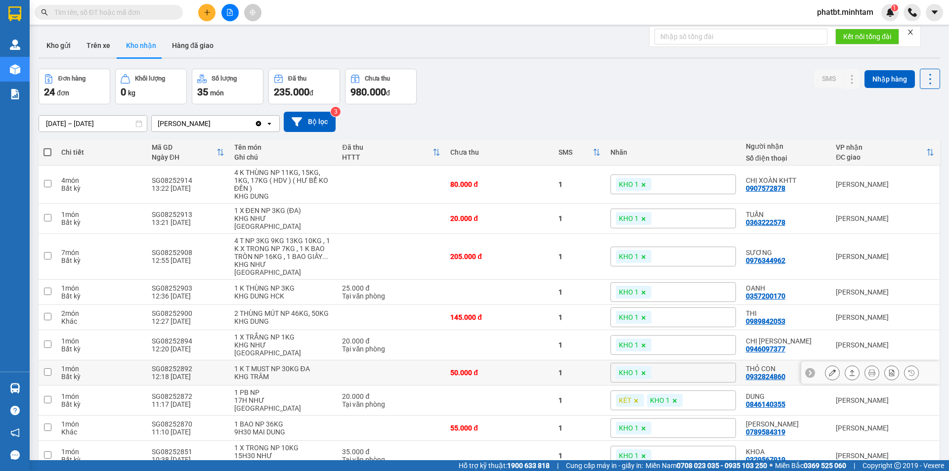
click at [829, 369] on icon at bounding box center [832, 372] width 7 height 7
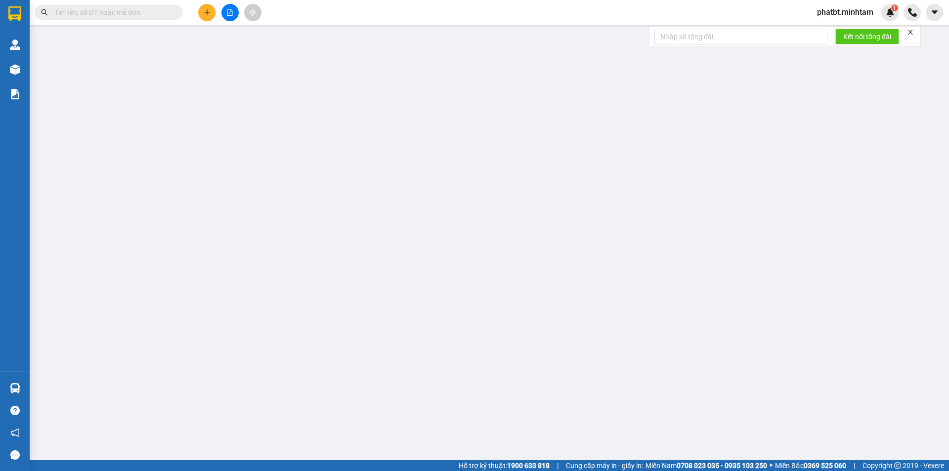
type input "0945970975"
type input "PHI"
type input "0932824860"
type input "THỎ CON"
type input "CK"
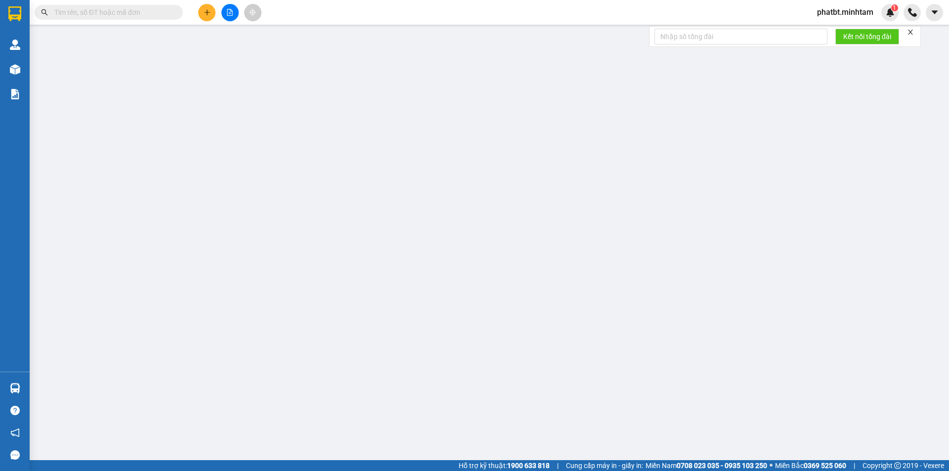
type input "50.000"
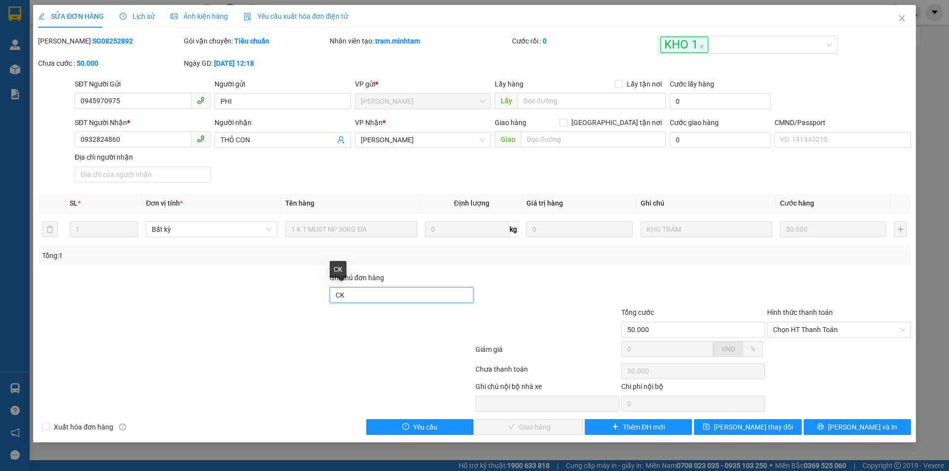
click at [399, 289] on input "CK" at bounding box center [402, 295] width 144 height 16
click at [800, 331] on span "Chọn HT Thanh Toán" at bounding box center [839, 329] width 132 height 15
type input "CK PHÍ GTN 40K"
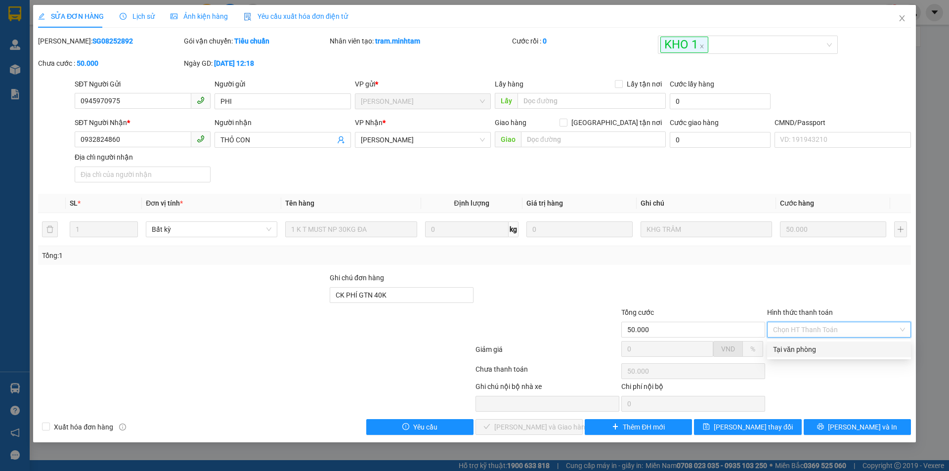
drag, startPoint x: 798, startPoint y: 348, endPoint x: 725, endPoint y: 392, distance: 85.4
click at [798, 349] on div "Tại văn phòng" at bounding box center [839, 349] width 132 height 11
type input "0"
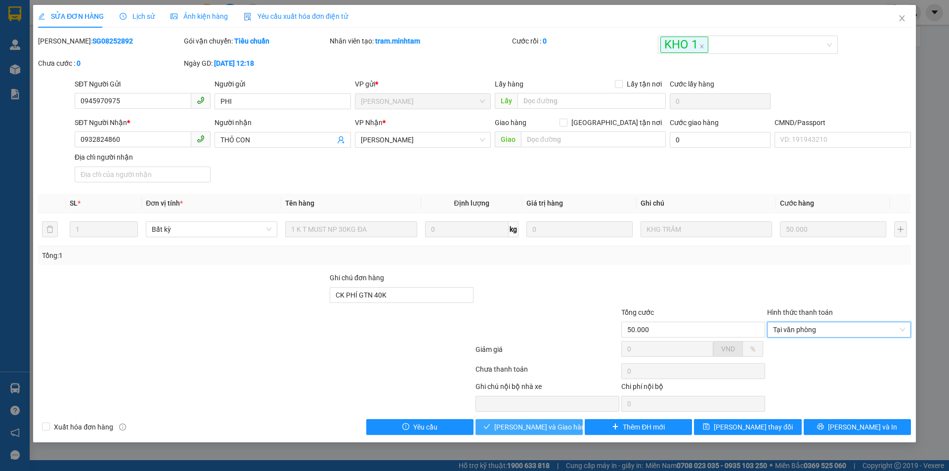
click at [540, 428] on span "[PERSON_NAME] và Giao hàng" at bounding box center [541, 427] width 95 height 11
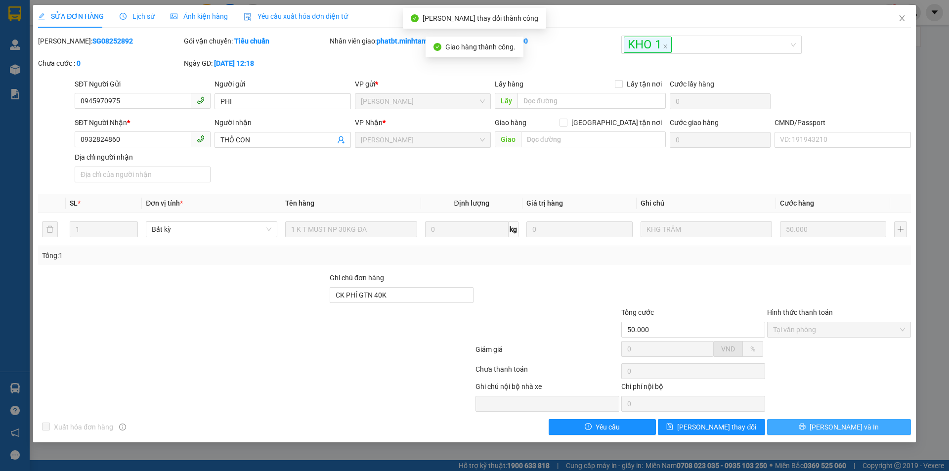
click at [792, 429] on button "[PERSON_NAME] và In" at bounding box center [839, 427] width 144 height 16
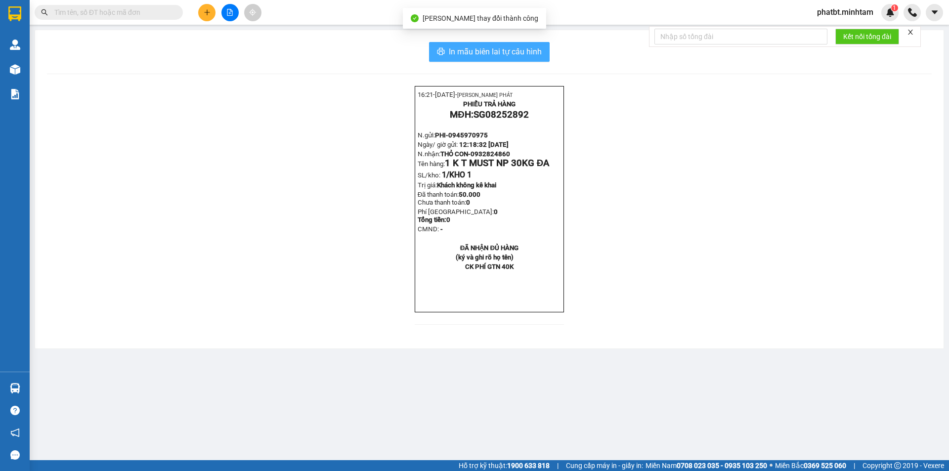
click at [536, 56] on span "In mẫu biên lai tự cấu hình" at bounding box center [495, 51] width 93 height 12
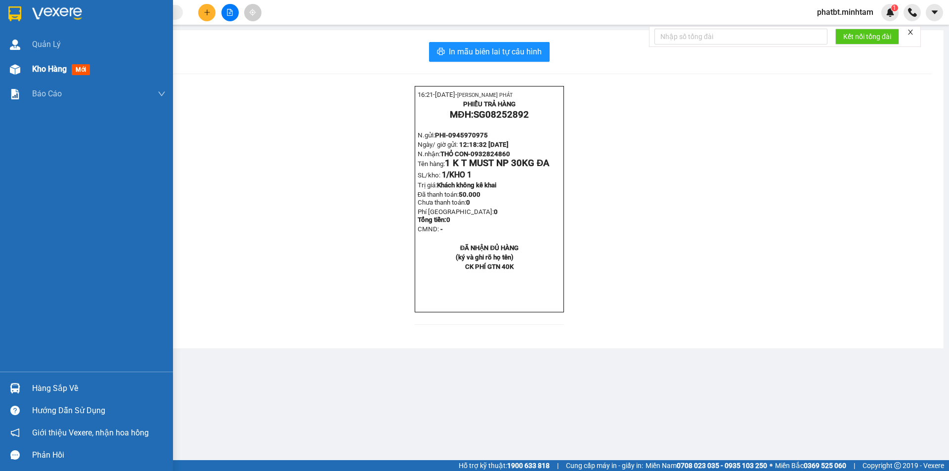
click at [43, 75] on div "Kho hàng mới" at bounding box center [63, 69] width 62 height 12
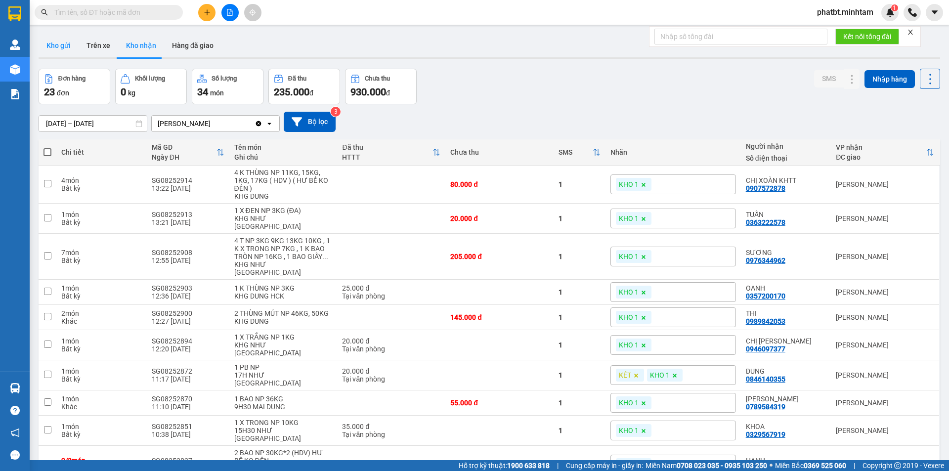
click at [56, 40] on button "Kho gửi" at bounding box center [59, 46] width 40 height 24
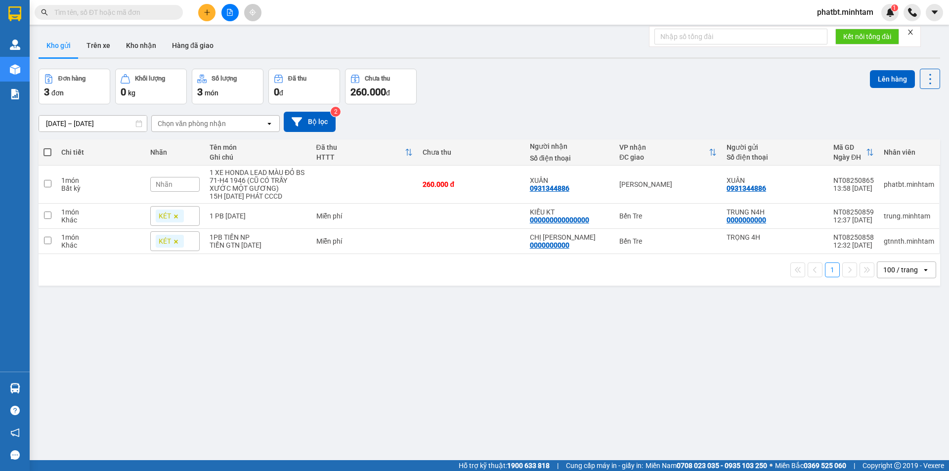
drag, startPoint x: 137, startPoint y: 62, endPoint x: 139, endPoint y: 58, distance: 5.1
click at [137, 62] on div "ver 1.8.137 Kho gửi Trên xe Kho nhận Hàng đã giao Đơn hàng 3 đơn Khối lượng 0 k…" at bounding box center [489, 265] width 909 height 471
click at [145, 48] on button "Kho nhận" at bounding box center [141, 46] width 46 height 24
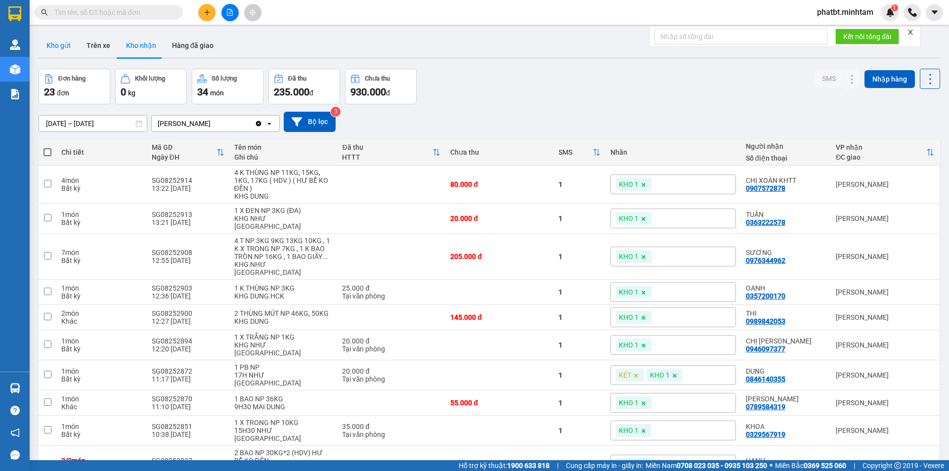
click at [73, 46] on button "Kho gửi" at bounding box center [59, 46] width 40 height 24
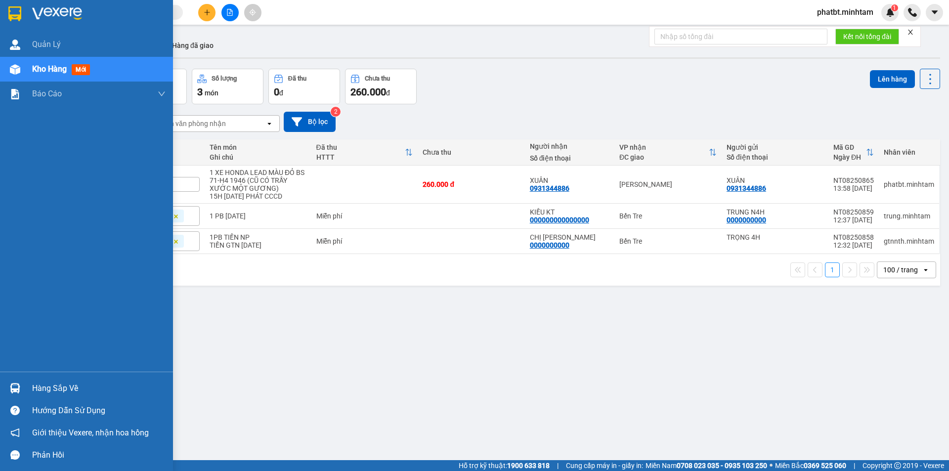
click at [38, 379] on div "Hàng sắp về" at bounding box center [86, 388] width 173 height 22
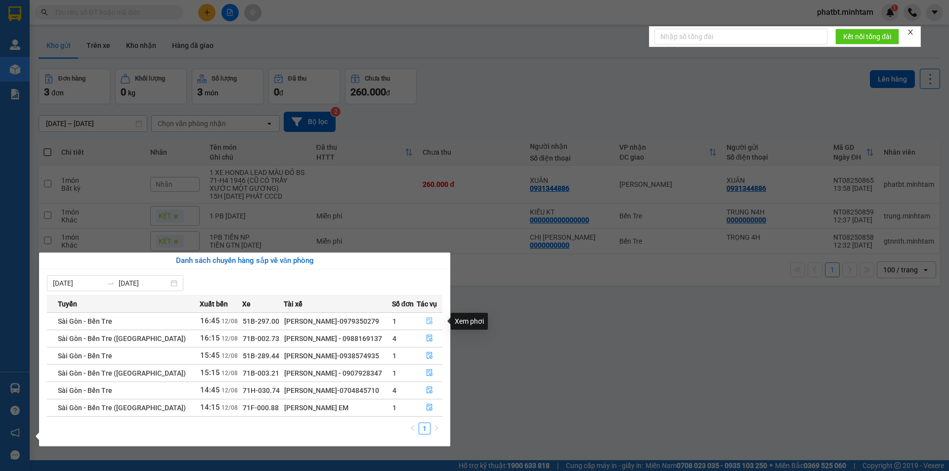
drag, startPoint x: 433, startPoint y: 320, endPoint x: 420, endPoint y: 319, distance: 13.4
click at [433, 319] on button "button" at bounding box center [429, 321] width 25 height 16
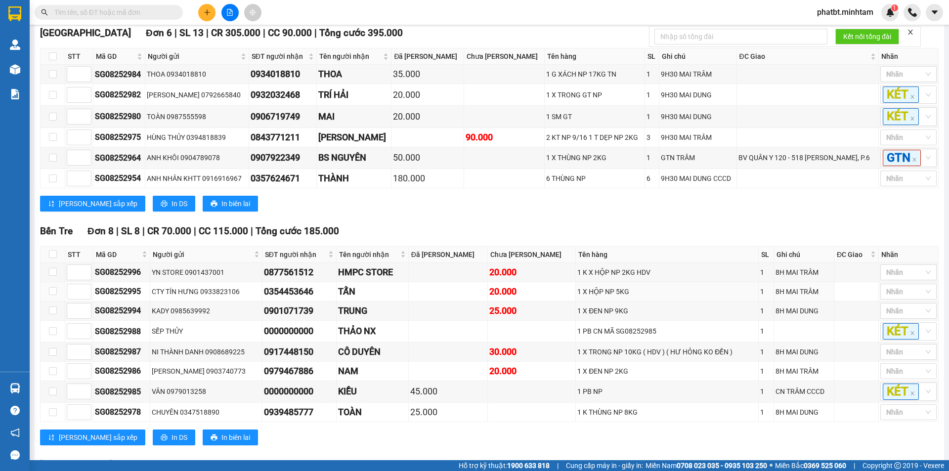
scroll to position [288, 0]
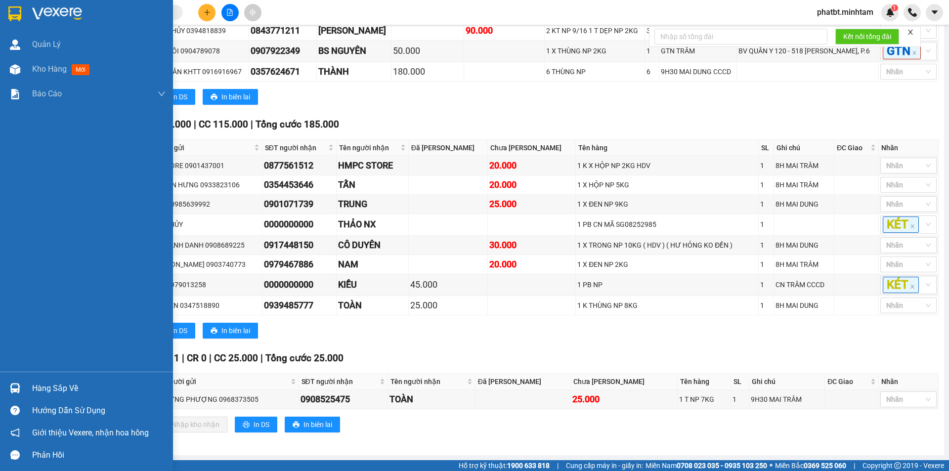
click at [25, 392] on div "Hàng sắp về" at bounding box center [86, 388] width 173 height 22
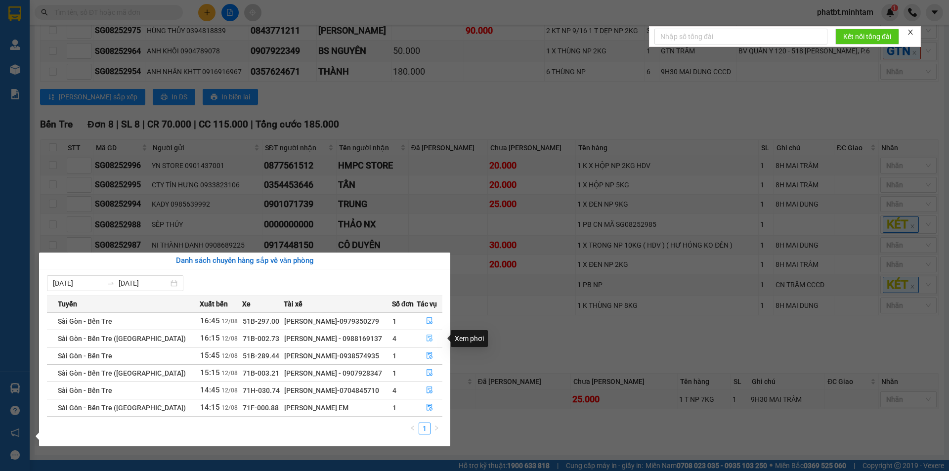
click at [427, 339] on icon "file-done" at bounding box center [430, 338] width 6 height 7
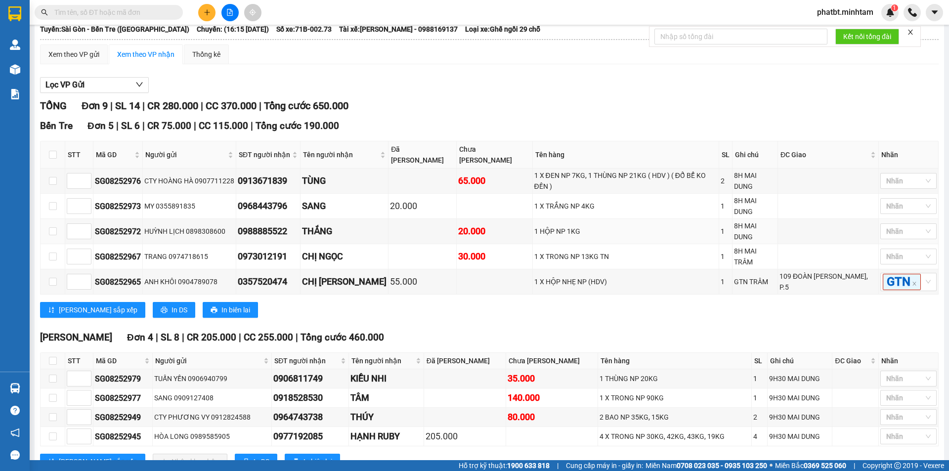
scroll to position [87, 0]
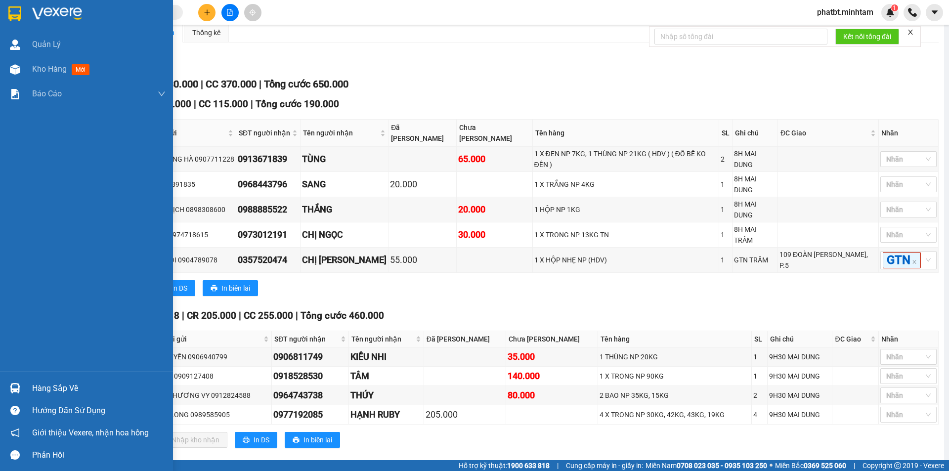
click at [42, 385] on div "Hàng sắp về" at bounding box center [98, 388] width 133 height 15
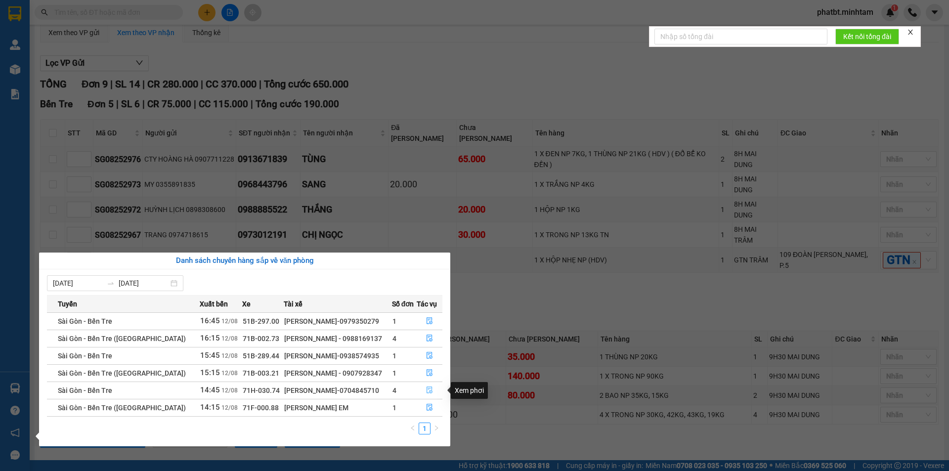
click at [429, 392] on icon "file-done" at bounding box center [430, 390] width 6 height 7
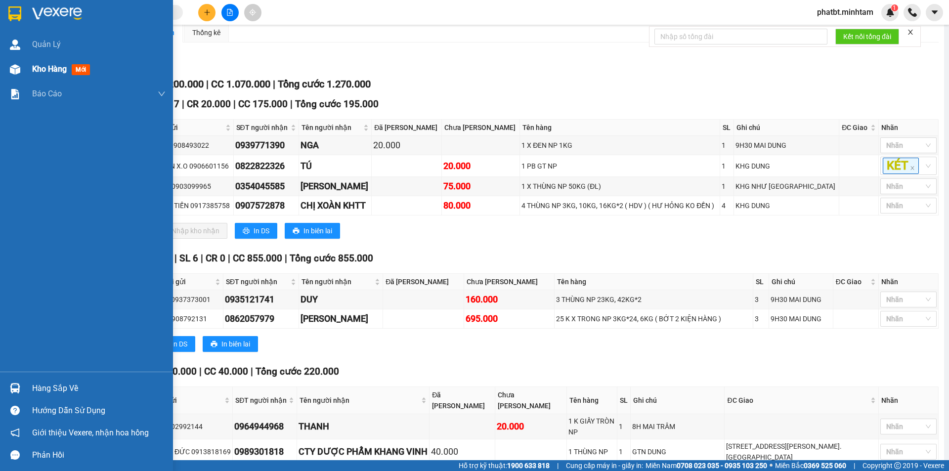
drag, startPoint x: 69, startPoint y: 71, endPoint x: 60, endPoint y: 70, distance: 9.0
click at [69, 71] on div "Kho hàng mới" at bounding box center [63, 69] width 62 height 12
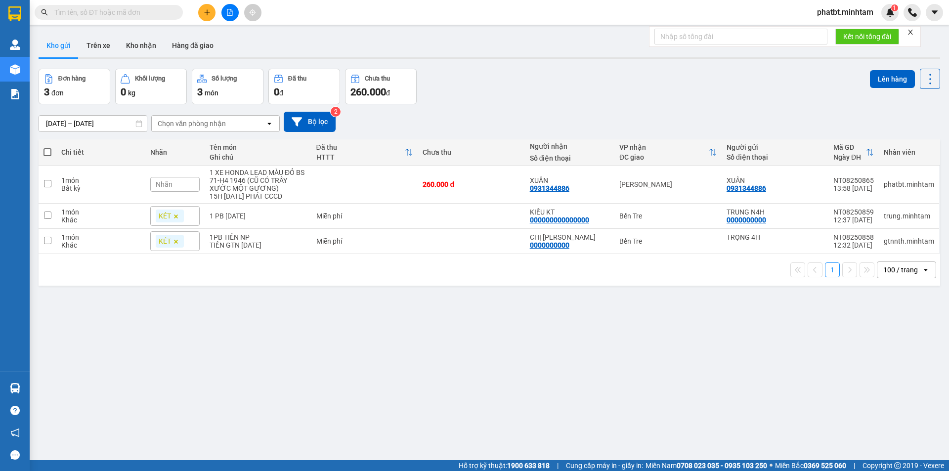
click at [210, 13] on icon "plus" at bounding box center [207, 12] width 7 height 7
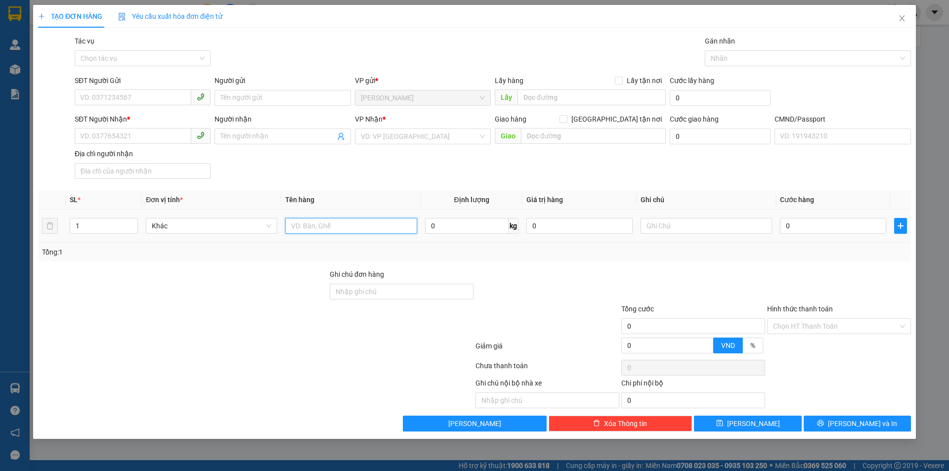
click at [367, 224] on input "text" at bounding box center [350, 226] width 131 height 16
type input "2 GB NP 17/21KG (TC)"
type input "2"
click at [134, 223] on span "up" at bounding box center [132, 223] width 6 height 6
click at [139, 101] on input "SĐT Người Gửi" at bounding box center [133, 97] width 117 height 16
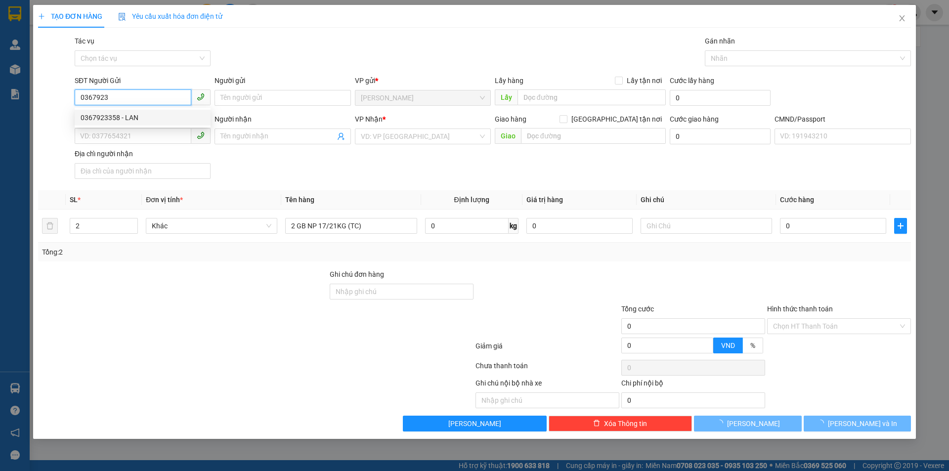
click at [132, 121] on div "0367923358 - LAN" at bounding box center [143, 117] width 124 height 11
type input "0367923358"
type input "LAN"
type input "0908127959"
type input "KIÊN"
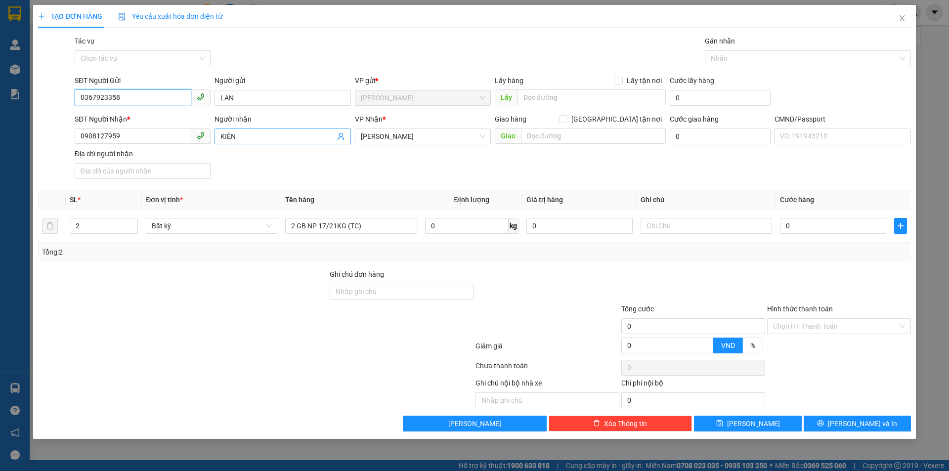
type input "0367923358"
click at [341, 135] on icon "user-add" at bounding box center [341, 136] width 8 height 8
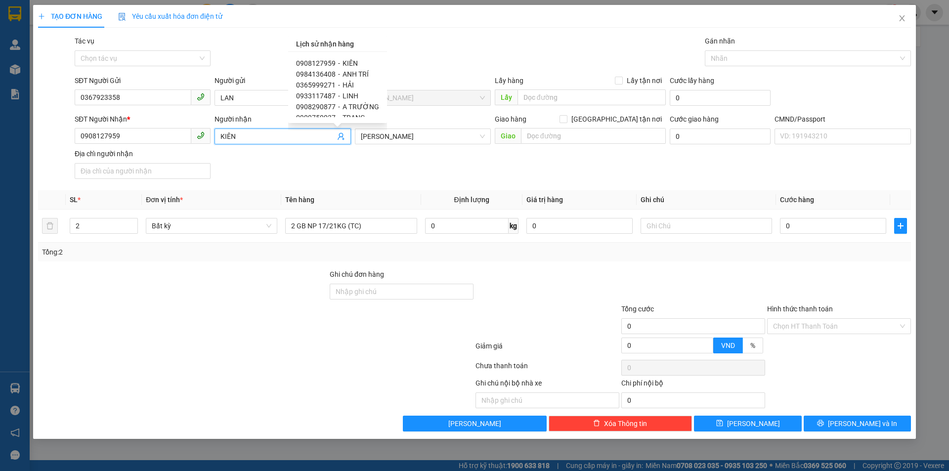
click at [326, 75] on span "0984136408" at bounding box center [316, 74] width 40 height 8
type input "0984136408"
type input "ANH TRÍ"
click at [703, 213] on td at bounding box center [706, 226] width 139 height 33
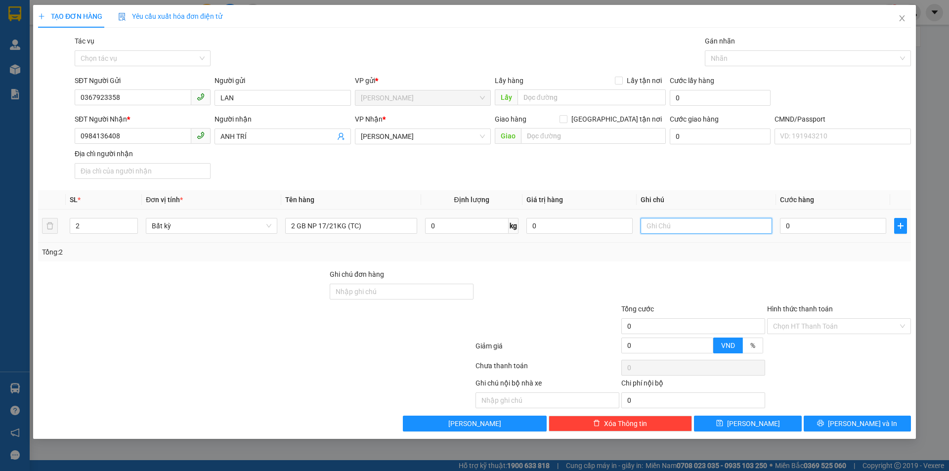
click at [700, 226] on input "text" at bounding box center [706, 226] width 131 height 16
type input "19H30 PHÁT"
drag, startPoint x: 688, startPoint y: 185, endPoint x: 683, endPoint y: 184, distance: 5.5
click at [688, 185] on div "Transit Pickup Surcharge Ids Transit Deliver Surcharge Ids Transit Deliver Surc…" at bounding box center [474, 234] width 873 height 396
click at [799, 224] on input "0" at bounding box center [833, 226] width 106 height 16
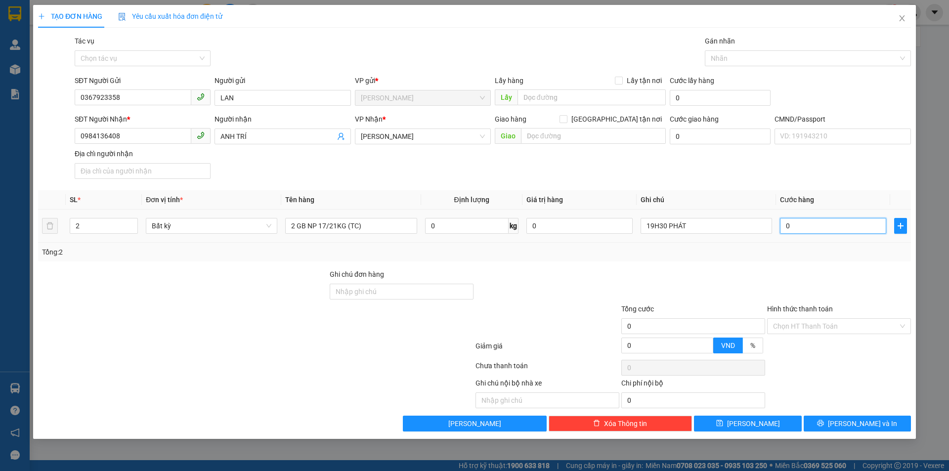
click at [798, 220] on input "0" at bounding box center [833, 226] width 106 height 16
type input "07"
type input "7"
type input "075"
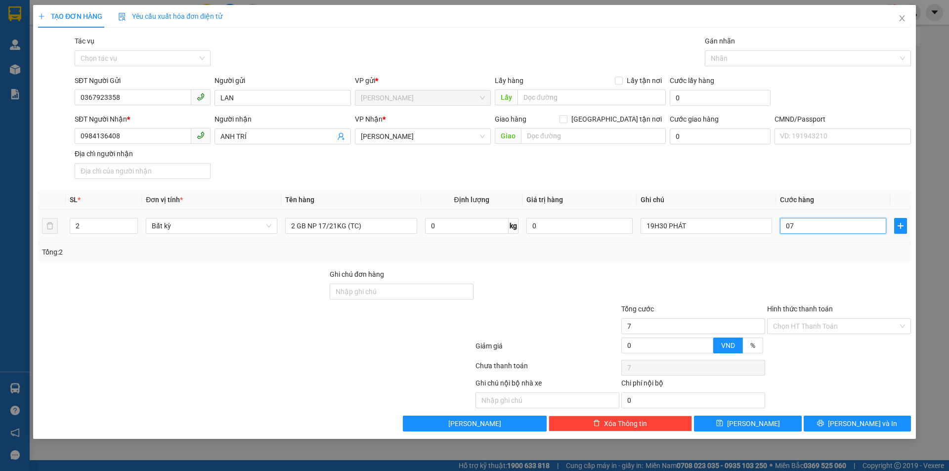
type input "75"
type input "75.000"
click at [734, 154] on div "SĐT Người Nhận * 0984136408 Người nhận ANH TRÍ VP Nhận * Hồ Chí Minh Giao hàng …" at bounding box center [493, 148] width 840 height 69
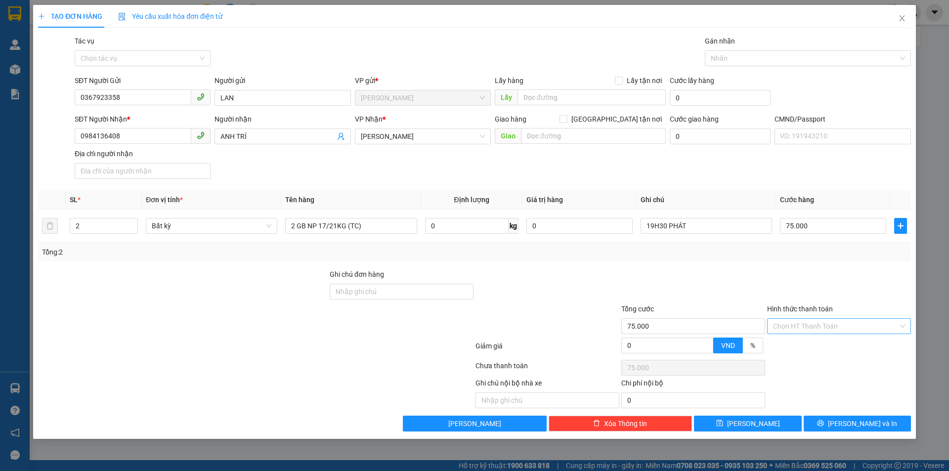
click at [795, 328] on input "Hình thức thanh toán" at bounding box center [835, 326] width 125 height 15
click at [796, 344] on div "Tại văn phòng" at bounding box center [839, 346] width 132 height 11
type input "0"
click at [772, 263] on div "Transit Pickup Surcharge Ids Transit Deliver Surcharge Ids Transit Deliver Surc…" at bounding box center [474, 234] width 873 height 396
click at [741, 184] on div "Transit Pickup Surcharge Ids Transit Deliver Surcharge Ids Transit Deliver Surc…" at bounding box center [474, 234] width 873 height 396
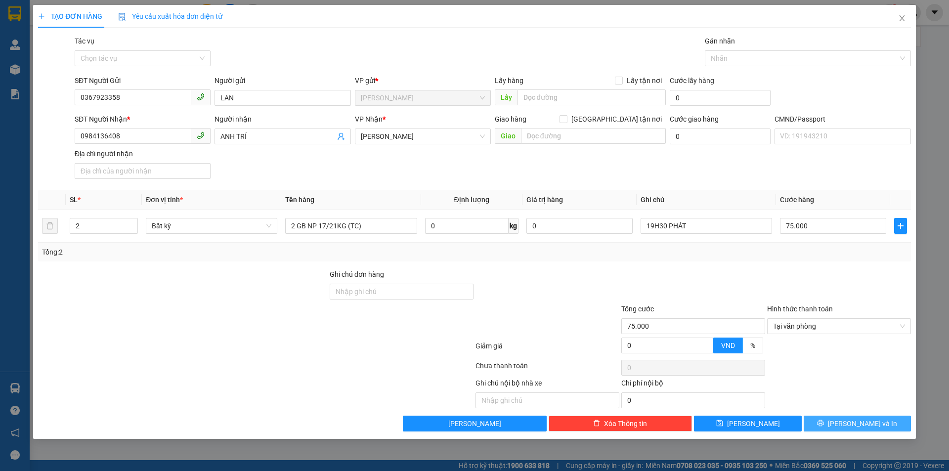
click at [824, 426] on icon "printer" at bounding box center [820, 423] width 6 height 6
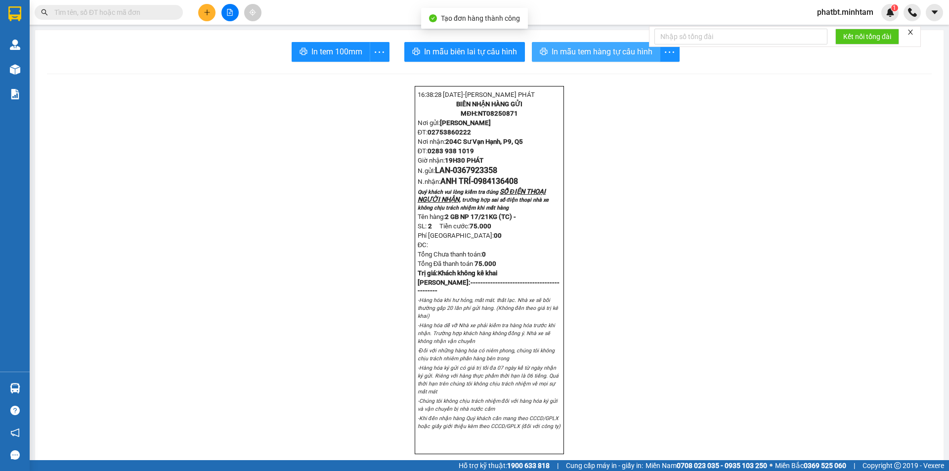
click at [610, 57] on span "In mẫu tem hàng tự cấu hình" at bounding box center [602, 51] width 101 height 12
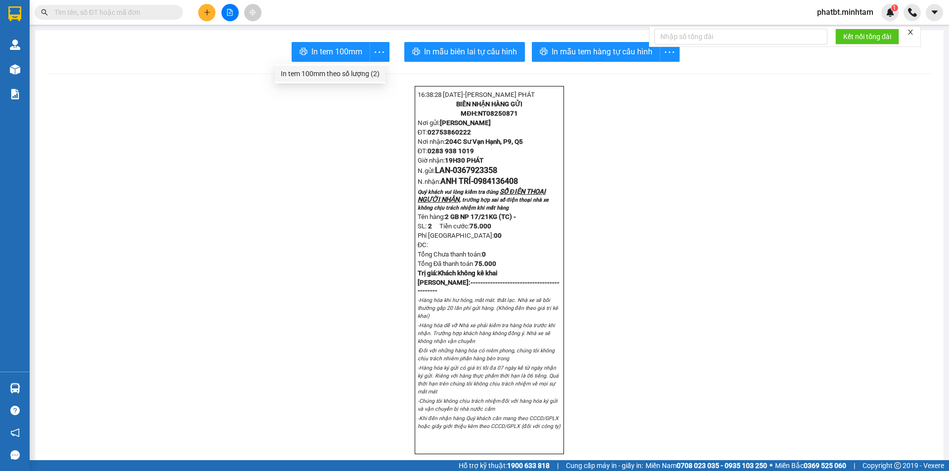
click at [372, 73] on div "In tem 100mm theo số lượng (2)" at bounding box center [330, 73] width 99 height 11
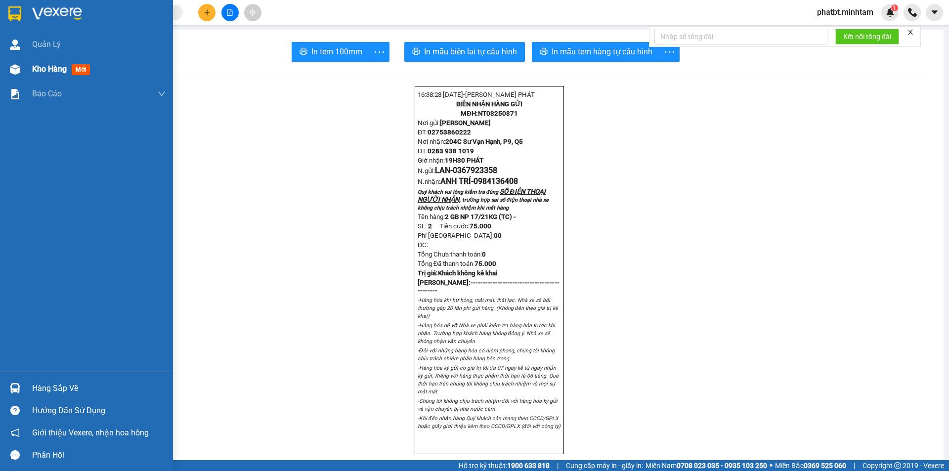
click at [59, 59] on div "Kho hàng mới" at bounding box center [98, 69] width 133 height 25
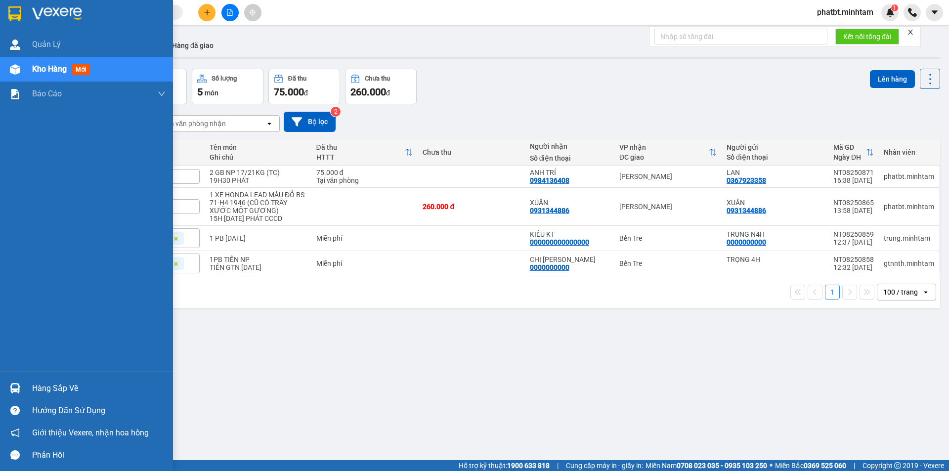
click at [44, 391] on div "Hàng sắp về" at bounding box center [98, 388] width 133 height 15
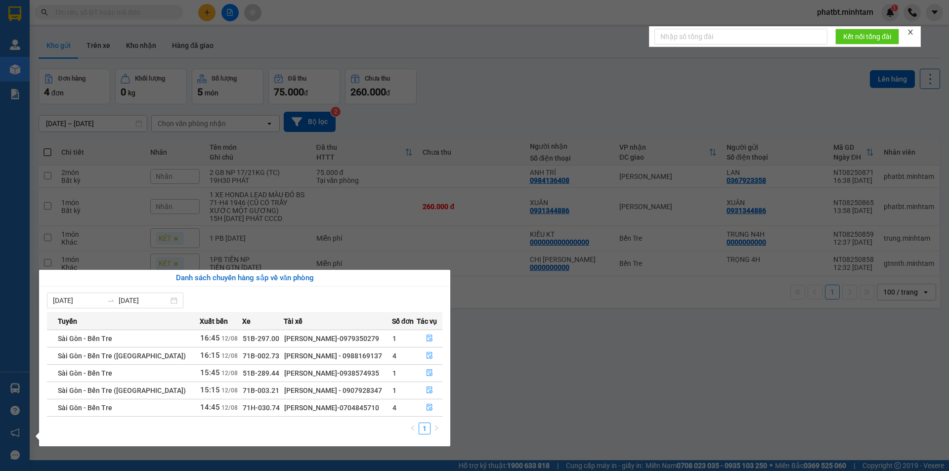
drag, startPoint x: 300, startPoint y: 407, endPoint x: 348, endPoint y: 415, distance: 49.1
click at [348, 415] on td "[PERSON_NAME]-0704845710" at bounding box center [338, 407] width 108 height 17
copy div "0704845710"
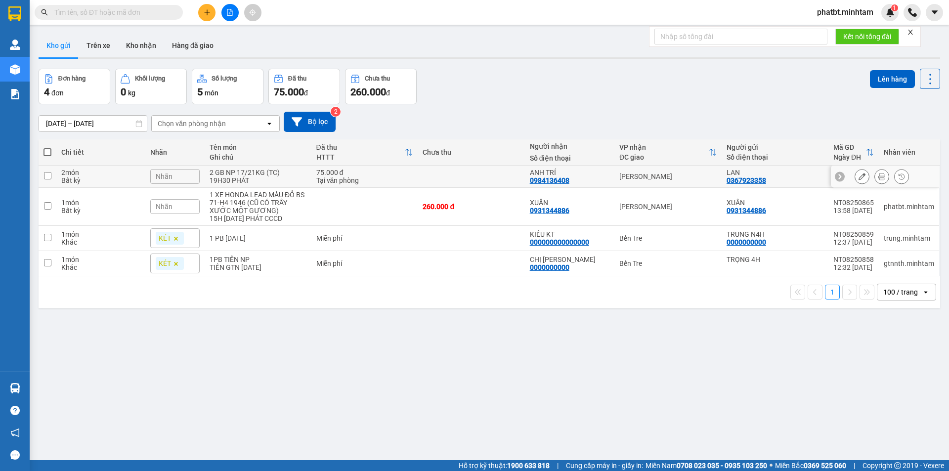
click at [196, 176] on section "Kết quả tìm kiếm ( 0 ) Bộ lọc No Data phatbt.minhtam 1 Quản [PERSON_NAME] hàng …" at bounding box center [474, 235] width 949 height 471
click at [227, 180] on div "19H30 PHÁT" at bounding box center [258, 180] width 96 height 8
checkbox input "true"
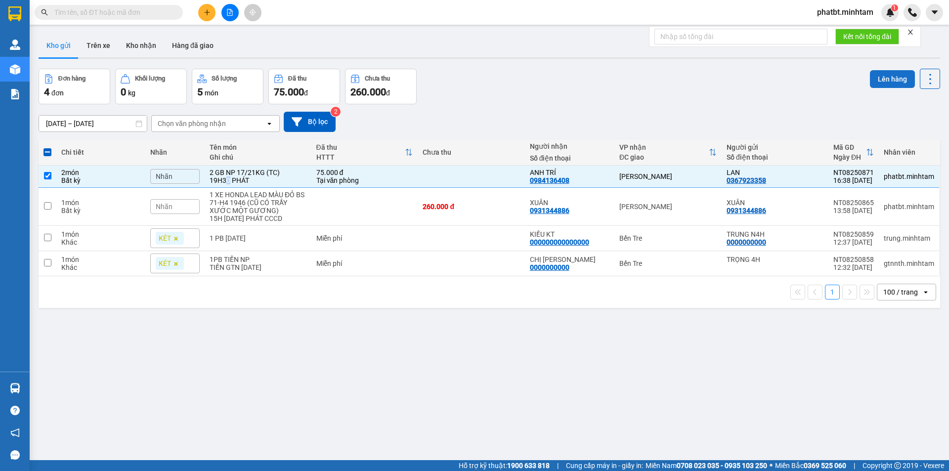
click at [887, 79] on button "Lên hàng" at bounding box center [892, 79] width 45 height 18
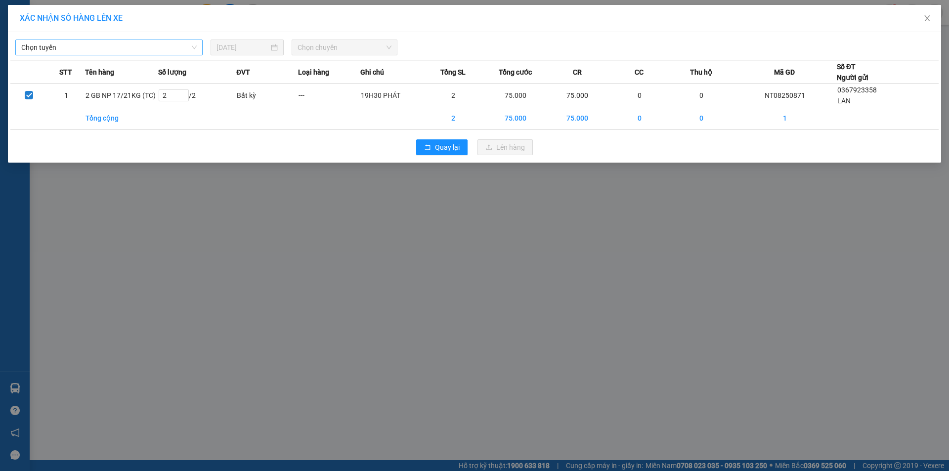
click at [76, 52] on span "Chọn tuyến" at bounding box center [108, 47] width 175 height 15
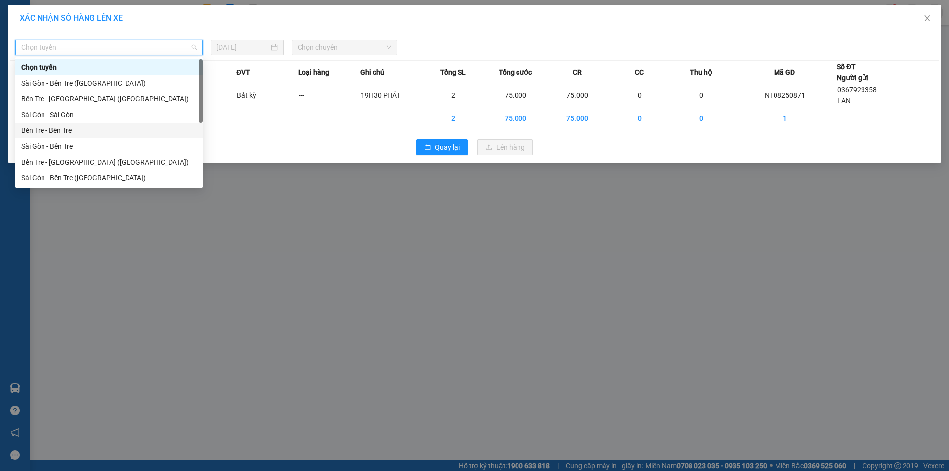
scroll to position [16, 0]
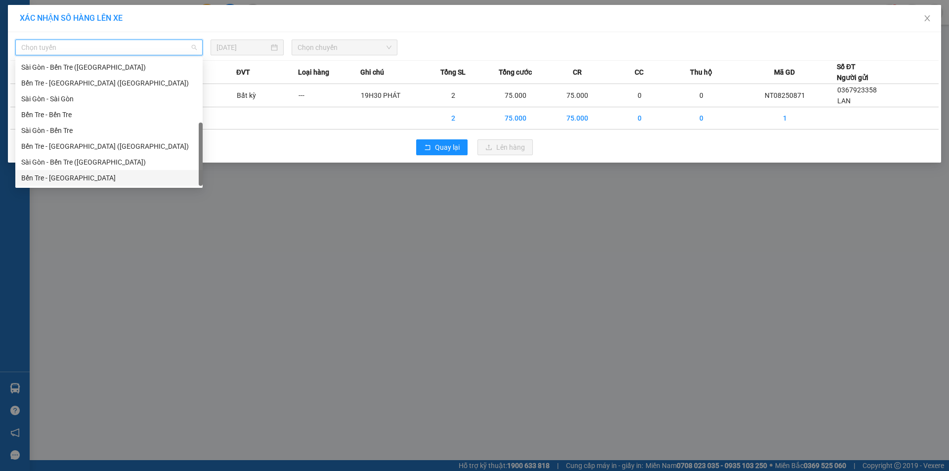
drag, startPoint x: 75, startPoint y: 177, endPoint x: 68, endPoint y: 170, distance: 10.1
click at [78, 178] on div "Bến Tre - [GEOGRAPHIC_DATA]" at bounding box center [108, 177] width 175 height 11
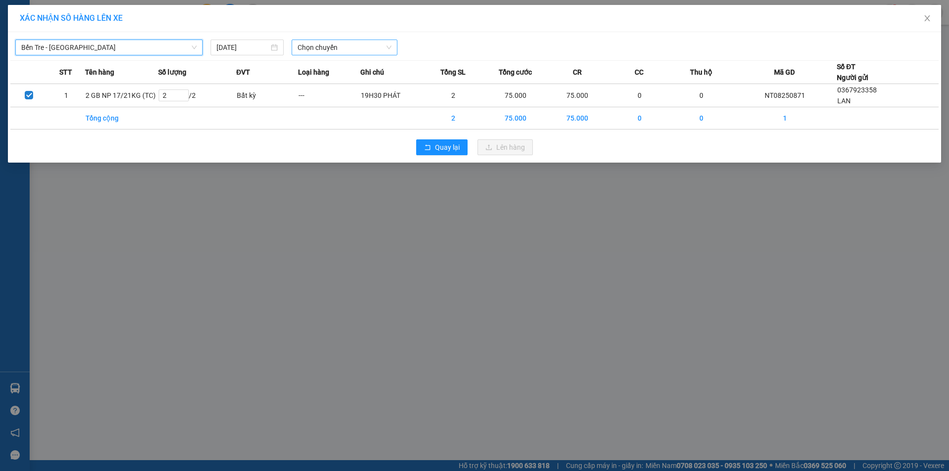
click at [330, 47] on span "Chọn chuyến" at bounding box center [345, 47] width 94 height 15
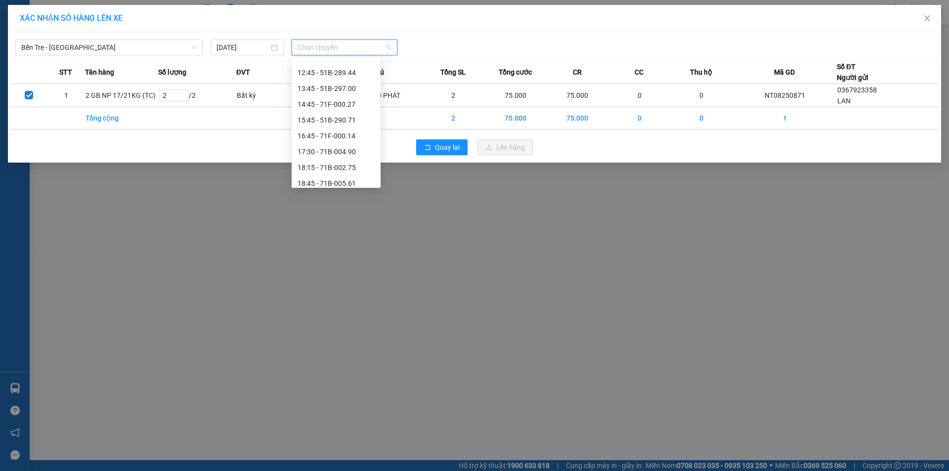
scroll to position [174, 0]
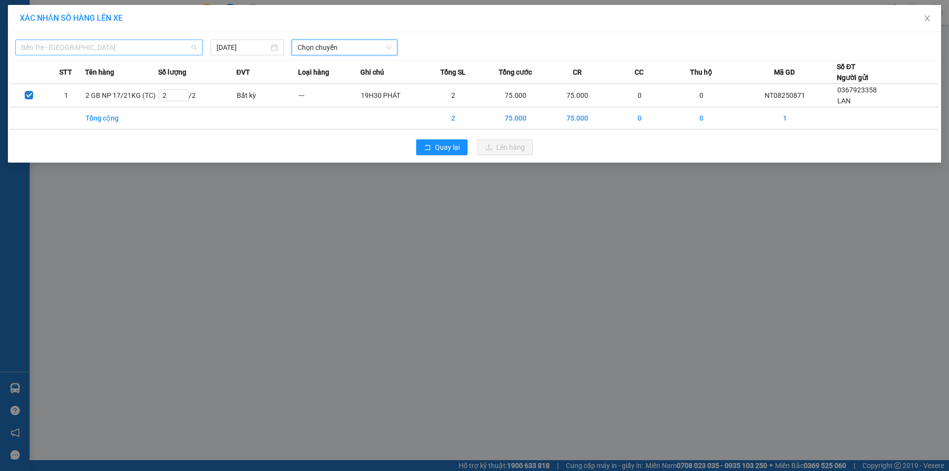
click at [144, 46] on span "Bến Tre - [GEOGRAPHIC_DATA]" at bounding box center [108, 47] width 175 height 15
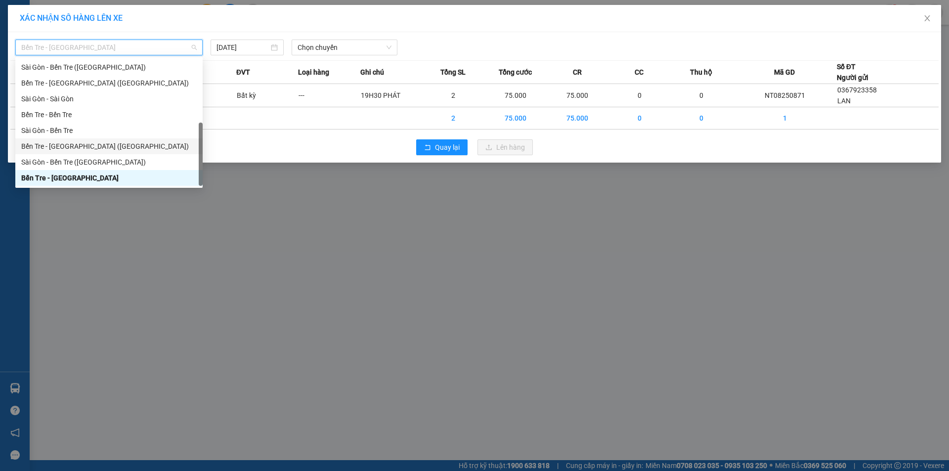
click at [82, 151] on div "Bến Tre - Sài Gòn (CT)" at bounding box center [108, 146] width 175 height 11
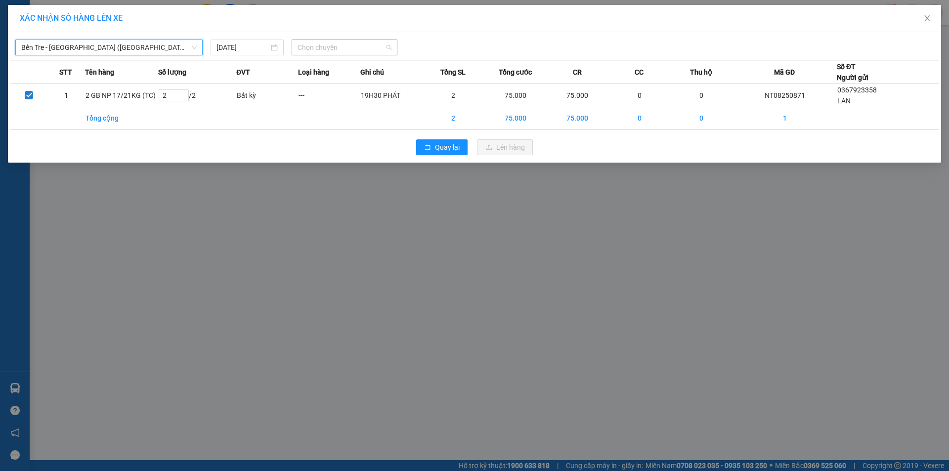
click at [321, 51] on span "Chọn chuyến" at bounding box center [345, 47] width 94 height 15
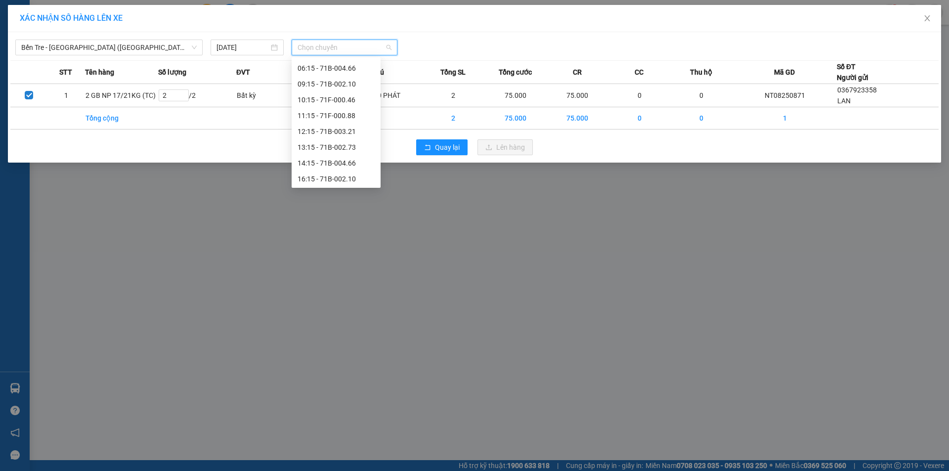
scroll to position [79, 0]
click at [351, 176] on div "16:15 - 71B-002.10" at bounding box center [336, 177] width 77 height 11
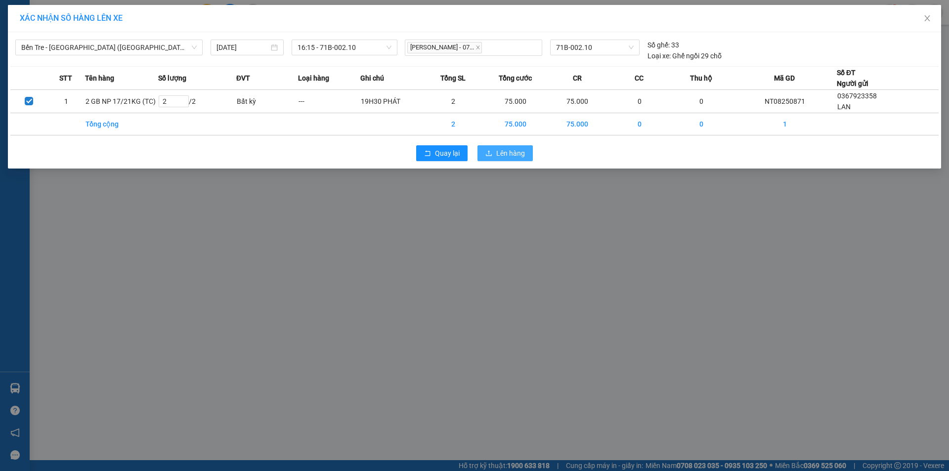
drag, startPoint x: 507, startPoint y: 150, endPoint x: 472, endPoint y: 155, distance: 35.4
click at [507, 150] on span "Lên hàng" at bounding box center [510, 153] width 29 height 11
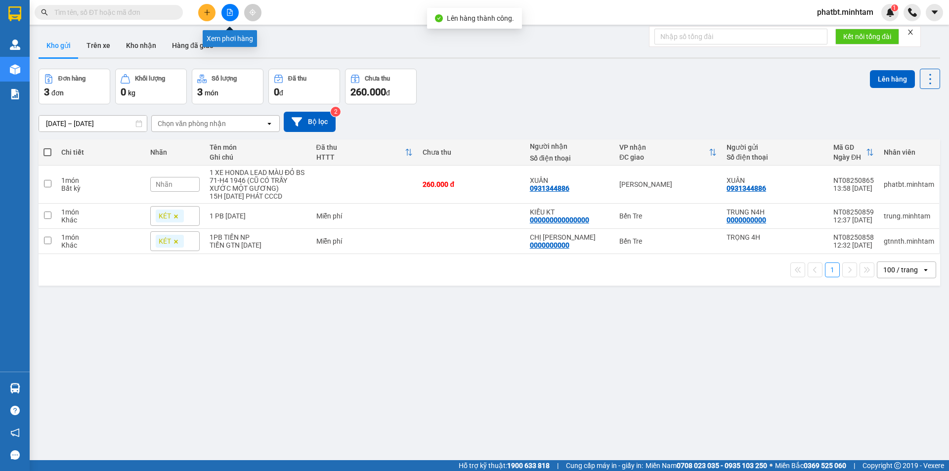
click at [231, 16] on button at bounding box center [229, 12] width 17 height 17
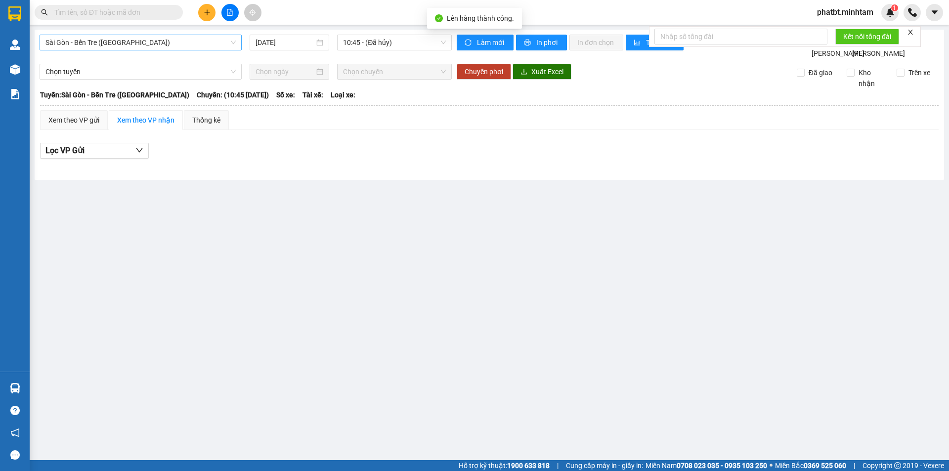
click at [122, 42] on span "Sài Gòn - Bến Tre (CN)" at bounding box center [140, 42] width 190 height 15
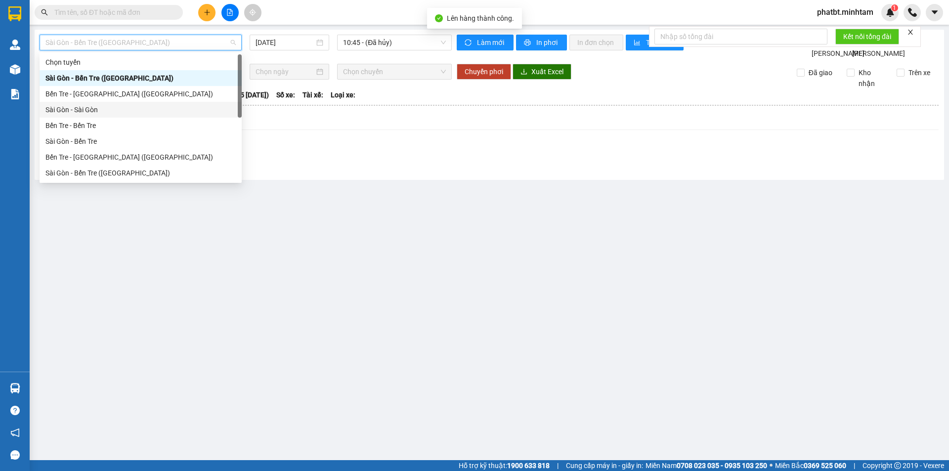
scroll to position [16, 0]
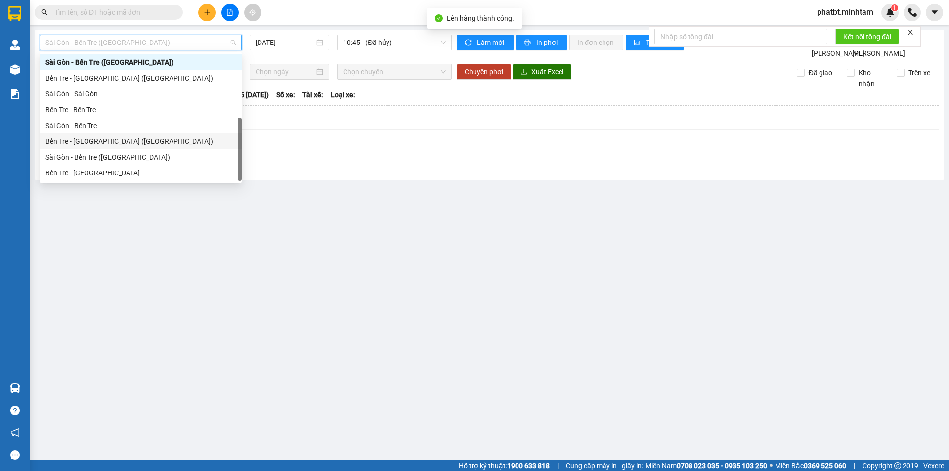
click at [109, 144] on div "Bến Tre - Sài Gòn (CT)" at bounding box center [140, 141] width 190 height 11
type input "[DATE]"
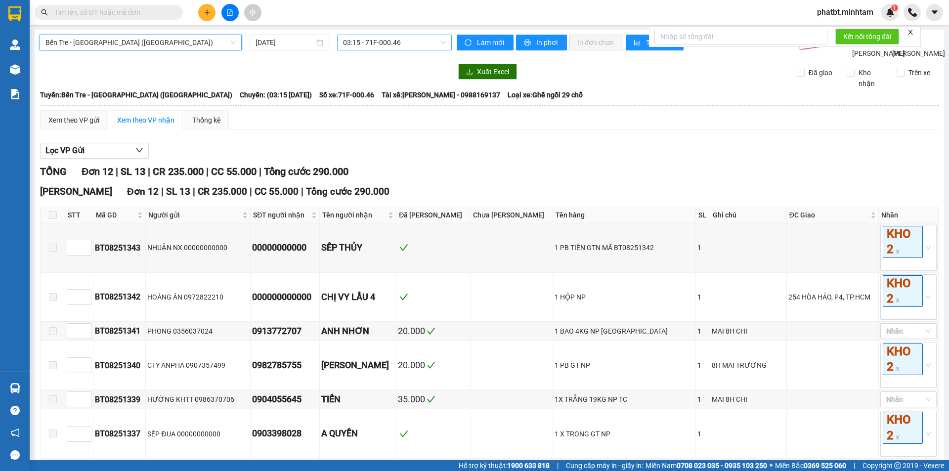
click at [375, 44] on span "03:15 - 71F-000.46" at bounding box center [394, 42] width 103 height 15
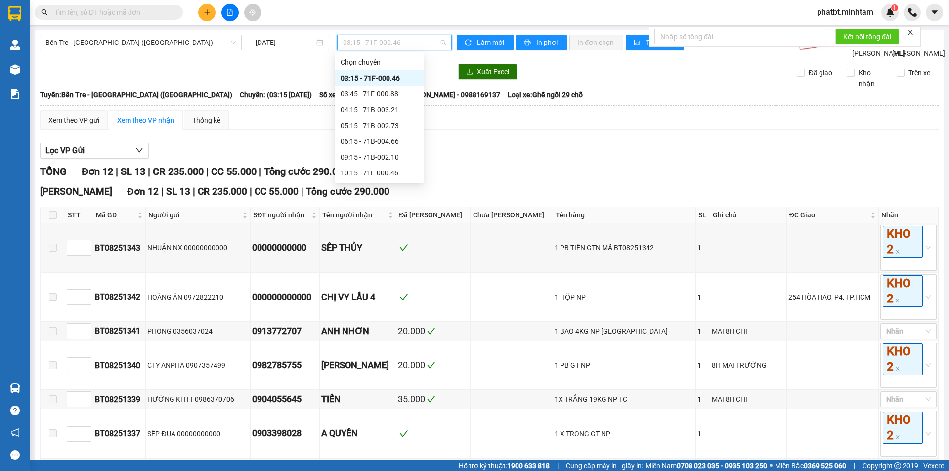
scroll to position [79, 0]
click at [383, 173] on div "16:15 - 71B-002.10" at bounding box center [379, 173] width 77 height 11
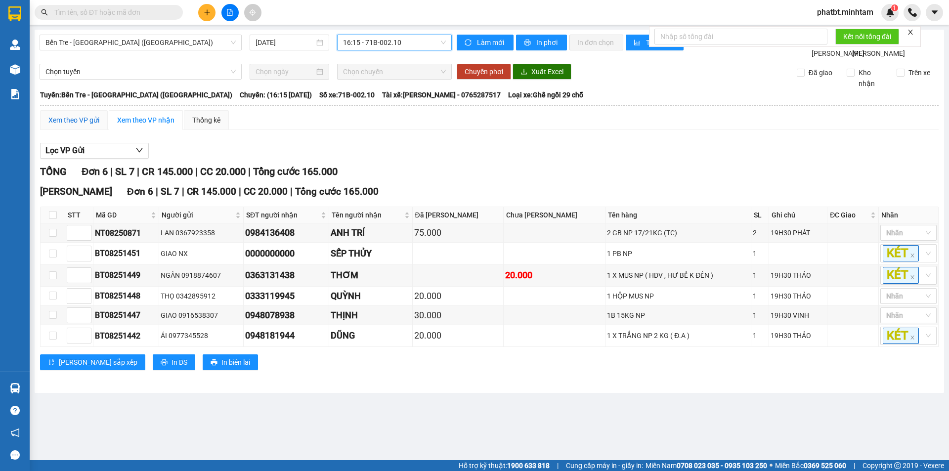
click at [78, 126] on div "Xem theo VP gửi" at bounding box center [73, 120] width 51 height 11
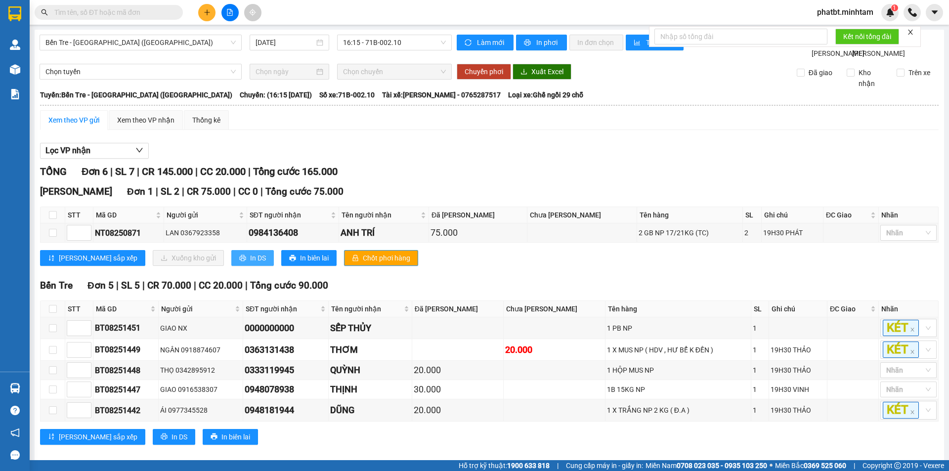
click at [231, 261] on button "In DS" at bounding box center [252, 258] width 43 height 16
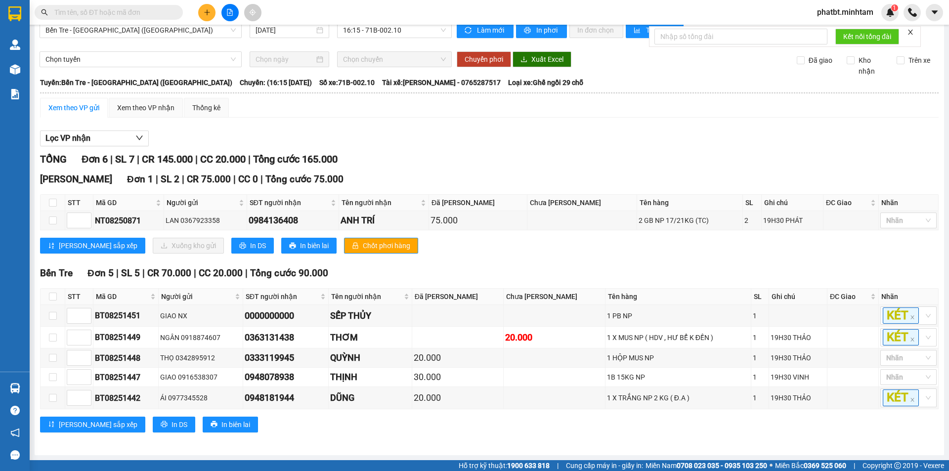
scroll to position [23, 0]
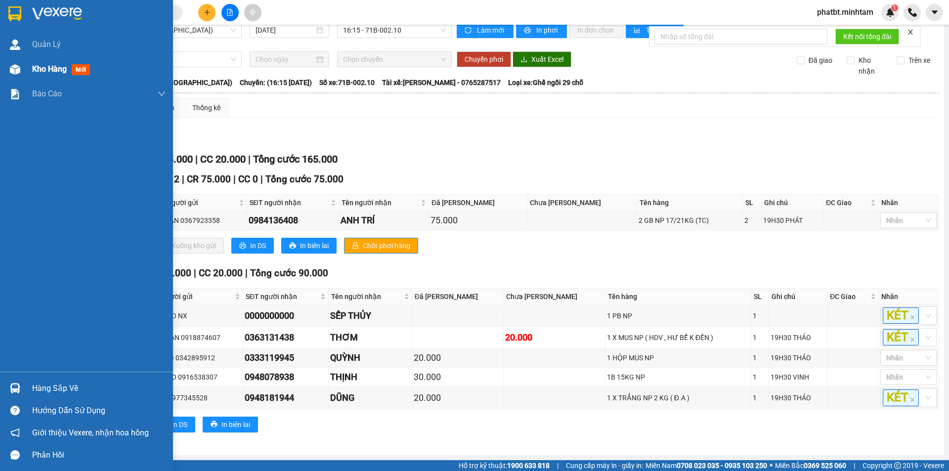
click at [38, 64] on span "Kho hàng" at bounding box center [49, 68] width 35 height 9
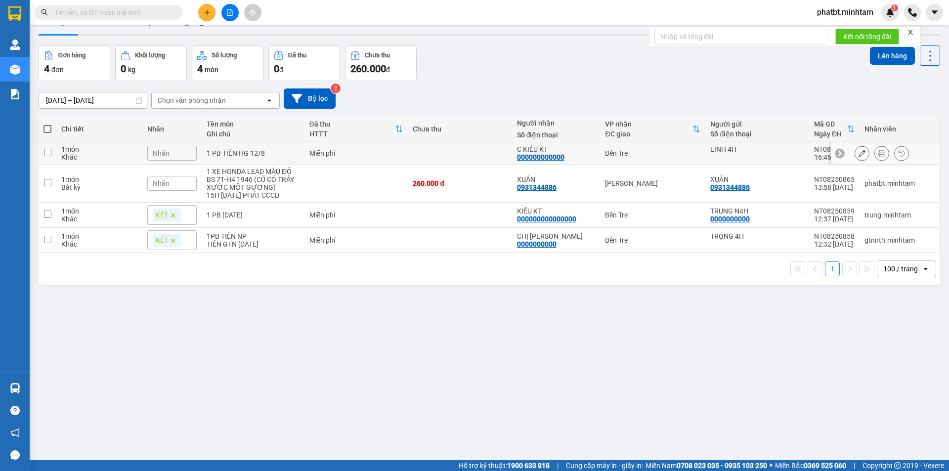
click at [184, 151] on div "Nhãn" at bounding box center [171, 153] width 49 height 15
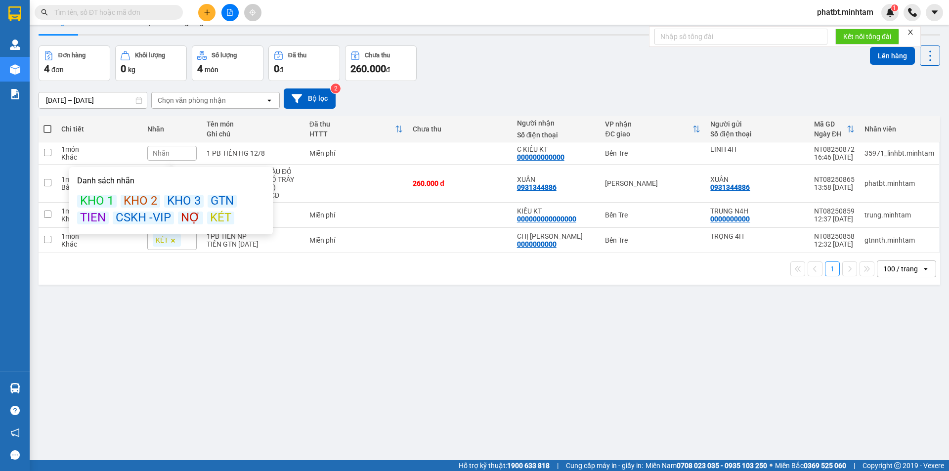
click at [220, 214] on div "KÉT" at bounding box center [220, 218] width 27 height 13
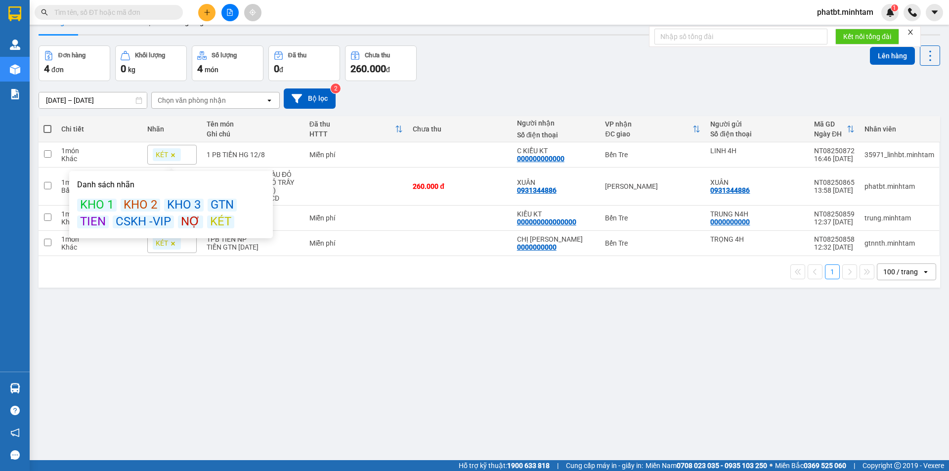
click at [494, 75] on div "Đơn hàng 4 đơn Khối lượng 0 kg Số lượng 4 món Đã thu 0 đ Chưa thu 260.000 đ Lên…" at bounding box center [489, 63] width 901 height 36
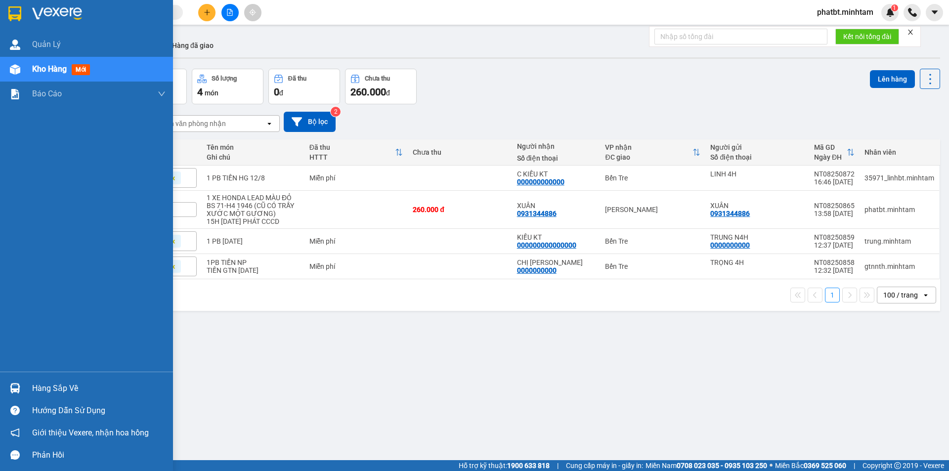
click at [61, 389] on div "Hàng sắp về" at bounding box center [98, 388] width 133 height 15
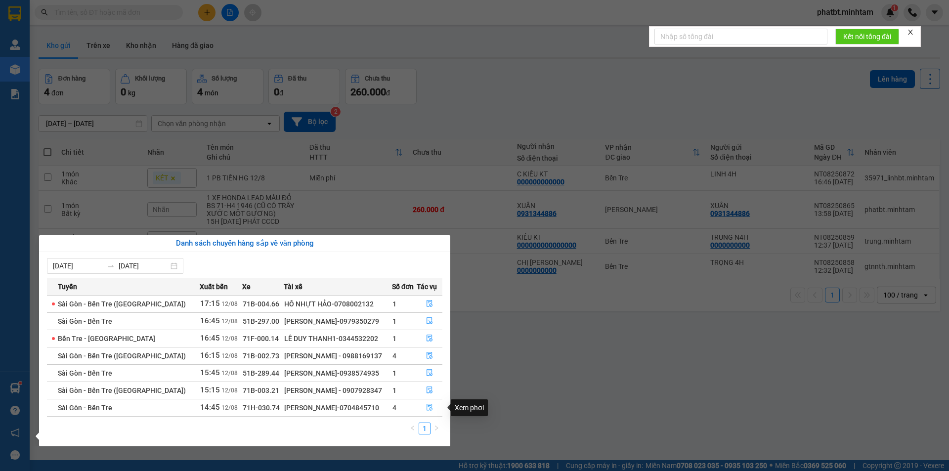
click at [429, 408] on icon "file-done" at bounding box center [429, 407] width 7 height 7
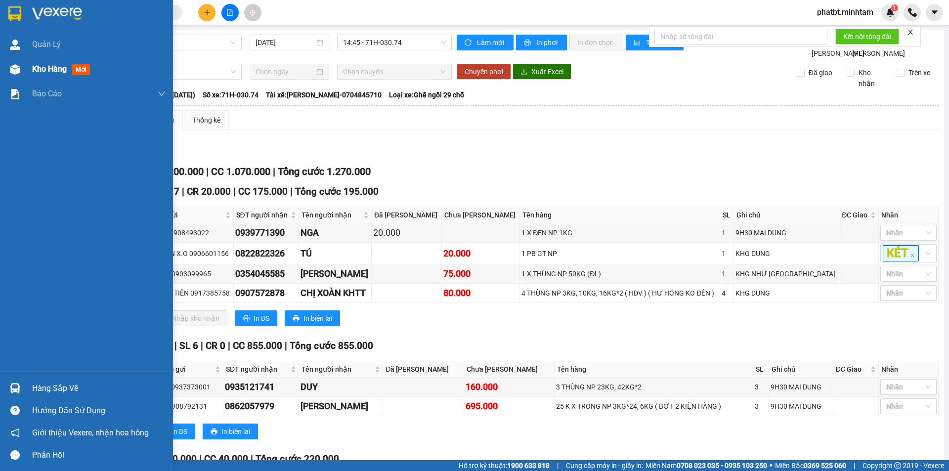
click at [37, 68] on span "Kho hàng" at bounding box center [49, 68] width 35 height 9
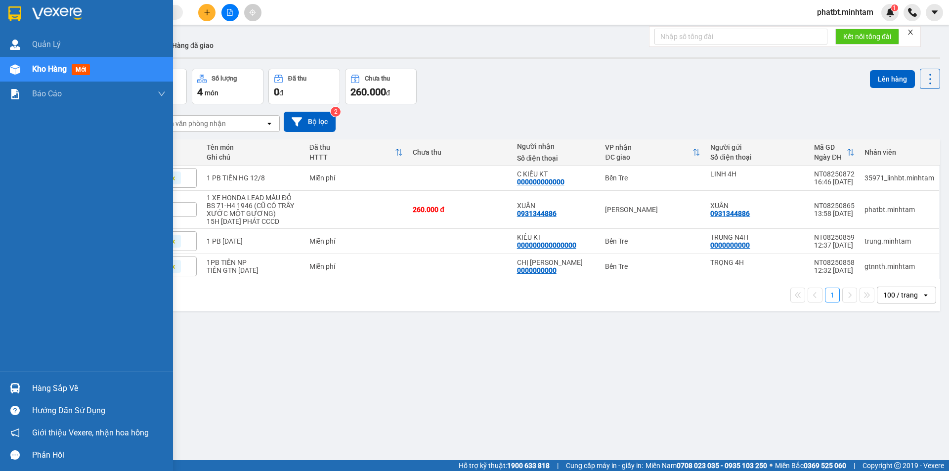
click at [37, 391] on div "Hàng sắp về" at bounding box center [98, 388] width 133 height 15
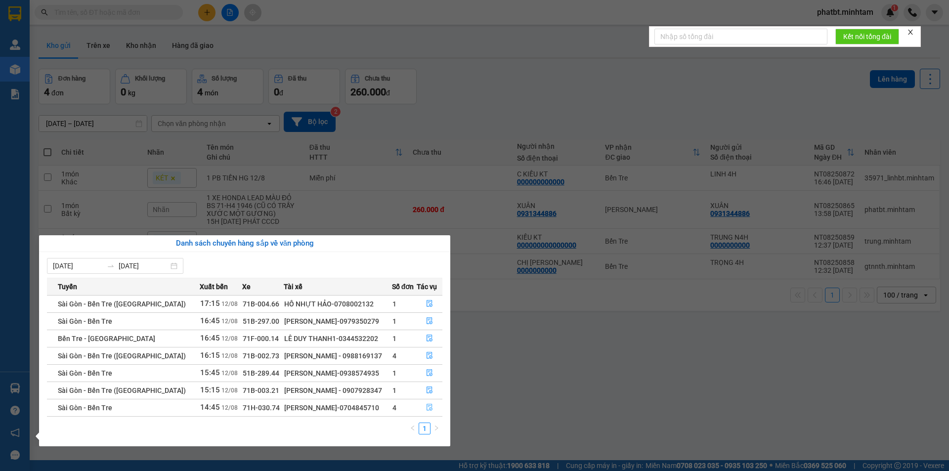
click at [430, 406] on icon "file-done" at bounding box center [430, 407] width 6 height 7
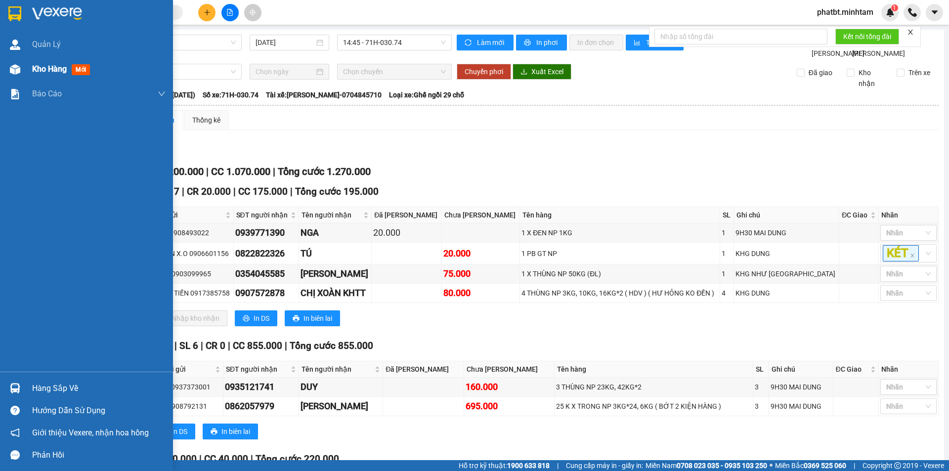
click at [23, 67] on div at bounding box center [14, 69] width 17 height 17
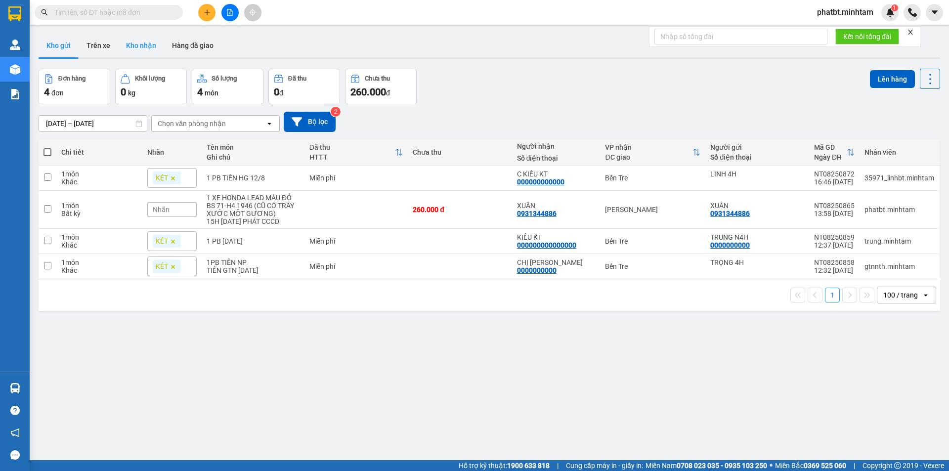
click at [138, 43] on button "Kho nhận" at bounding box center [141, 46] width 46 height 24
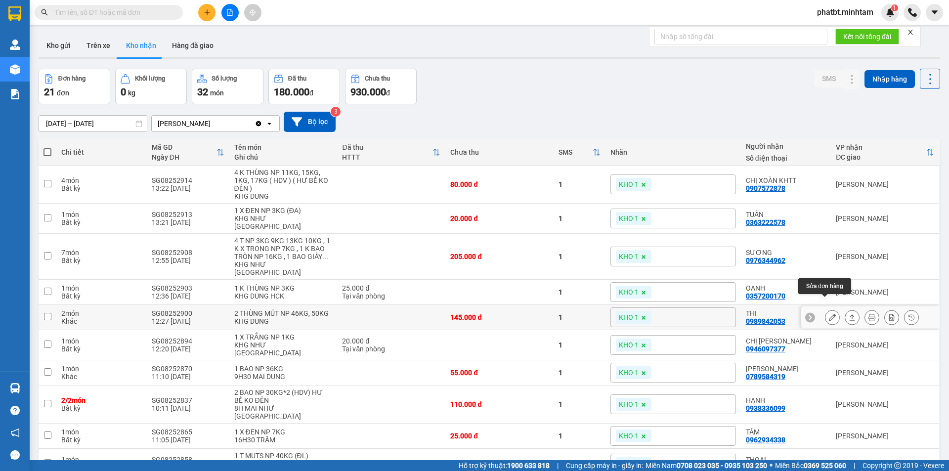
click at [825, 309] on button at bounding box center [832, 317] width 14 height 17
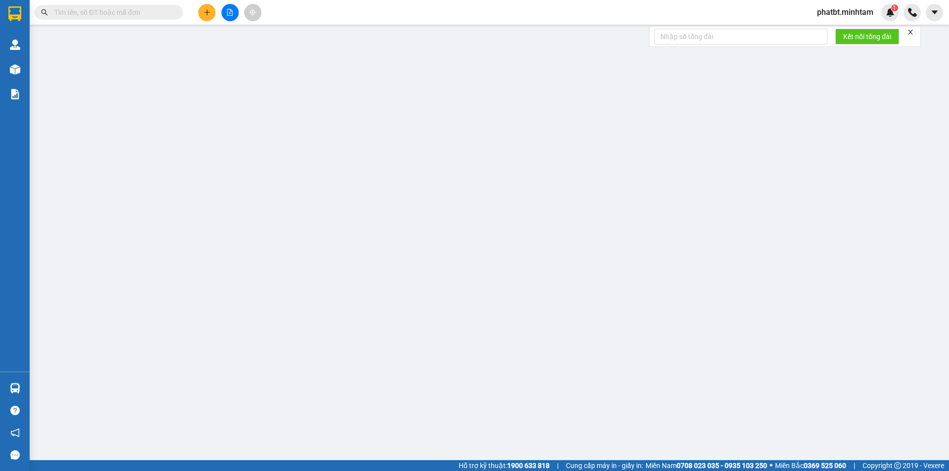
type input "0898539385"
type input "THÁI, THI 4H"
type input "0989842053"
type input "THI"
type input "KNM"
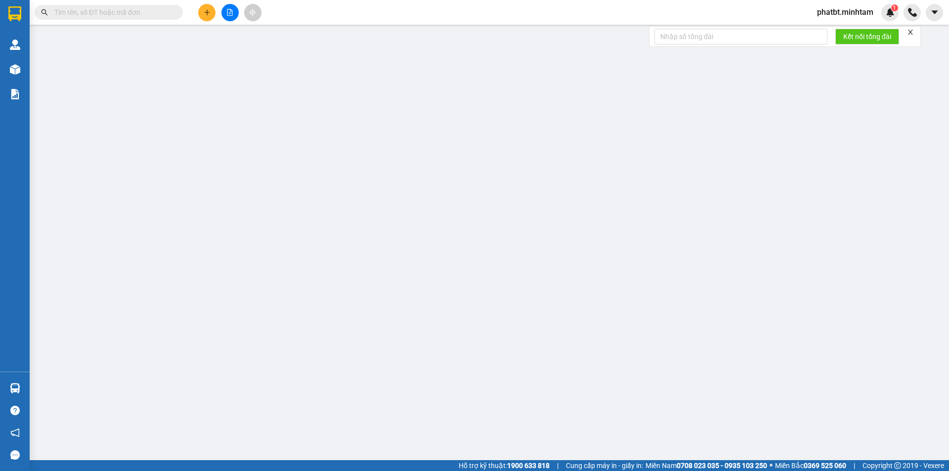
type input "145.000"
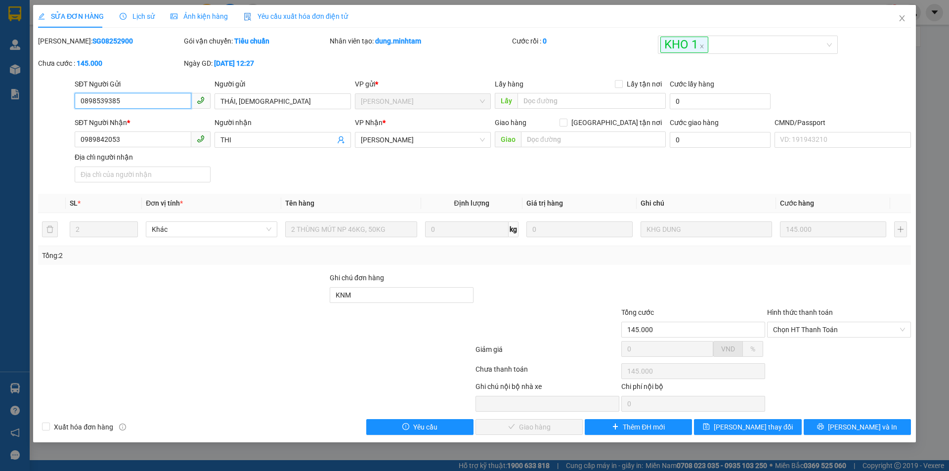
drag, startPoint x: 827, startPoint y: 329, endPoint x: 820, endPoint y: 338, distance: 10.6
click at [826, 331] on span "Chọn HT Thanh Toán" at bounding box center [839, 329] width 132 height 15
click at [795, 350] on div "Tại văn phòng" at bounding box center [839, 349] width 132 height 11
type input "0"
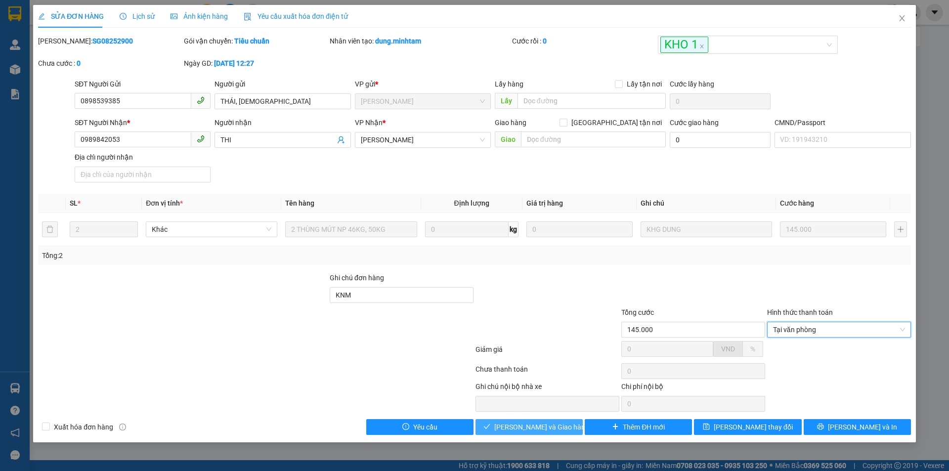
click at [555, 433] on button "[PERSON_NAME] và Giao hàng" at bounding box center [528, 427] width 107 height 16
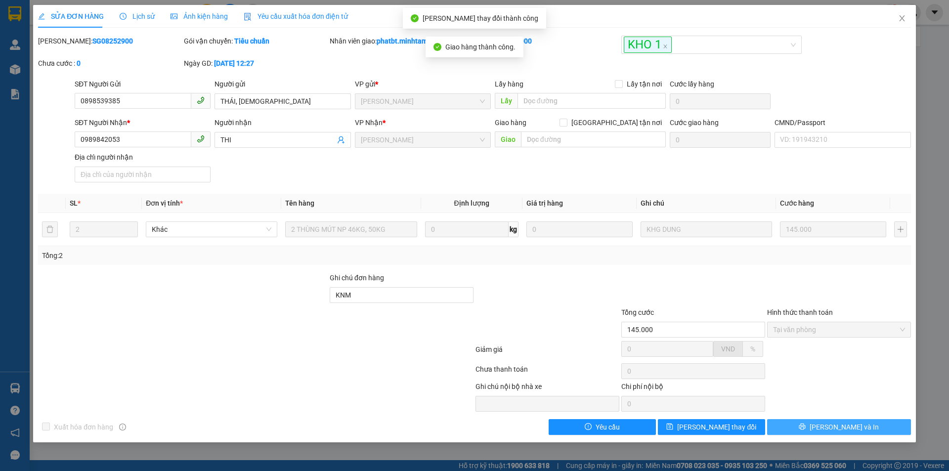
click at [806, 426] on icon "printer" at bounding box center [802, 426] width 7 height 7
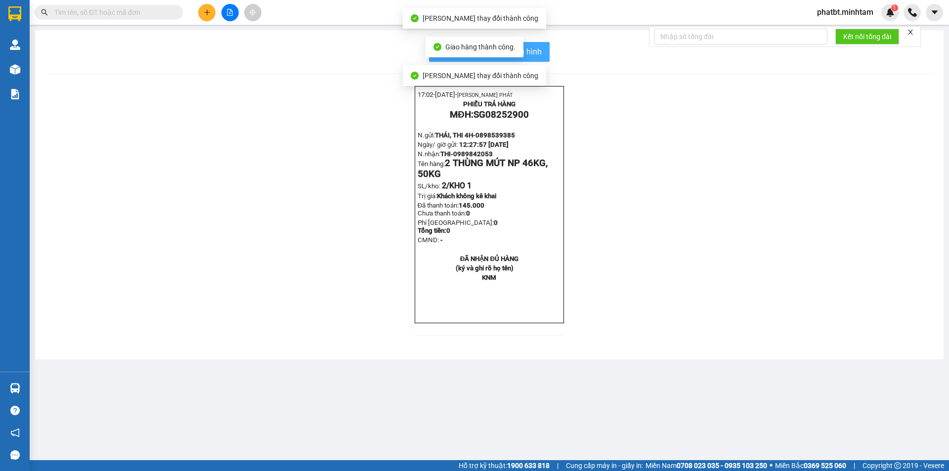
click at [542, 52] on button "In mẫu biên lai tự cấu hình" at bounding box center [489, 52] width 121 height 20
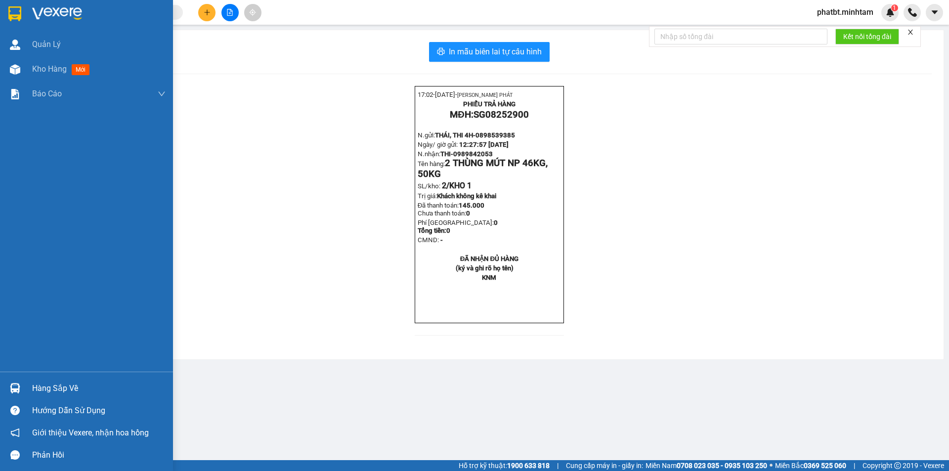
click at [39, 376] on div "Hàng sắp về Hướng dẫn sử dụng Giới thiệu Vexere, nhận hoa hồng Phản hồi" at bounding box center [86, 419] width 173 height 94
click at [47, 388] on div "Hàng sắp về" at bounding box center [98, 388] width 133 height 15
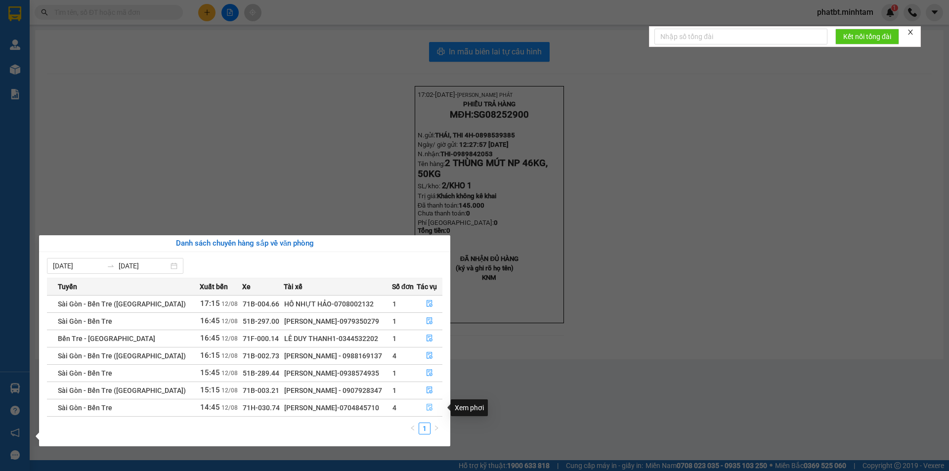
click at [429, 406] on icon "file-done" at bounding box center [429, 407] width 7 height 7
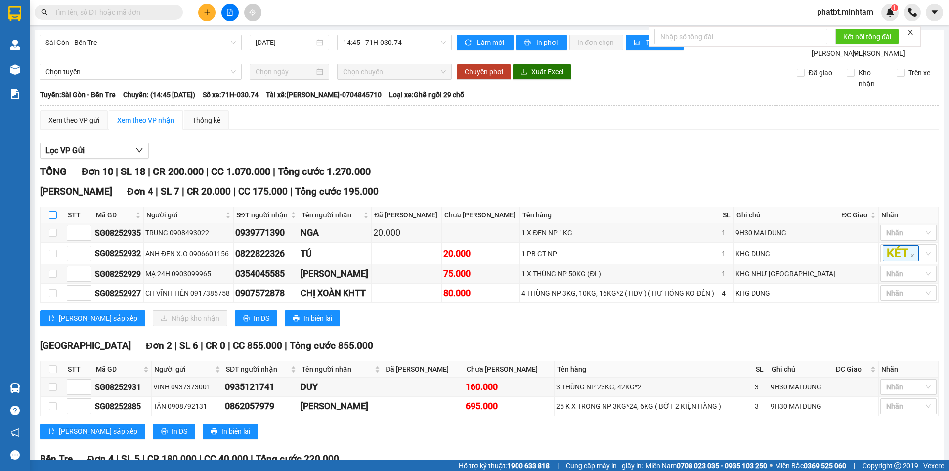
click at [52, 220] on label at bounding box center [53, 215] width 8 height 11
click at [52, 219] on input "checkbox" at bounding box center [53, 215] width 8 height 8
checkbox input "true"
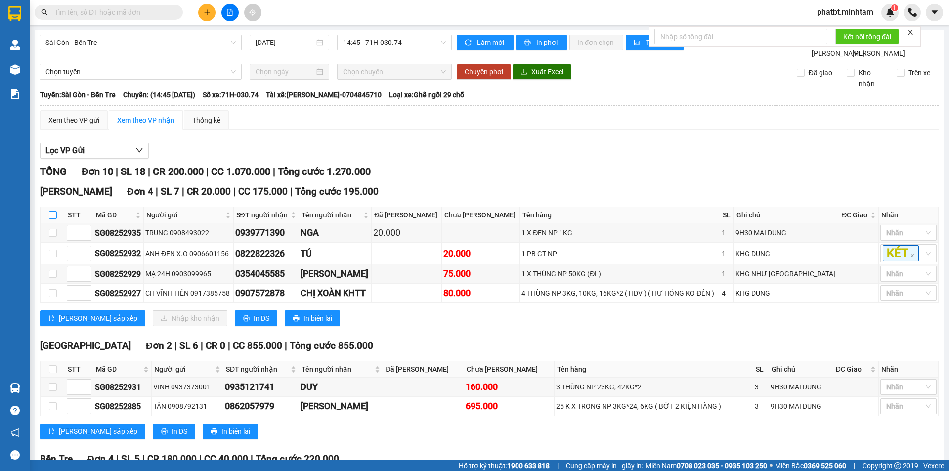
checkbox input "true"
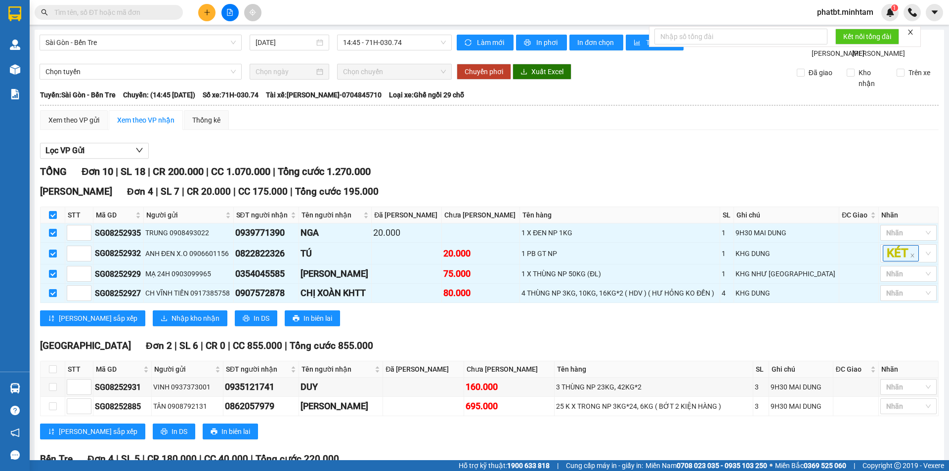
click at [140, 15] on input "text" at bounding box center [112, 12] width 117 height 11
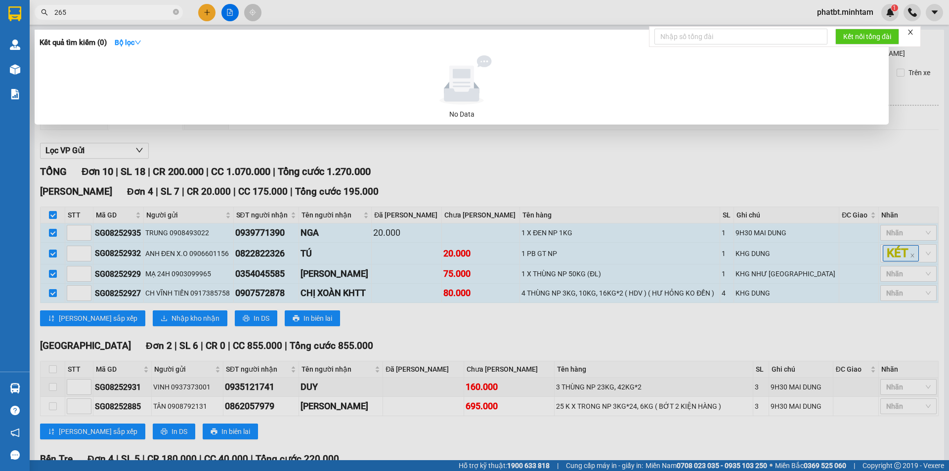
type input "2653"
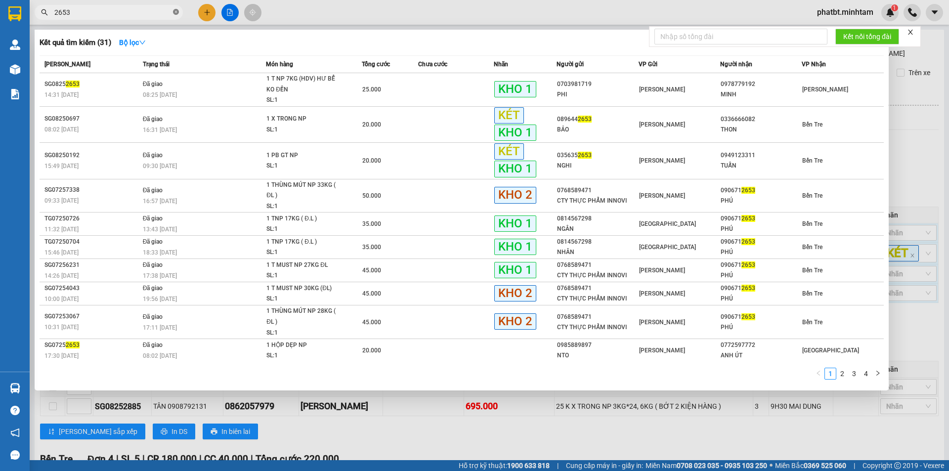
click at [177, 10] on icon "close-circle" at bounding box center [176, 12] width 6 height 6
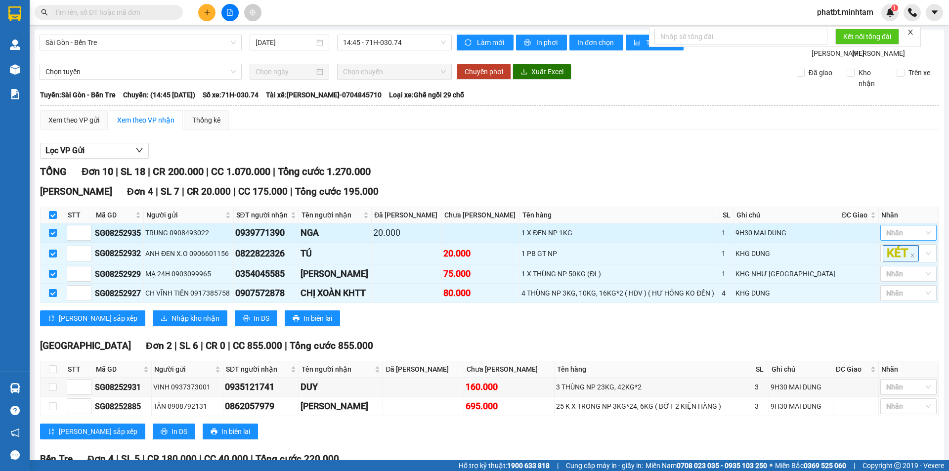
click at [907, 239] on div at bounding box center [904, 233] width 42 height 12
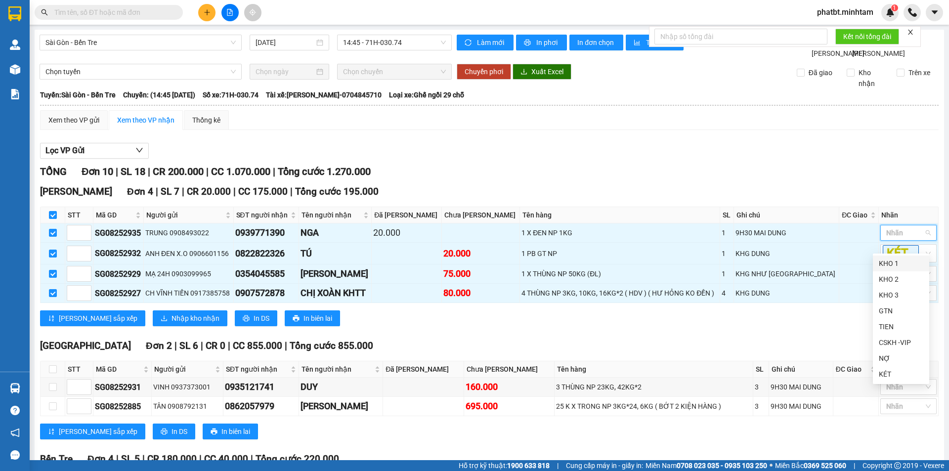
click at [900, 258] on div "KHO 1" at bounding box center [901, 263] width 44 height 11
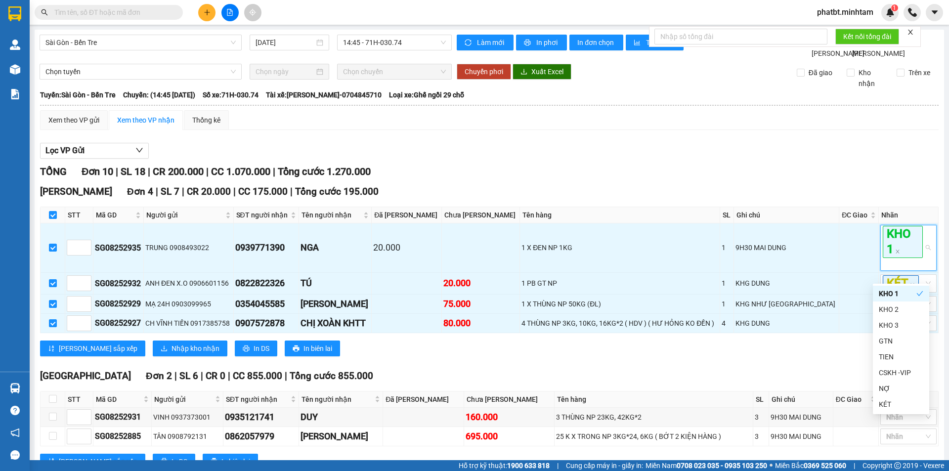
click at [813, 179] on div "TỔNG Đơn 10 | SL 18 | CR 200.000 | CC 1.070.000 | Tổng cước 1.270.000" at bounding box center [489, 171] width 899 height 15
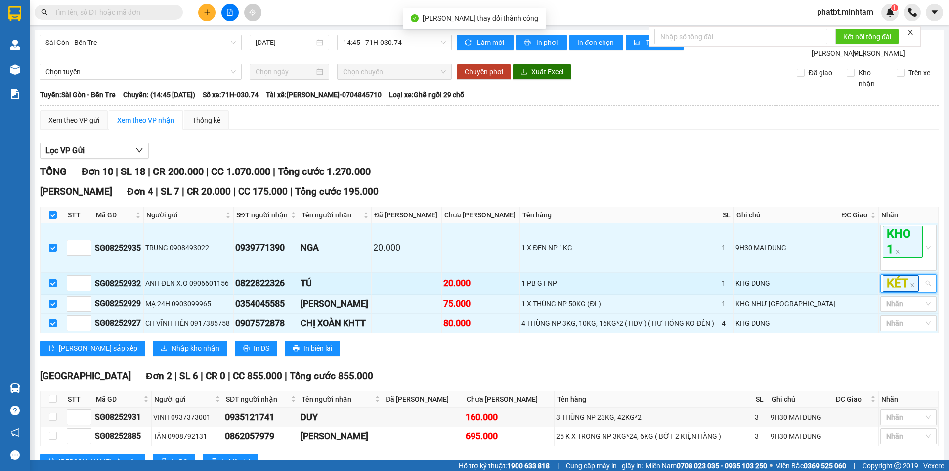
click at [914, 292] on div "KÉT" at bounding box center [904, 283] width 42 height 16
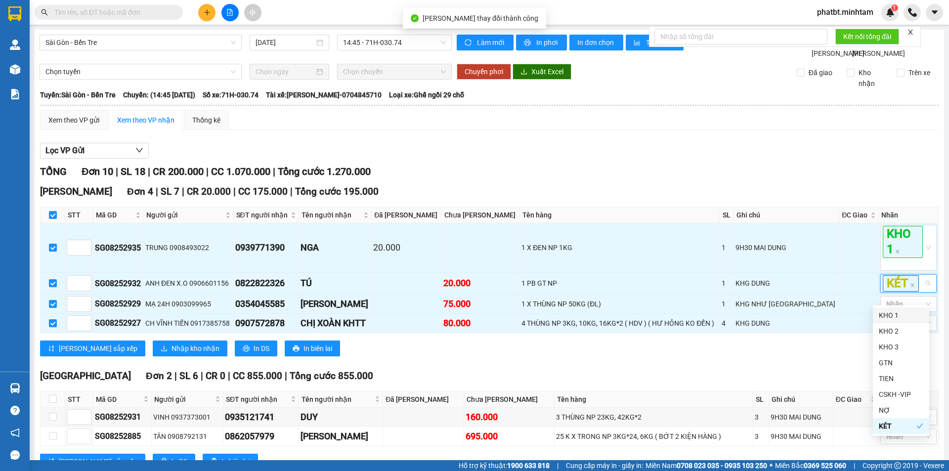
click at [893, 315] on div "KHO 1" at bounding box center [901, 315] width 44 height 11
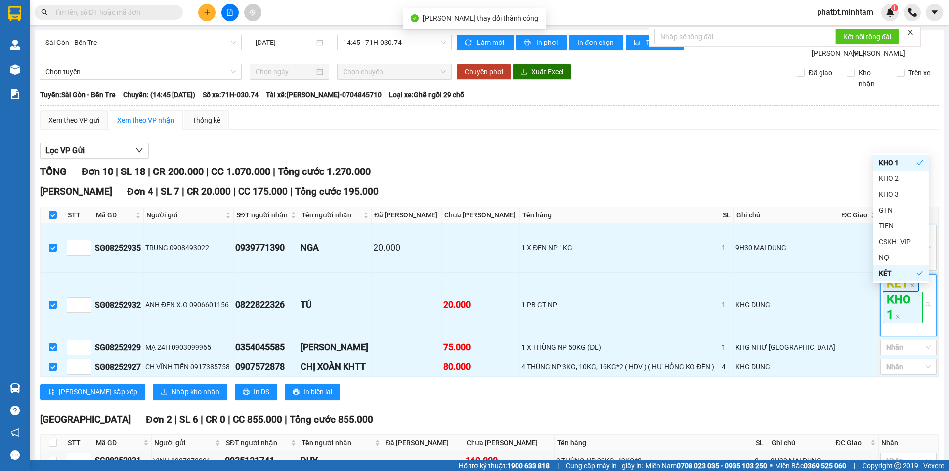
click at [805, 159] on div "Lọc VP Gửi" at bounding box center [489, 151] width 899 height 16
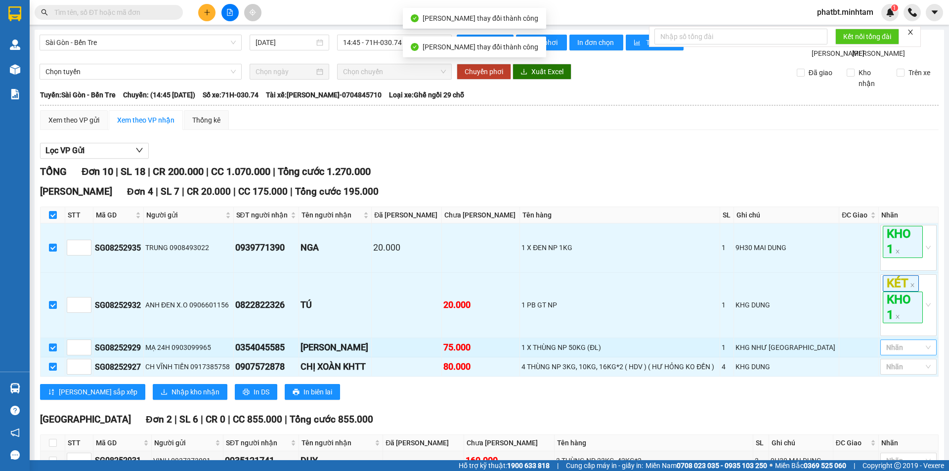
click at [889, 353] on div at bounding box center [904, 348] width 42 height 12
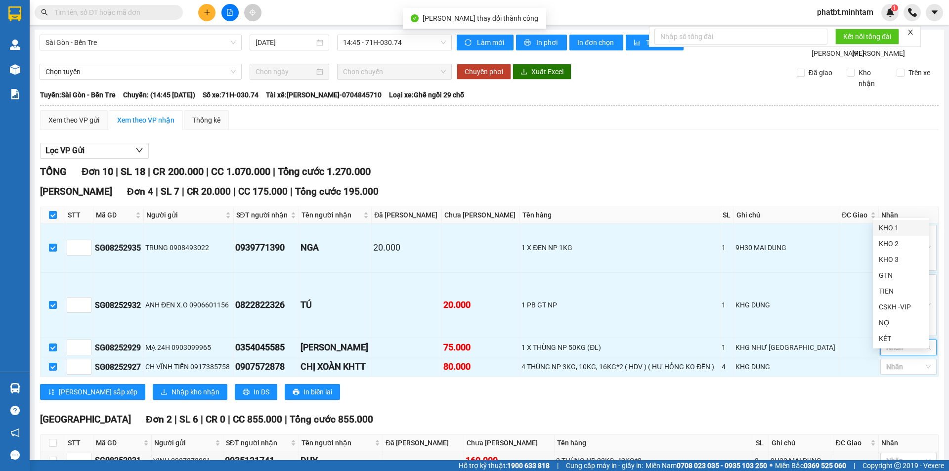
click at [881, 229] on div "KHO 1" at bounding box center [901, 227] width 44 height 11
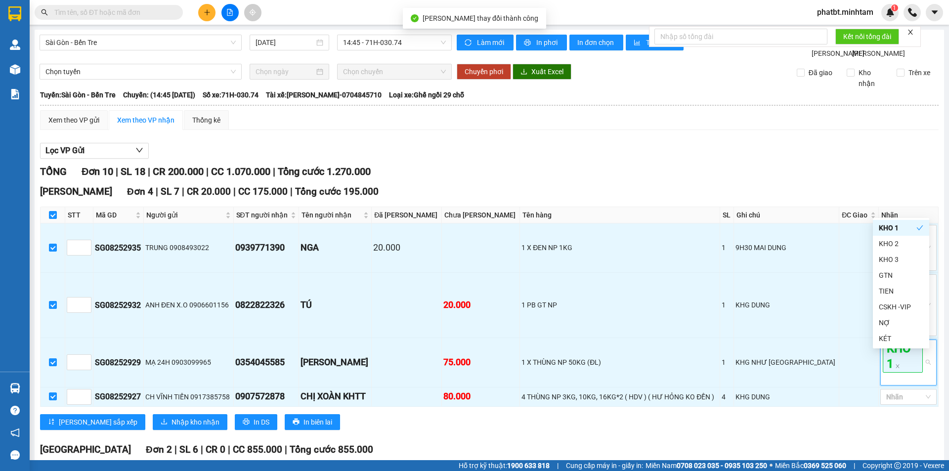
click at [787, 159] on div "Lọc VP Gửi" at bounding box center [489, 151] width 899 height 16
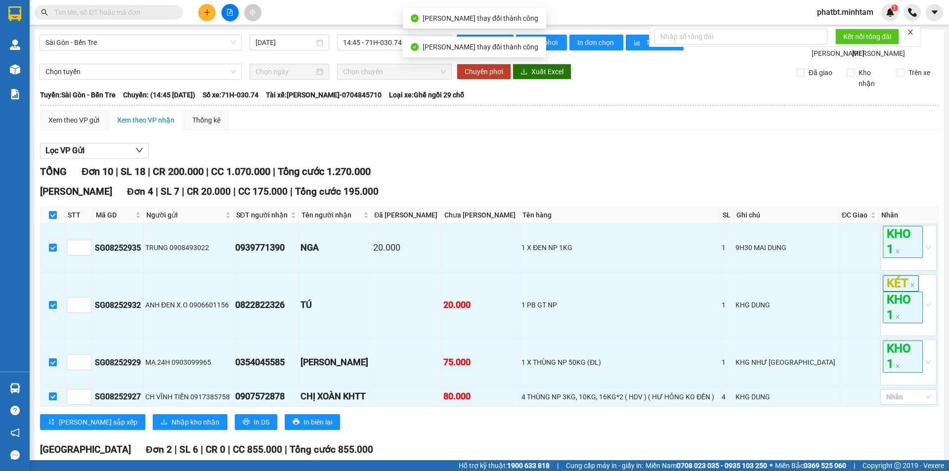
scroll to position [165, 0]
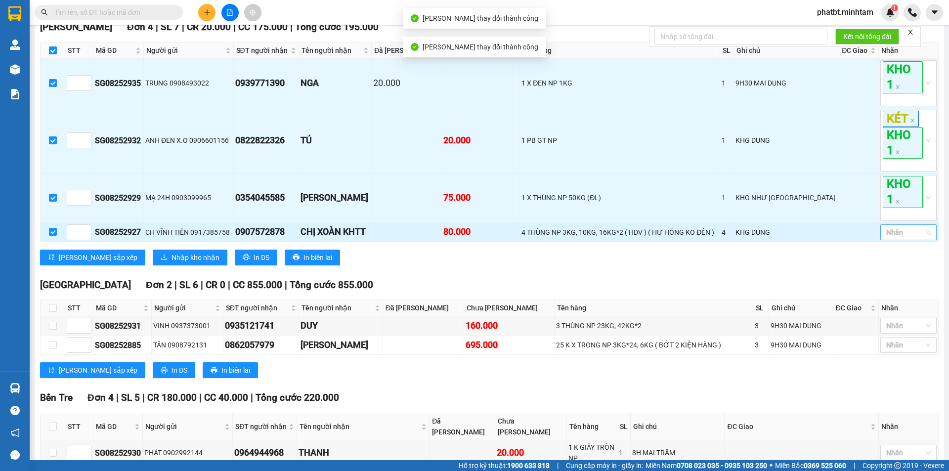
click at [891, 238] on div at bounding box center [904, 232] width 42 height 12
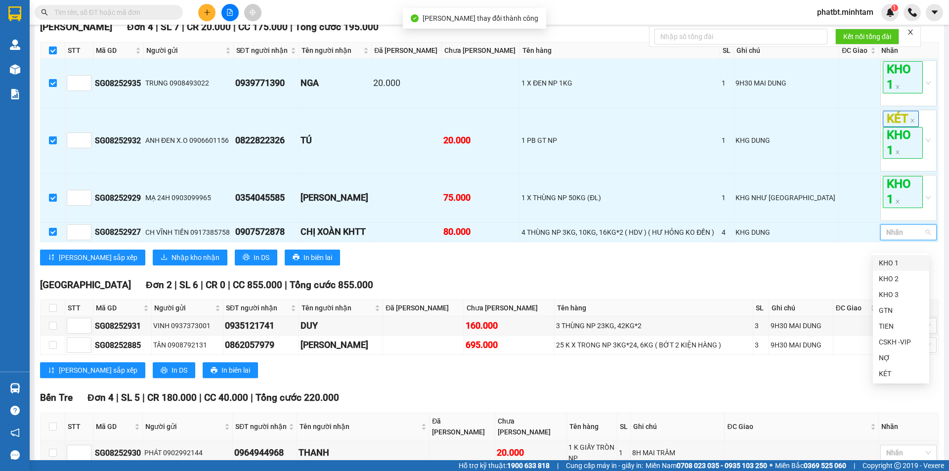
click at [888, 270] on div "KHO 1" at bounding box center [901, 263] width 56 height 16
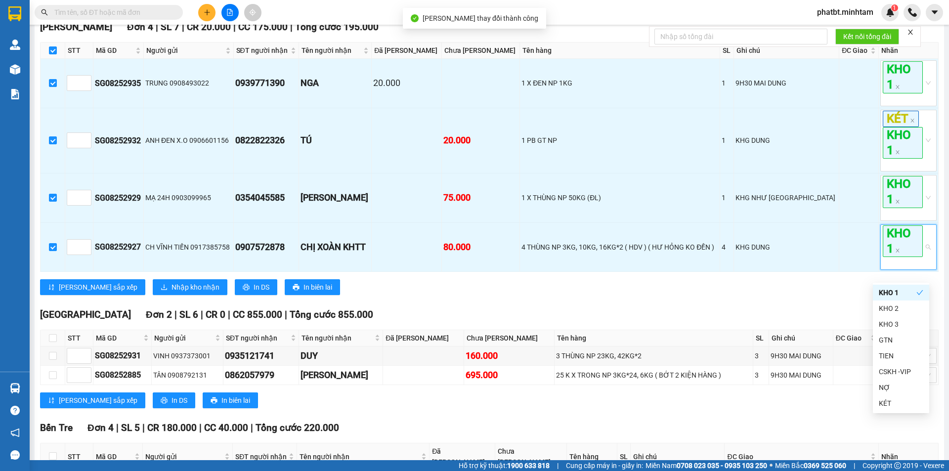
click at [710, 316] on div "TỔNG Đơn 10 | SL 18 | CR 200.000 | CC 1.070.000 | Tổng cước 1.270.000 Ngã Tư H…" at bounding box center [489, 303] width 899 height 607
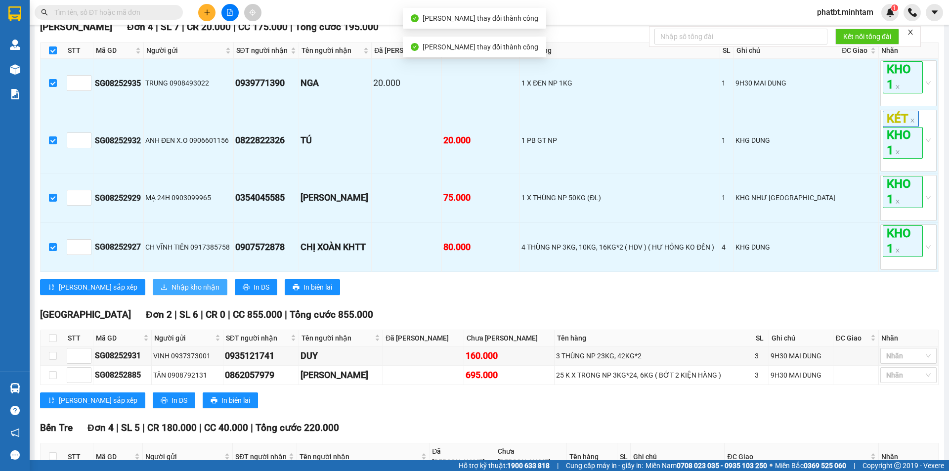
click at [172, 293] on span "Nhập kho nhận" at bounding box center [196, 287] width 48 height 11
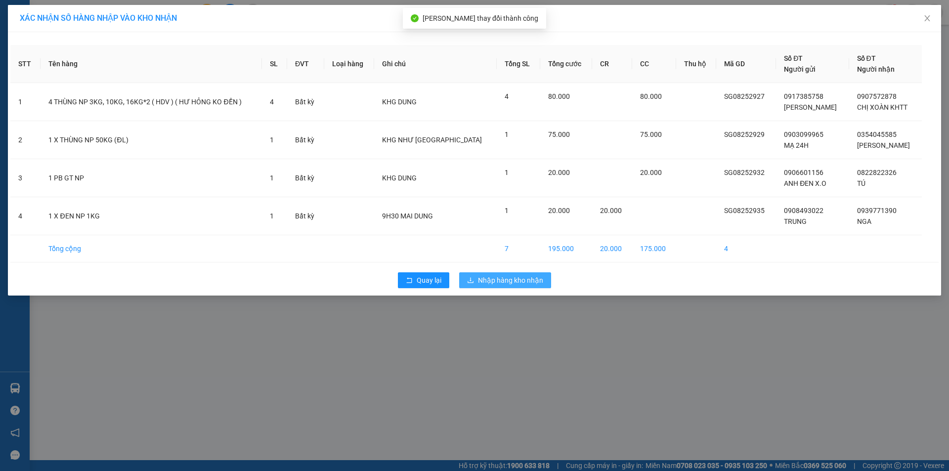
click at [502, 288] on button "Nhập hàng kho nhận" at bounding box center [505, 280] width 92 height 16
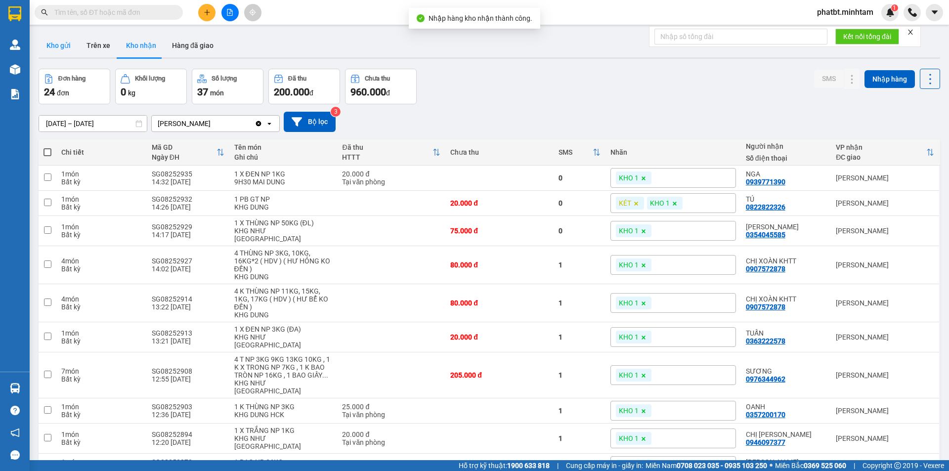
click at [62, 49] on button "Kho gửi" at bounding box center [59, 46] width 40 height 24
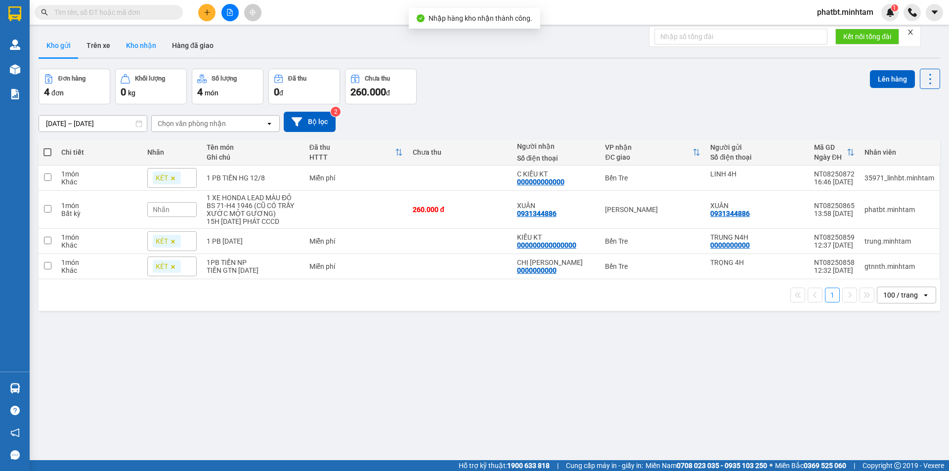
click at [136, 50] on button "Kho nhận" at bounding box center [141, 46] width 46 height 24
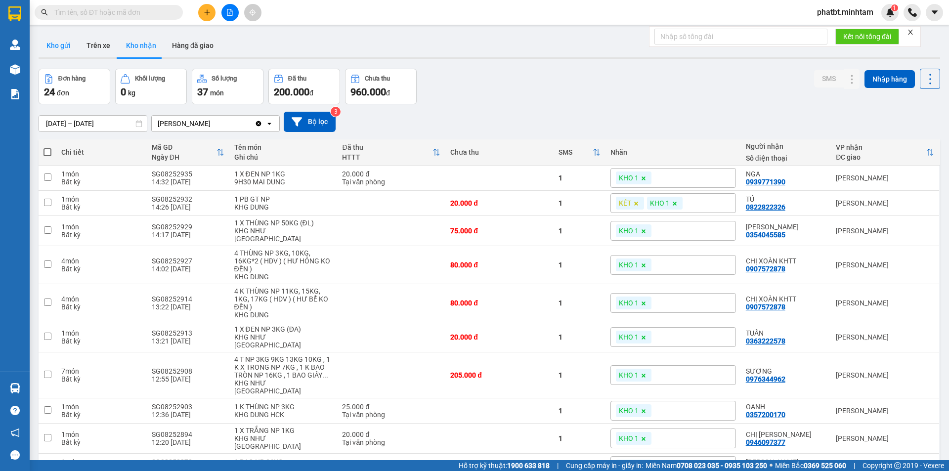
click at [56, 45] on button "Kho gửi" at bounding box center [59, 46] width 40 height 24
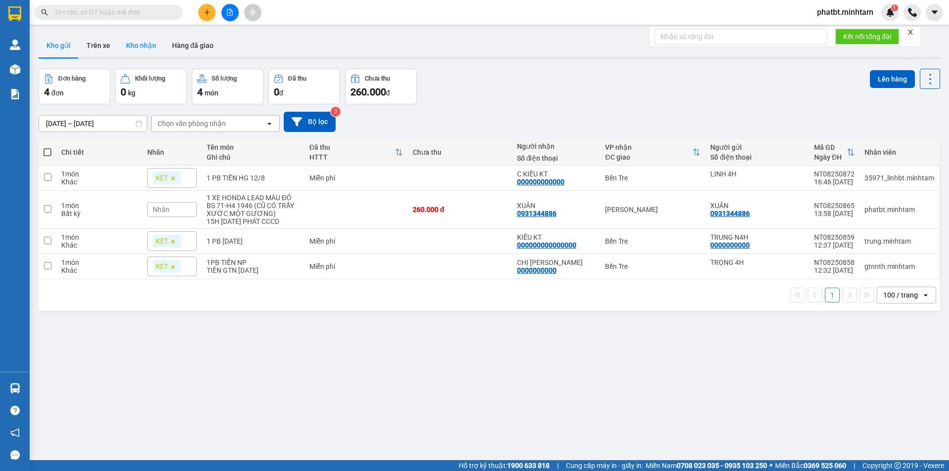
click at [127, 38] on button "Kho nhận" at bounding box center [141, 46] width 46 height 24
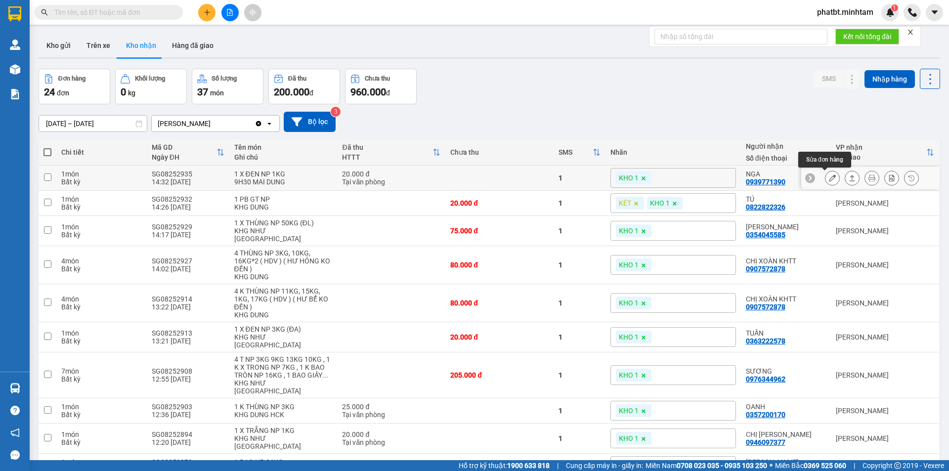
click at [829, 177] on icon at bounding box center [832, 177] width 7 height 7
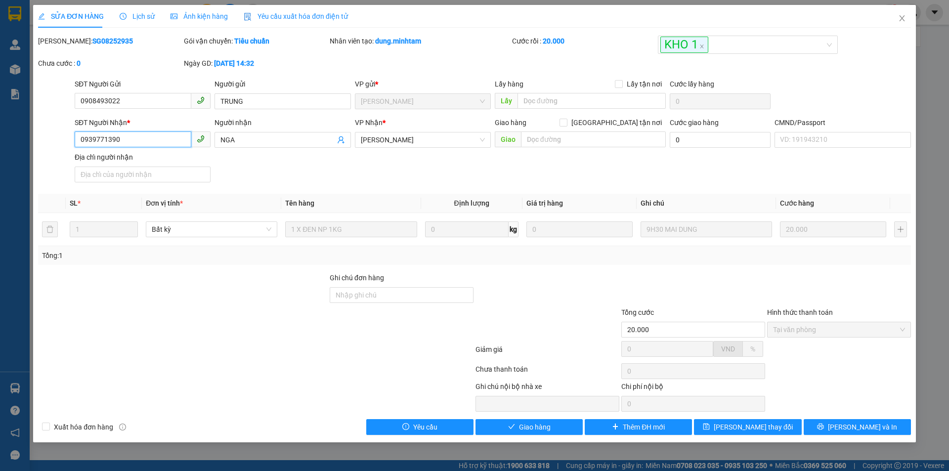
click at [141, 147] on input "0939771390" at bounding box center [133, 139] width 117 height 16
click at [142, 144] on input "0939771390" at bounding box center [133, 139] width 117 height 16
click at [143, 143] on input "0939771390" at bounding box center [133, 139] width 117 height 16
click at [355, 298] on input "Ghi chú đơn hàng" at bounding box center [402, 295] width 144 height 16
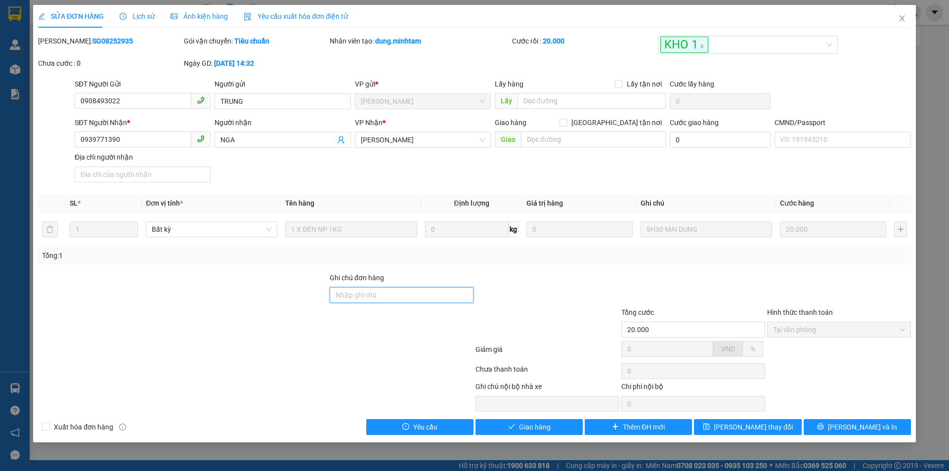
type input "KNM"
click at [778, 425] on button "[PERSON_NAME] thay đổi" at bounding box center [747, 427] width 107 height 16
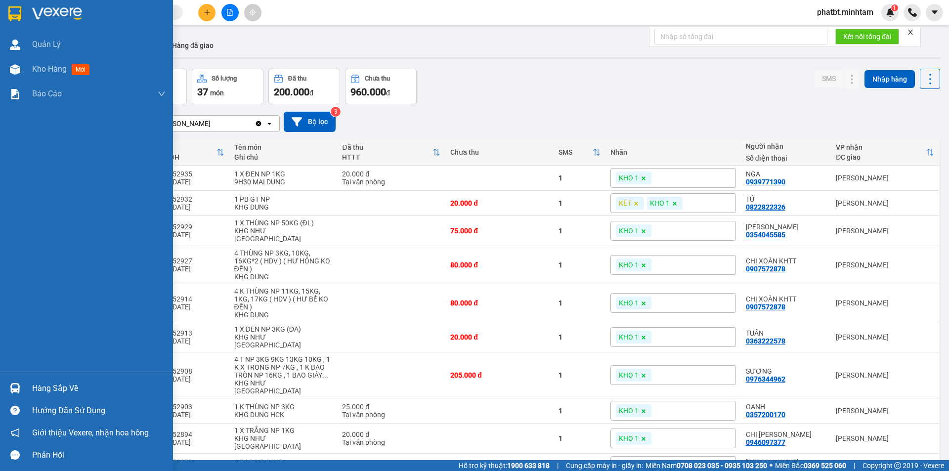
click at [28, 386] on div "Hàng sắp về" at bounding box center [86, 388] width 173 height 22
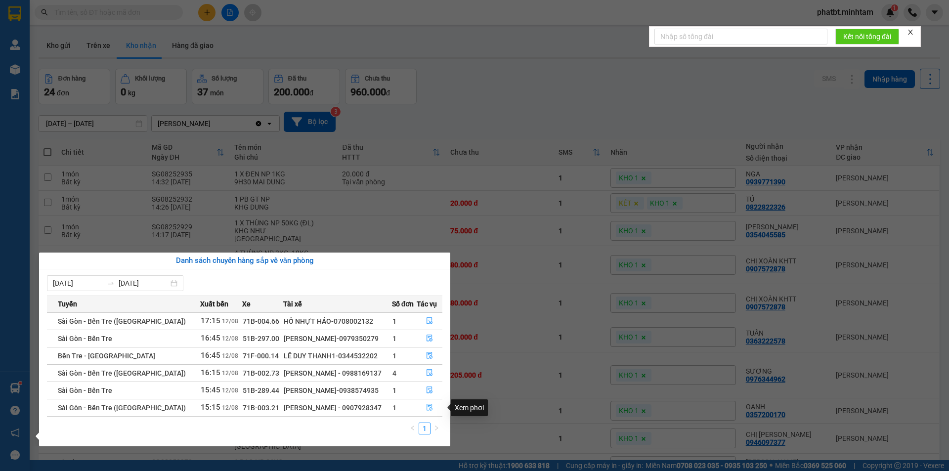
click at [429, 406] on icon "file-done" at bounding box center [429, 407] width 7 height 7
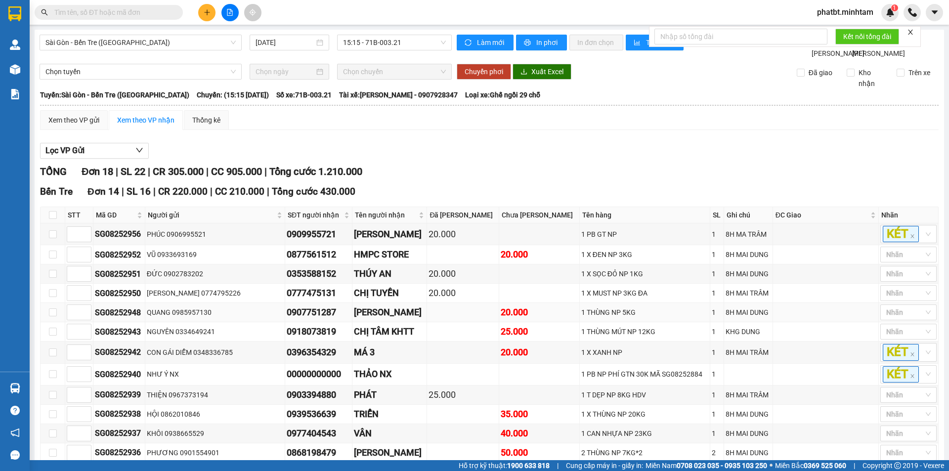
scroll to position [348, 0]
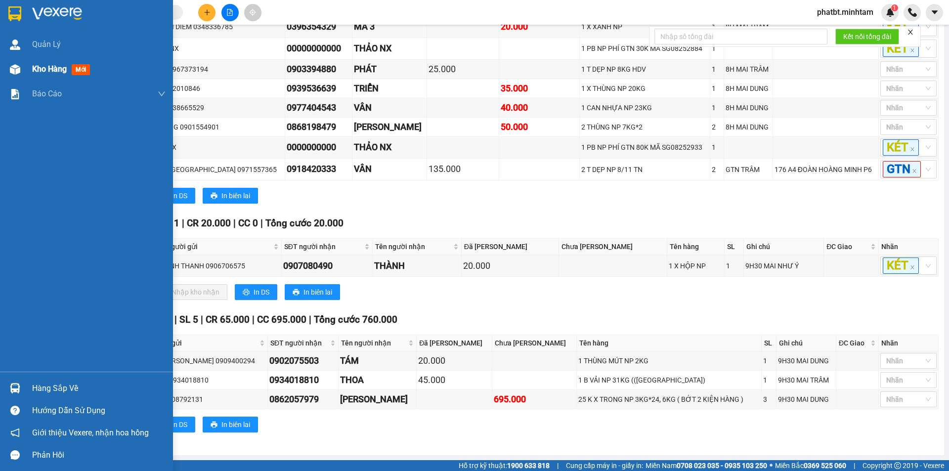
click at [24, 69] on div "Kho hàng mới" at bounding box center [86, 69] width 173 height 25
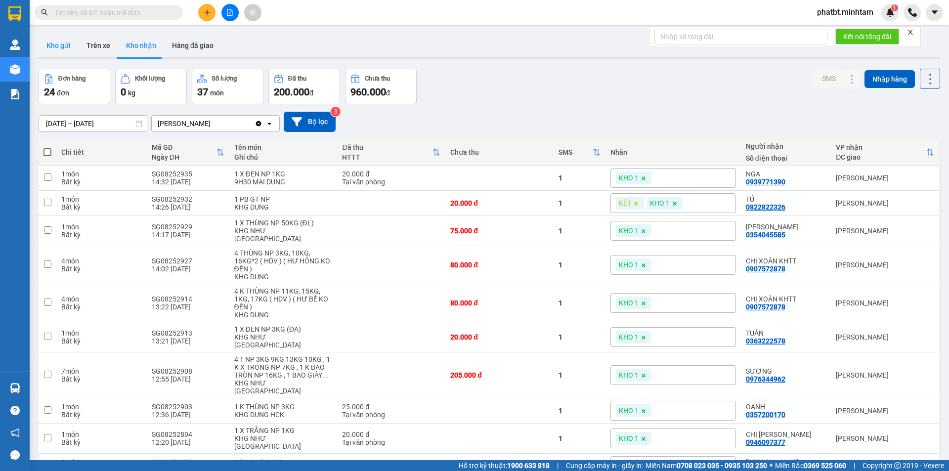
click at [52, 51] on button "Kho gửi" at bounding box center [59, 46] width 40 height 24
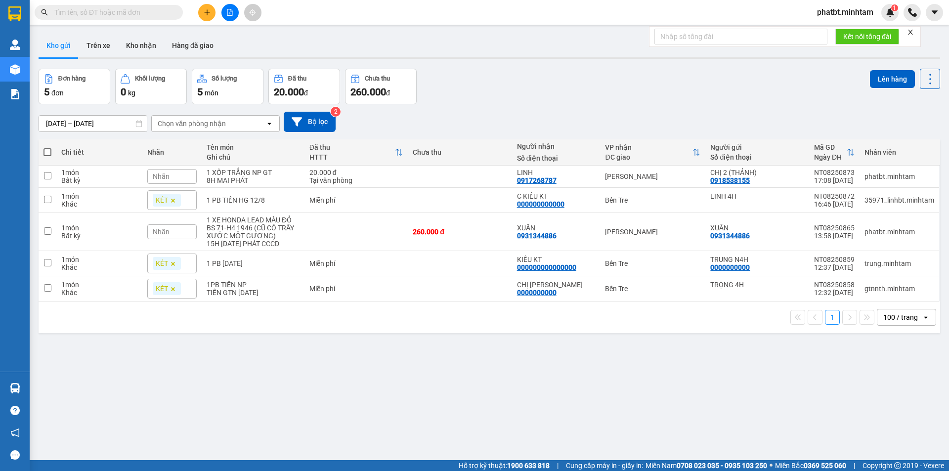
click at [183, 178] on div "Nhãn" at bounding box center [171, 176] width 49 height 15
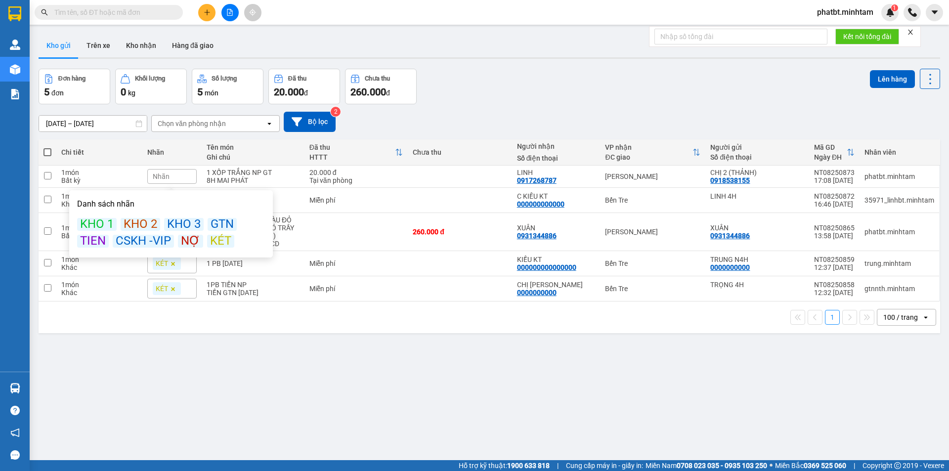
click at [218, 239] on div "KÉT" at bounding box center [220, 241] width 27 height 13
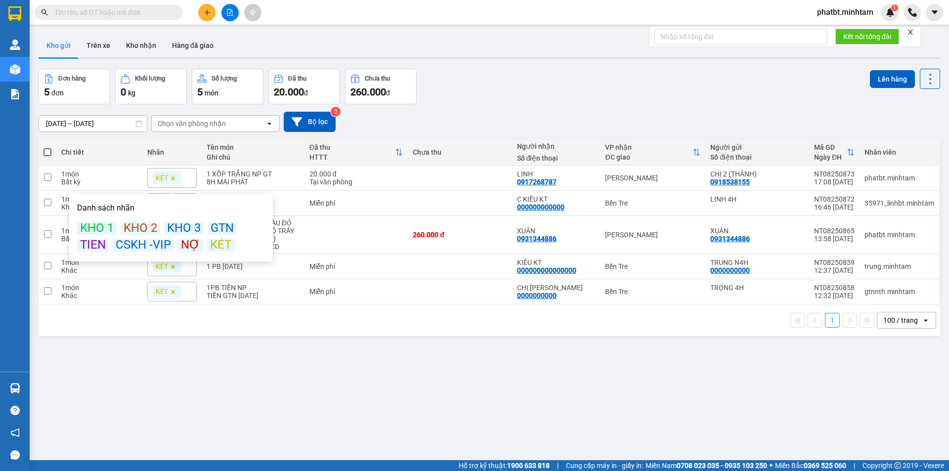
click at [526, 91] on div "Đơn hàng 5 đơn Khối lượng 0 kg Số lượng 5 món Đã thu 20.000 đ Chưa thu 260.000 …" at bounding box center [489, 87] width 901 height 36
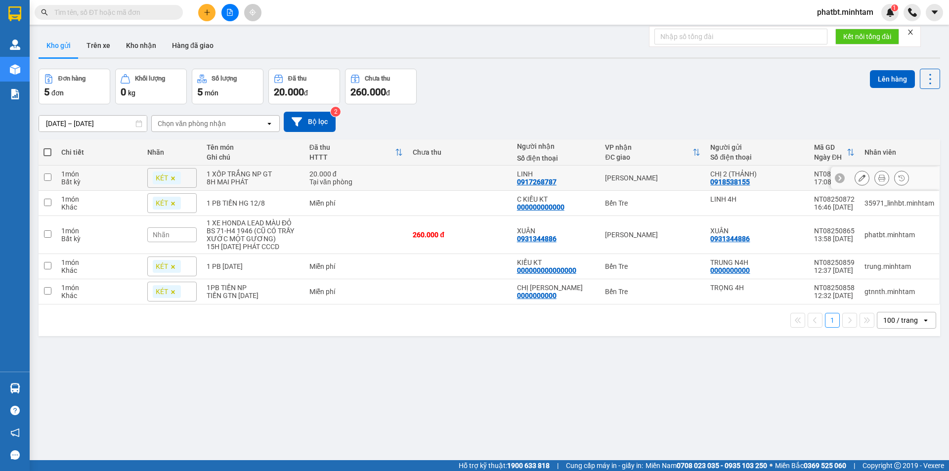
click at [409, 173] on td at bounding box center [460, 178] width 104 height 25
checkbox input "true"
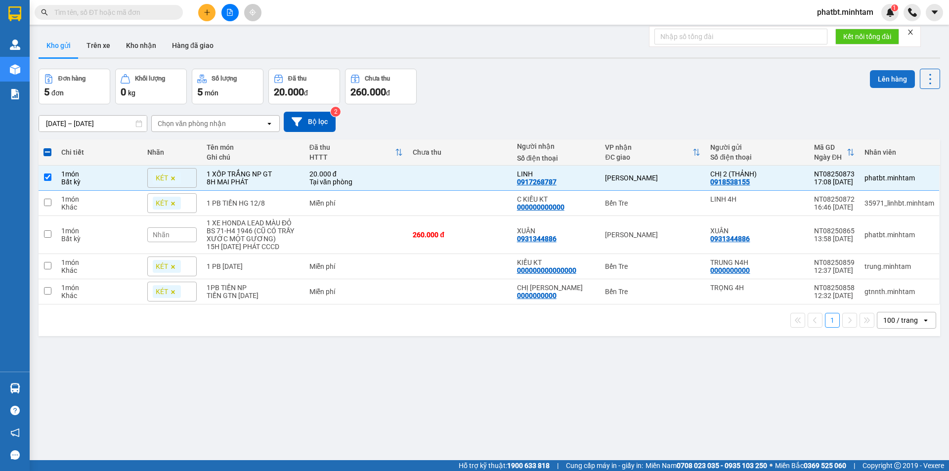
click at [891, 75] on button "Lên hàng" at bounding box center [892, 79] width 45 height 18
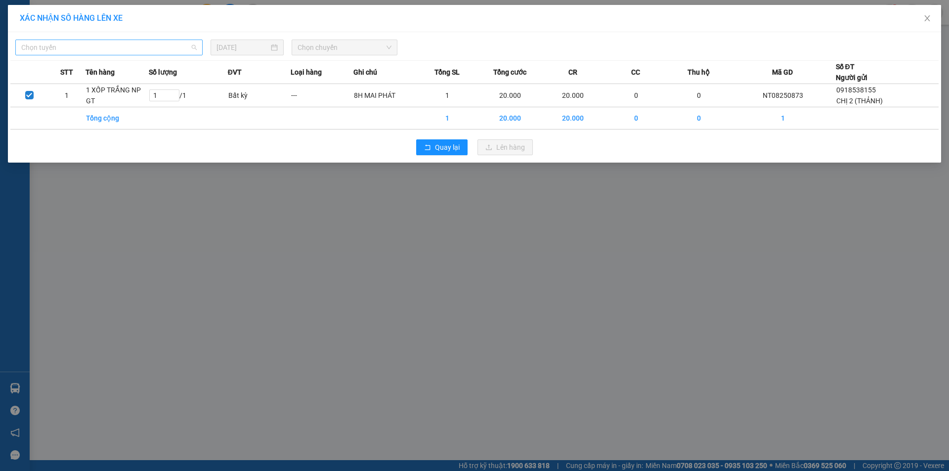
click at [150, 48] on span "Chọn tuyến" at bounding box center [108, 47] width 175 height 15
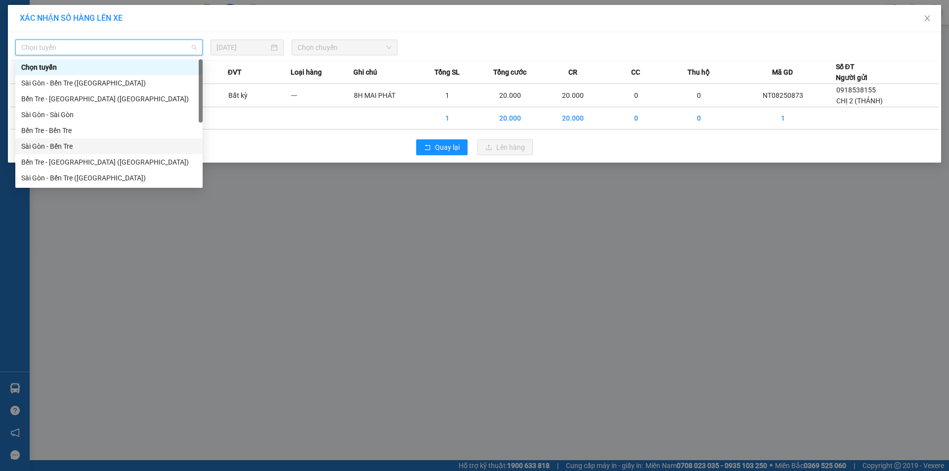
scroll to position [16, 0]
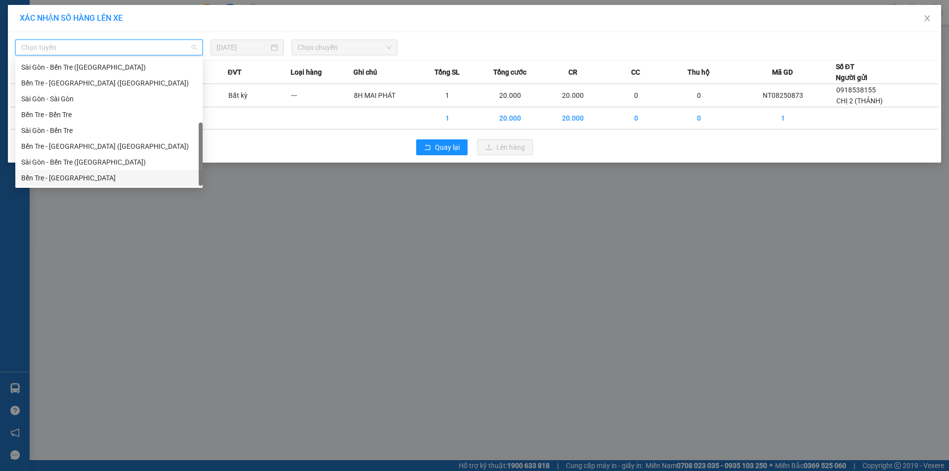
click at [88, 175] on div "Bến Tre - [GEOGRAPHIC_DATA]" at bounding box center [108, 177] width 175 height 11
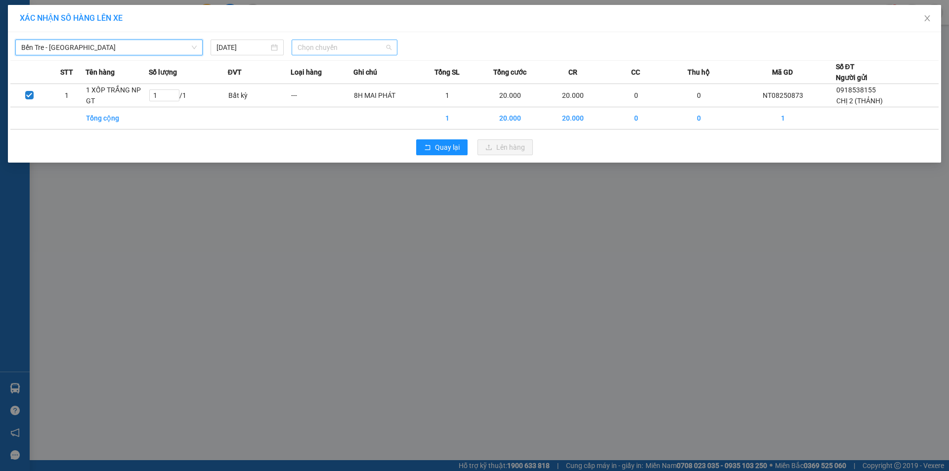
click at [303, 46] on span "Chọn chuyến" at bounding box center [345, 47] width 94 height 15
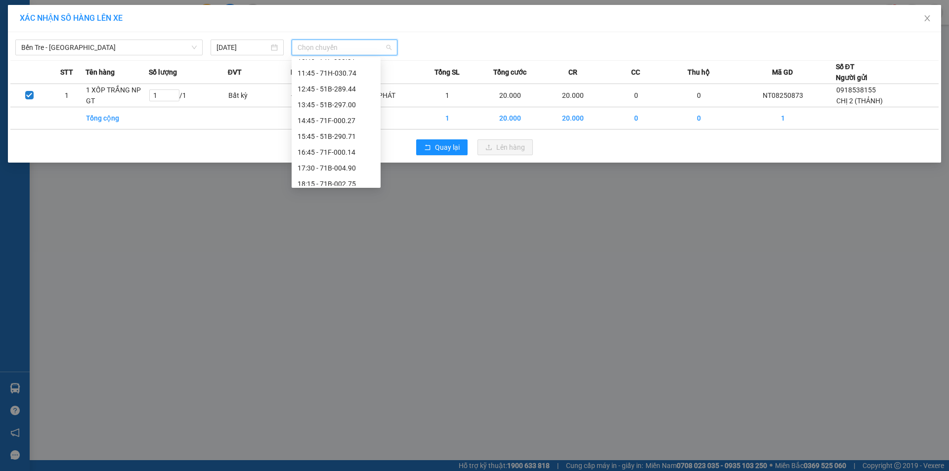
scroll to position [153, 0]
click at [356, 151] on div "16:45 - 71F-000.14" at bounding box center [336, 151] width 77 height 11
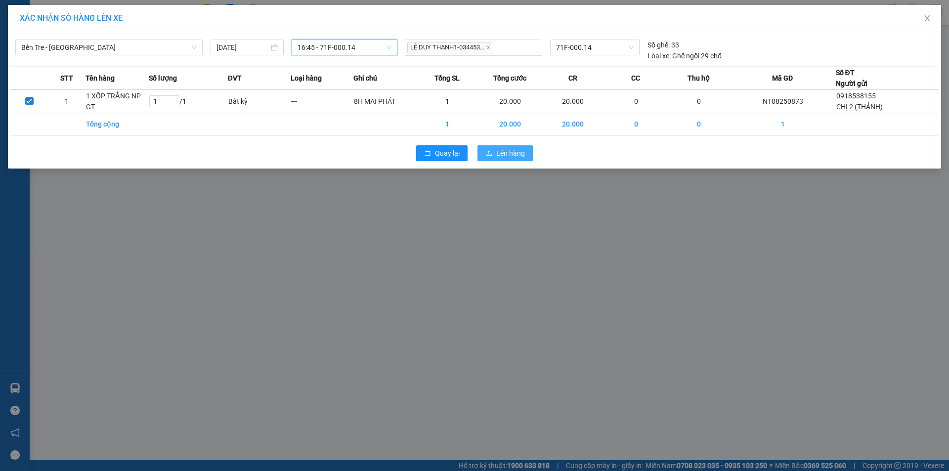
click at [510, 156] on span "Lên hàng" at bounding box center [510, 153] width 29 height 11
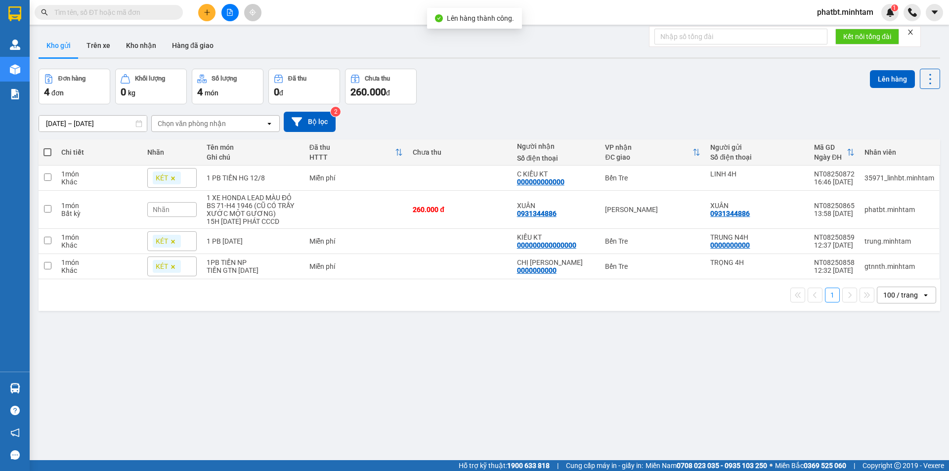
click at [238, 15] on button at bounding box center [229, 12] width 17 height 17
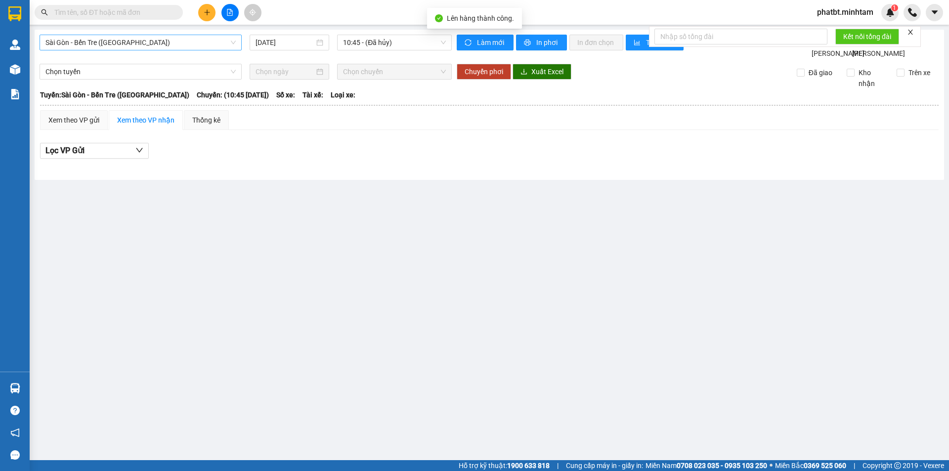
click at [158, 43] on span "Sài Gòn - Bến Tre (CN)" at bounding box center [140, 42] width 190 height 15
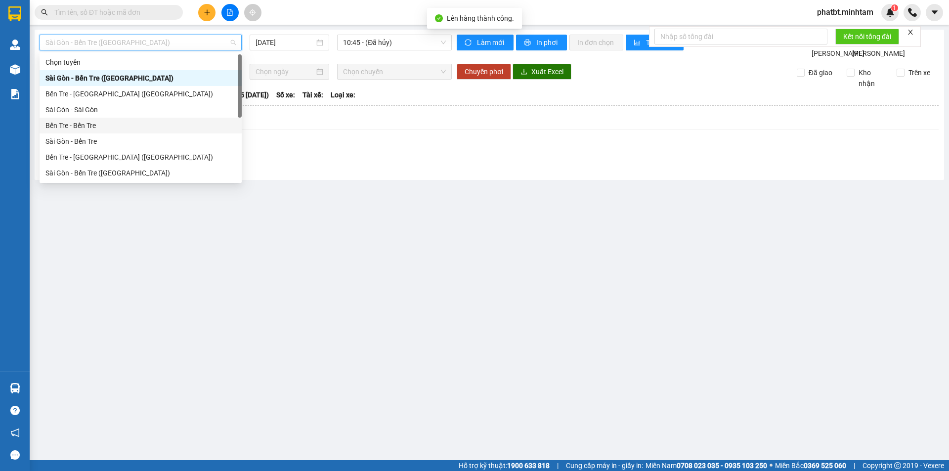
scroll to position [16, 0]
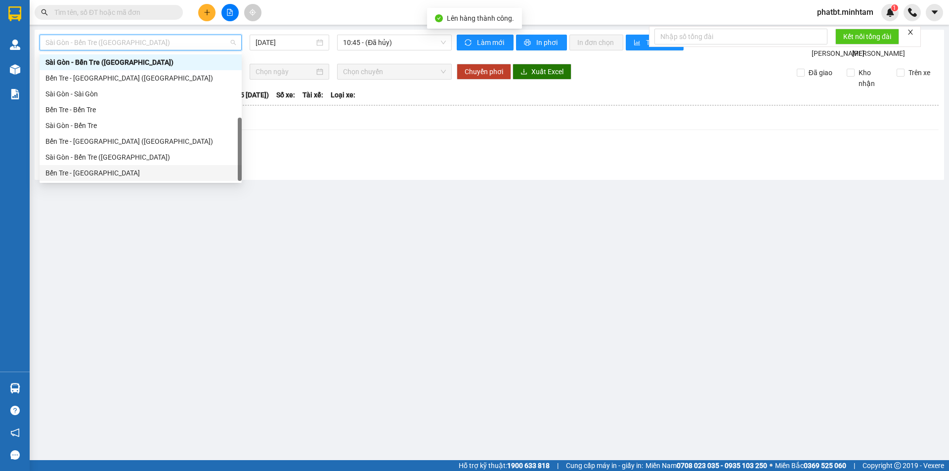
click at [92, 171] on div "Bến Tre - [GEOGRAPHIC_DATA]" at bounding box center [140, 173] width 190 height 11
type input "[DATE]"
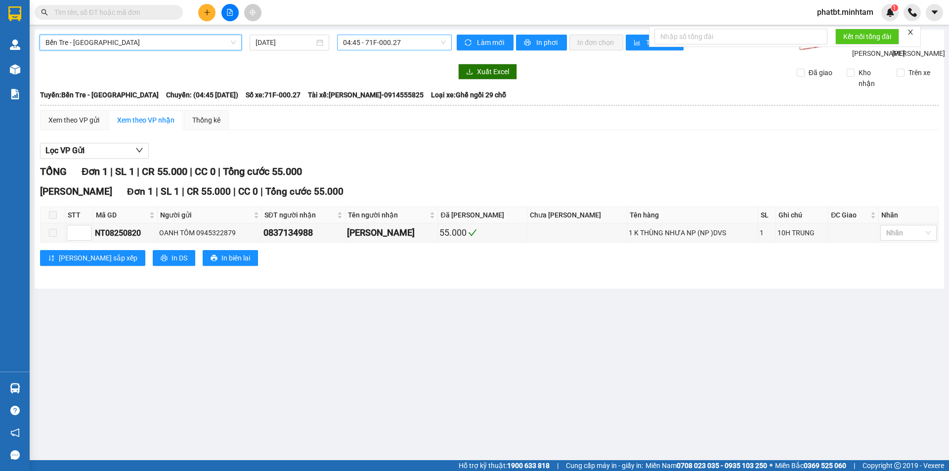
click at [362, 40] on span "04:45 - 71F-000.27" at bounding box center [394, 42] width 103 height 15
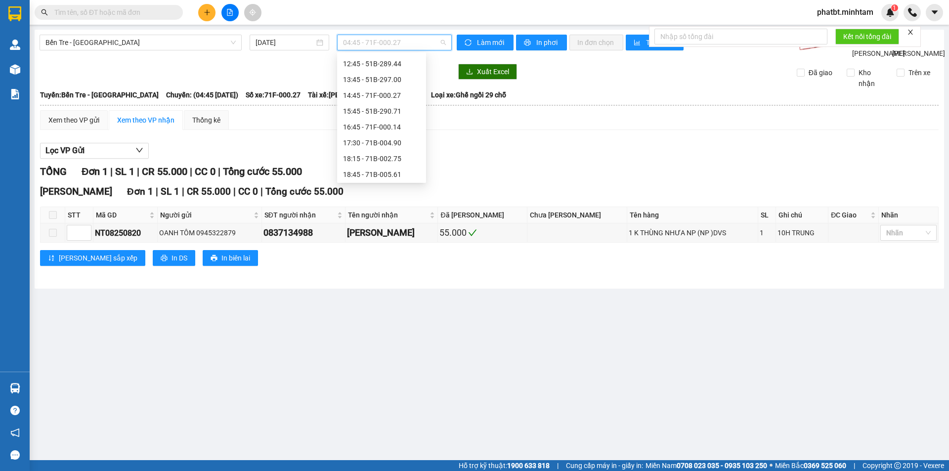
scroll to position [174, 0]
click at [397, 124] on div "16:45 - 71F-000.14" at bounding box center [381, 125] width 77 height 11
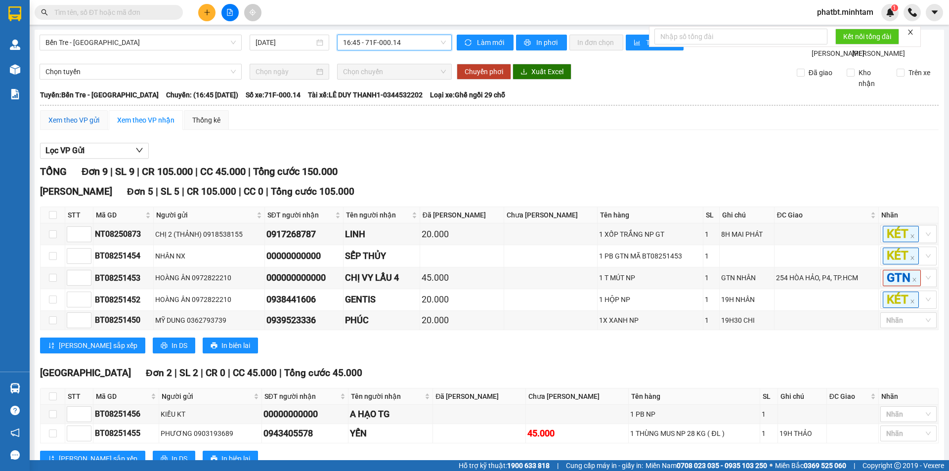
click at [54, 126] on div "Xem theo VP gửi" at bounding box center [73, 120] width 51 height 11
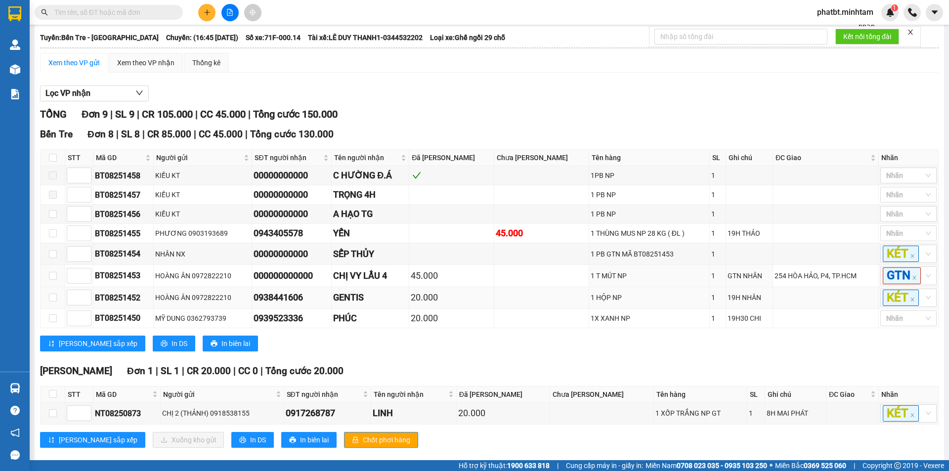
scroll to position [95, 0]
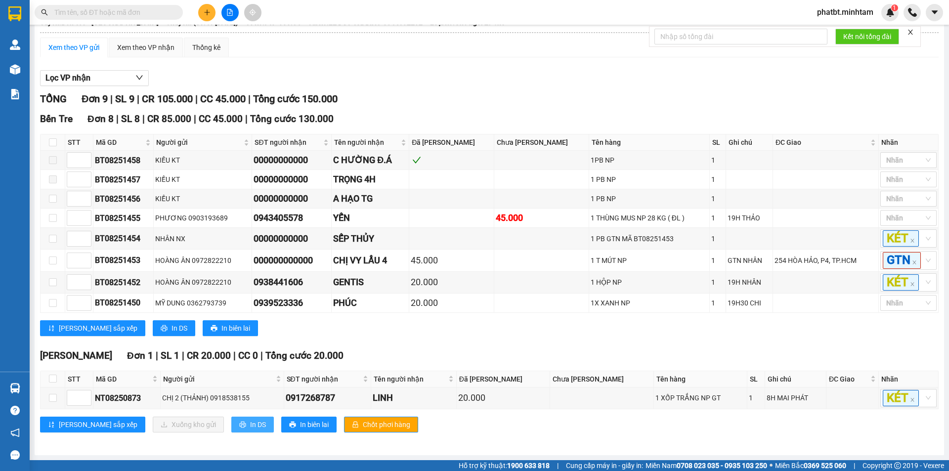
click at [250, 429] on span "In DS" at bounding box center [258, 424] width 16 height 11
click at [209, 12] on icon "plus" at bounding box center [207, 12] width 7 height 7
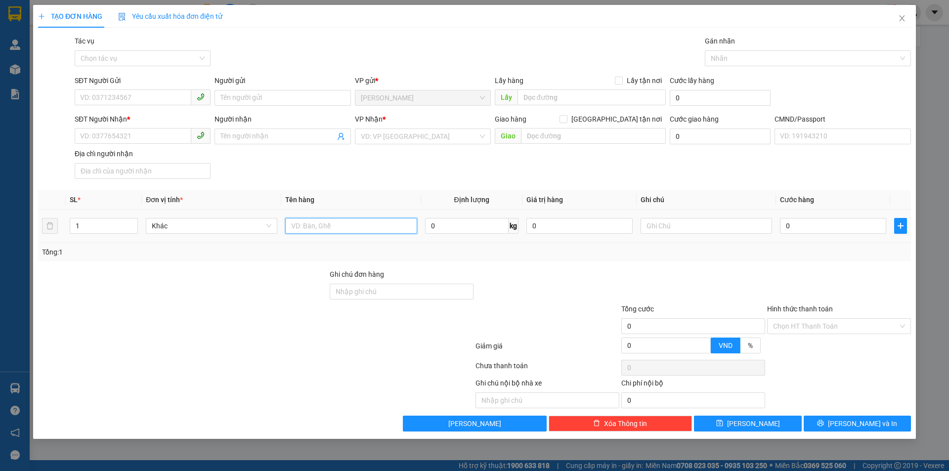
click at [331, 227] on input "text" at bounding box center [350, 226] width 131 height 16
click at [136, 90] on input "SĐT Người Gửi" at bounding box center [133, 97] width 117 height 16
click at [372, 232] on input "1 XỐP TRẮNG NP 8KG" at bounding box center [350, 226] width 131 height 16
type input "1 XỐP TRẮNG NP 8KG (ĐA)"
click at [164, 102] on input "SĐT Người Gửi" at bounding box center [133, 97] width 117 height 16
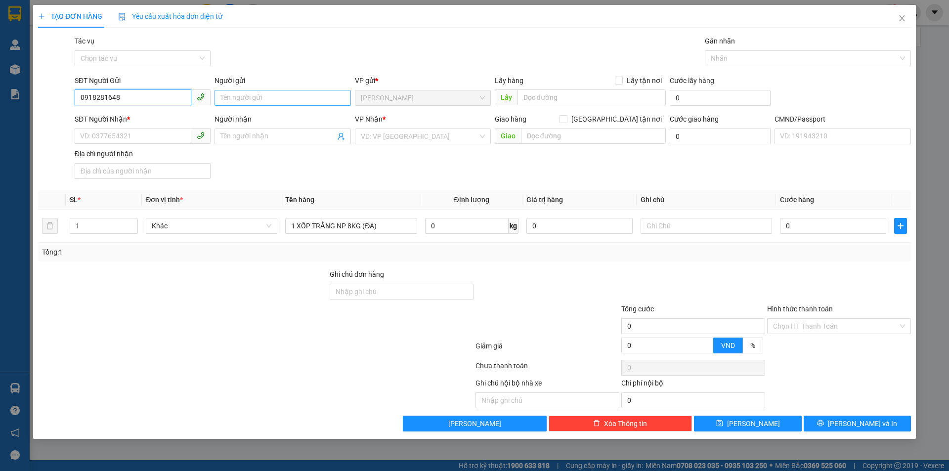
type input "0918281648"
click at [242, 95] on input "Người gửi" at bounding box center [283, 98] width 136 height 16
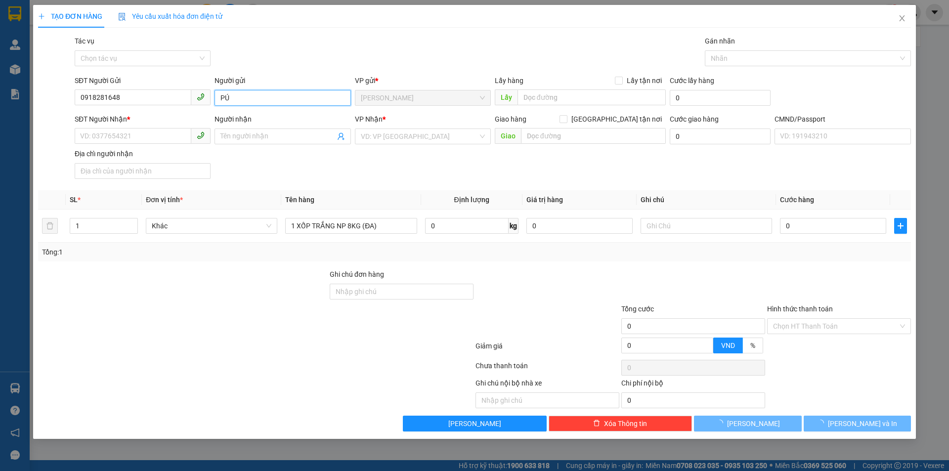
type input "P"
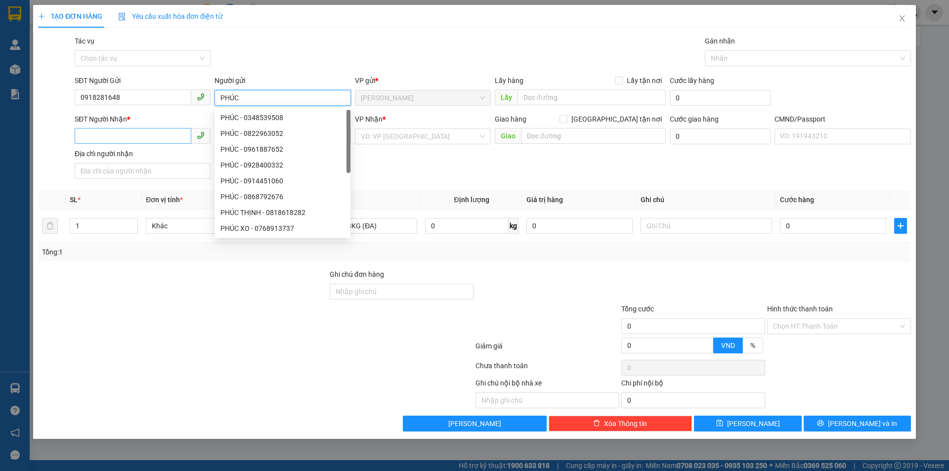
type input "PHÚC"
click at [176, 137] on input "SĐT Người Nhận *" at bounding box center [133, 136] width 117 height 16
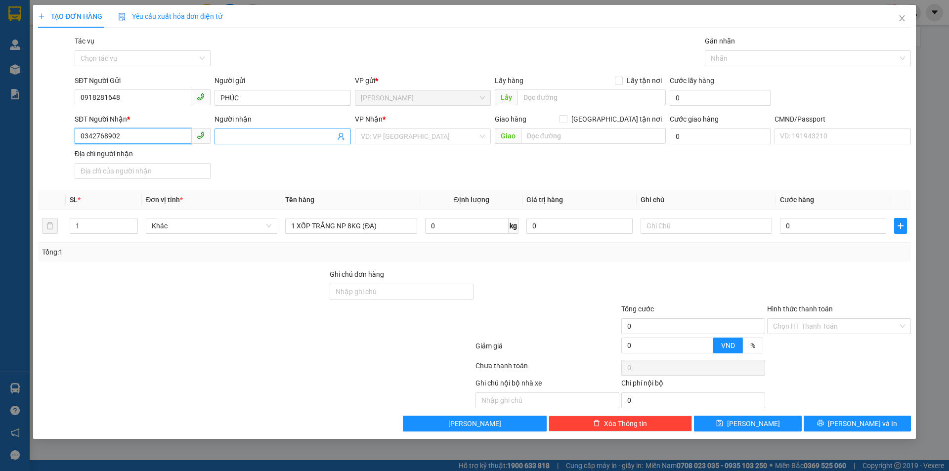
type input "0342768902"
click at [230, 133] on input "Người nhận" at bounding box center [277, 136] width 114 height 11
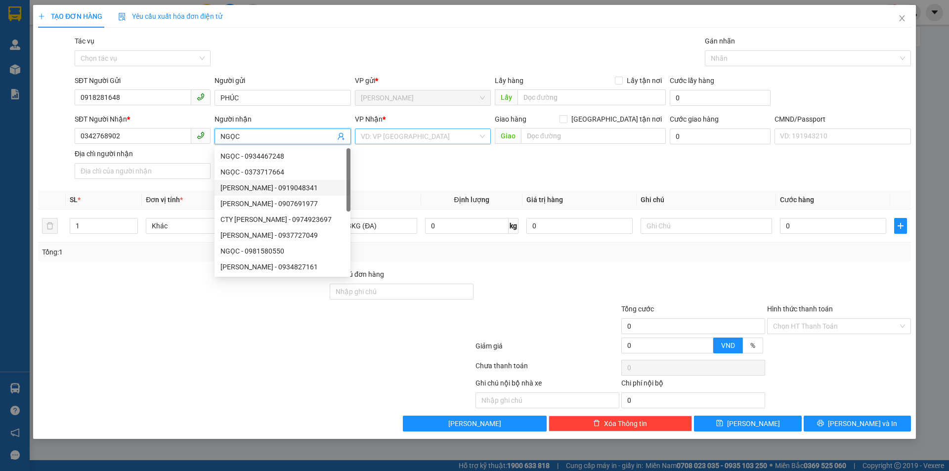
type input "NGỌC"
click at [429, 135] on input "search" at bounding box center [419, 136] width 117 height 15
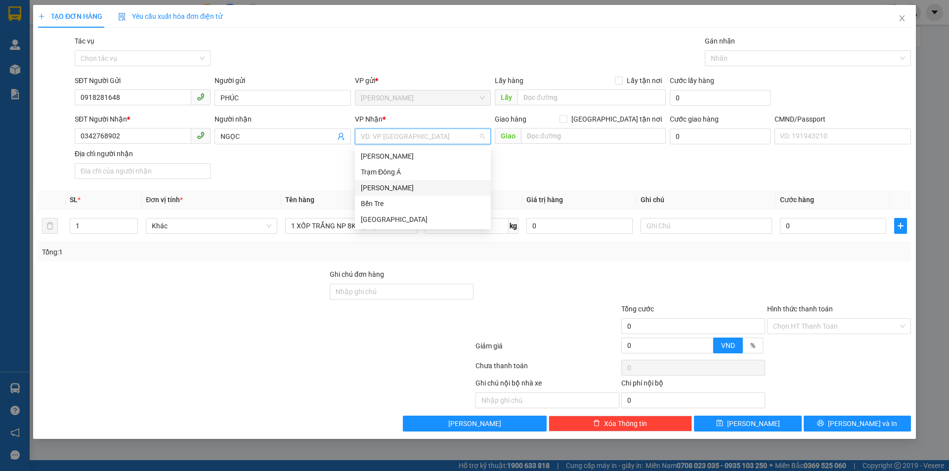
click at [380, 190] on div "[PERSON_NAME]" at bounding box center [423, 187] width 124 height 11
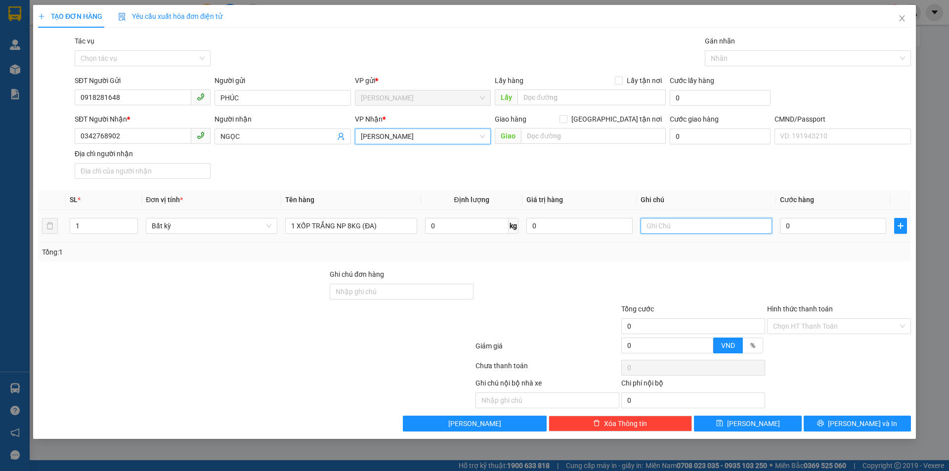
click at [699, 233] on input "text" at bounding box center [706, 226] width 131 height 16
type input "19H30 PHÁT"
click at [790, 228] on input "0" at bounding box center [833, 226] width 106 height 16
click at [802, 231] on input "0" at bounding box center [833, 226] width 106 height 16
type input "02"
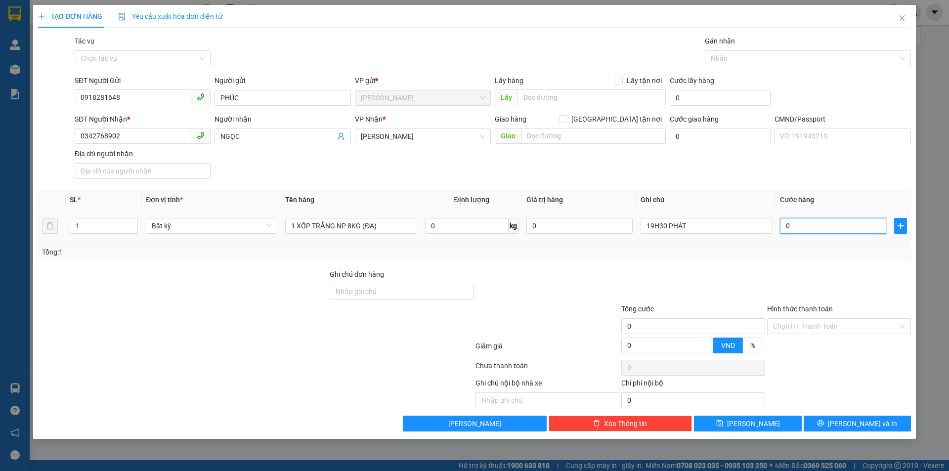
type input "2"
type input "025"
type input "25"
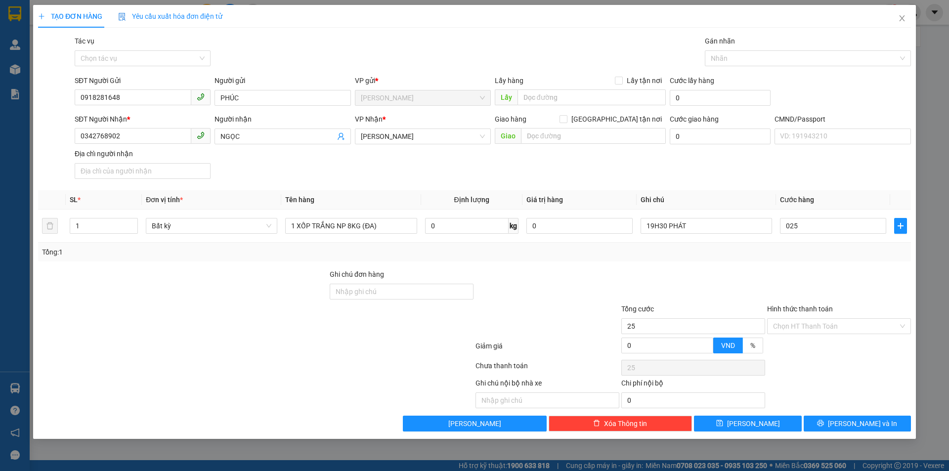
type input "25.000"
click at [771, 173] on div "SĐT Người Nhận * 0342768902 Người nhận NGỌC VP Nhận * Hồ Chí Minh Giao hàng Gia…" at bounding box center [493, 148] width 840 height 69
click at [803, 325] on input "Hình thức thanh toán" at bounding box center [835, 326] width 125 height 15
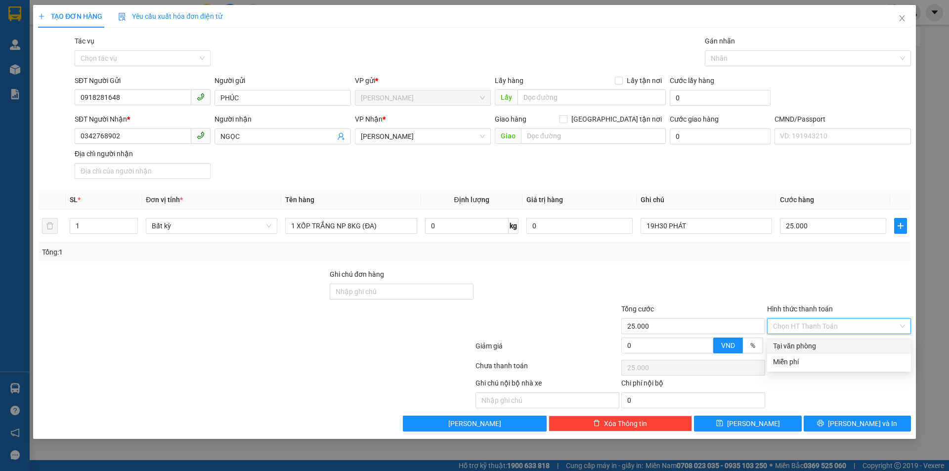
click at [801, 341] on div "Tại văn phòng" at bounding box center [839, 346] width 132 height 11
type input "0"
click at [794, 287] on div at bounding box center [839, 286] width 146 height 35
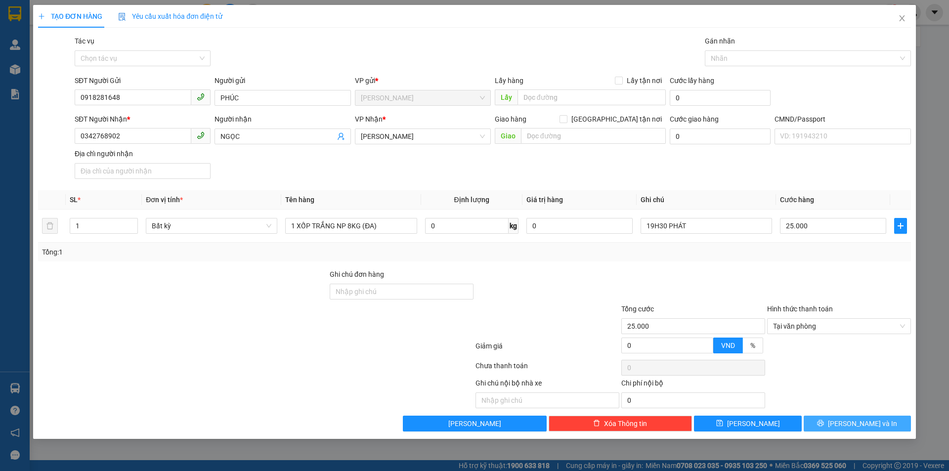
click at [837, 421] on button "[PERSON_NAME] và In" at bounding box center [857, 424] width 107 height 16
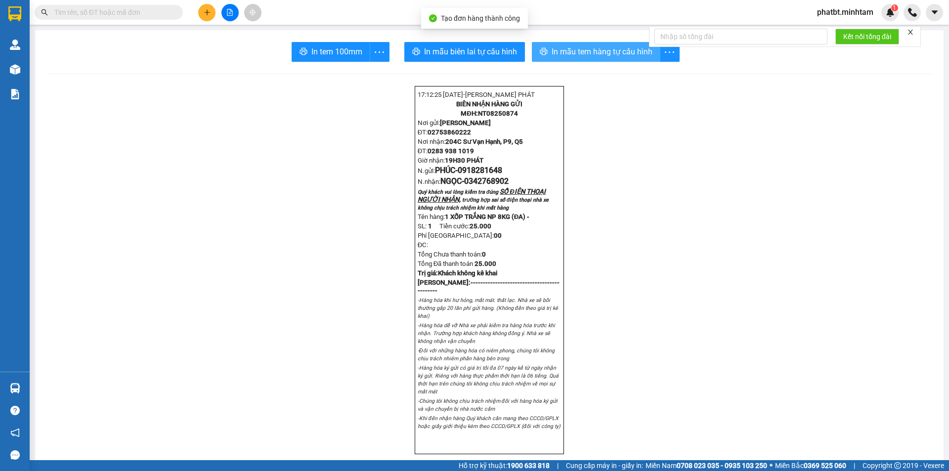
click at [588, 54] on span "In mẫu tem hàng tự cấu hình" at bounding box center [602, 51] width 101 height 12
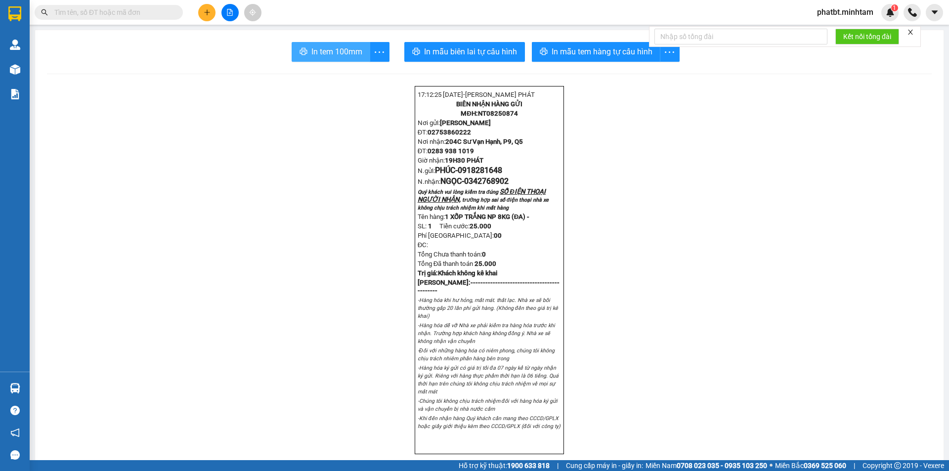
click at [330, 55] on span "In tem 100mm" at bounding box center [336, 51] width 51 height 12
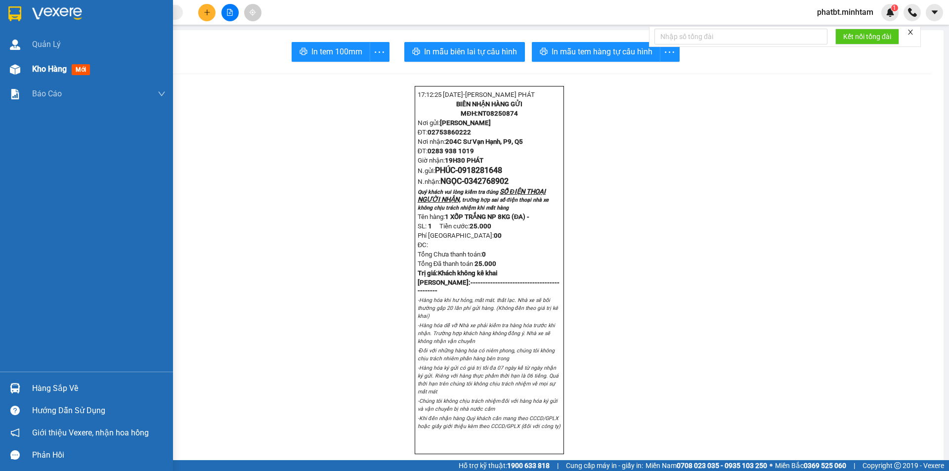
click at [38, 68] on span "Kho hàng" at bounding box center [49, 68] width 35 height 9
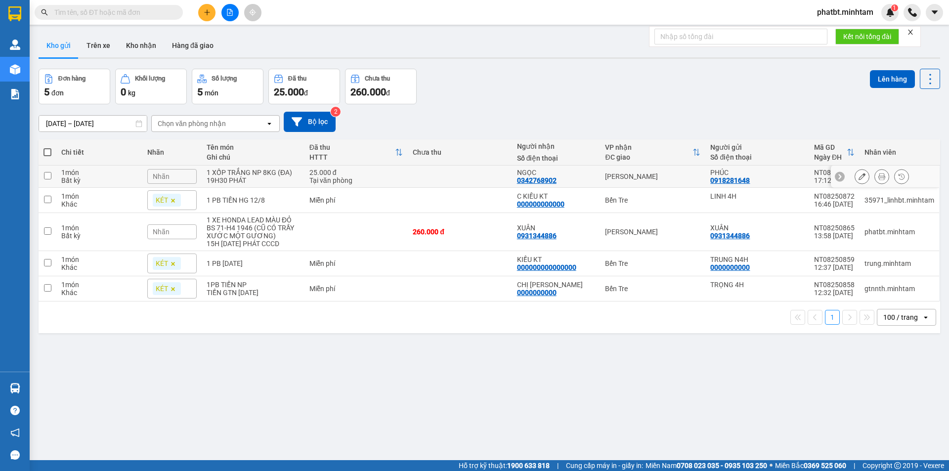
click at [330, 167] on td "25.000 đ Tại văn phòng" at bounding box center [356, 177] width 104 height 22
checkbox input "true"
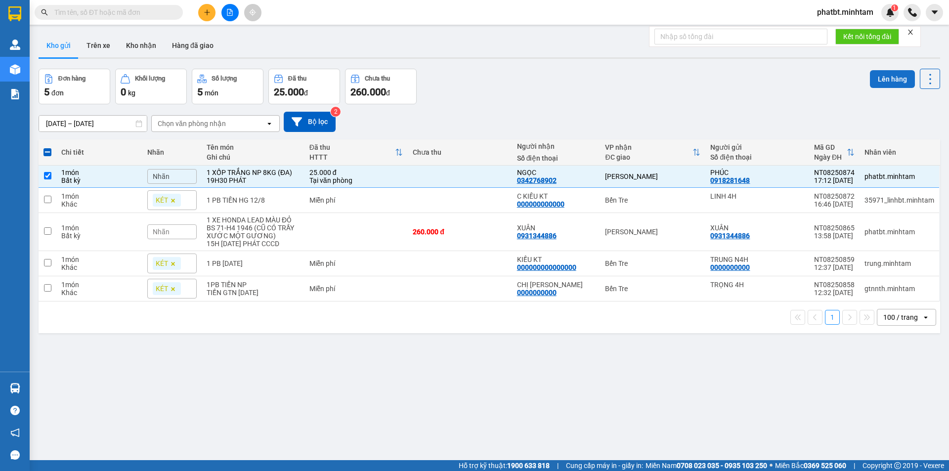
click at [879, 76] on button "Lên hàng" at bounding box center [892, 79] width 45 height 18
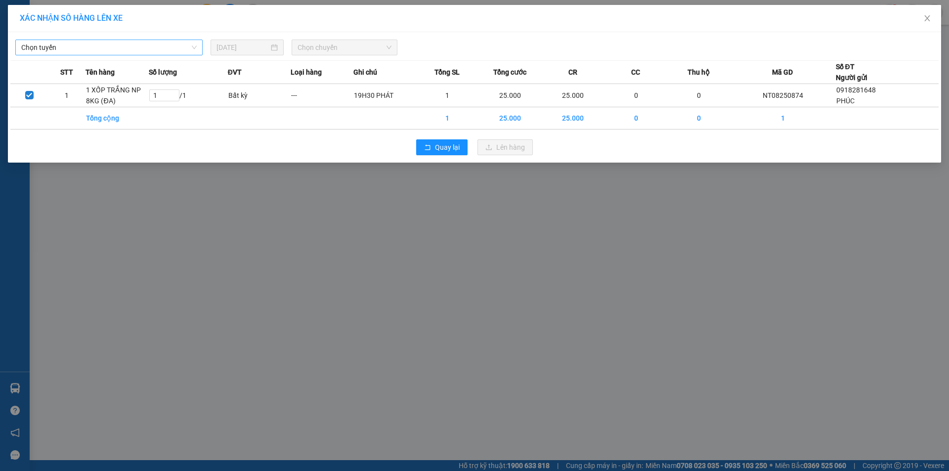
click at [151, 49] on span "Chọn tuyến" at bounding box center [108, 47] width 175 height 15
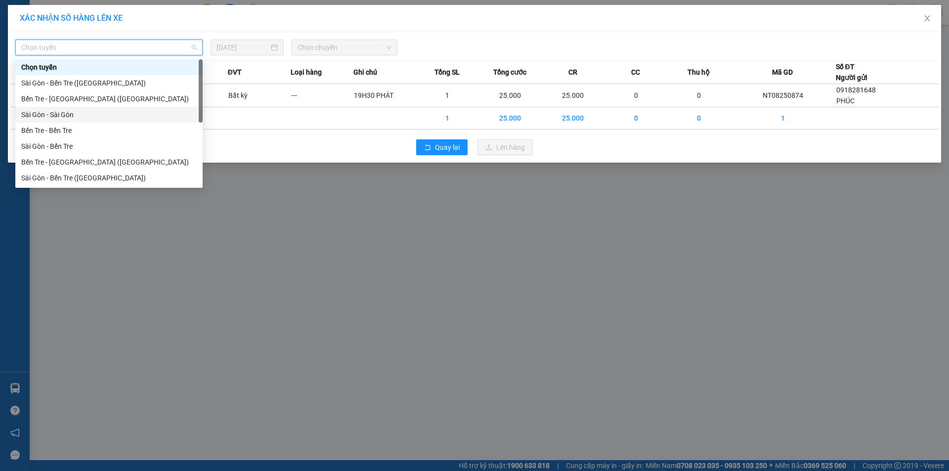
scroll to position [16, 0]
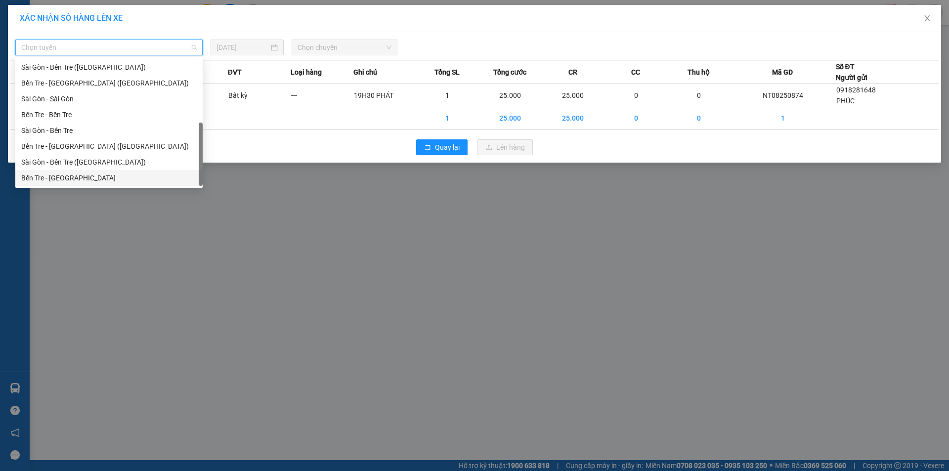
click at [79, 173] on div "Bến Tre - [GEOGRAPHIC_DATA]" at bounding box center [108, 177] width 175 height 11
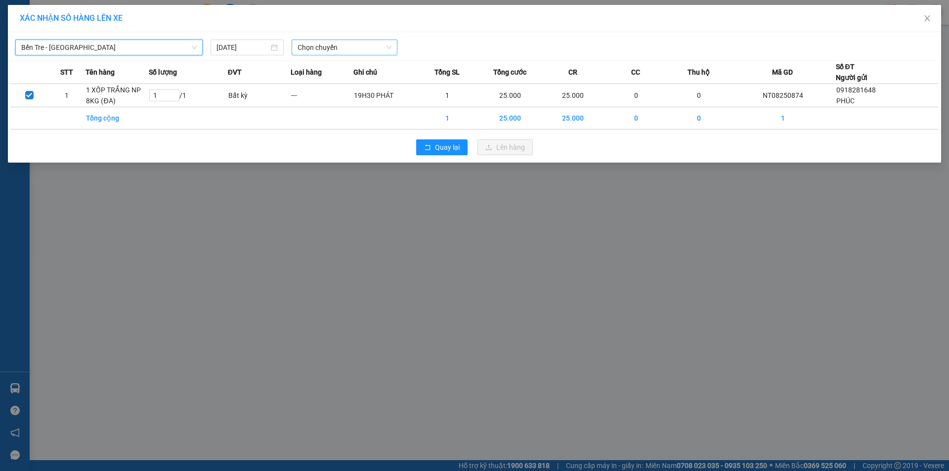
click at [315, 49] on span "Chọn chuyến" at bounding box center [345, 47] width 94 height 15
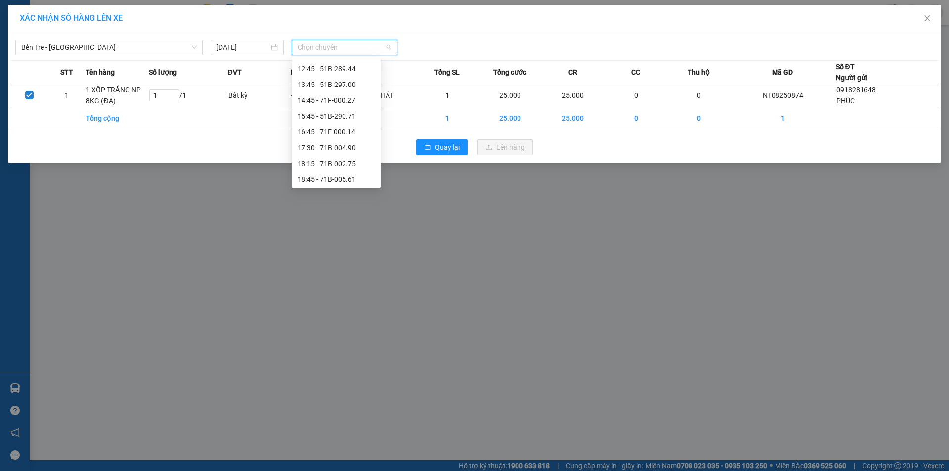
scroll to position [174, 0]
click at [348, 130] on div "16:45 - 71F-000.14" at bounding box center [336, 130] width 77 height 11
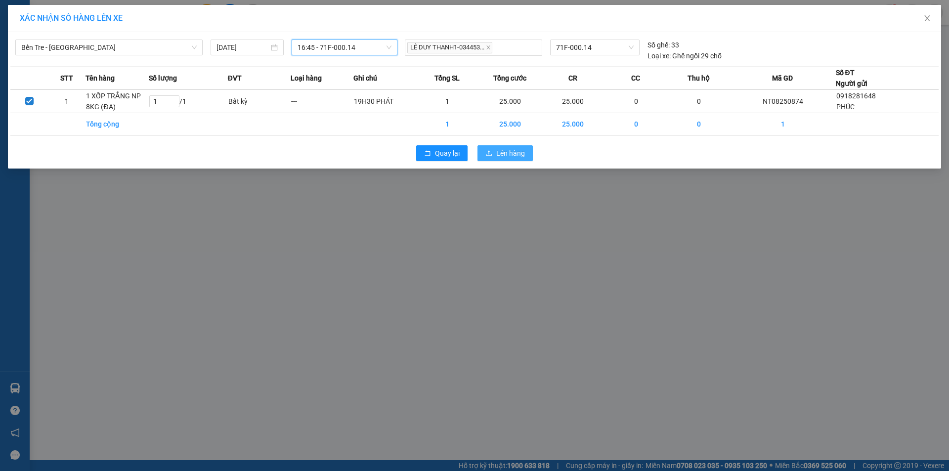
click at [495, 158] on button "Lên hàng" at bounding box center [504, 153] width 55 height 16
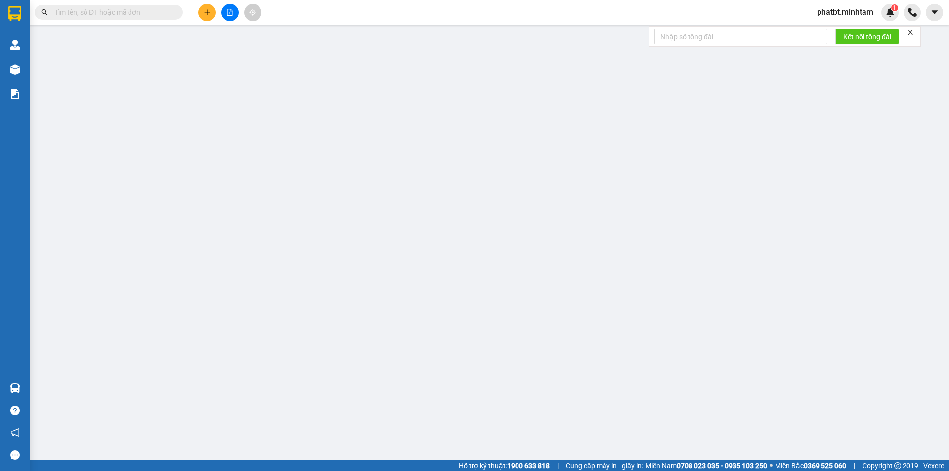
click at [206, 15] on icon "plus" at bounding box center [207, 12] width 7 height 7
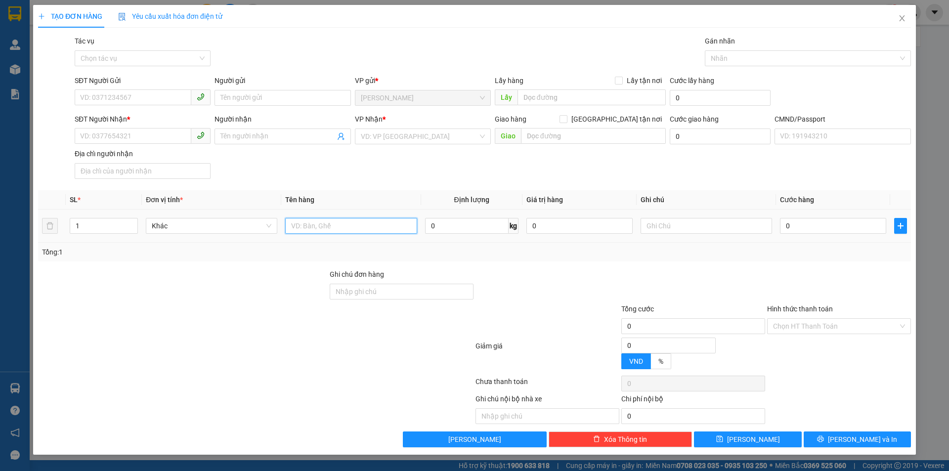
click at [305, 226] on input "text" at bounding box center [350, 226] width 131 height 16
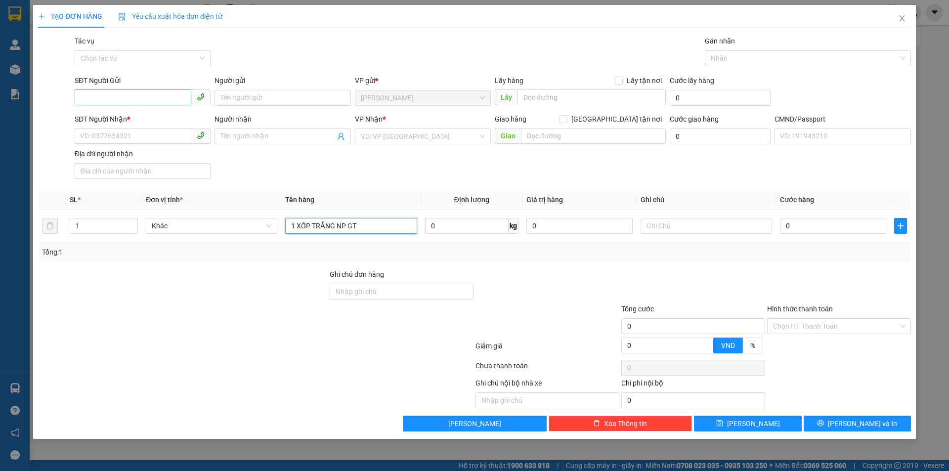
type input "1 XỐP TRẮNG NP GT"
click at [157, 97] on input "SĐT Người Gửi" at bounding box center [133, 97] width 117 height 16
type input "0918538155"
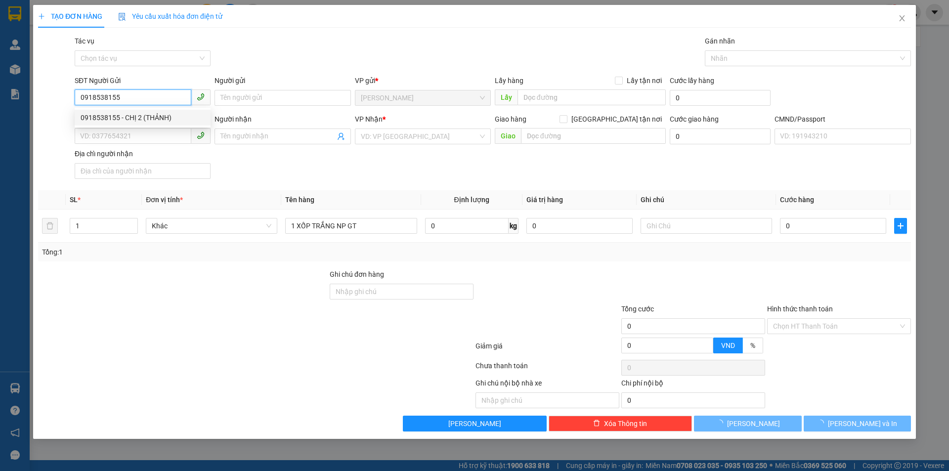
click at [158, 121] on div "0918538155 - CHỊ 2 (THẢNH)" at bounding box center [143, 117] width 124 height 11
type input "CHỊ 2 (THẢNH)"
type input "0917268787"
type input "LINH"
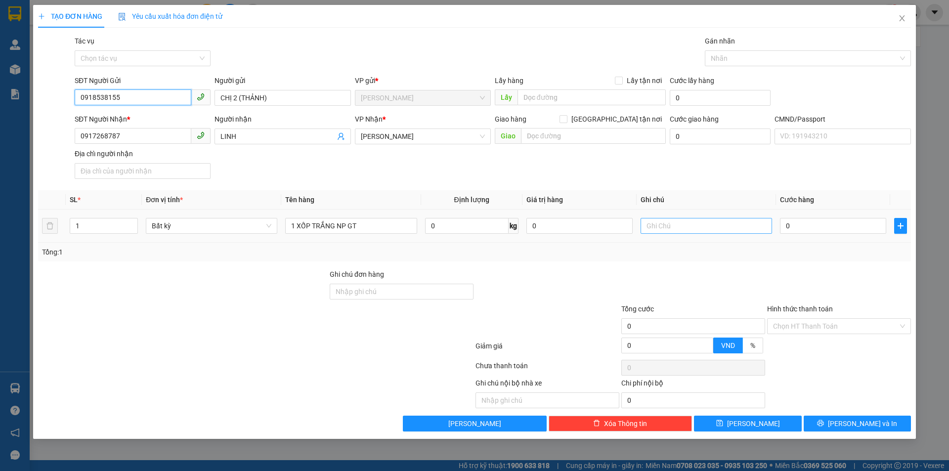
type input "0918538155"
click at [704, 227] on input "text" at bounding box center [706, 226] width 131 height 16
type input "8H MAI PHÁT"
click at [807, 233] on input "0" at bounding box center [833, 226] width 106 height 16
type input "2"
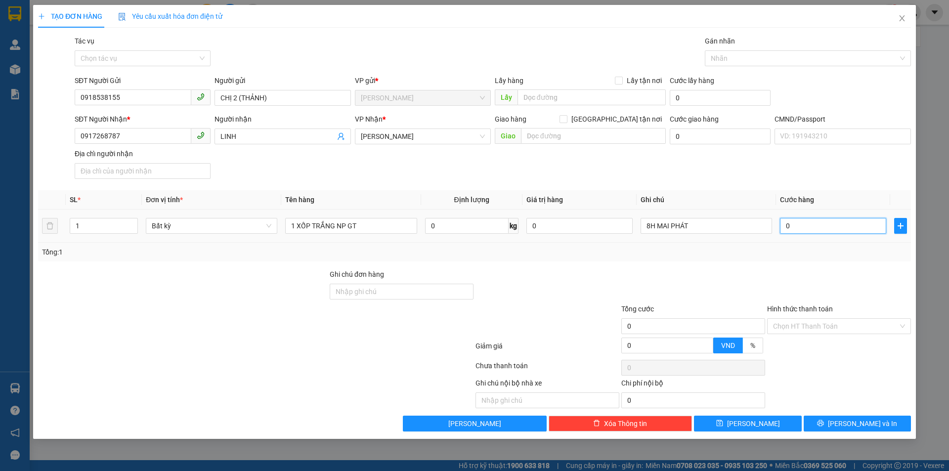
type input "2"
type input "20"
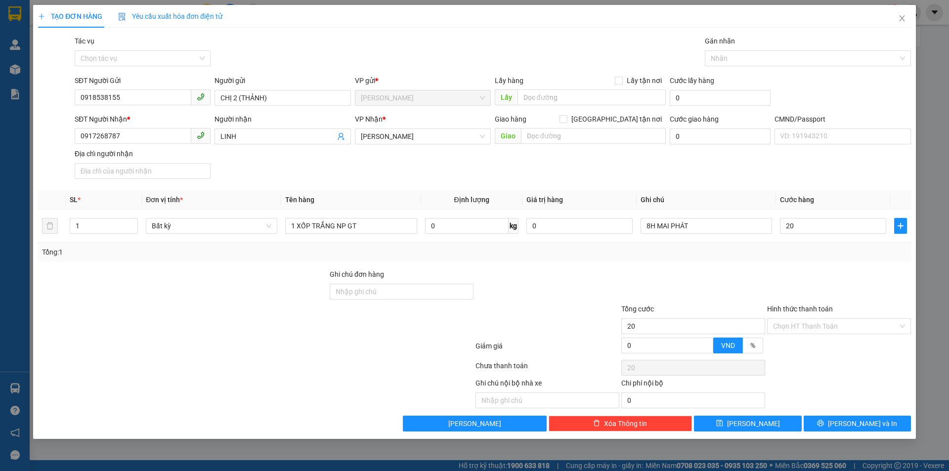
type input "20.000"
click at [753, 175] on div "SĐT Người Nhận * 0917268787 Người nhận LINH VP Nhận * [PERSON_NAME] hàng Giao t…" at bounding box center [493, 148] width 840 height 69
click at [783, 324] on input "Hình thức thanh toán" at bounding box center [835, 326] width 125 height 15
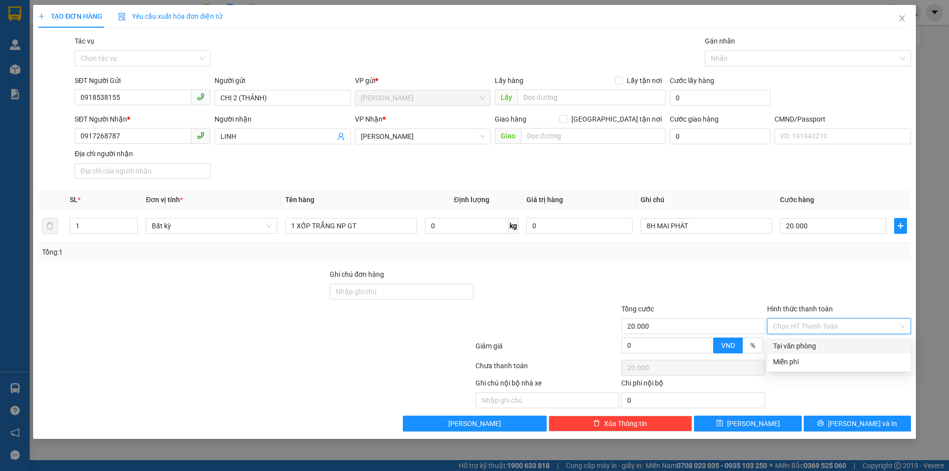
click at [788, 346] on div "Tại văn phòng" at bounding box center [839, 346] width 132 height 11
type input "0"
click at [775, 290] on div at bounding box center [839, 286] width 146 height 35
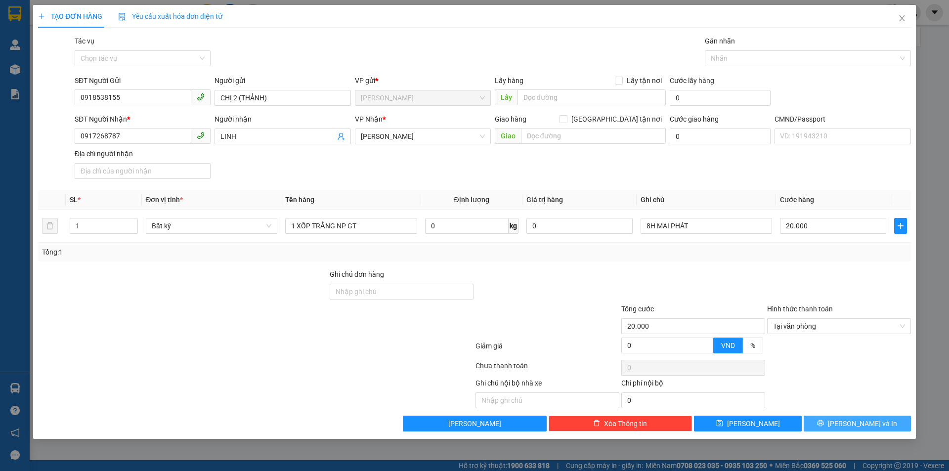
click at [829, 428] on button "[PERSON_NAME] và In" at bounding box center [857, 424] width 107 height 16
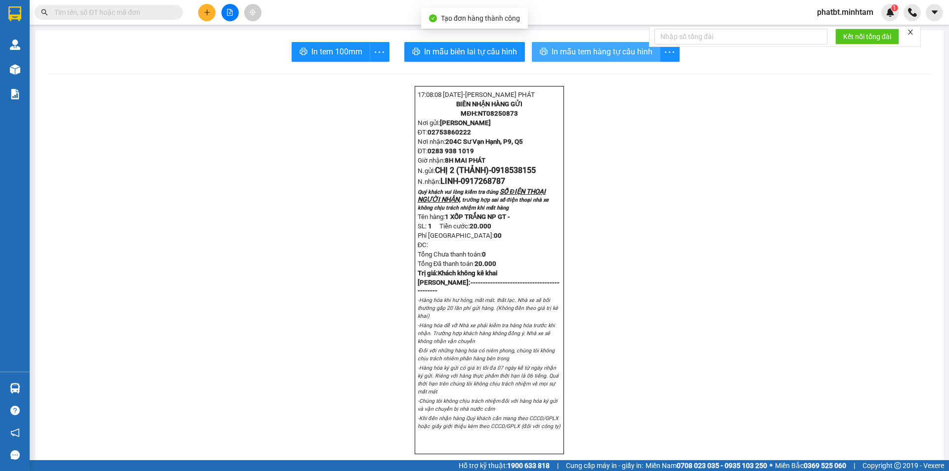
click at [555, 57] on span "In mẫu tem hàng tự cấu hình" at bounding box center [602, 51] width 101 height 12
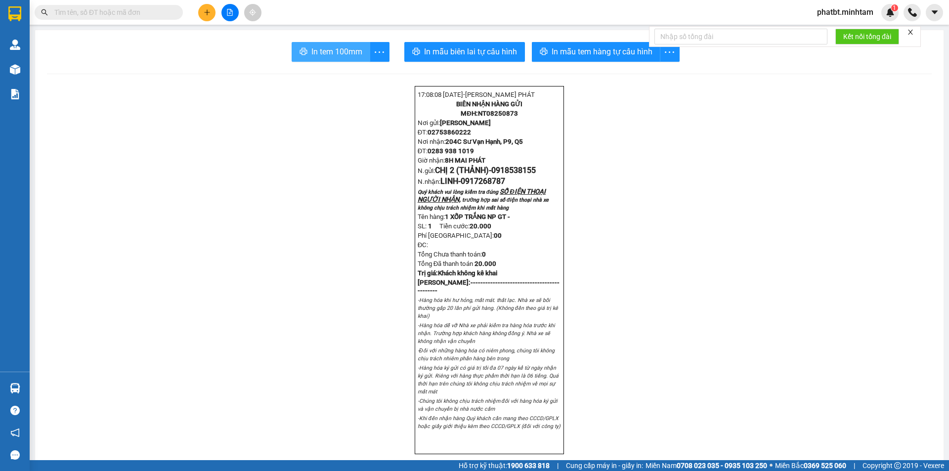
click at [354, 47] on span "In tem 100mm" at bounding box center [336, 51] width 51 height 12
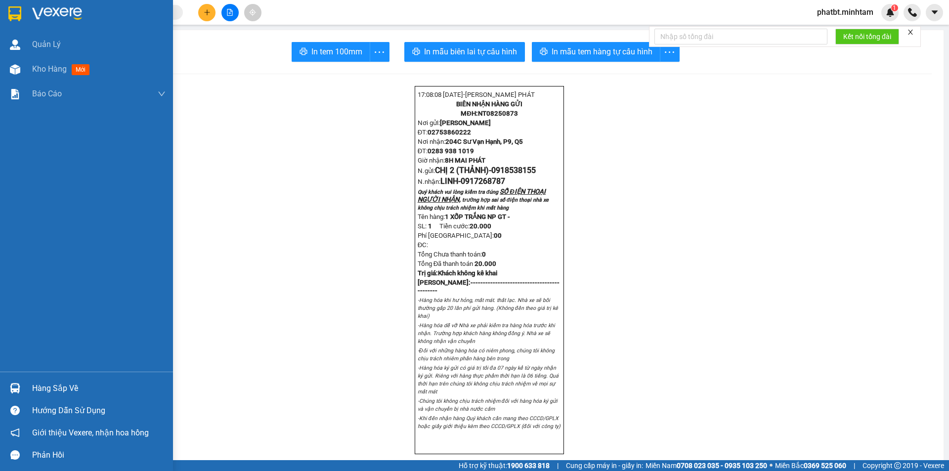
click at [52, 394] on div "Hàng sắp về" at bounding box center [98, 388] width 133 height 15
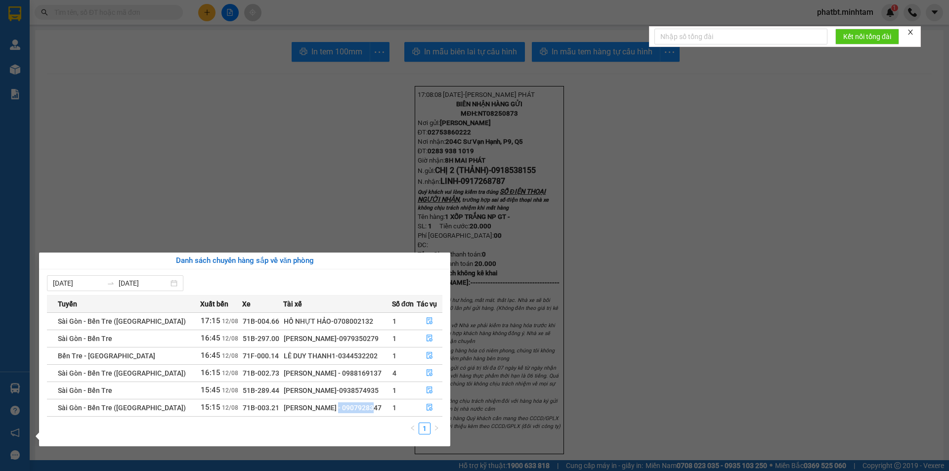
drag, startPoint x: 277, startPoint y: 408, endPoint x: 333, endPoint y: 408, distance: 56.3
click at [333, 408] on div "[PERSON_NAME] - 0907928347" at bounding box center [337, 407] width 107 height 11
copy div "0907928347"
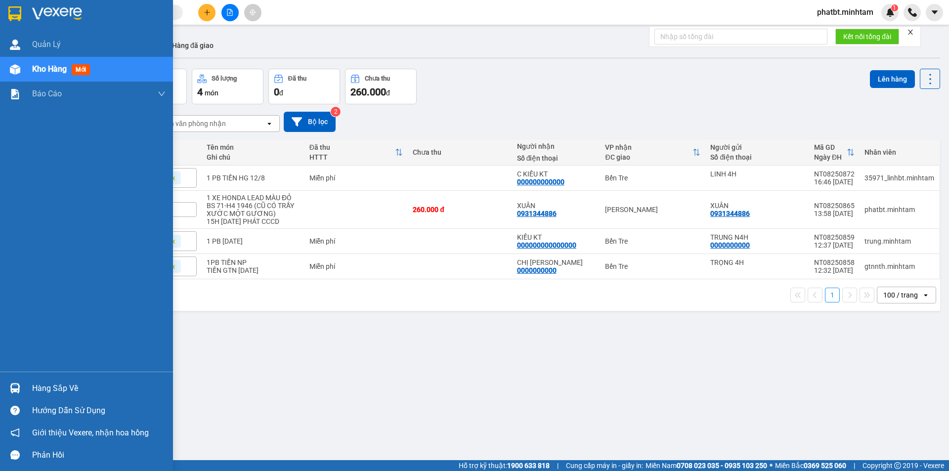
click at [48, 379] on div "Hàng sắp về" at bounding box center [86, 388] width 173 height 22
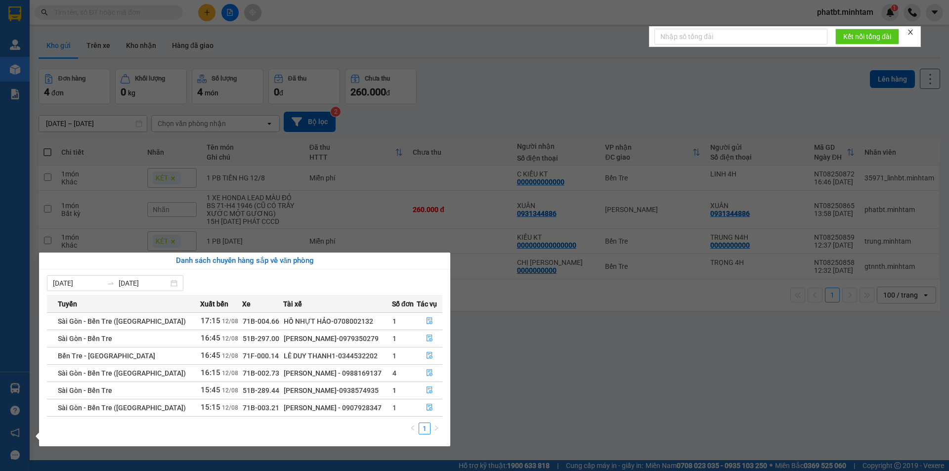
click at [593, 366] on section "Kết quả tìm kiếm ( 0 ) Bộ lọc No Data phatbt.minhtam 1 Quản [PERSON_NAME] hàng …" at bounding box center [474, 235] width 949 height 471
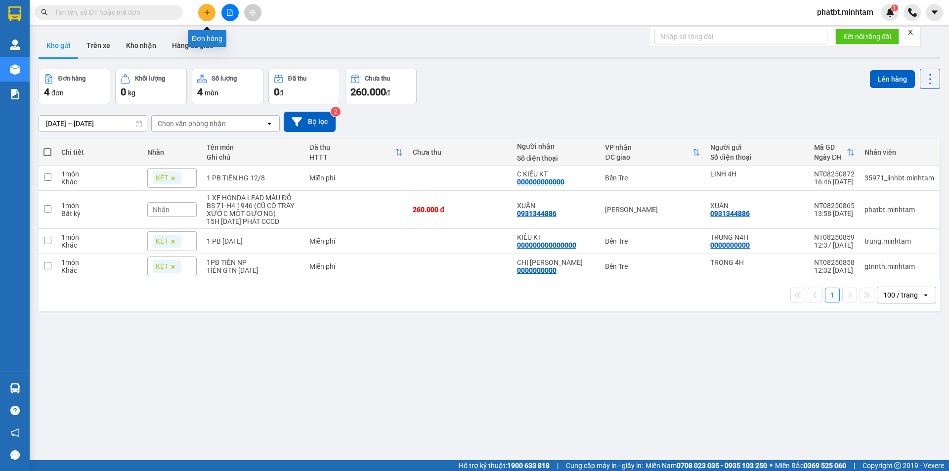
click at [209, 10] on icon "plus" at bounding box center [207, 12] width 7 height 7
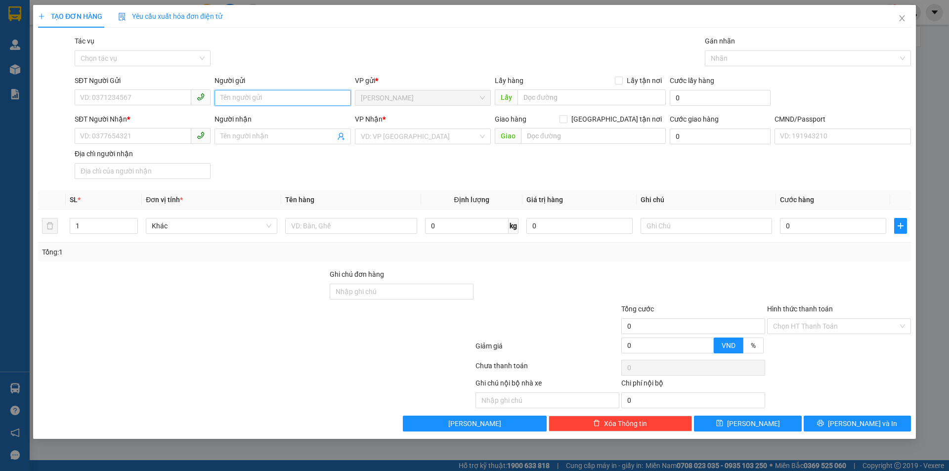
click at [282, 99] on input "Người gửi" at bounding box center [283, 98] width 136 height 16
click at [900, 16] on icon "close" at bounding box center [901, 18] width 5 height 6
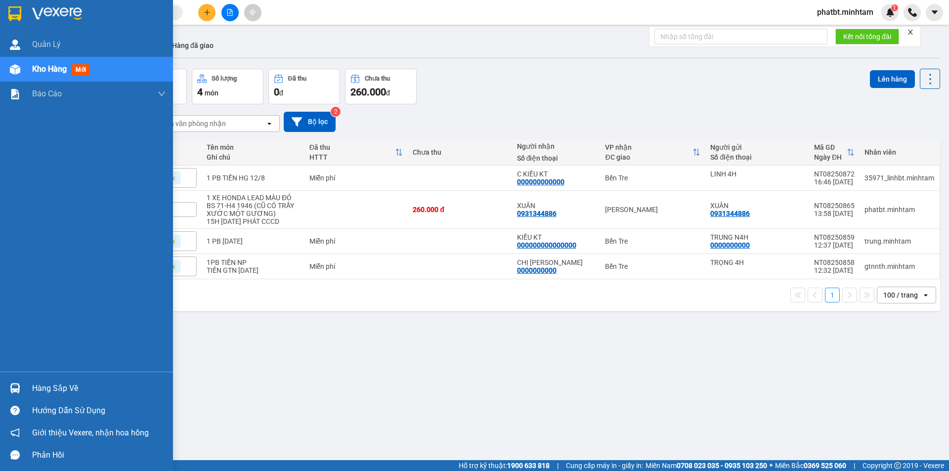
click at [75, 389] on div "Hàng sắp về" at bounding box center [98, 388] width 133 height 15
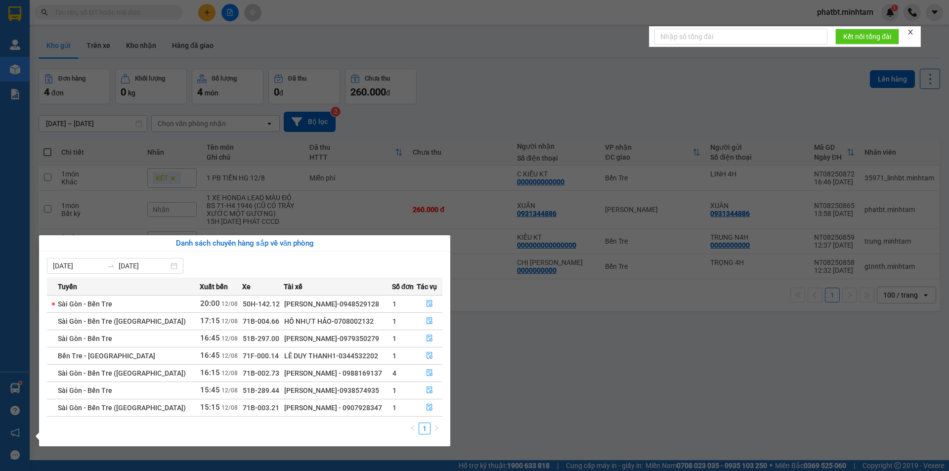
click at [487, 92] on section "Kết quả tìm kiếm ( 0 ) Bộ lọc No Data phatbt.minhtam 1 Quản [PERSON_NAME] hàng …" at bounding box center [474, 235] width 949 height 471
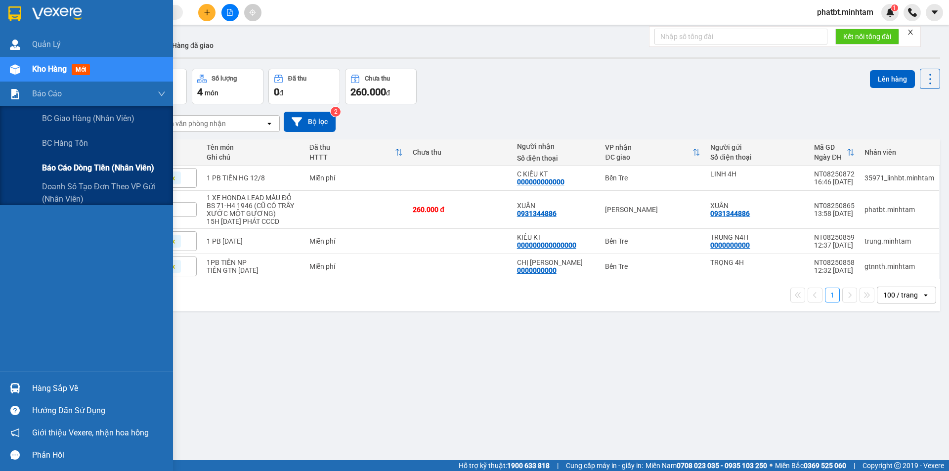
click at [79, 166] on span "Báo cáo dòng tiền (nhân viên)" at bounding box center [98, 168] width 112 height 12
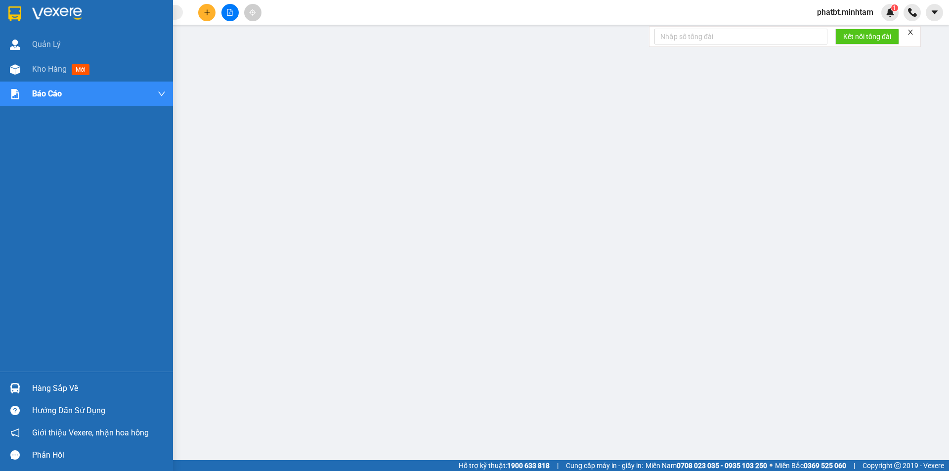
drag, startPoint x: 67, startPoint y: 388, endPoint x: 69, endPoint y: 380, distance: 8.5
click at [68, 388] on div "Hàng sắp về" at bounding box center [98, 388] width 133 height 15
click at [25, 71] on div "Kho hàng mới" at bounding box center [86, 69] width 173 height 25
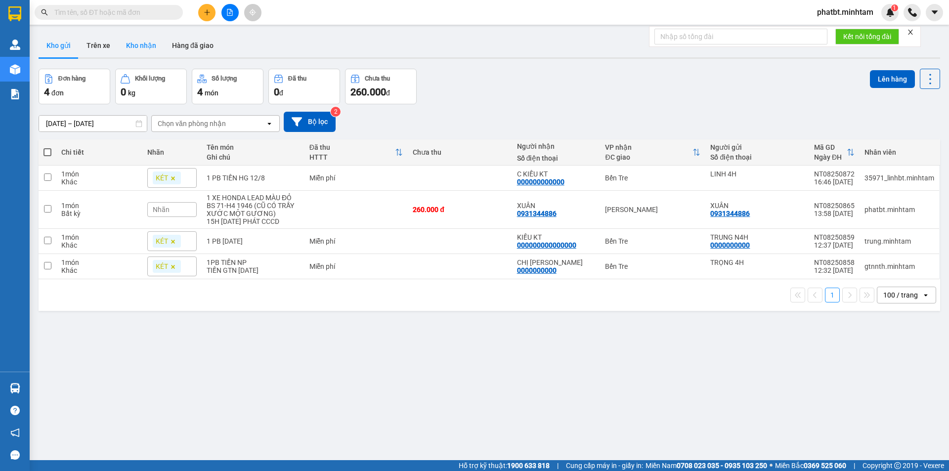
click at [150, 50] on button "Kho nhận" at bounding box center [141, 46] width 46 height 24
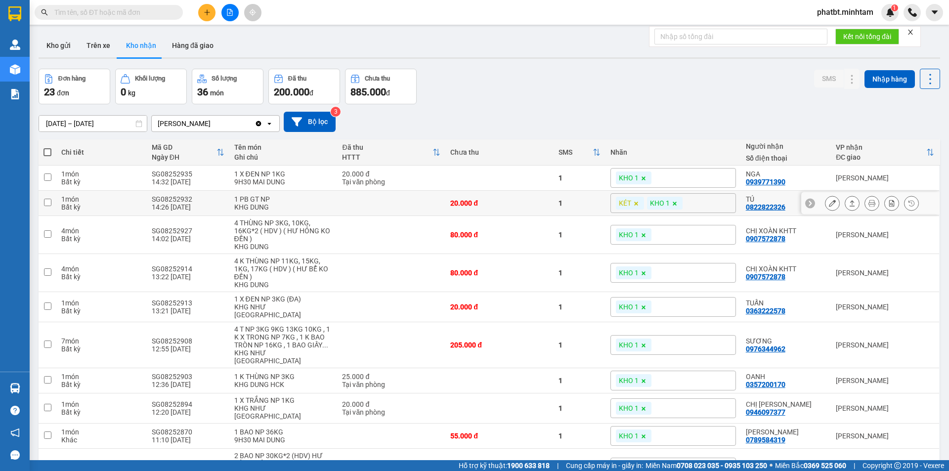
click at [829, 201] on icon at bounding box center [832, 203] width 7 height 7
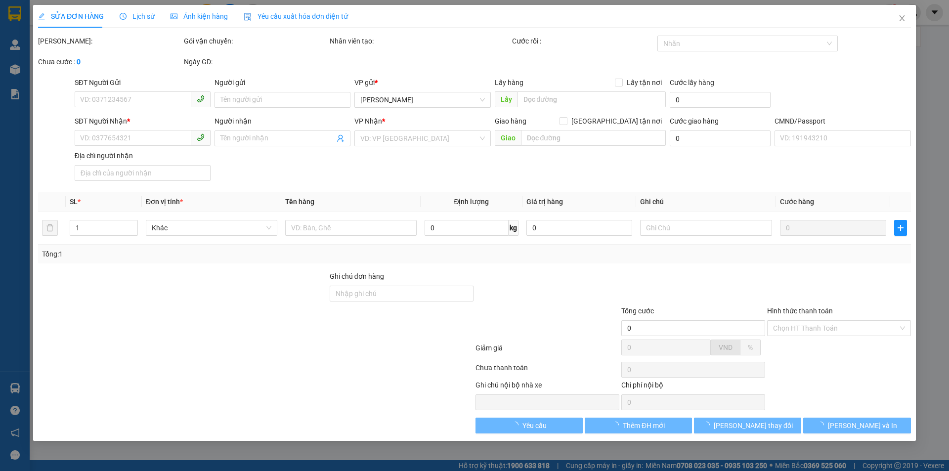
type input "0906601156"
type input "ANH ĐEN X.O"
type input "0822822326"
type input "TÚ"
type input "20.000"
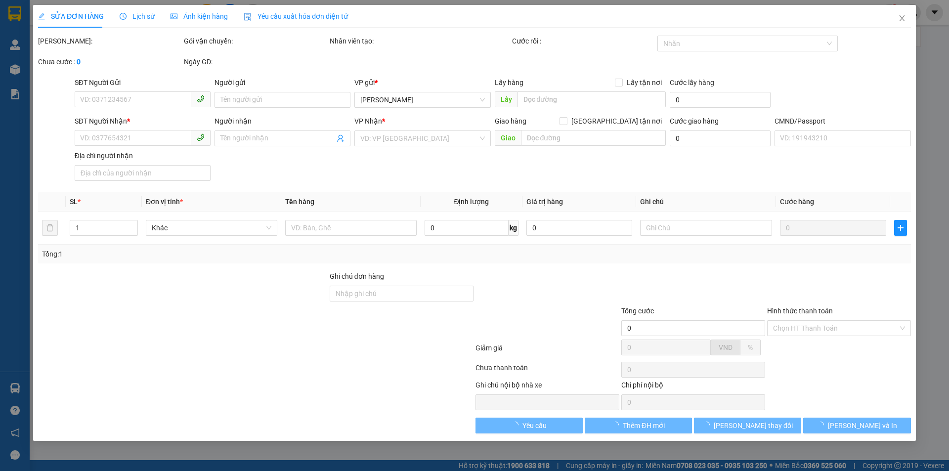
type input "20.000"
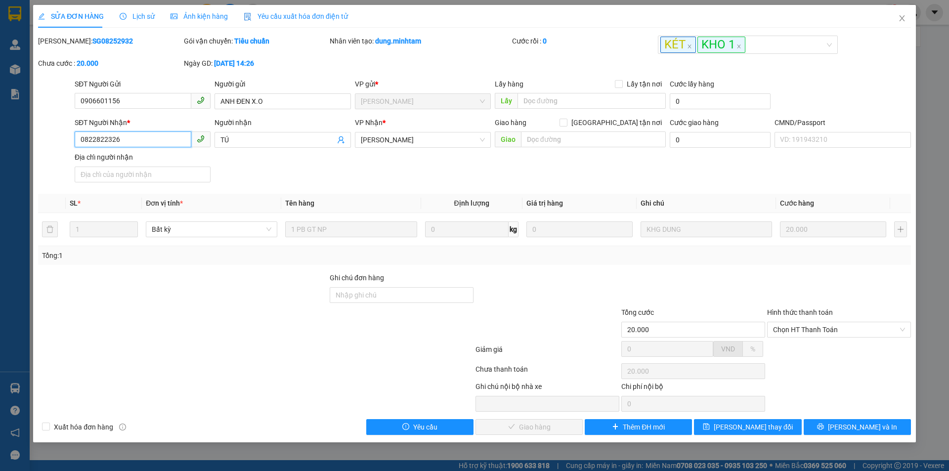
click at [164, 136] on input "0822822326" at bounding box center [133, 139] width 117 height 16
click at [403, 294] on input "Ghi chú đơn hàng" at bounding box center [402, 295] width 144 height 16
type input "KNM"
click at [765, 432] on span "[PERSON_NAME] thay đổi" at bounding box center [753, 427] width 79 height 11
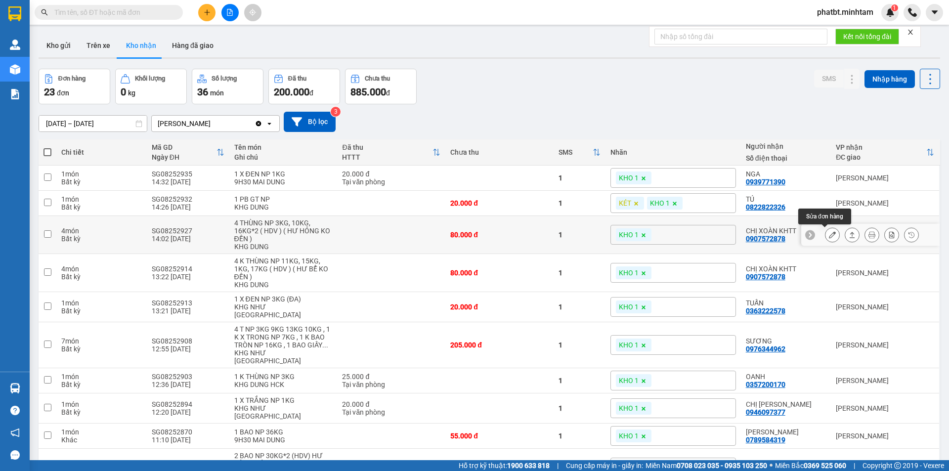
click at [829, 233] on icon at bounding box center [832, 234] width 7 height 7
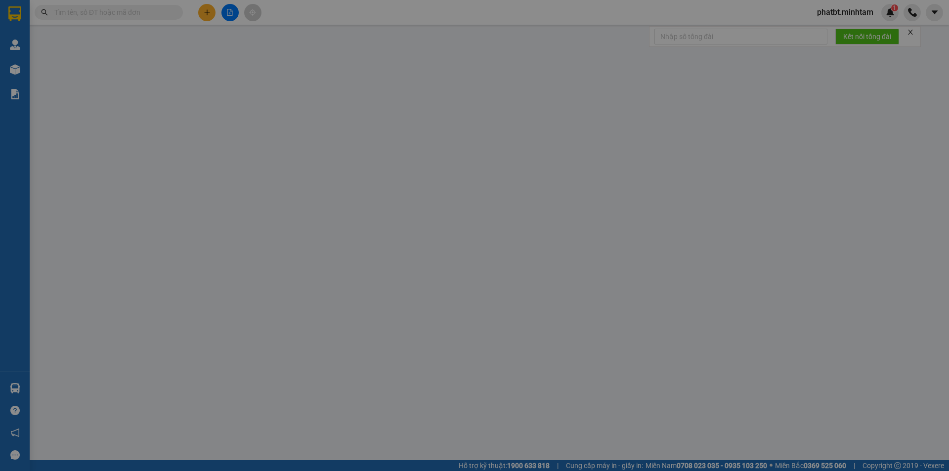
type input "0917385758"
type input "[PERSON_NAME]"
type input "0907572878"
type input "CHỊ XOÀN KHTT"
type input "80.000"
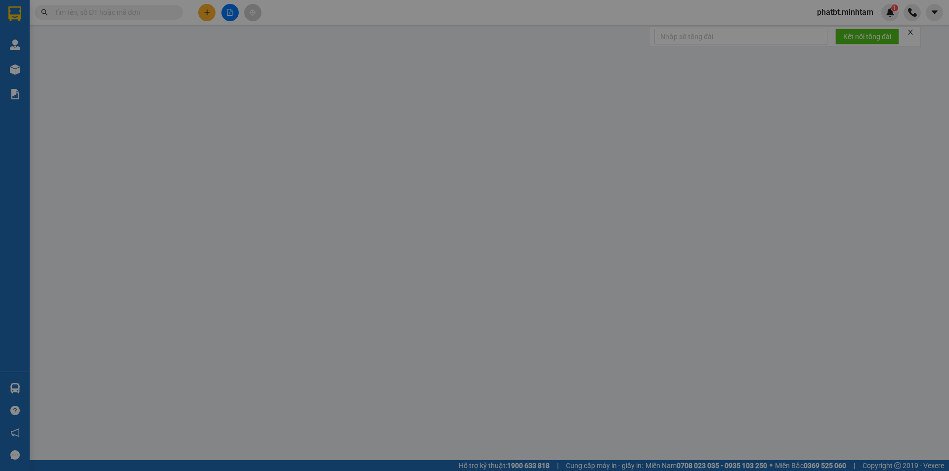
type input "80.000"
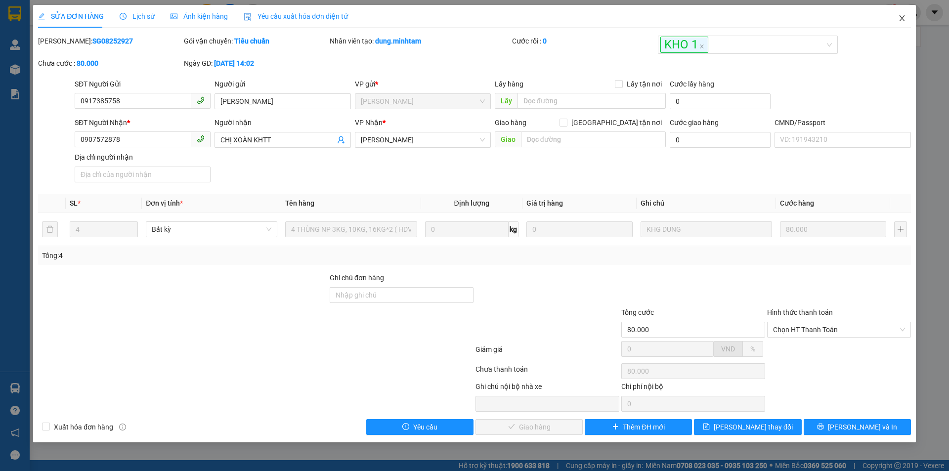
click at [904, 21] on icon "close" at bounding box center [901, 18] width 5 height 6
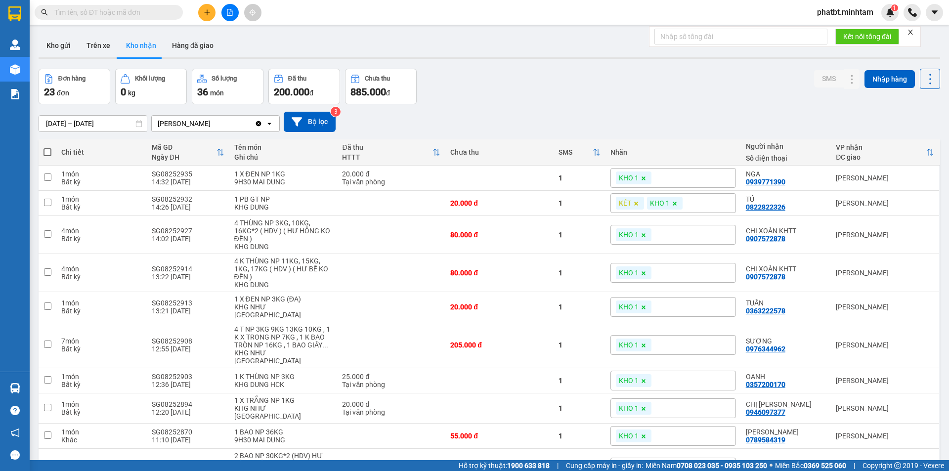
click at [149, 15] on input "text" at bounding box center [112, 12] width 117 height 11
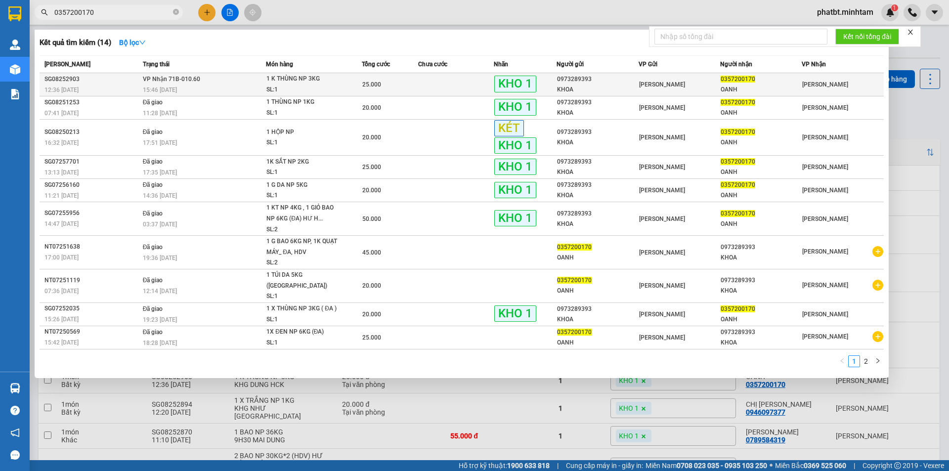
type input "0357200170"
click at [305, 83] on div "1 K THÙNG NP 3KG" at bounding box center [303, 79] width 74 height 11
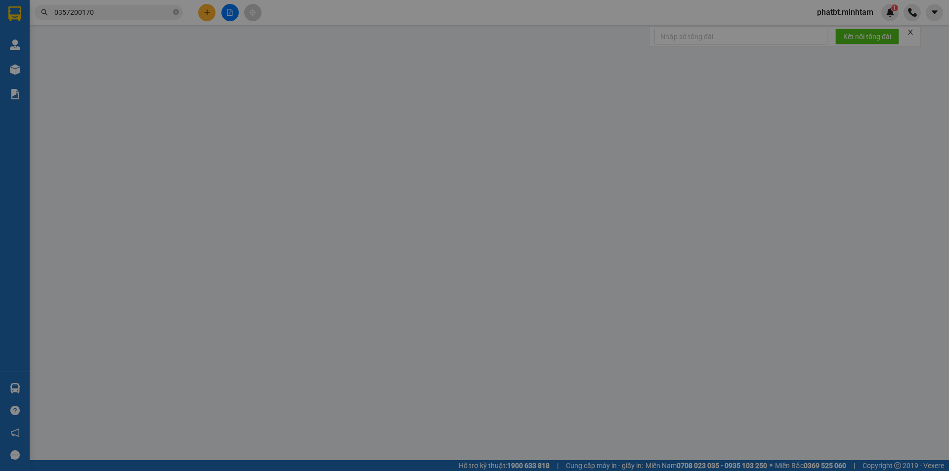
type input "0973289393"
type input "KHOA"
type input "0357200170"
type input "OANH"
type input "KNM"
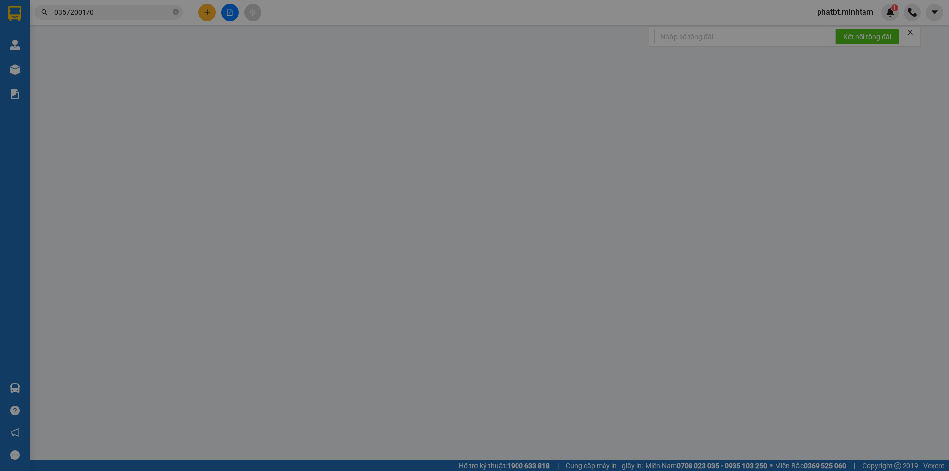
type input "25.000"
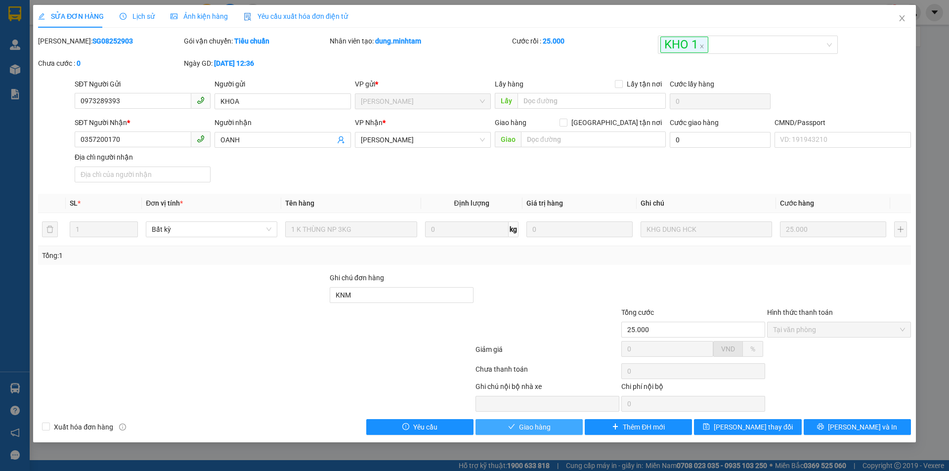
click at [554, 427] on button "Giao hàng" at bounding box center [528, 427] width 107 height 16
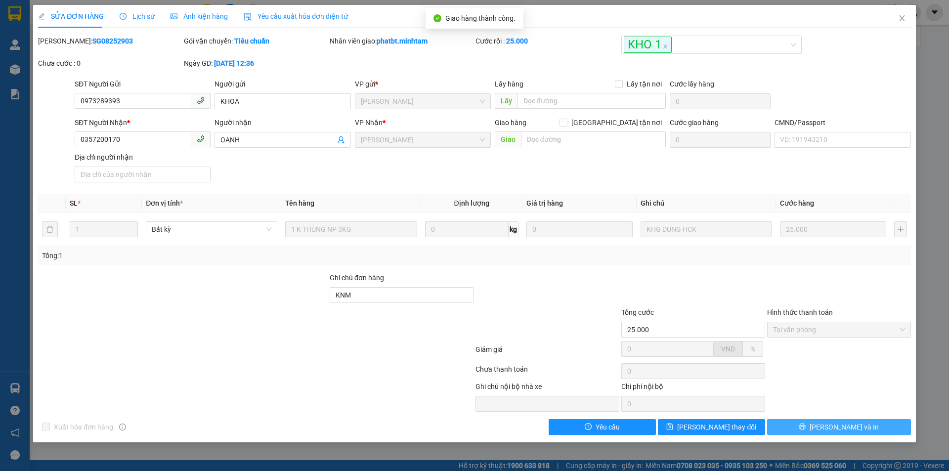
click at [806, 424] on icon "printer" at bounding box center [802, 426] width 7 height 7
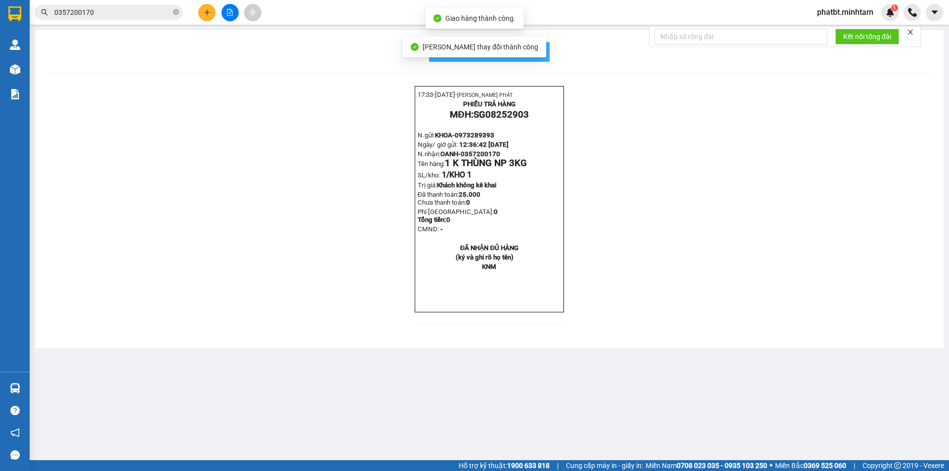
click at [533, 49] on span "In mẫu biên lai tự cấu hình" at bounding box center [495, 51] width 93 height 12
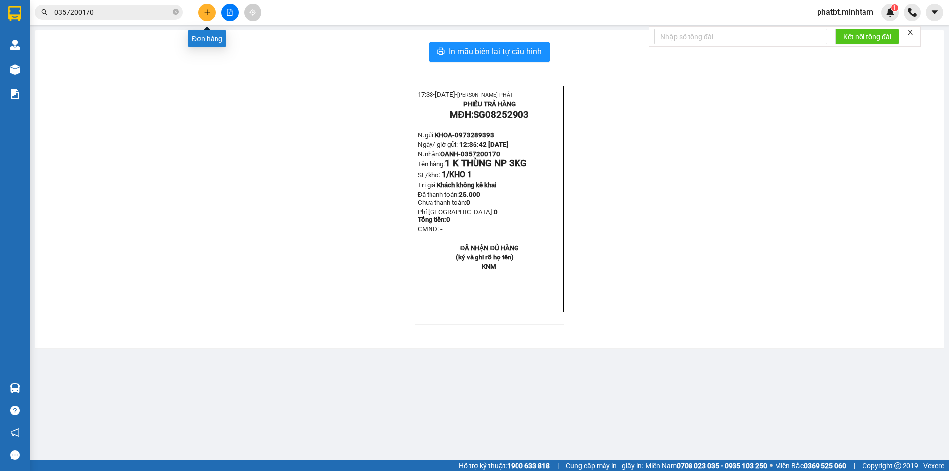
click at [206, 5] on button at bounding box center [206, 12] width 17 height 17
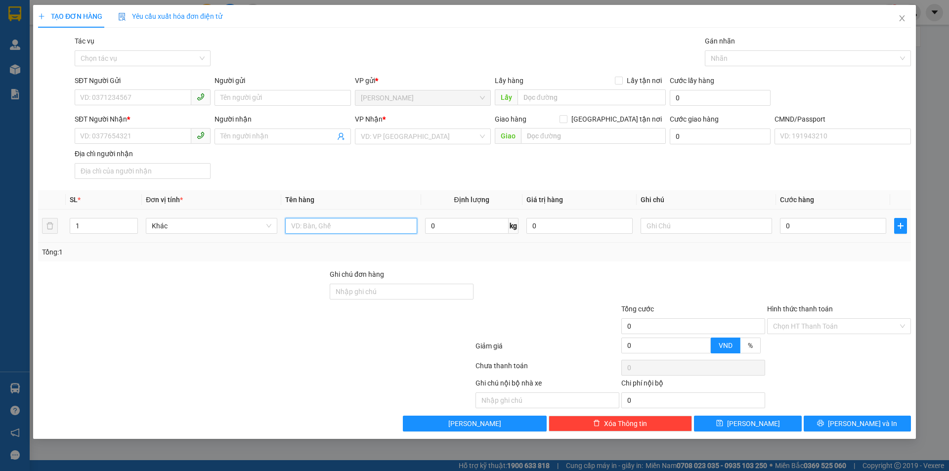
click at [357, 232] on input "text" at bounding box center [350, 226] width 131 height 16
type input "1 T NP 11KG (HDV)"
click at [117, 98] on input "SĐT Người Gửi" at bounding box center [133, 97] width 117 height 16
type input "0977024325"
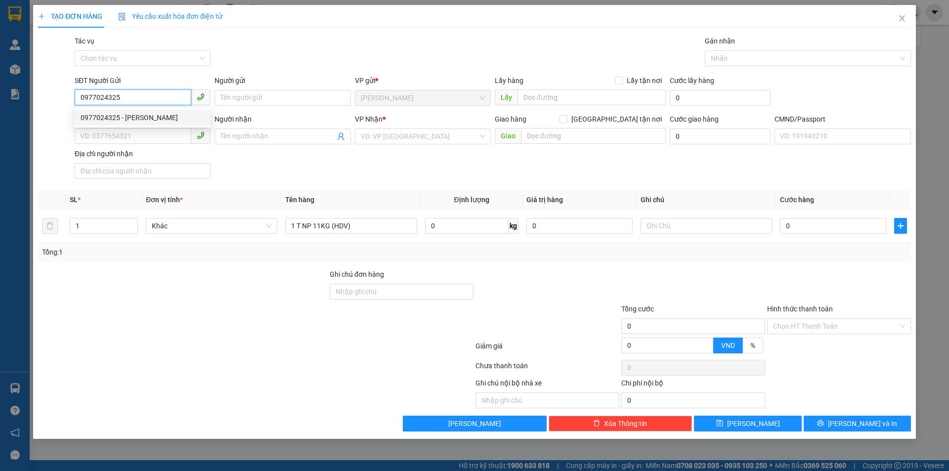
click at [137, 114] on div "0977024325 - [PERSON_NAME]" at bounding box center [143, 117] width 124 height 11
type input "THANH"
type input "0373293563"
type input "HIỀN"
type input "0977024325"
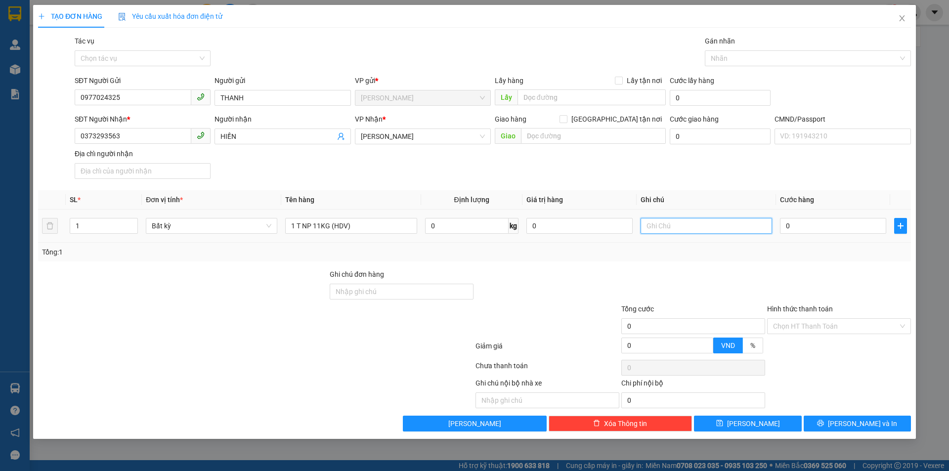
click at [697, 224] on input "text" at bounding box center [706, 226] width 131 height 16
type input "8H MAI PHÁT"
click at [802, 226] on input "0" at bounding box center [833, 226] width 106 height 16
type input "3"
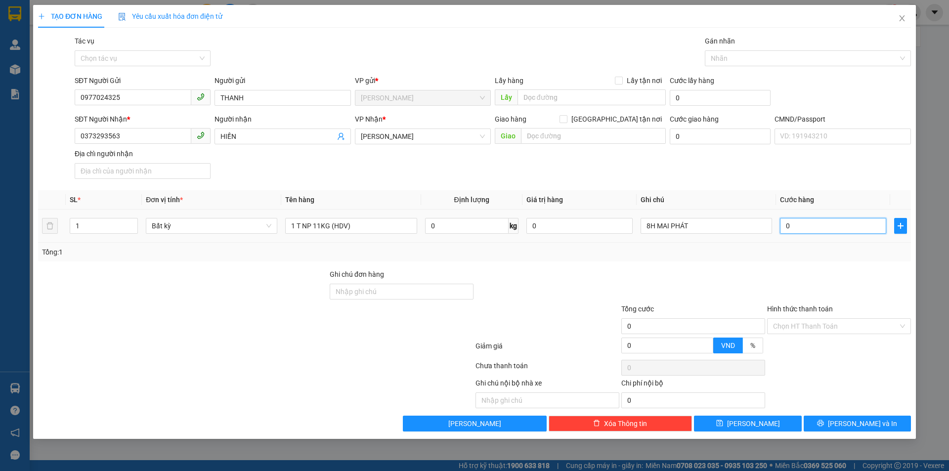
type input "3"
type input "30"
type input "30.000"
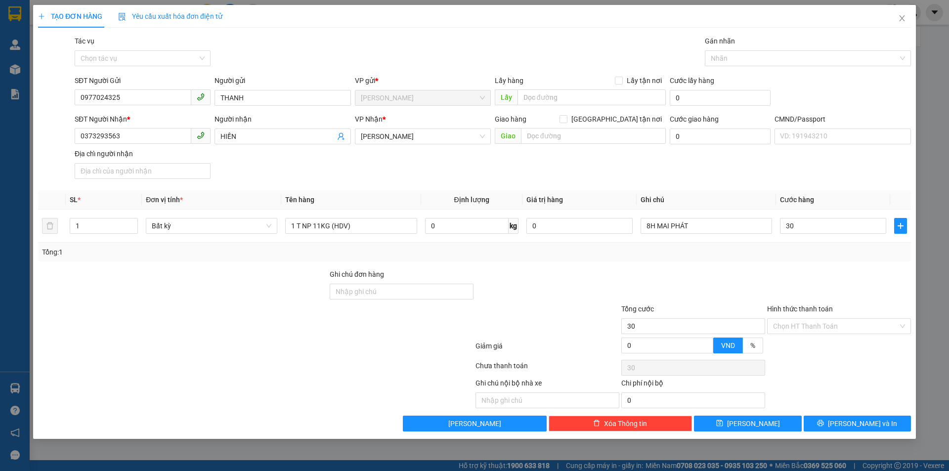
type input "30.000"
click at [773, 161] on div "SĐT Người Nhận * 0373293563 Người nhận HIỀN VP Nhận * [PERSON_NAME] hàng [GEOGR…" at bounding box center [493, 148] width 840 height 69
click at [816, 422] on button "[PERSON_NAME] và In" at bounding box center [857, 424] width 107 height 16
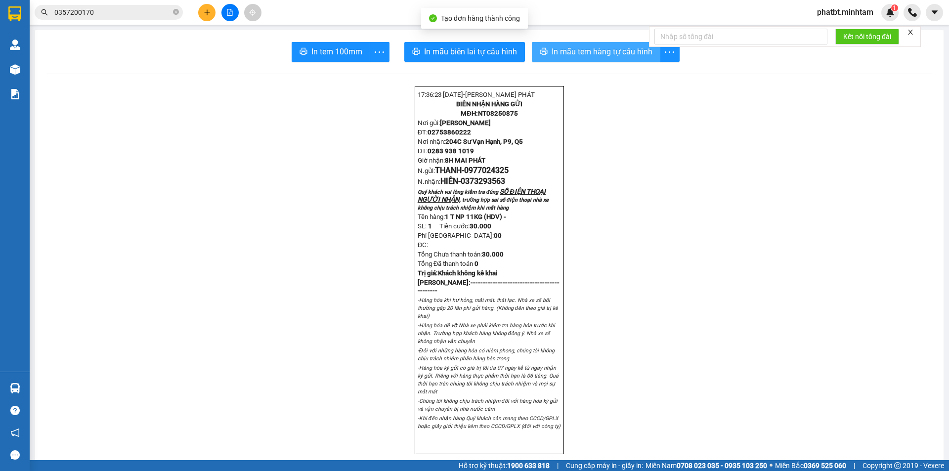
click at [555, 49] on span "In mẫu tem hàng tự cấu hình" at bounding box center [602, 51] width 101 height 12
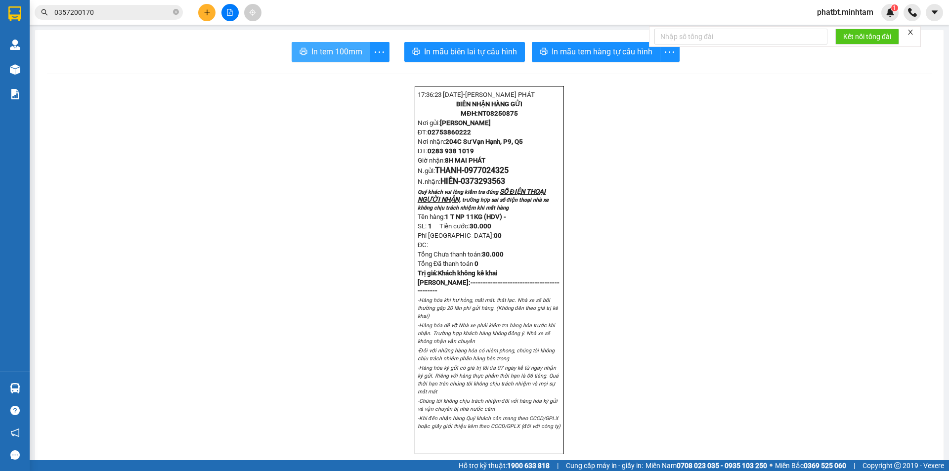
click at [311, 53] on span "In tem 100mm" at bounding box center [336, 51] width 51 height 12
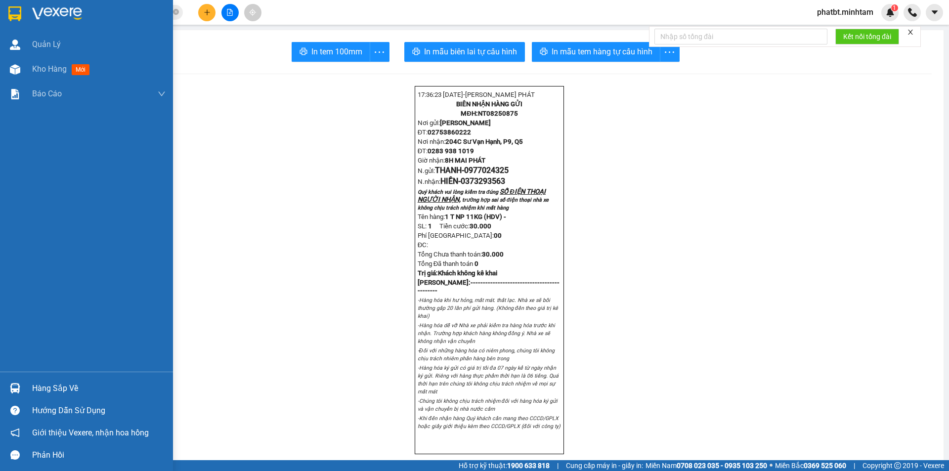
click at [29, 384] on div "Hàng sắp về" at bounding box center [86, 388] width 173 height 22
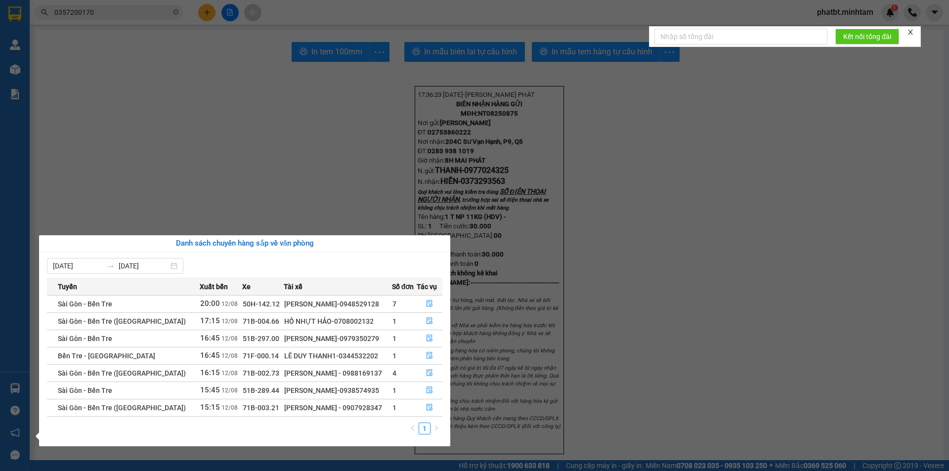
click at [663, 271] on section "Kết quả tìm kiếm ( 14 ) Bộ lọc Mã ĐH Trạng thái Món hàng Tổng cước Chưa cước Nh…" at bounding box center [474, 235] width 949 height 471
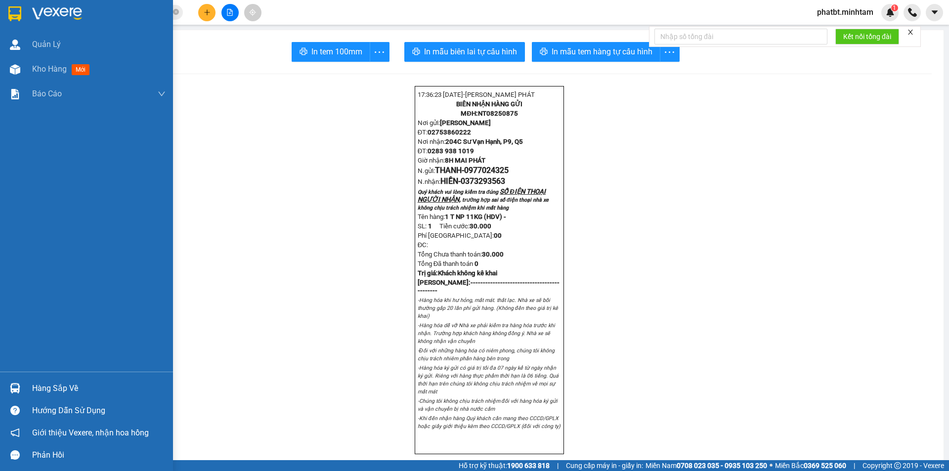
click at [35, 386] on div "Hàng sắp về" at bounding box center [98, 388] width 133 height 15
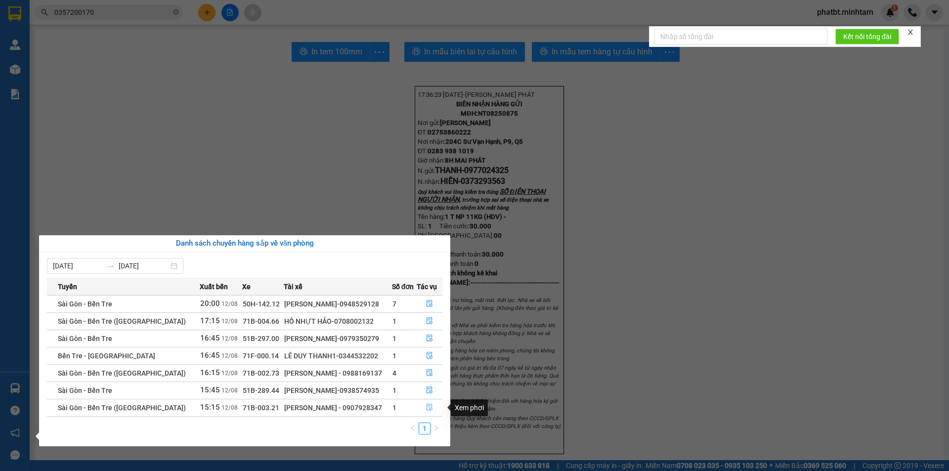
click at [429, 409] on icon "file-done" at bounding box center [429, 407] width 7 height 7
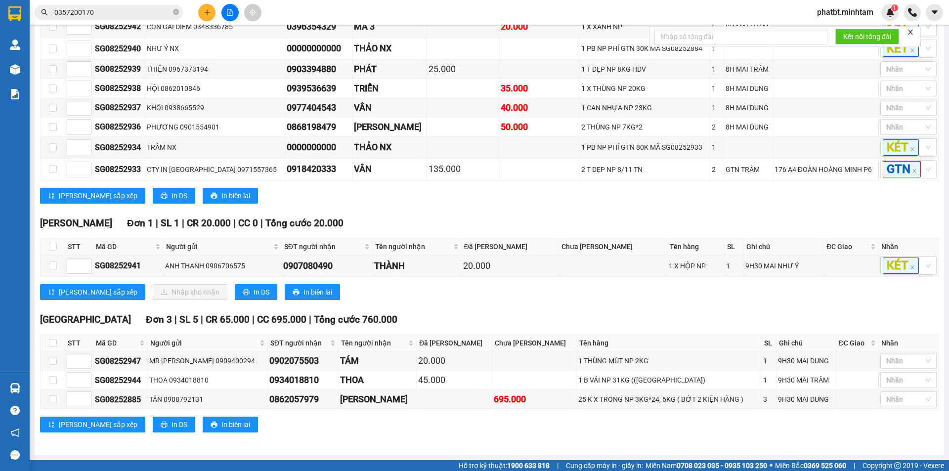
scroll to position [348, 0]
click at [53, 249] on input "checkbox" at bounding box center [53, 247] width 8 height 8
checkbox input "true"
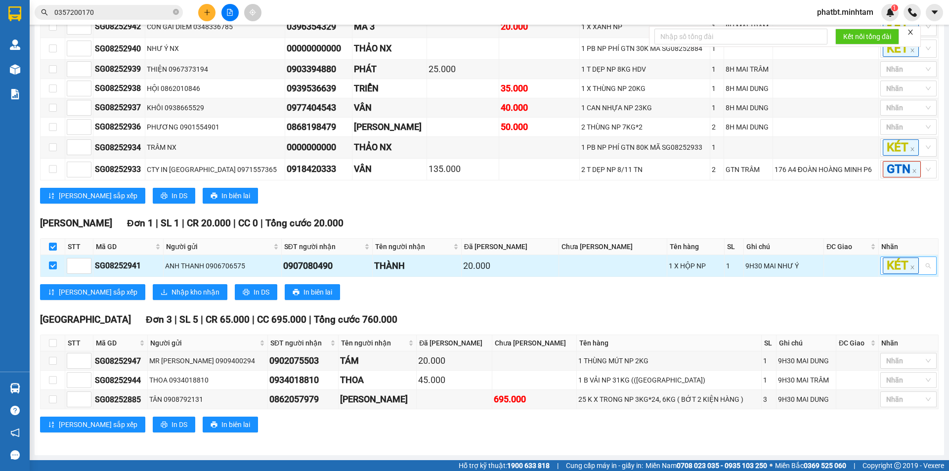
click at [926, 266] on div "KÉT" at bounding box center [908, 266] width 56 height 18
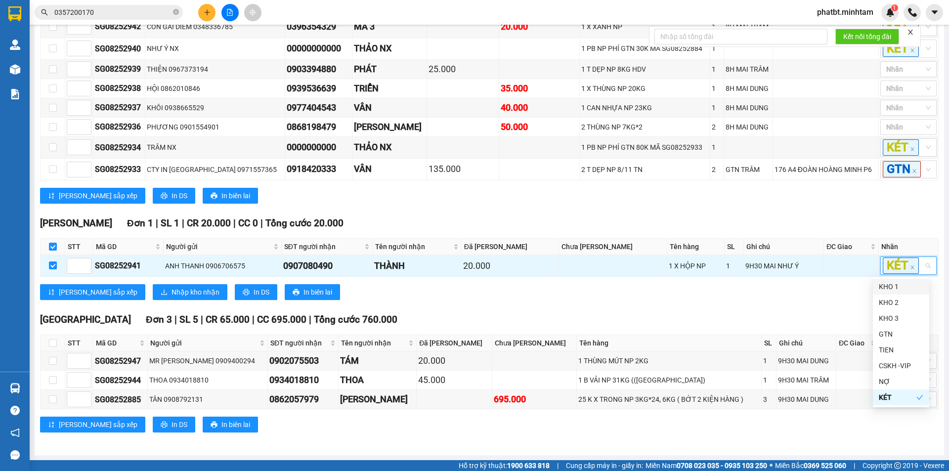
click at [895, 294] on div "KHO 1" at bounding box center [901, 287] width 56 height 16
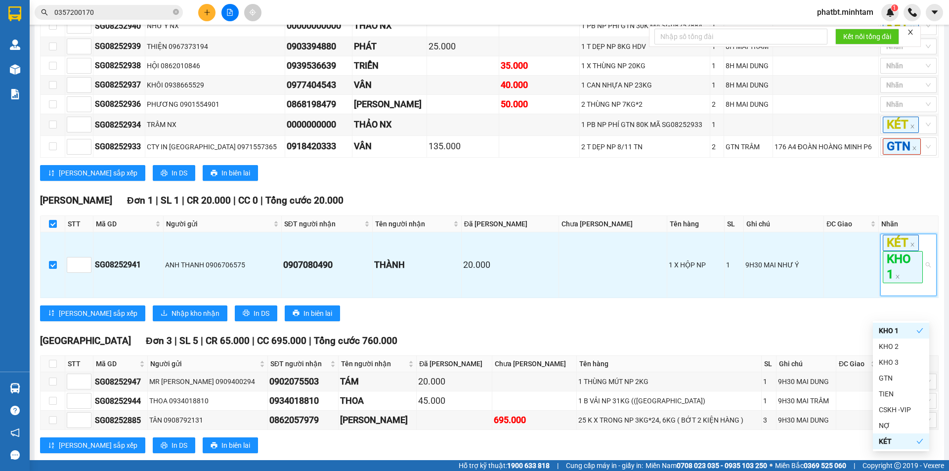
click at [692, 348] on div "[GEOGRAPHIC_DATA] 3 | SL 5 | CR 65.000 | CC 695.000 | Tổng cước 760.000" at bounding box center [489, 341] width 899 height 15
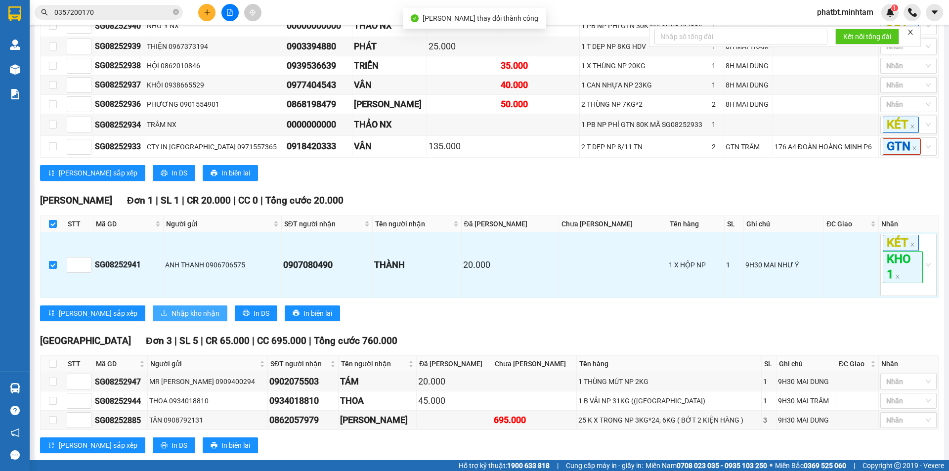
click at [161, 321] on button "Nhập kho nhận" at bounding box center [190, 313] width 75 height 16
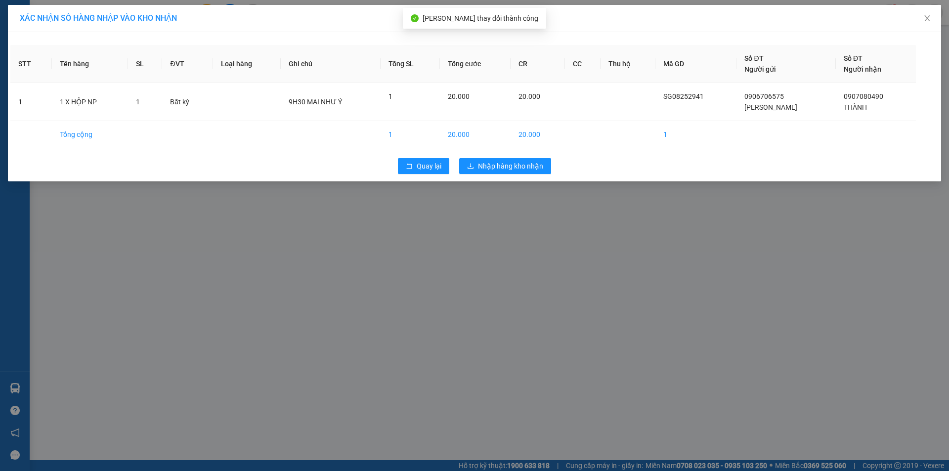
click at [494, 157] on div "Quay lại Nhập hàng kho nhận" at bounding box center [474, 166] width 928 height 26
click at [493, 168] on span "Nhập hàng kho nhận" at bounding box center [510, 166] width 65 height 11
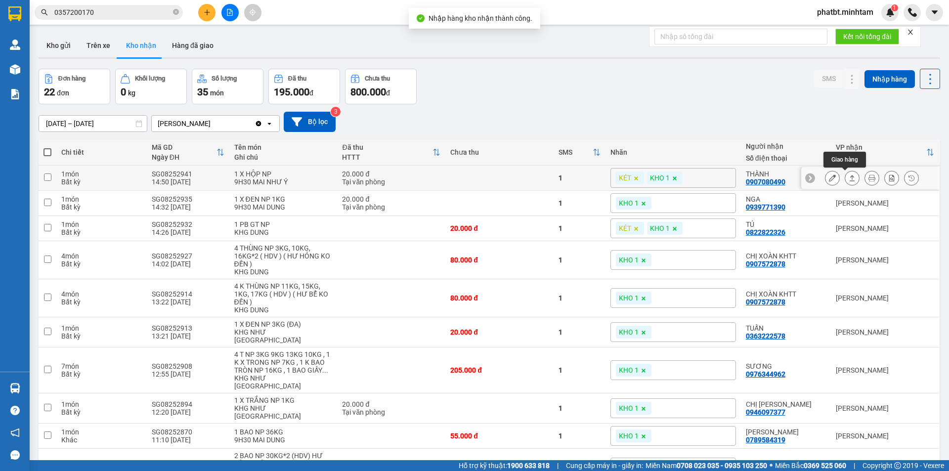
click at [828, 179] on button at bounding box center [832, 178] width 14 height 17
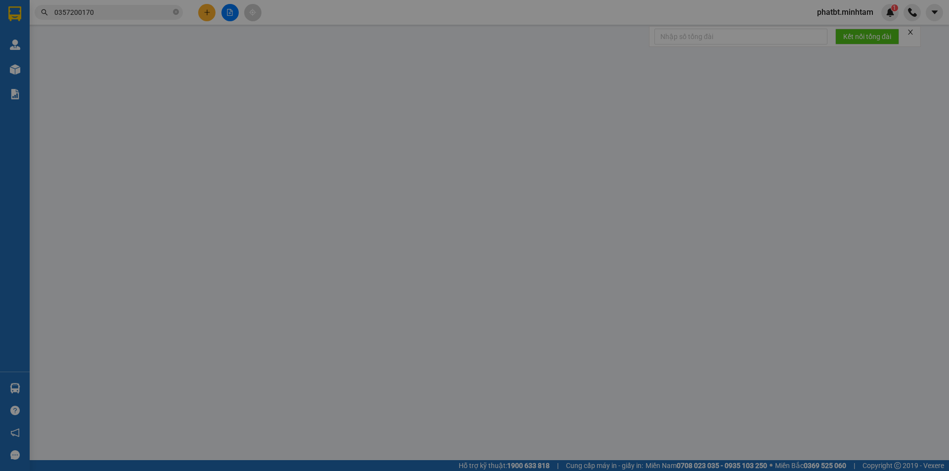
type input "0906706575"
type input "[PERSON_NAME]"
type input "0907080490"
type input "THÀNH"
type input "20.000"
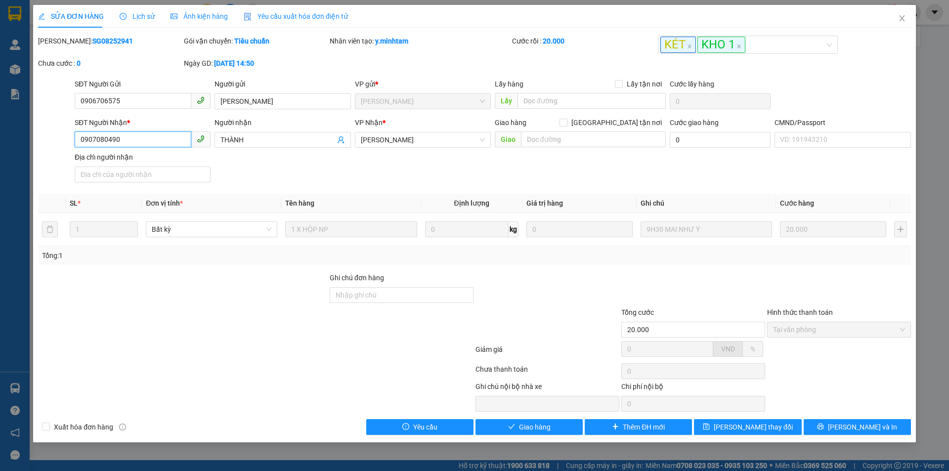
click at [166, 139] on input "0907080490" at bounding box center [133, 139] width 117 height 16
click at [390, 288] on input "Ghi chú đơn hàng" at bounding box center [402, 295] width 144 height 16
type input "ĐG"
click at [741, 426] on span "[PERSON_NAME] thay đổi" at bounding box center [753, 427] width 79 height 11
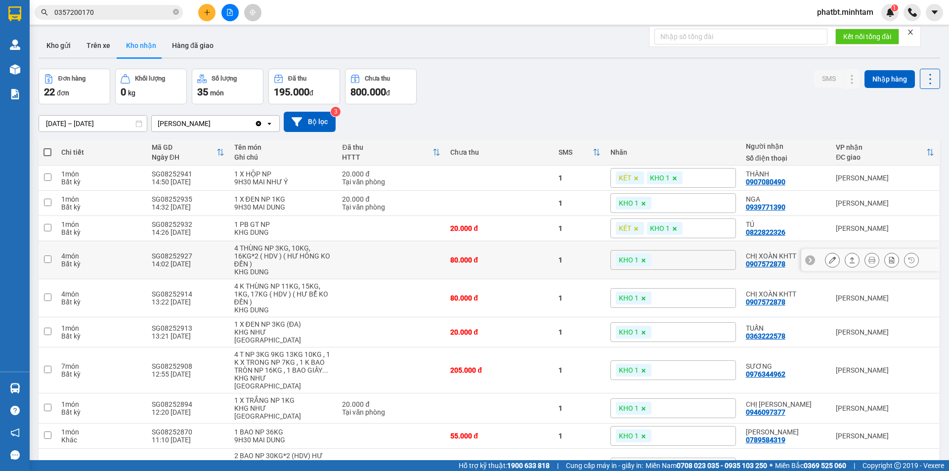
click at [825, 260] on button at bounding box center [832, 260] width 14 height 17
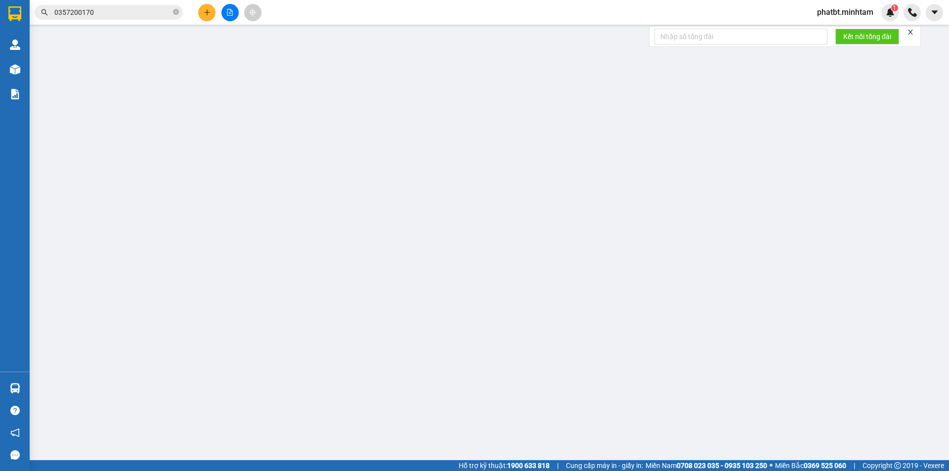
type input "0917385758"
type input "[PERSON_NAME]"
type input "0907572878"
type input "CHỊ XOÀN KHTT"
type input "80.000"
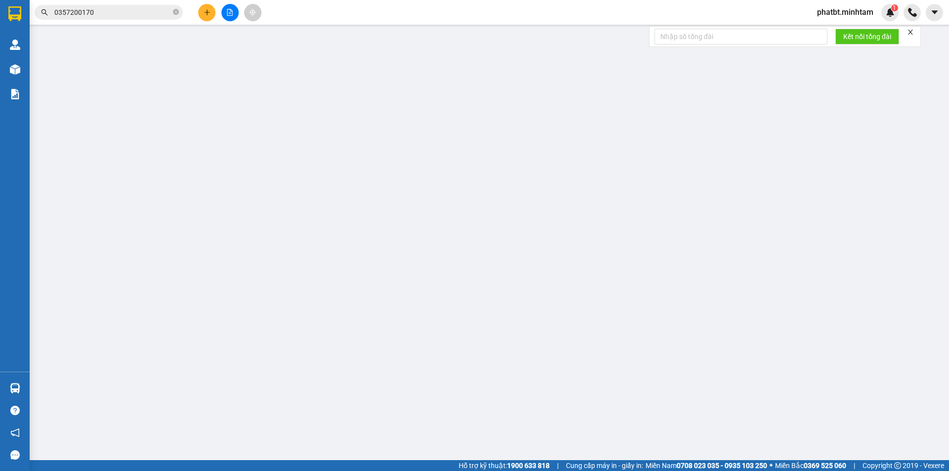
type input "80.000"
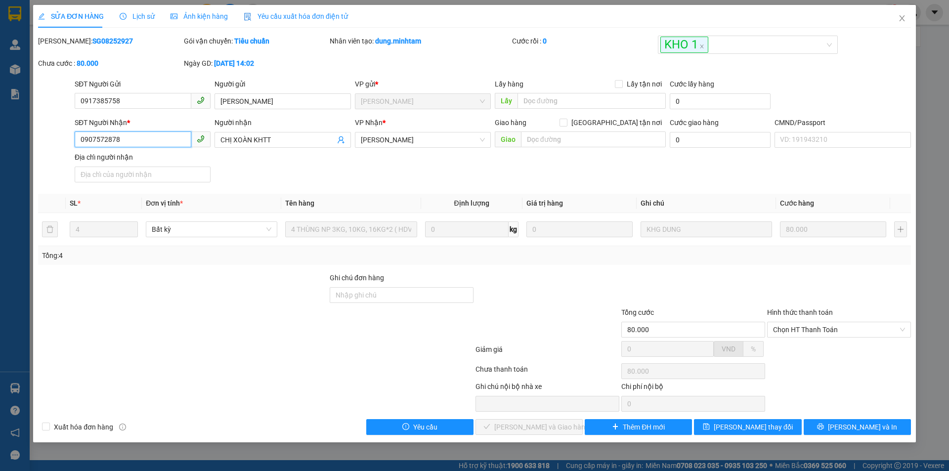
click at [154, 135] on input "0907572878" at bounding box center [133, 139] width 117 height 16
click at [403, 300] on input "Ghi chú đơn hàng" at bounding box center [402, 295] width 144 height 16
type input "KNM"
click at [701, 424] on button "[PERSON_NAME] thay đổi" at bounding box center [747, 427] width 107 height 16
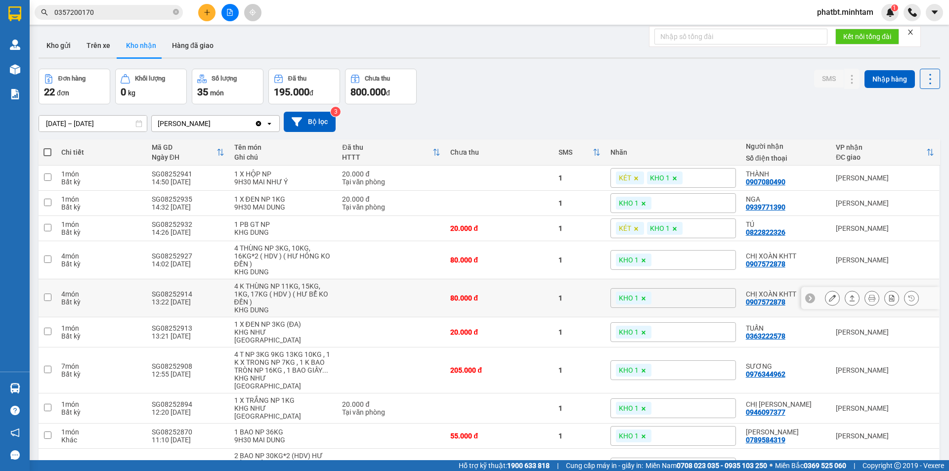
click at [825, 298] on button at bounding box center [832, 298] width 14 height 17
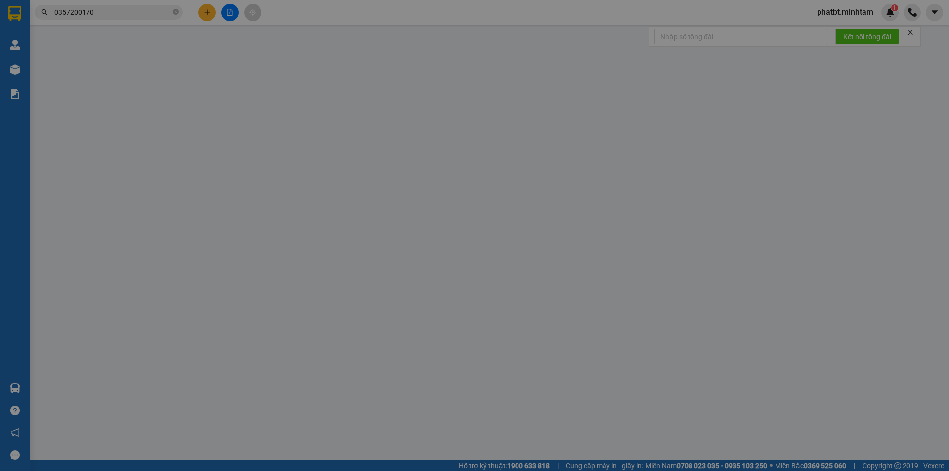
type input "0917385758"
type input "[PERSON_NAME]"
type input "0907572878"
type input "CHỊ XOÀN KHTT"
type input "dg"
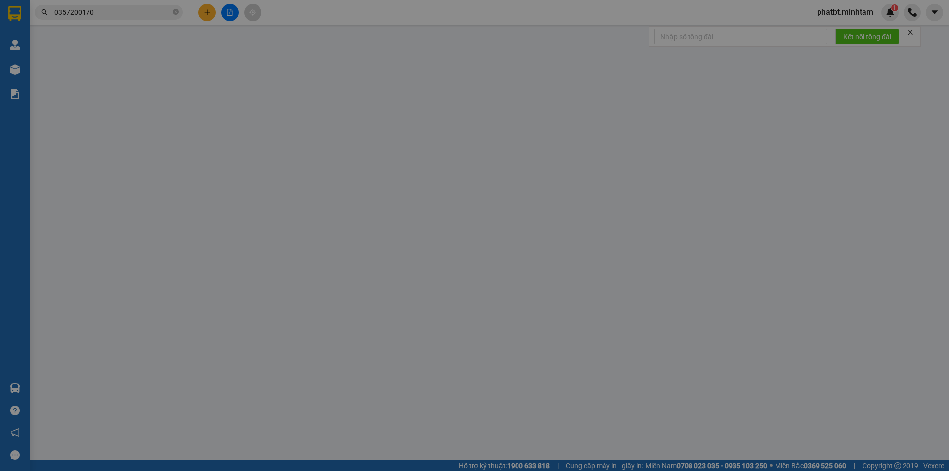
type input "80.000"
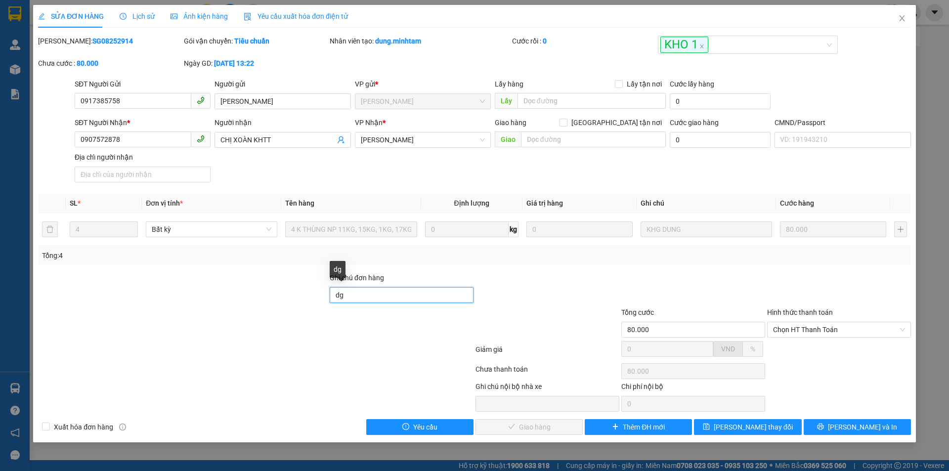
click at [387, 296] on input "dg" at bounding box center [402, 295] width 144 height 16
click at [130, 18] on span "Lịch sử" at bounding box center [137, 16] width 35 height 8
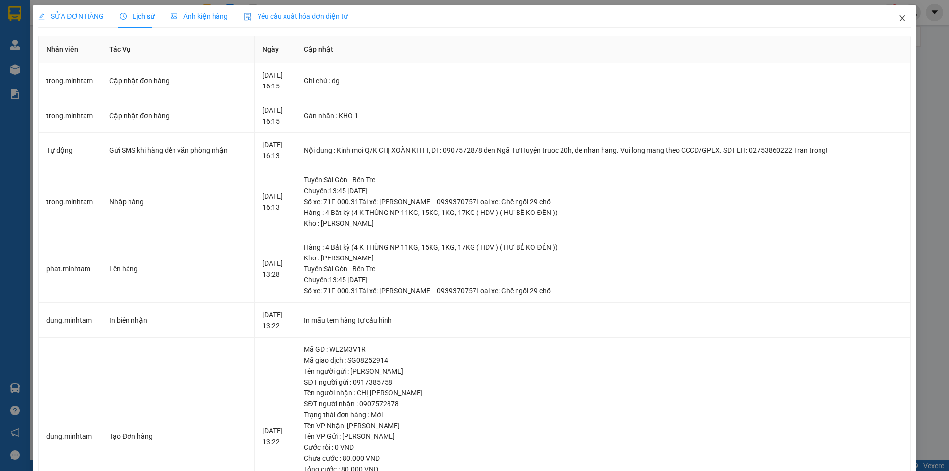
click at [898, 21] on icon "close" at bounding box center [902, 18] width 8 height 8
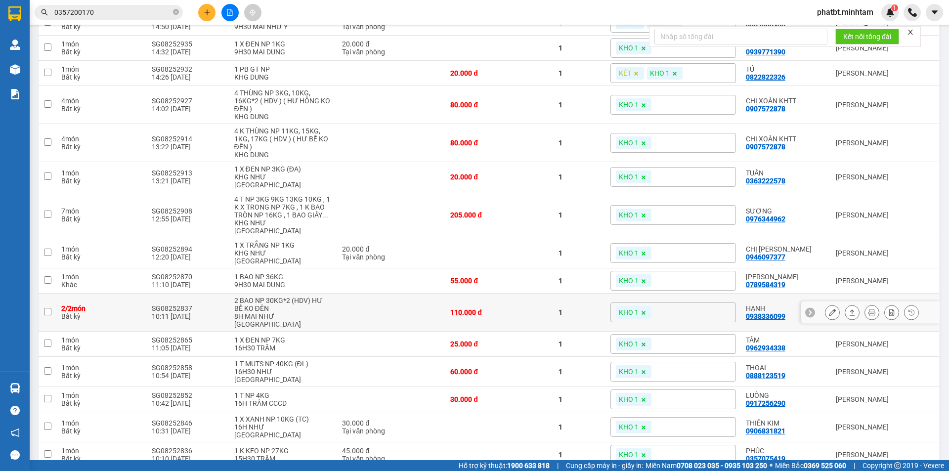
scroll to position [165, 0]
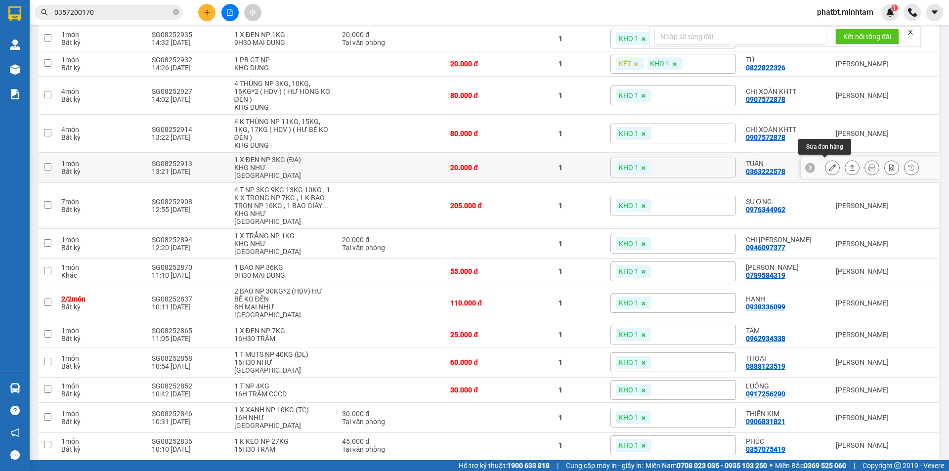
click at [829, 166] on icon at bounding box center [832, 167] width 7 height 7
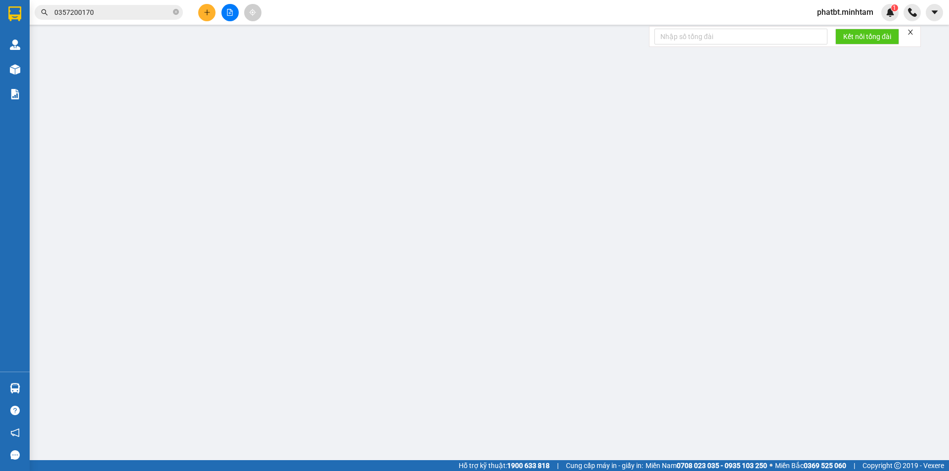
type input "0909331701"
type input "THÚY"
type input "0363222578"
type input "TUẤN"
type input "dg"
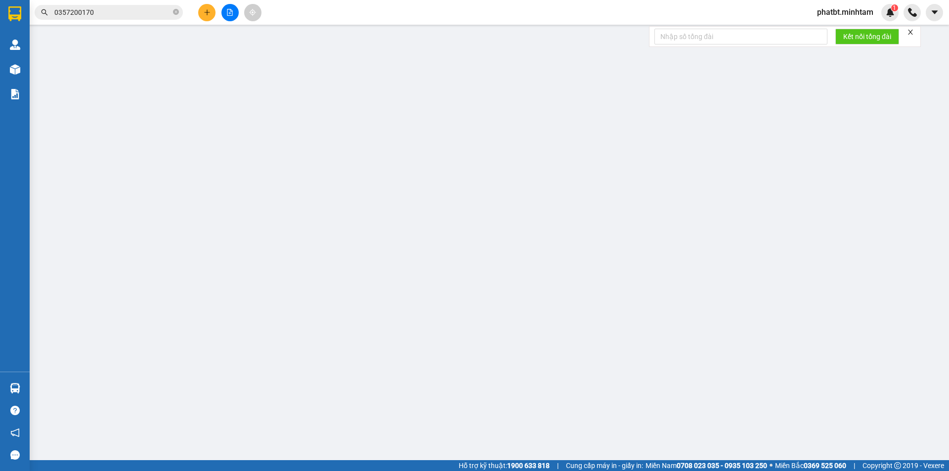
type input "20.000"
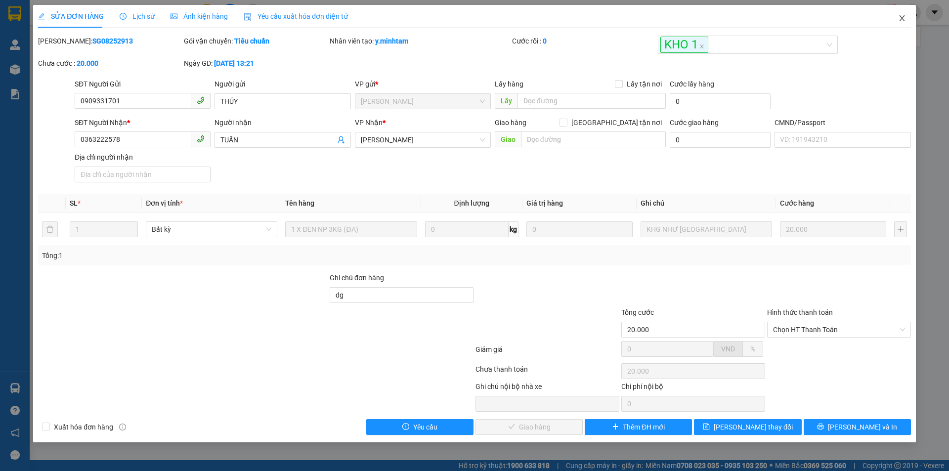
click at [902, 19] on icon "close" at bounding box center [902, 18] width 8 height 8
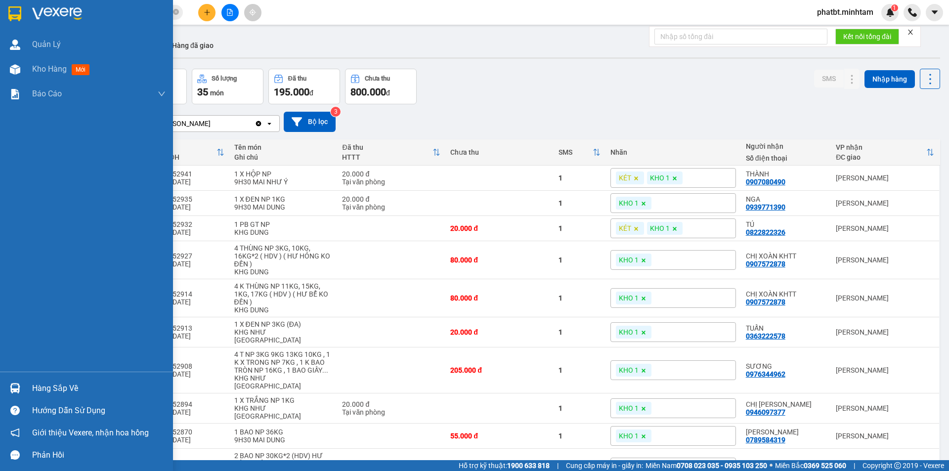
click at [34, 387] on div "Hàng sắp về" at bounding box center [98, 388] width 133 height 15
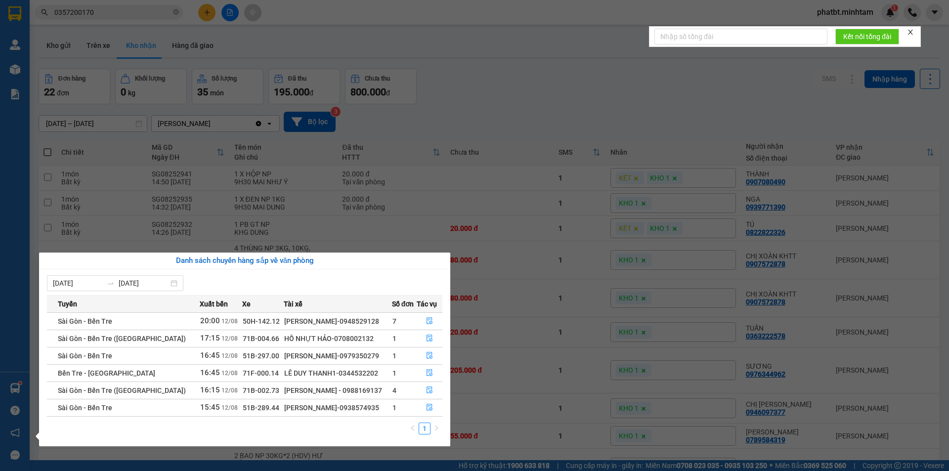
drag, startPoint x: 323, startPoint y: 408, endPoint x: 364, endPoint y: 411, distance: 41.1
click at [364, 411] on div "[PERSON_NAME]-0938574935" at bounding box center [337, 407] width 107 height 11
copy div "0938574935"
click at [444, 106] on section "Kết quả tìm kiếm ( 14 ) Bộ lọc Mã ĐH Trạng thái Món hàng Tổng cước Chưa cước Nh…" at bounding box center [474, 235] width 949 height 471
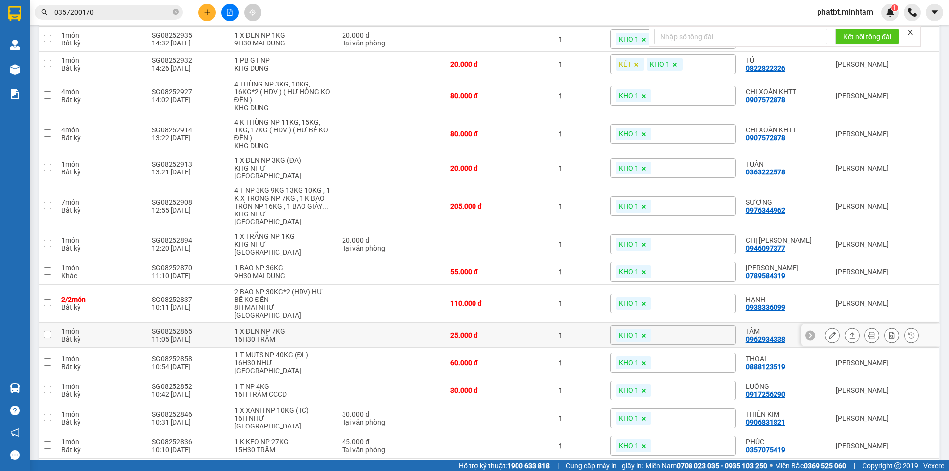
scroll to position [165, 0]
click at [829, 359] on icon at bounding box center [832, 362] width 7 height 7
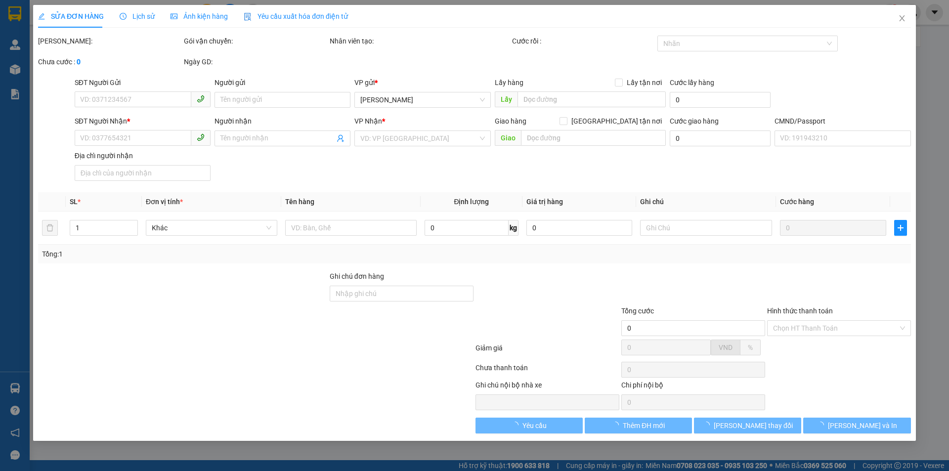
type input "0862099808"
type input "LỆ"
type input "0888123519"
type input "THOẠI"
type input "KNM"
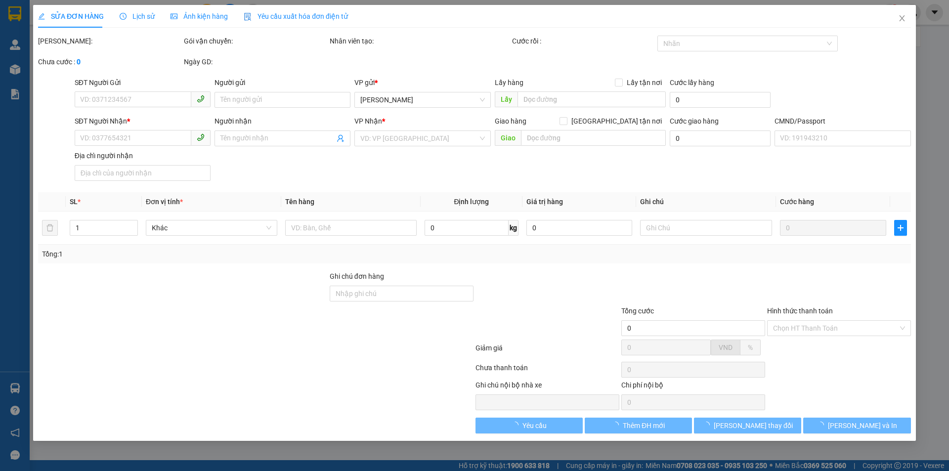
type input "60.000"
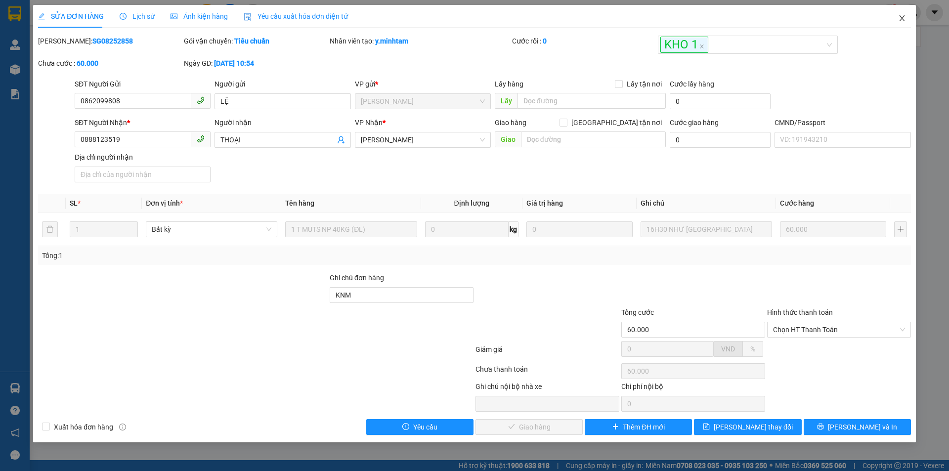
click at [900, 20] on icon "close" at bounding box center [902, 18] width 8 height 8
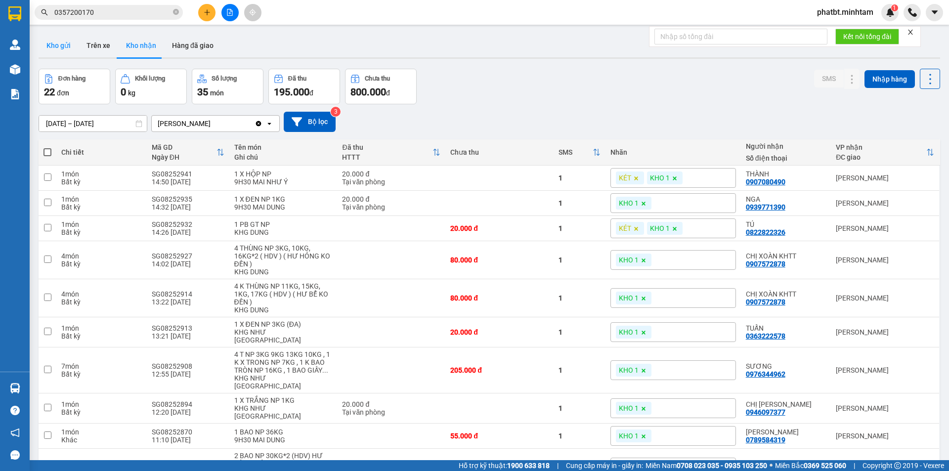
click at [53, 47] on button "Kho gửi" at bounding box center [59, 46] width 40 height 24
